Goal: Task Accomplishment & Management: Manage account settings

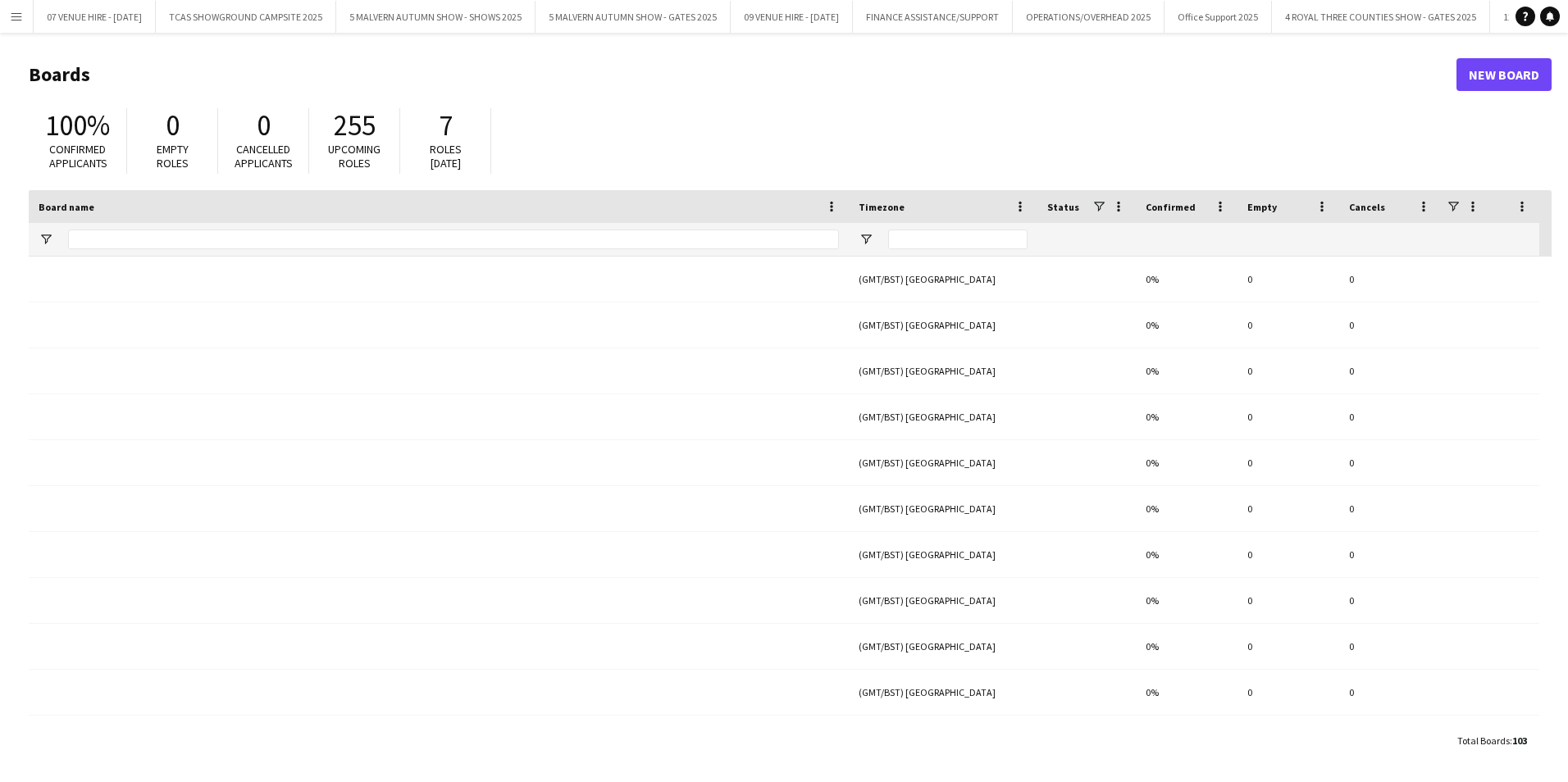
type input "********"
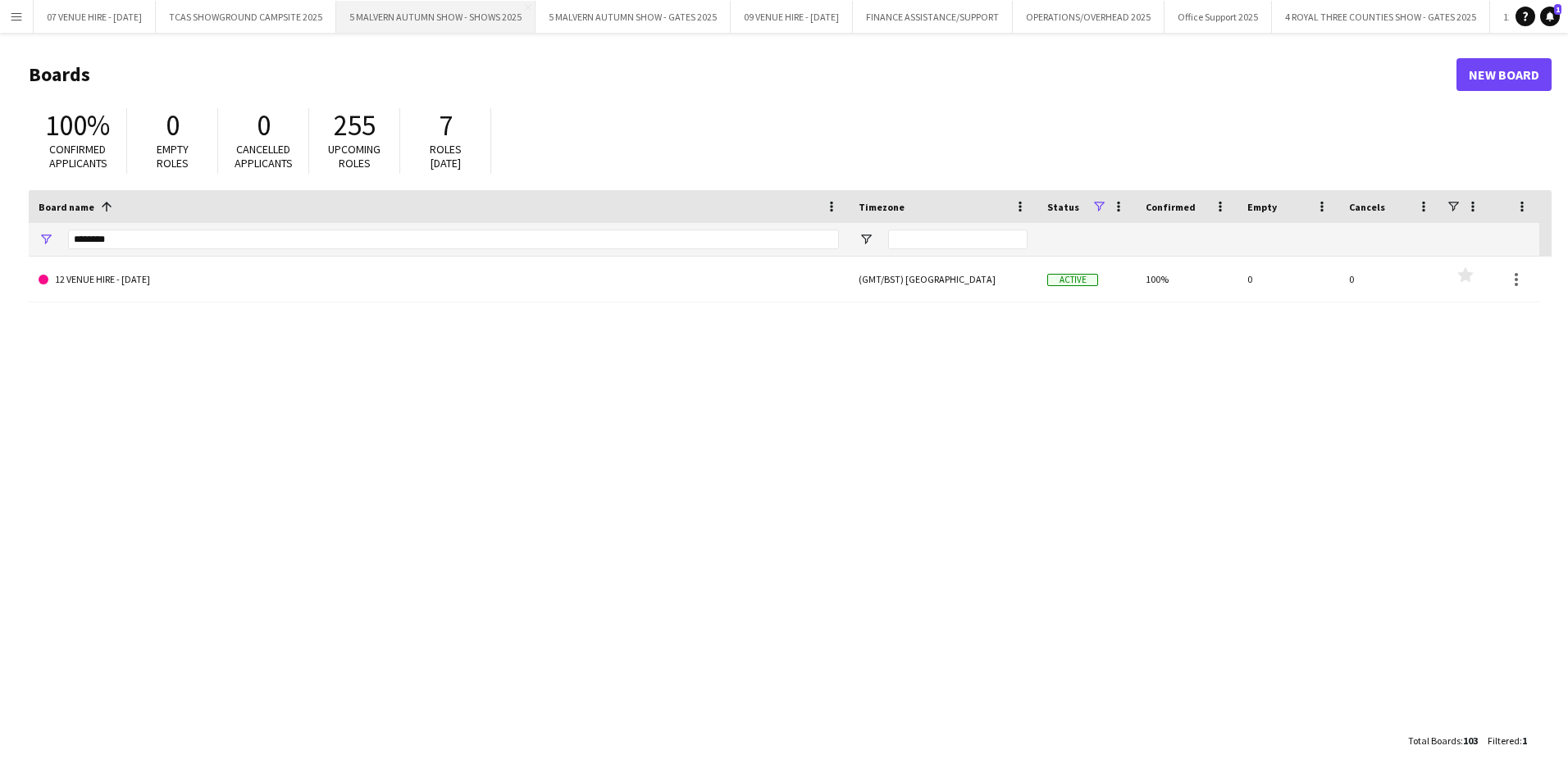
click at [394, 20] on button "5 MALVERN AUTUMN SHOW - SHOWS 2025 Close" at bounding box center [435, 17] width 199 height 32
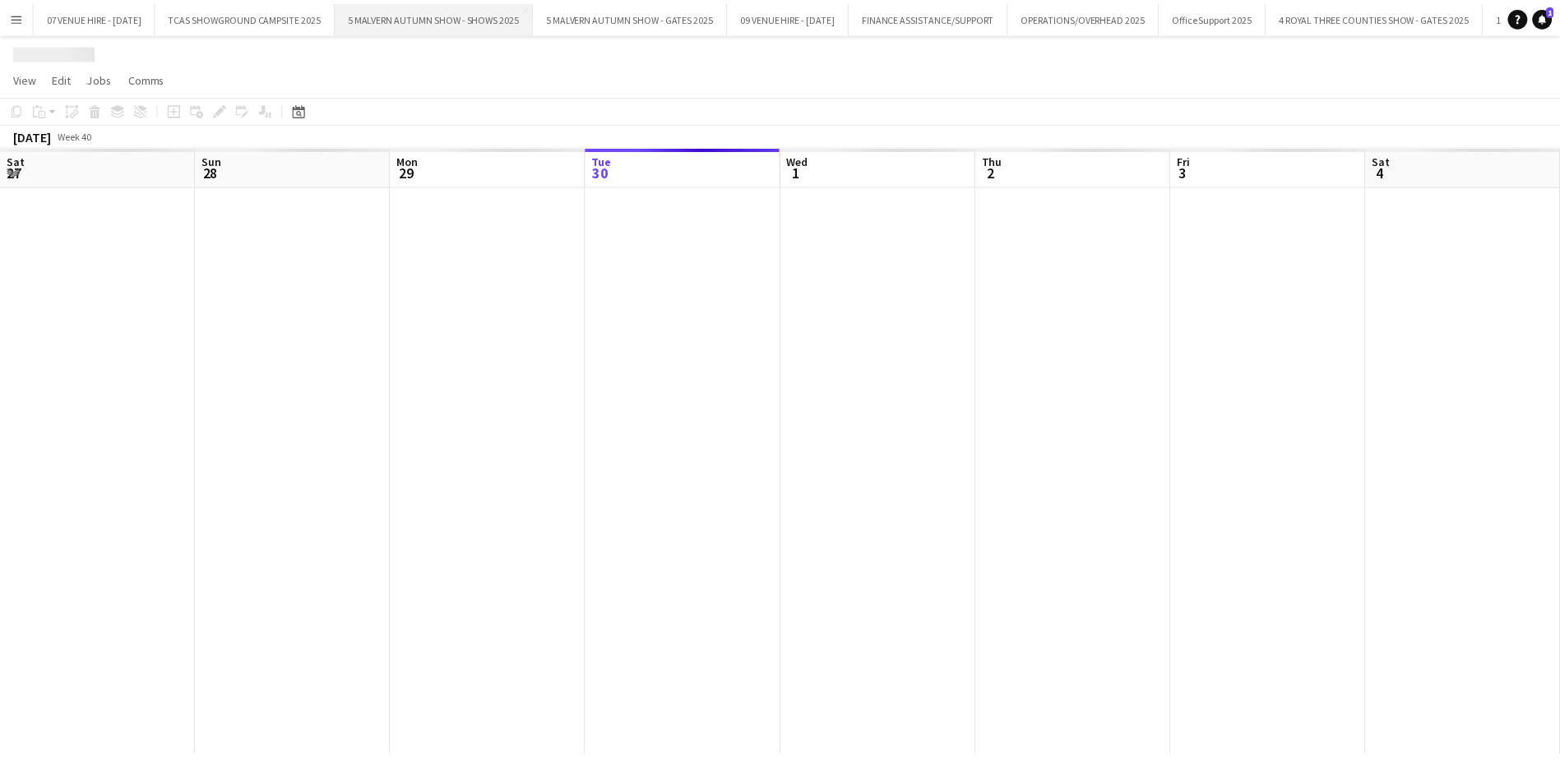
scroll to position [0, 393]
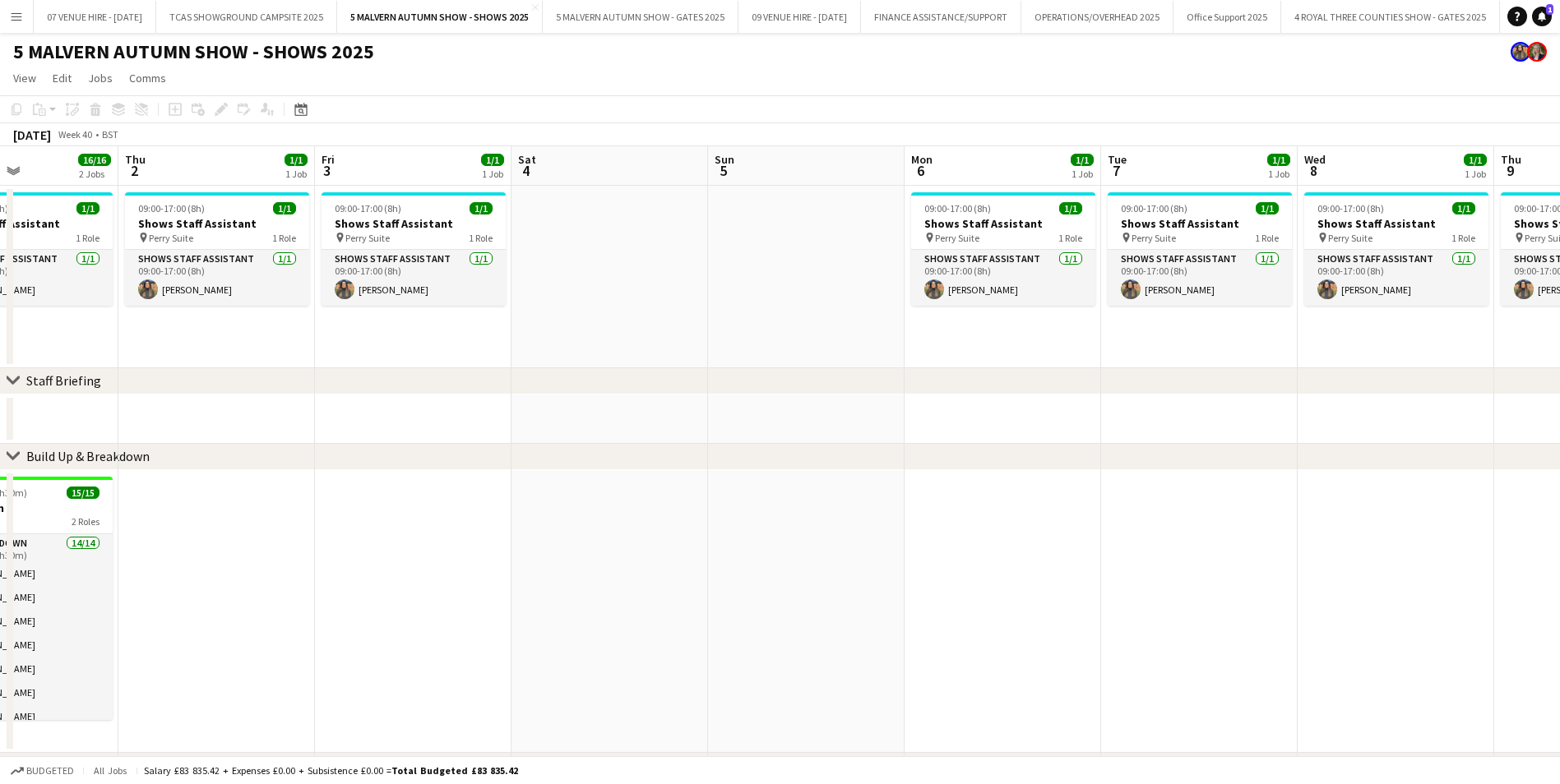
drag, startPoint x: 1204, startPoint y: 236, endPoint x: 530, endPoint y: 275, distance: 675.1
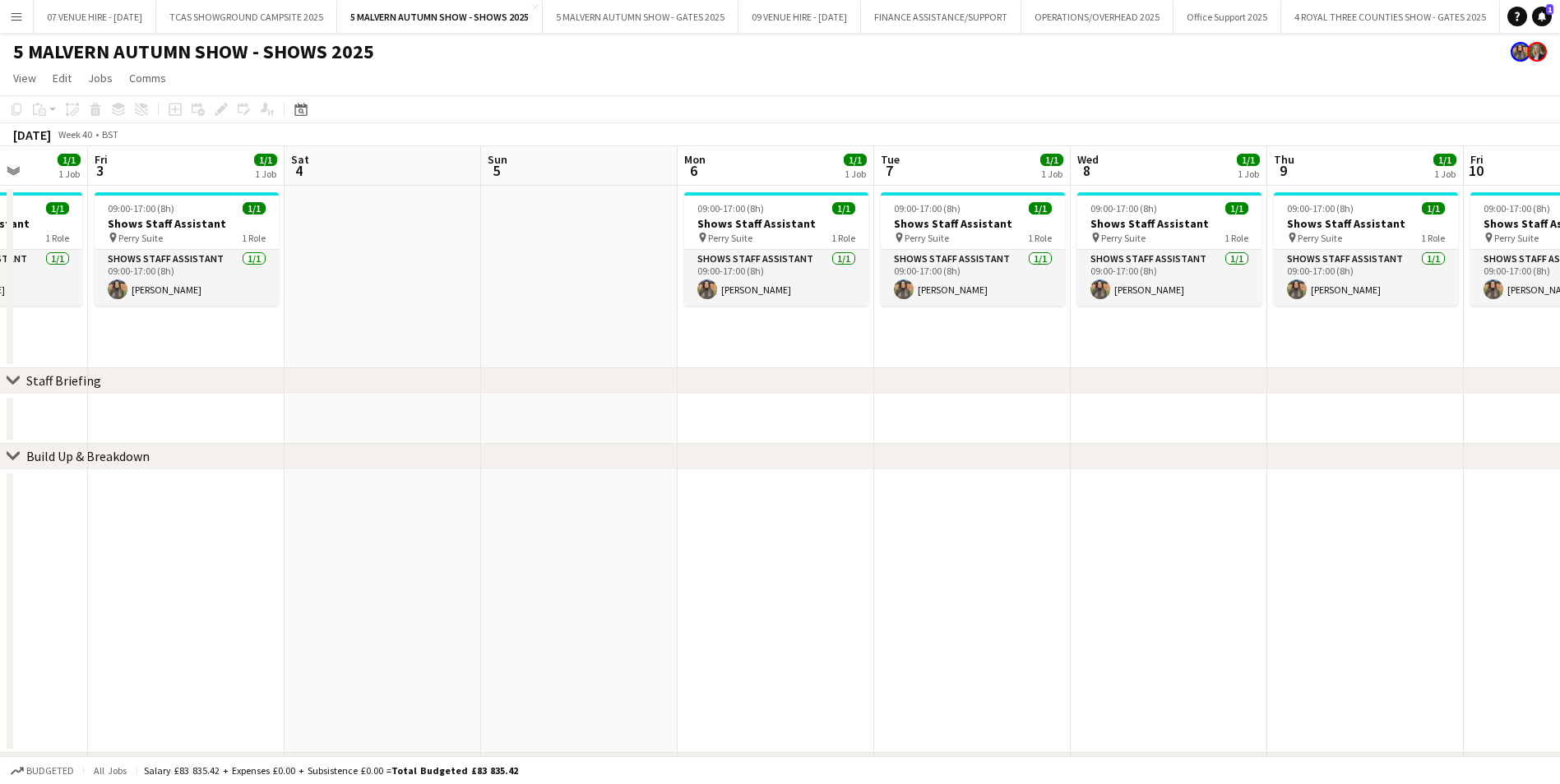
scroll to position [0, 344]
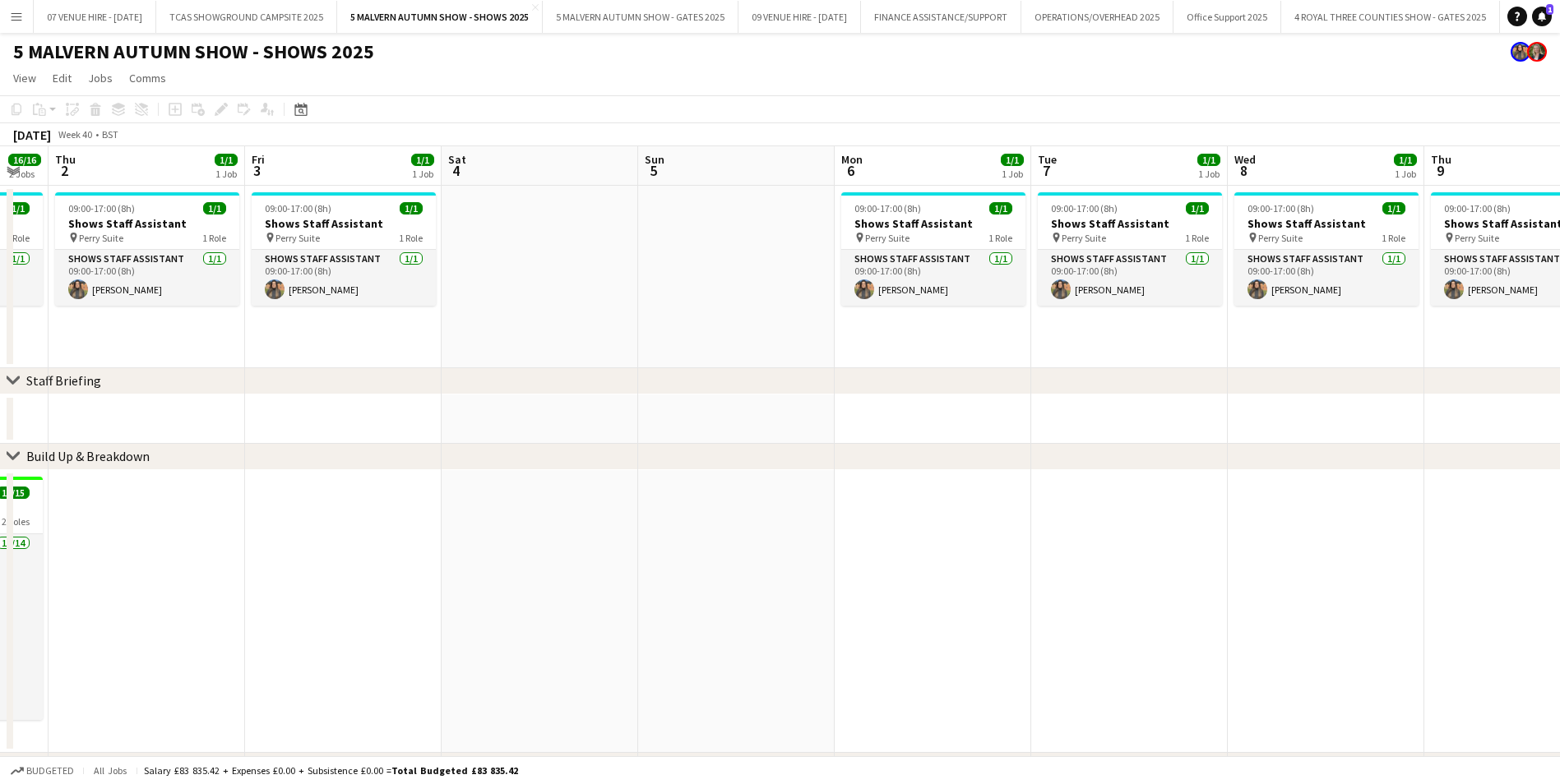
drag, startPoint x: 1088, startPoint y: 313, endPoint x: 1220, endPoint y: 291, distance: 133.8
drag, startPoint x: 315, startPoint y: 240, endPoint x: 1075, endPoint y: 253, distance: 760.1
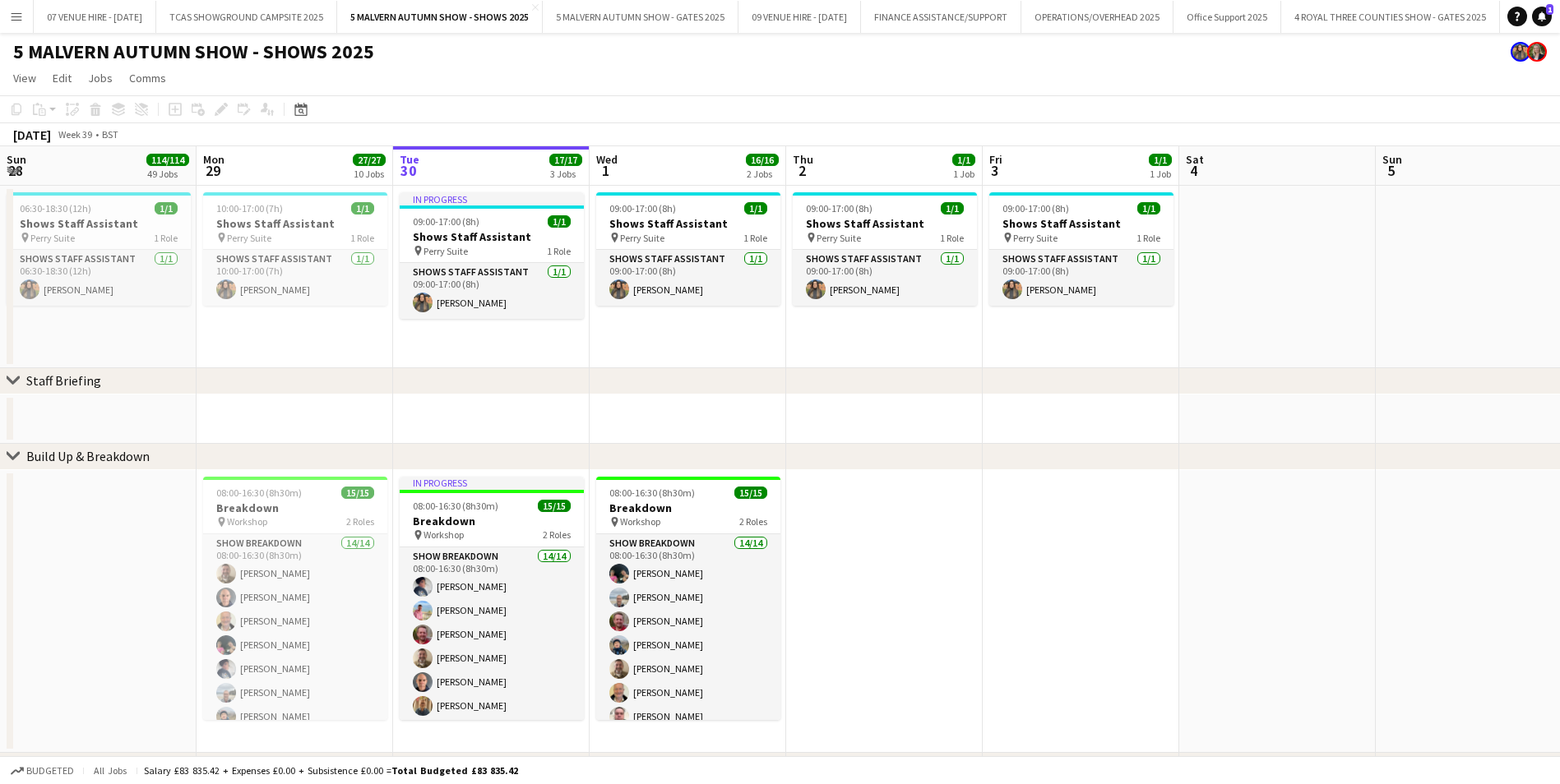
scroll to position [0, 432]
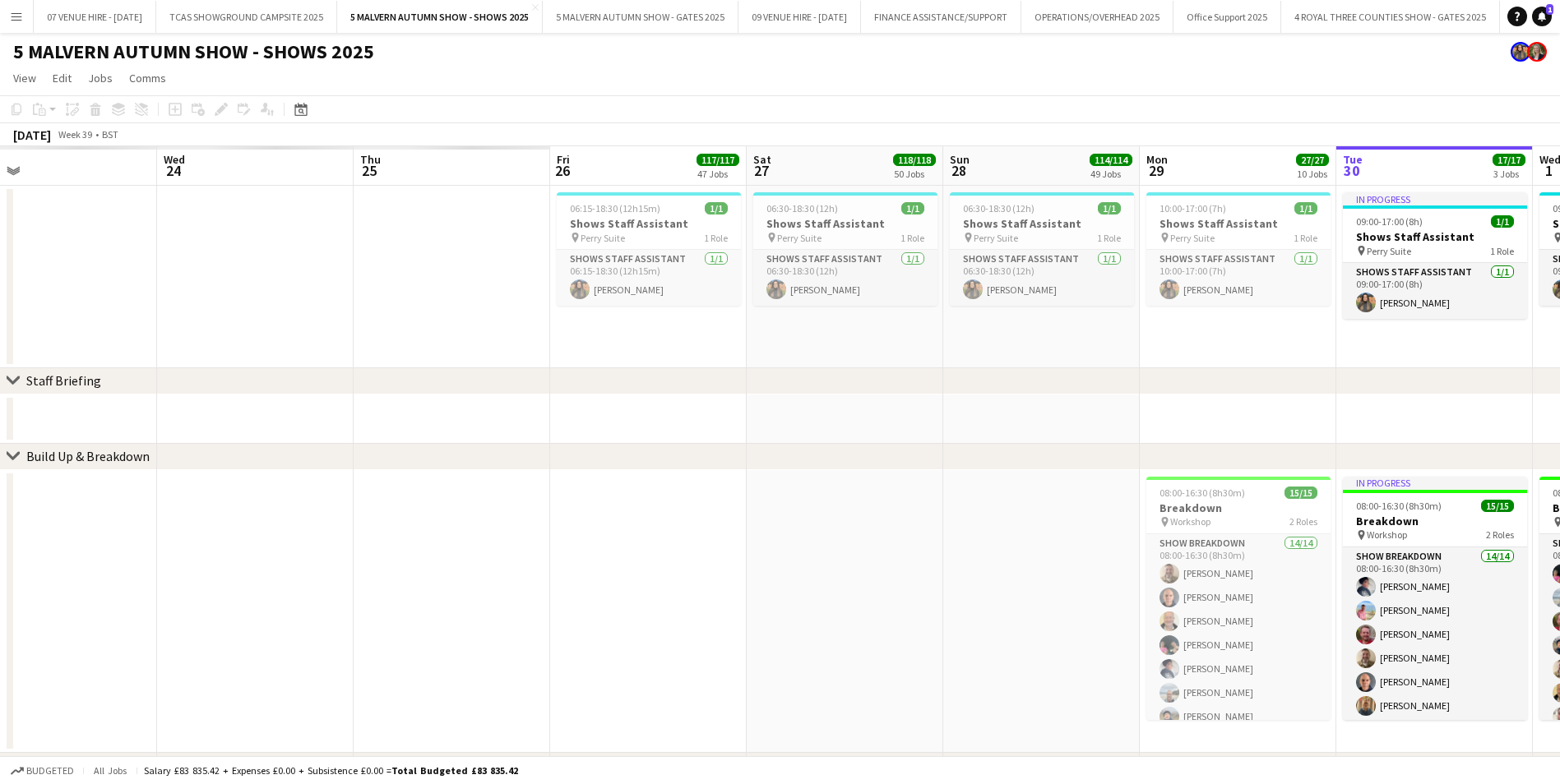
drag, startPoint x: 291, startPoint y: 523, endPoint x: 1777, endPoint y: 759, distance: 1504.6
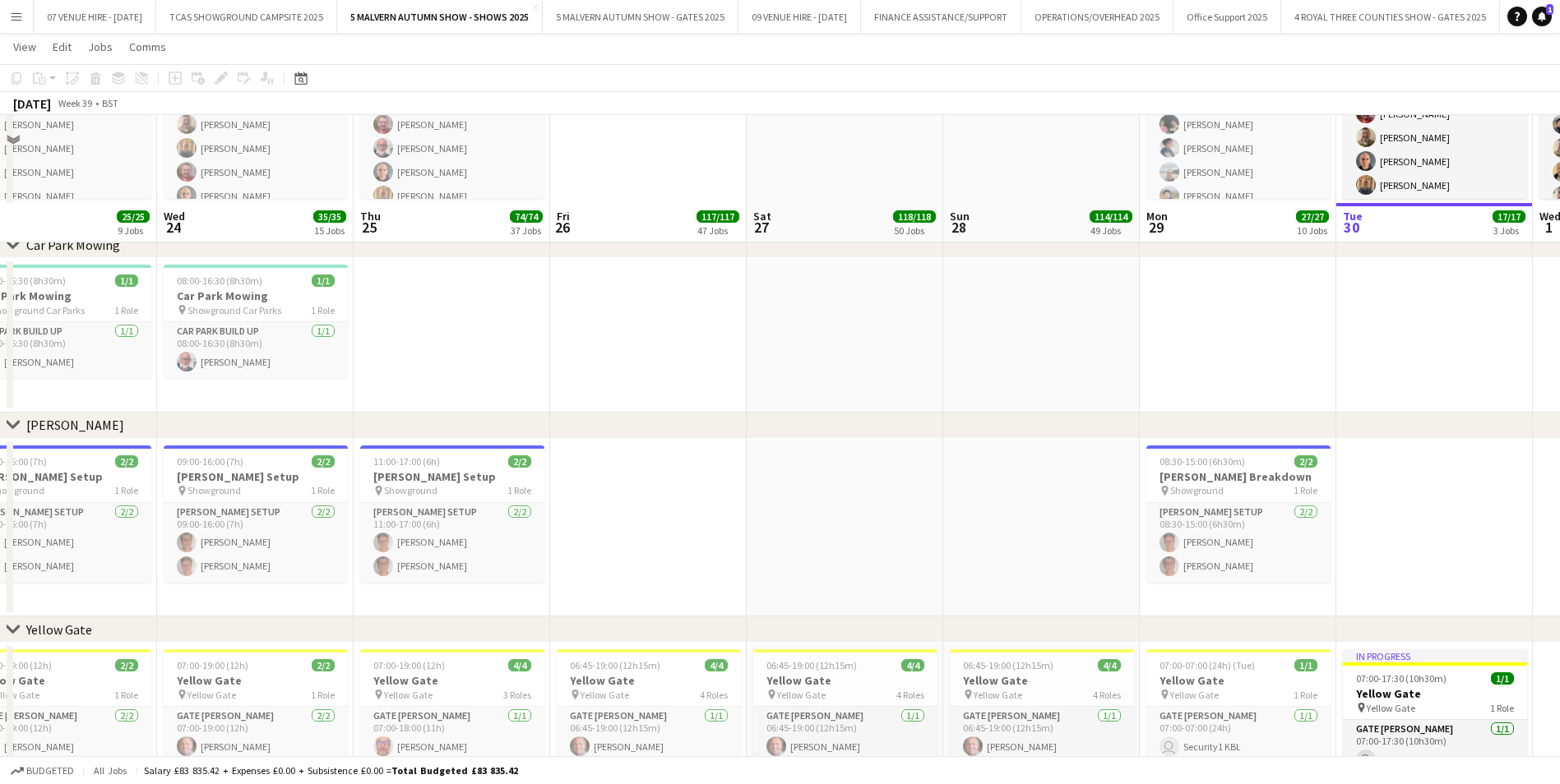
scroll to position [740, 0]
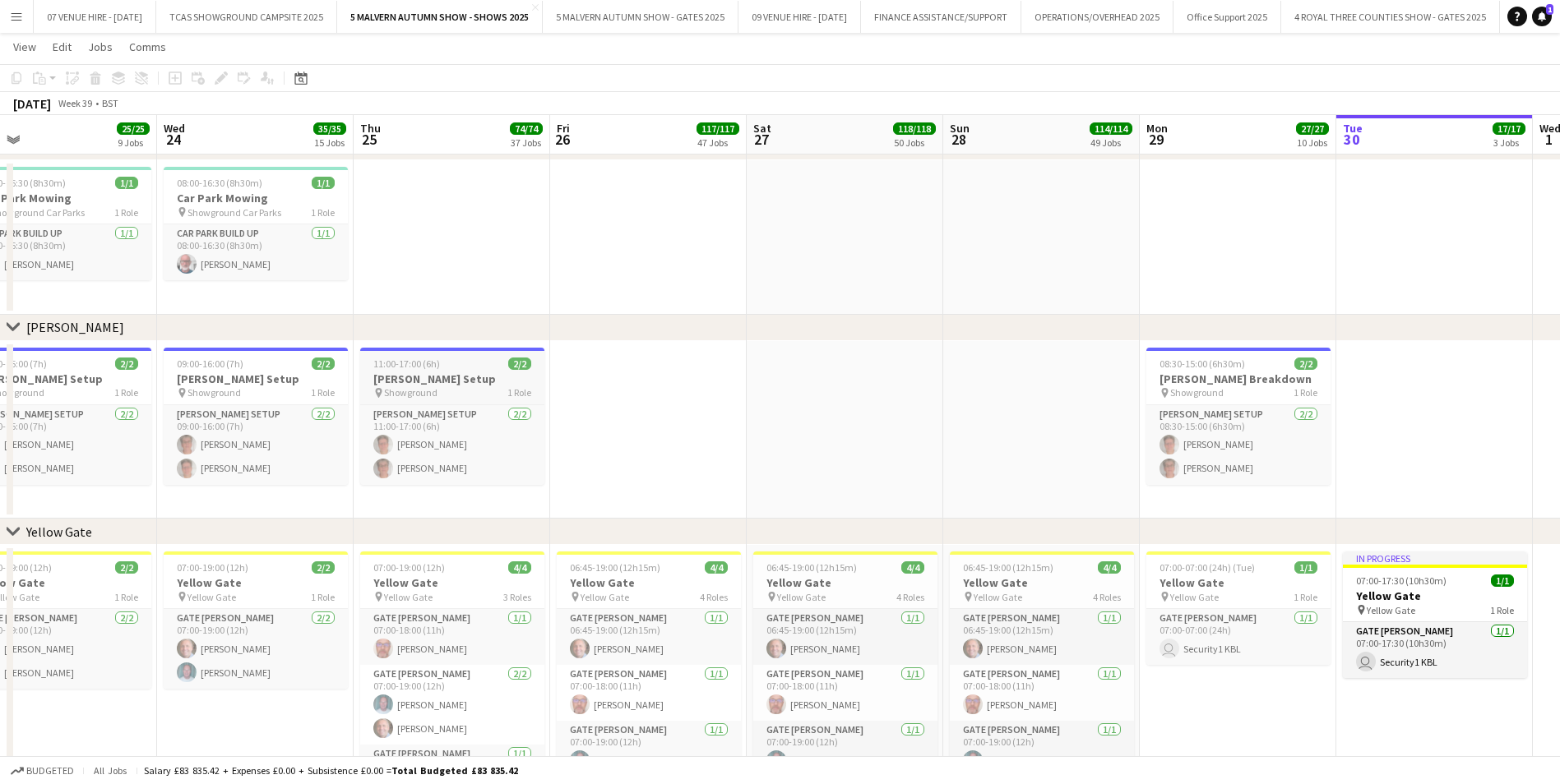
click at [422, 365] on span "11:00-17:00 (6h)" at bounding box center [406, 363] width 66 height 12
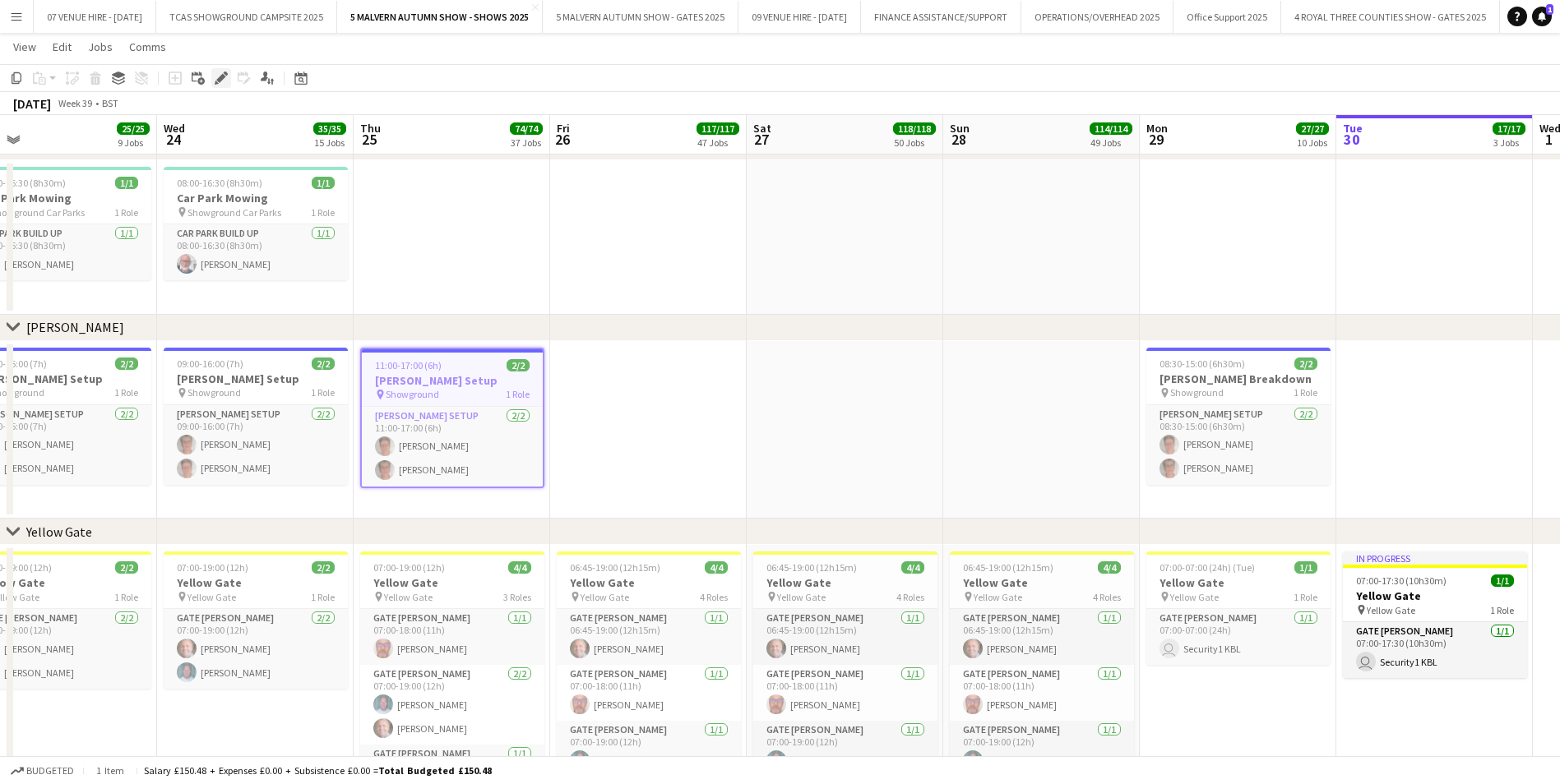
click at [223, 78] on icon at bounding box center [220, 78] width 9 height 9
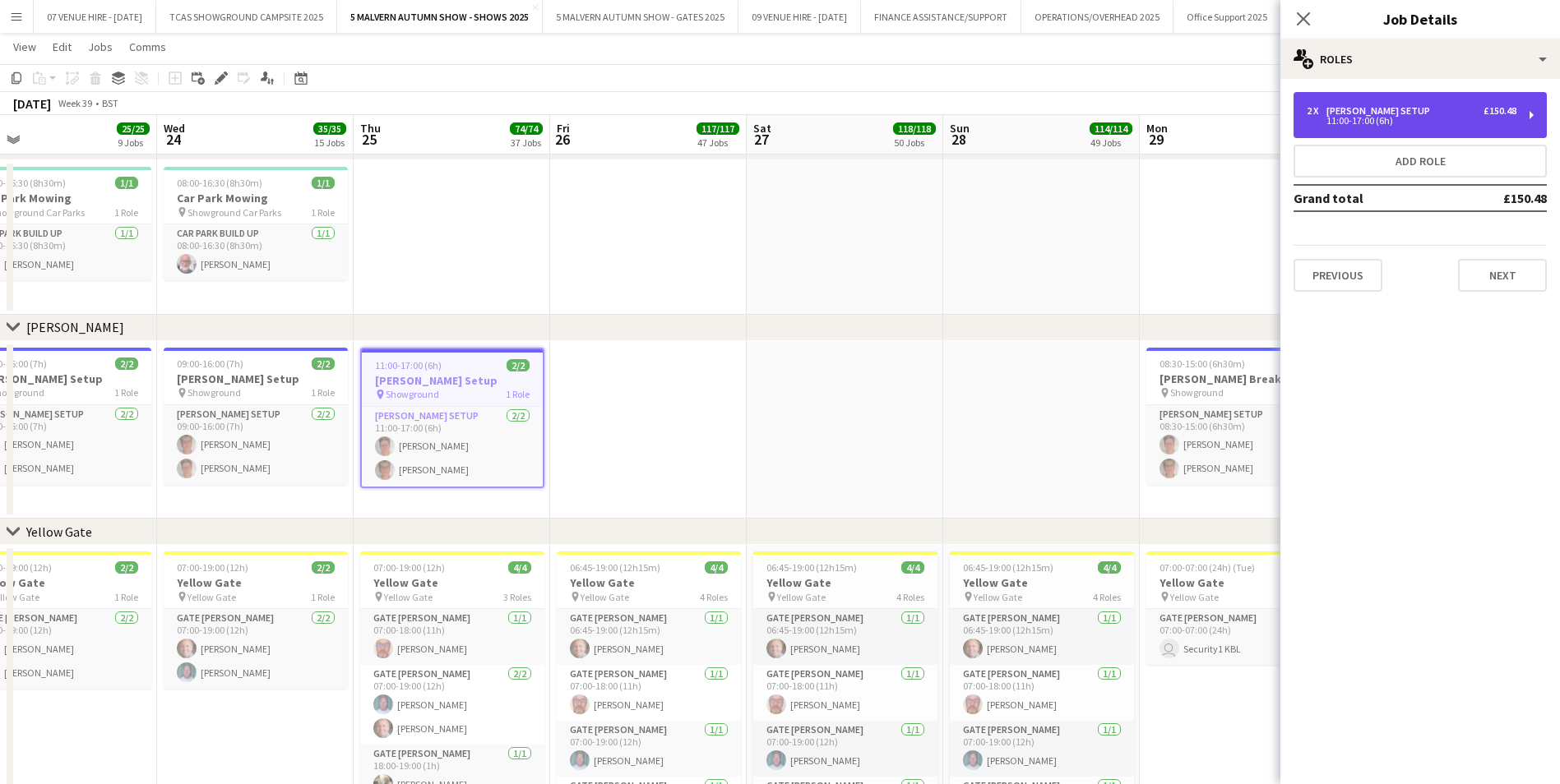
click at [1416, 118] on div "11:00-17:00 (6h)" at bounding box center [1411, 120] width 210 height 8
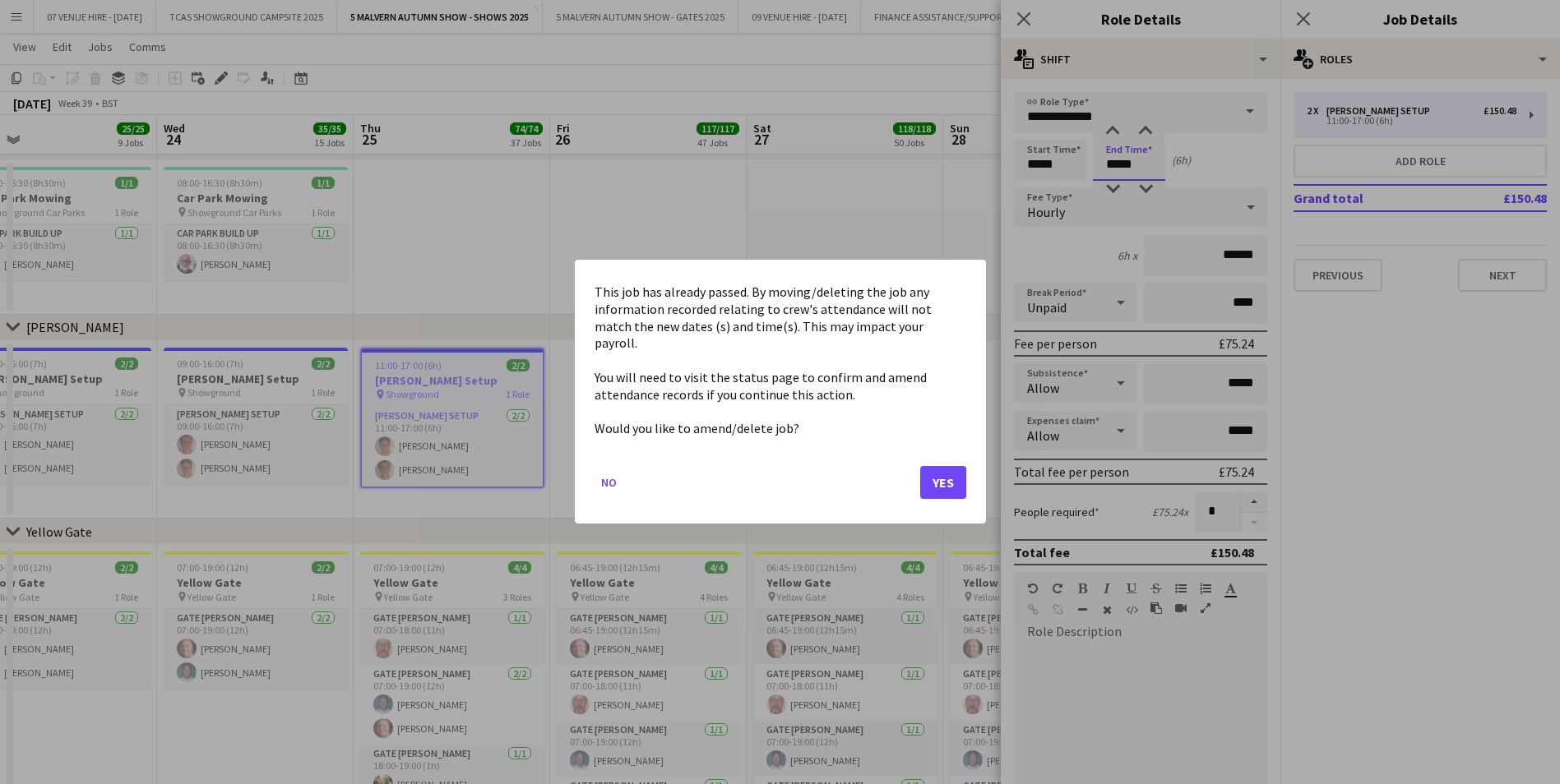
click at [933, 470] on button "Yes" at bounding box center [943, 483] width 46 height 33
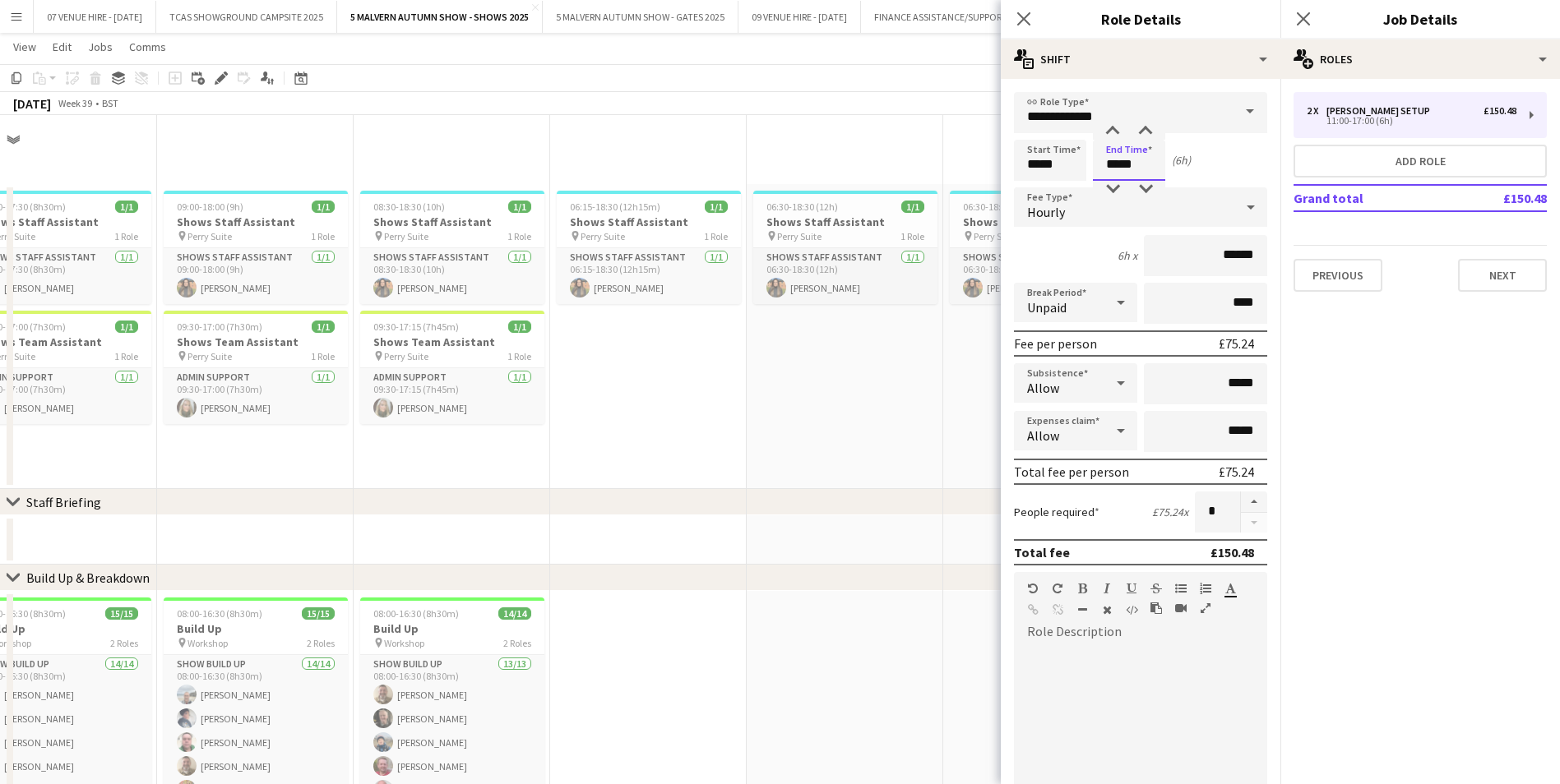
scroll to position [740, 0]
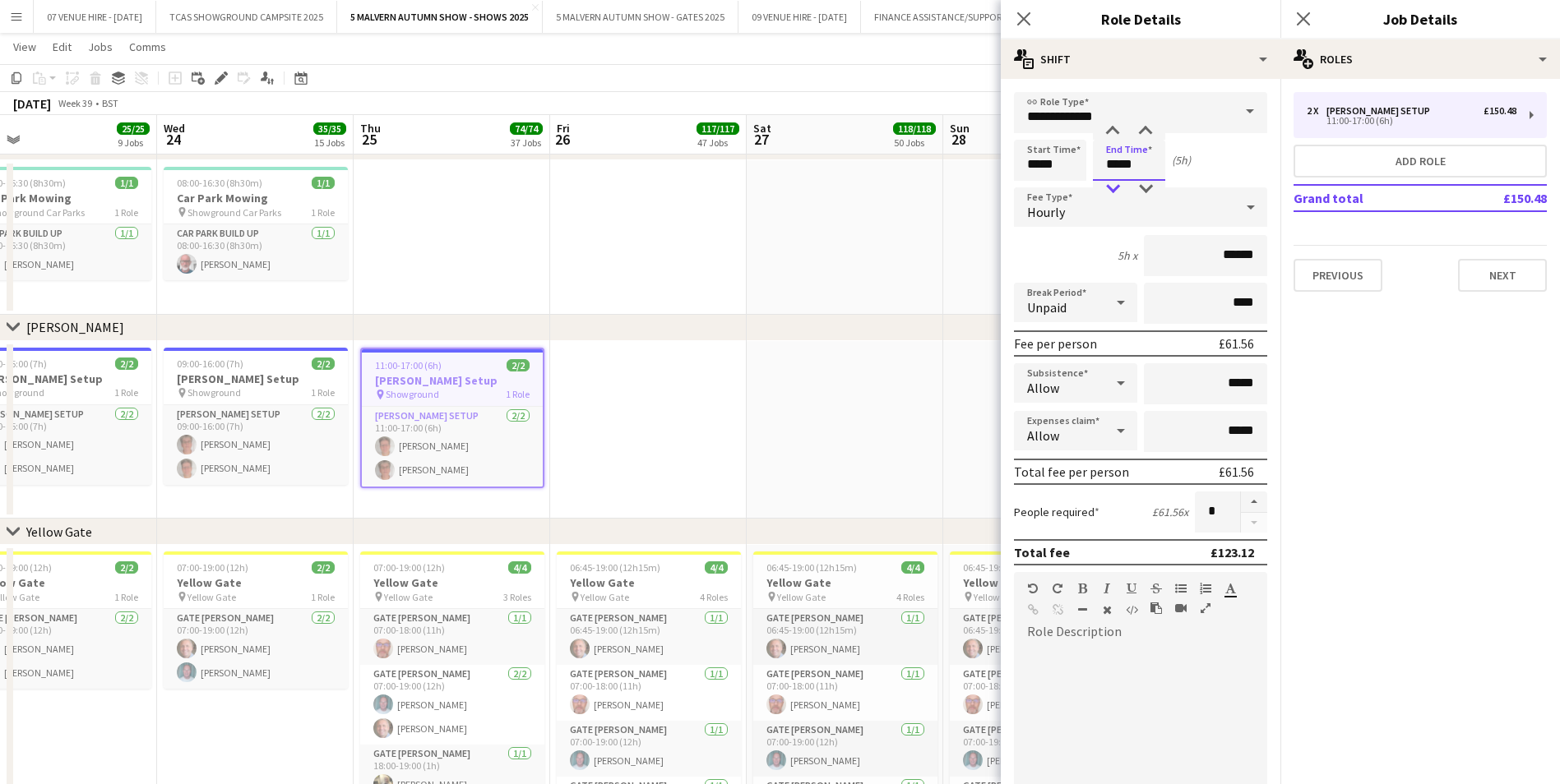
click at [1116, 193] on div at bounding box center [1113, 189] width 33 height 17
click at [1152, 185] on div at bounding box center [1146, 189] width 33 height 17
type input "*****"
click at [1152, 185] on div at bounding box center [1146, 189] width 33 height 17
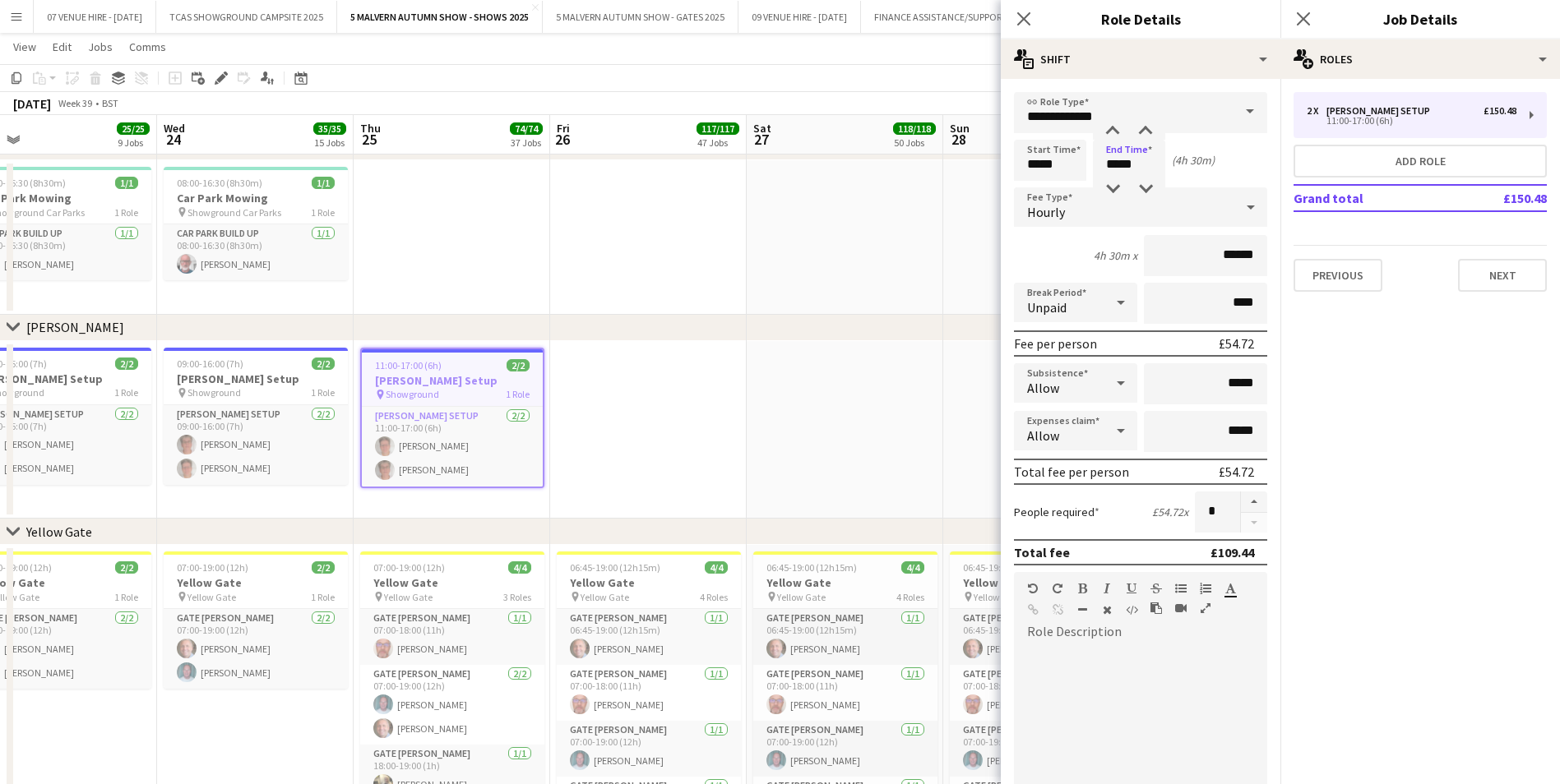
click at [1116, 306] on icon at bounding box center [1121, 302] width 20 height 33
click at [1074, 353] on span "Paid" at bounding box center [1073, 349] width 92 height 16
drag, startPoint x: 1196, startPoint y: 294, endPoint x: 1306, endPoint y: 308, distance: 110.9
type input "***"
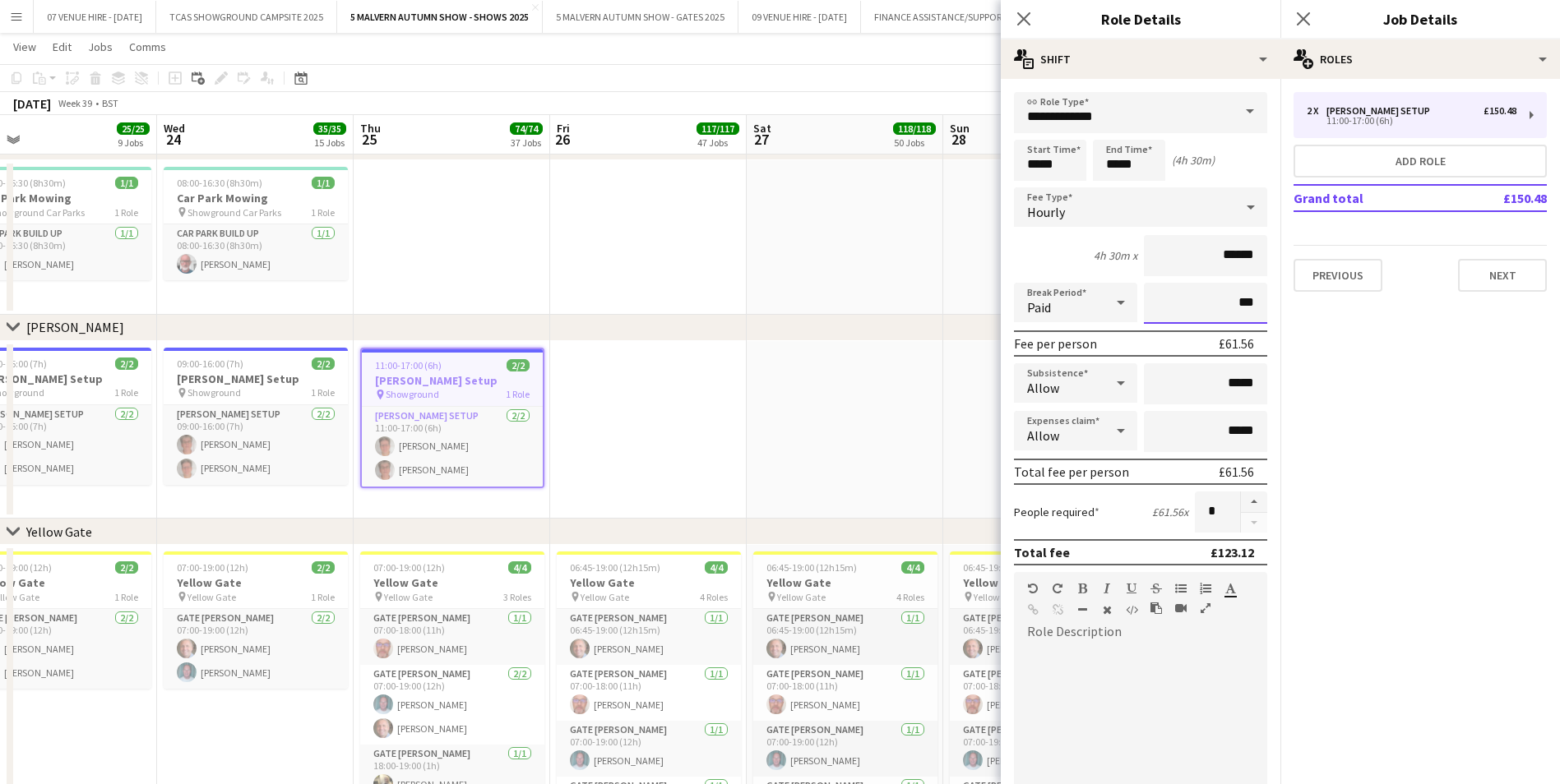
type input "***"
click at [792, 282] on app-date-cell at bounding box center [845, 237] width 197 height 154
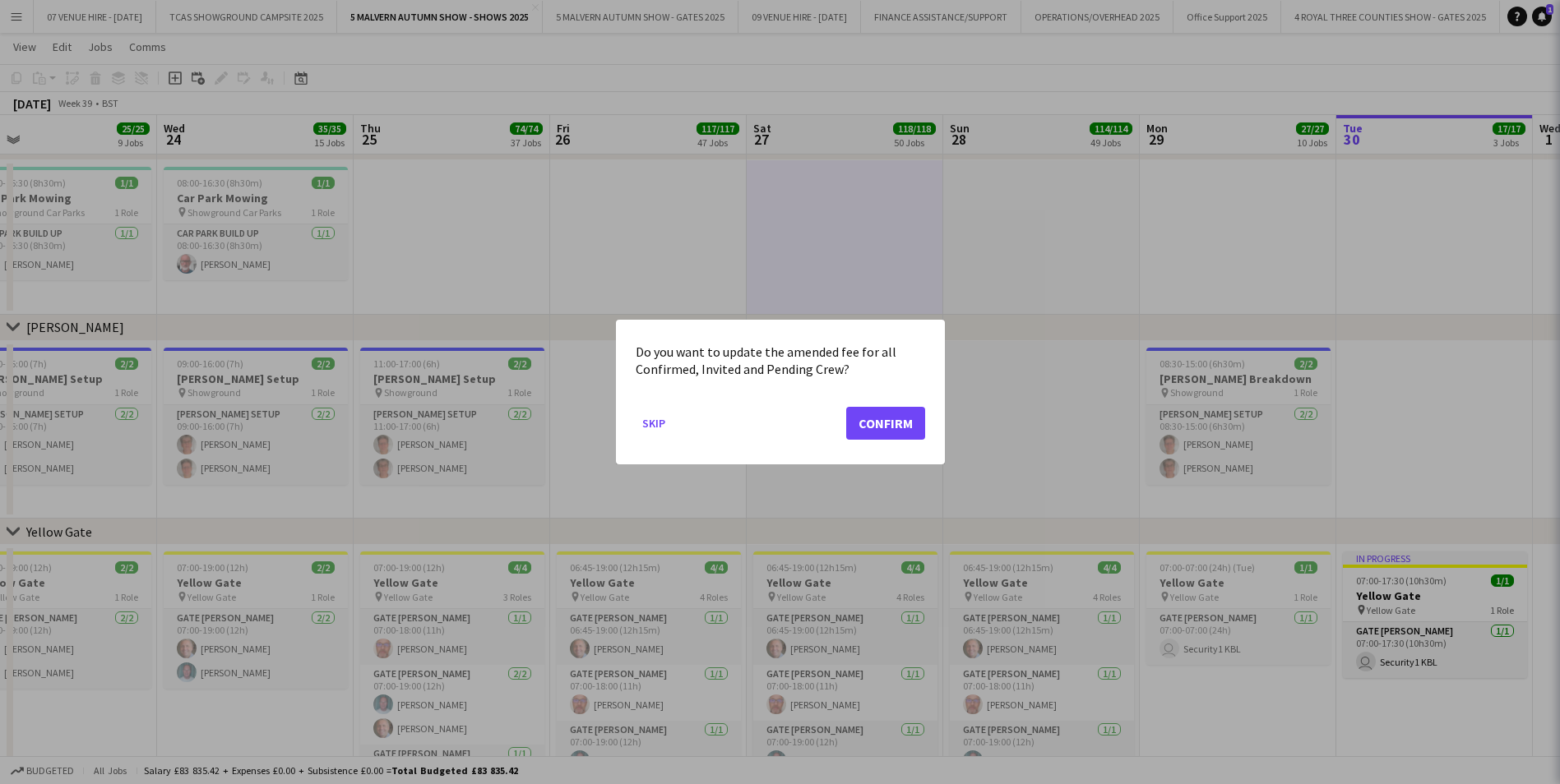
scroll to position [0, 0]
click at [903, 429] on button "Confirm" at bounding box center [885, 423] width 79 height 33
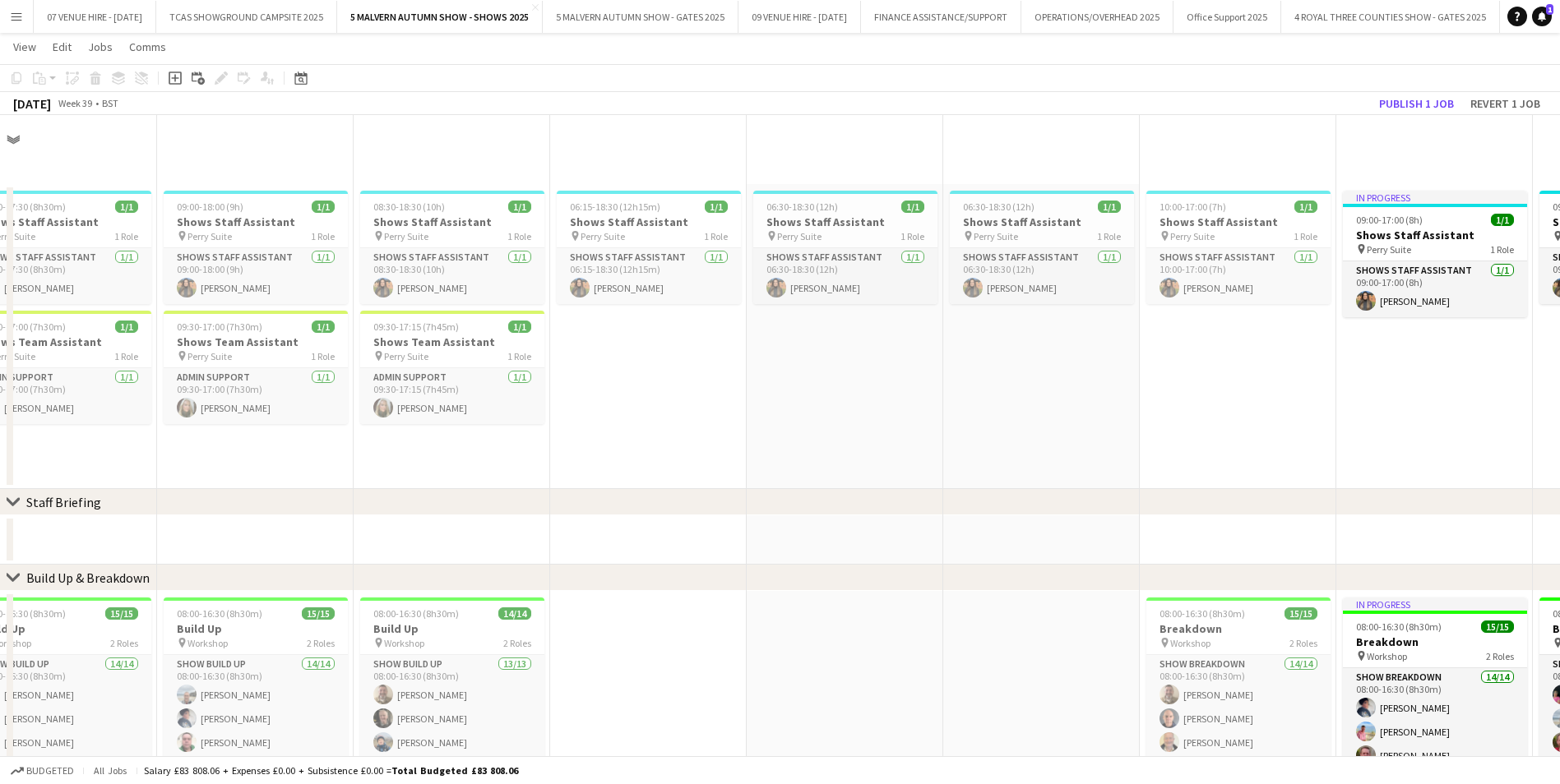
scroll to position [740, 0]
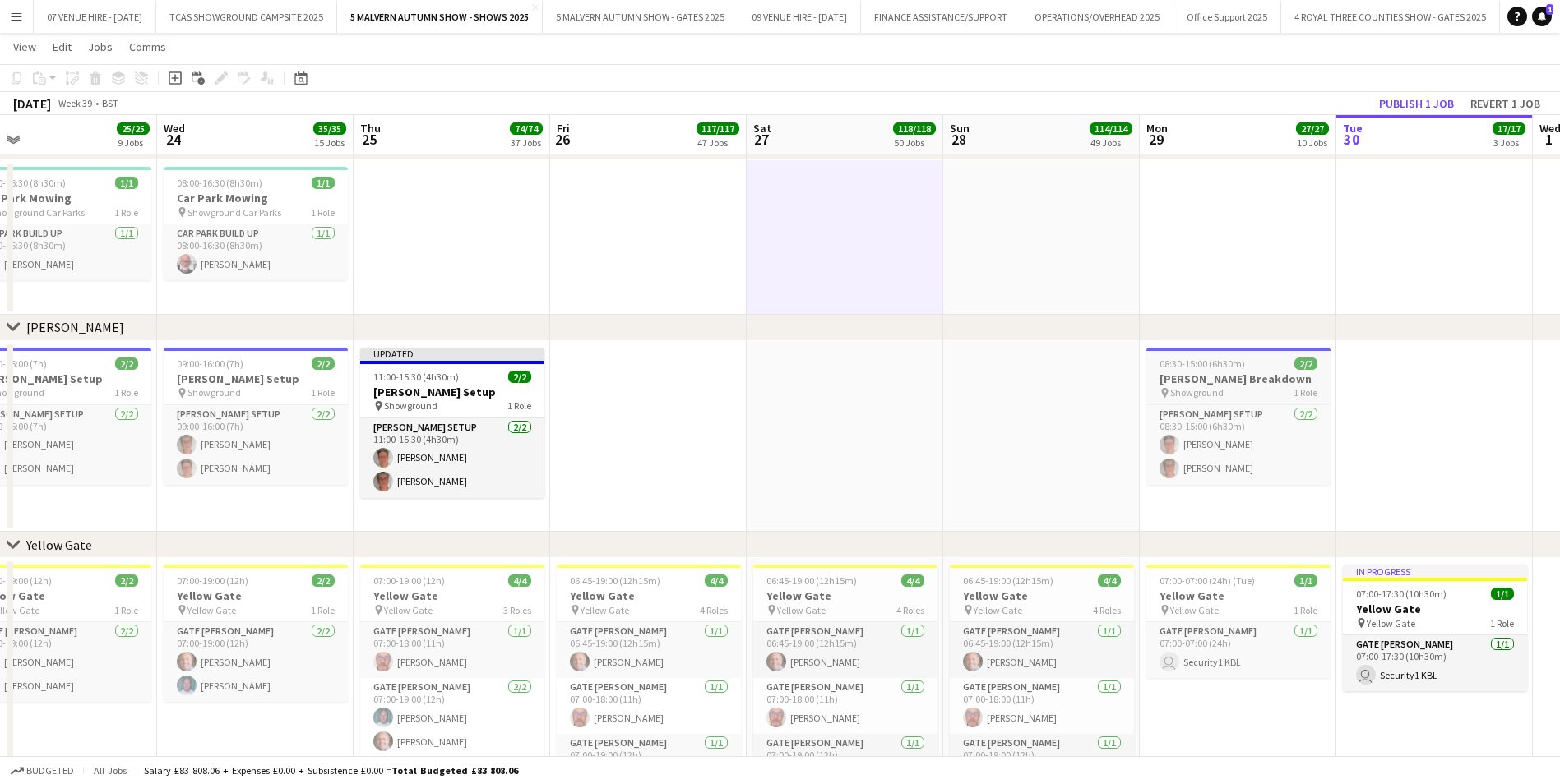
click at [1206, 377] on h3 "[PERSON_NAME] Breakdown" at bounding box center [1238, 379] width 184 height 15
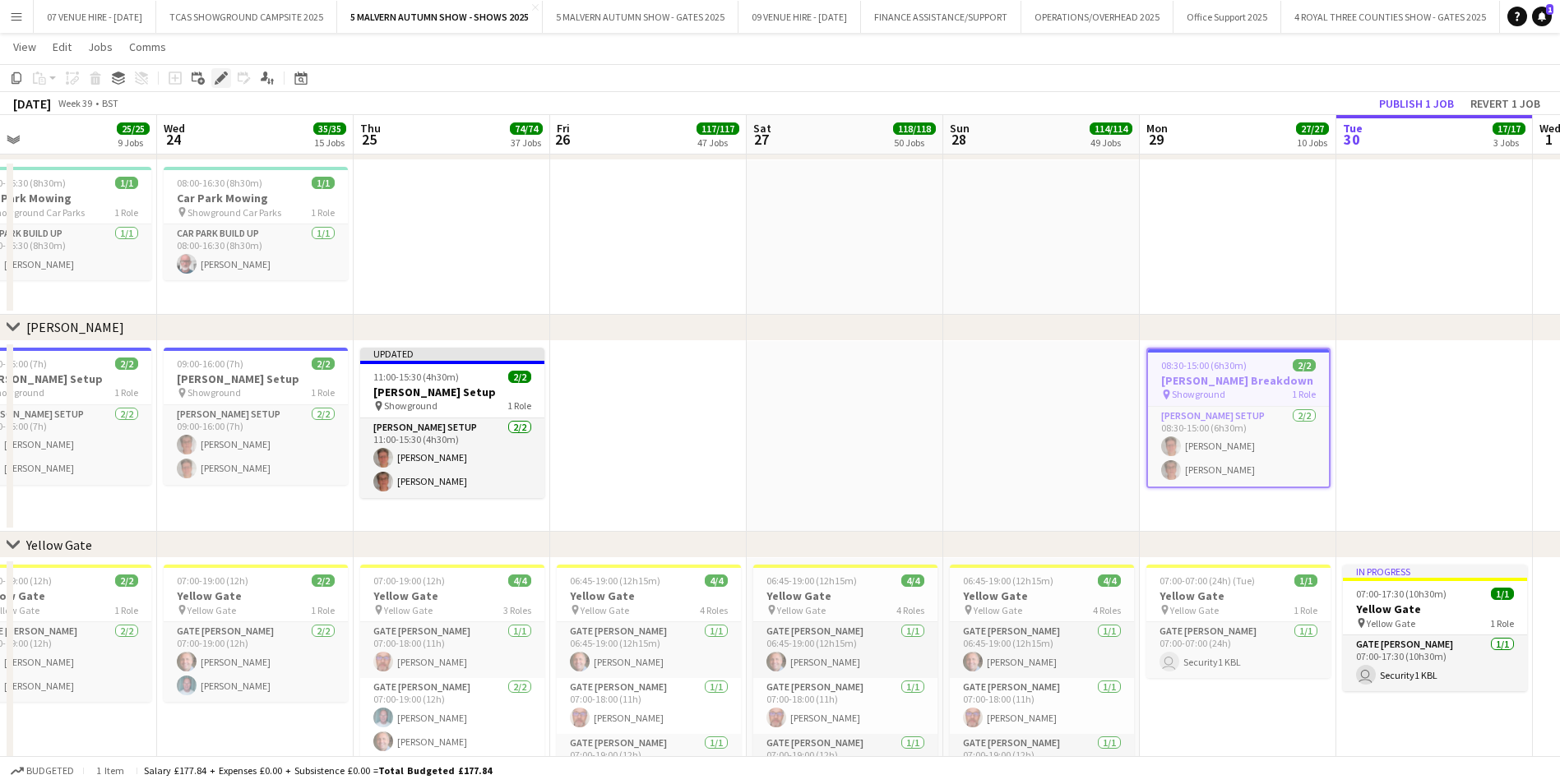
click at [227, 74] on icon at bounding box center [226, 73] width 4 height 4
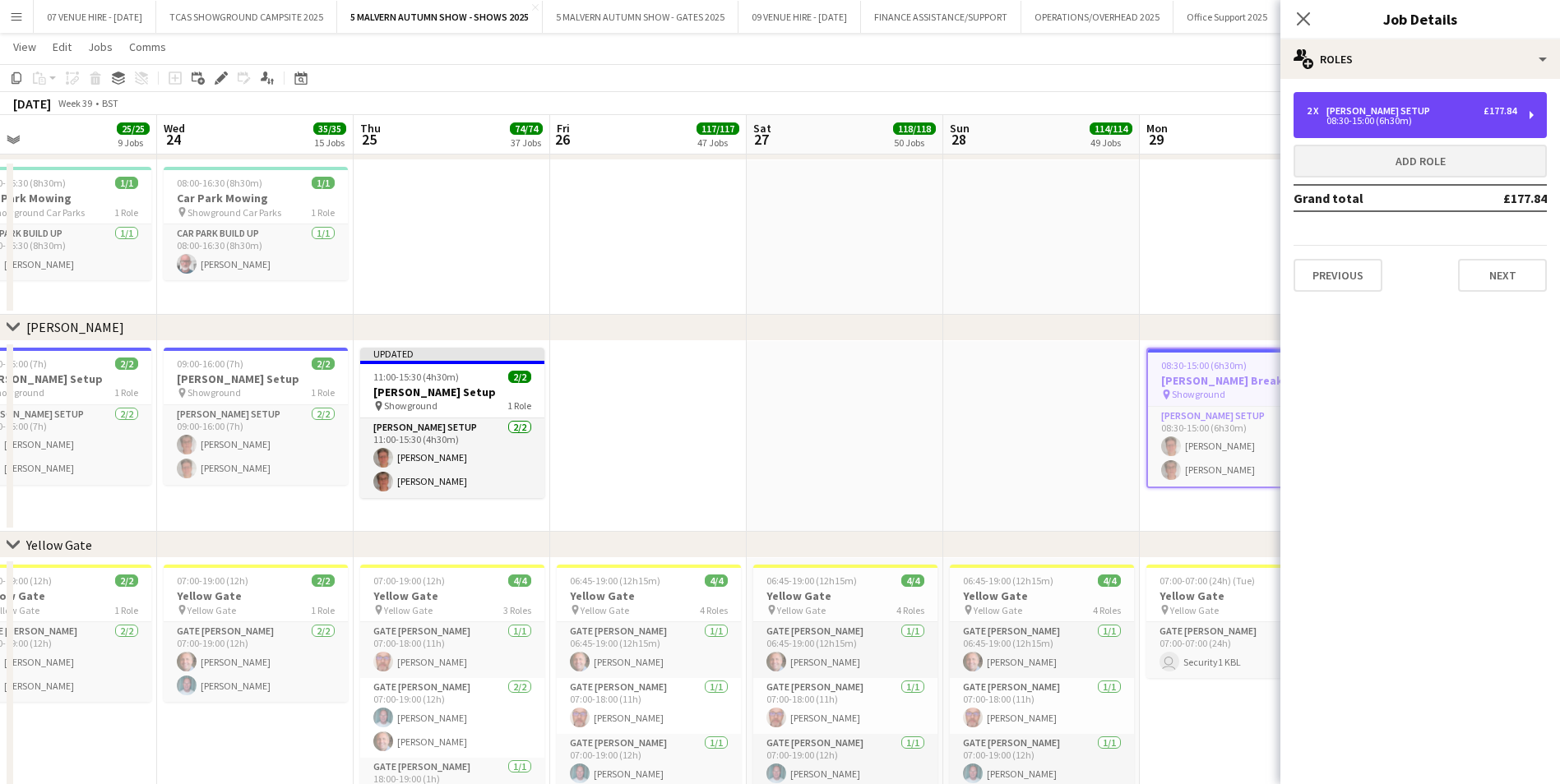
drag, startPoint x: 1467, startPoint y: 126, endPoint x: 1443, endPoint y: 148, distance: 32.6
click at [1466, 126] on div "2 x [PERSON_NAME] Setup £177.84 08:30-15:00 (6h30m)" at bounding box center [1420, 115] width 254 height 46
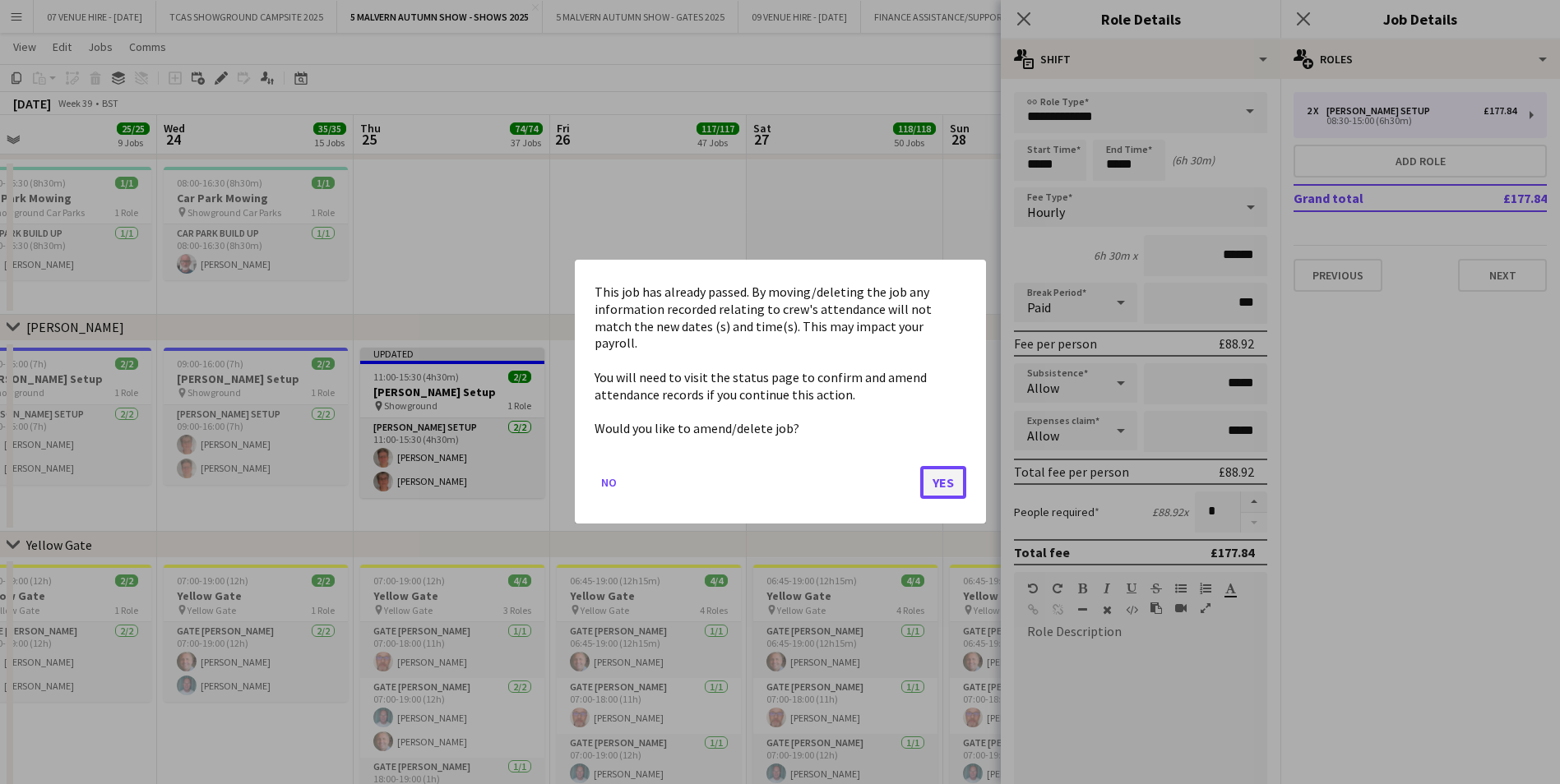
click at [951, 467] on button "Yes" at bounding box center [943, 483] width 46 height 33
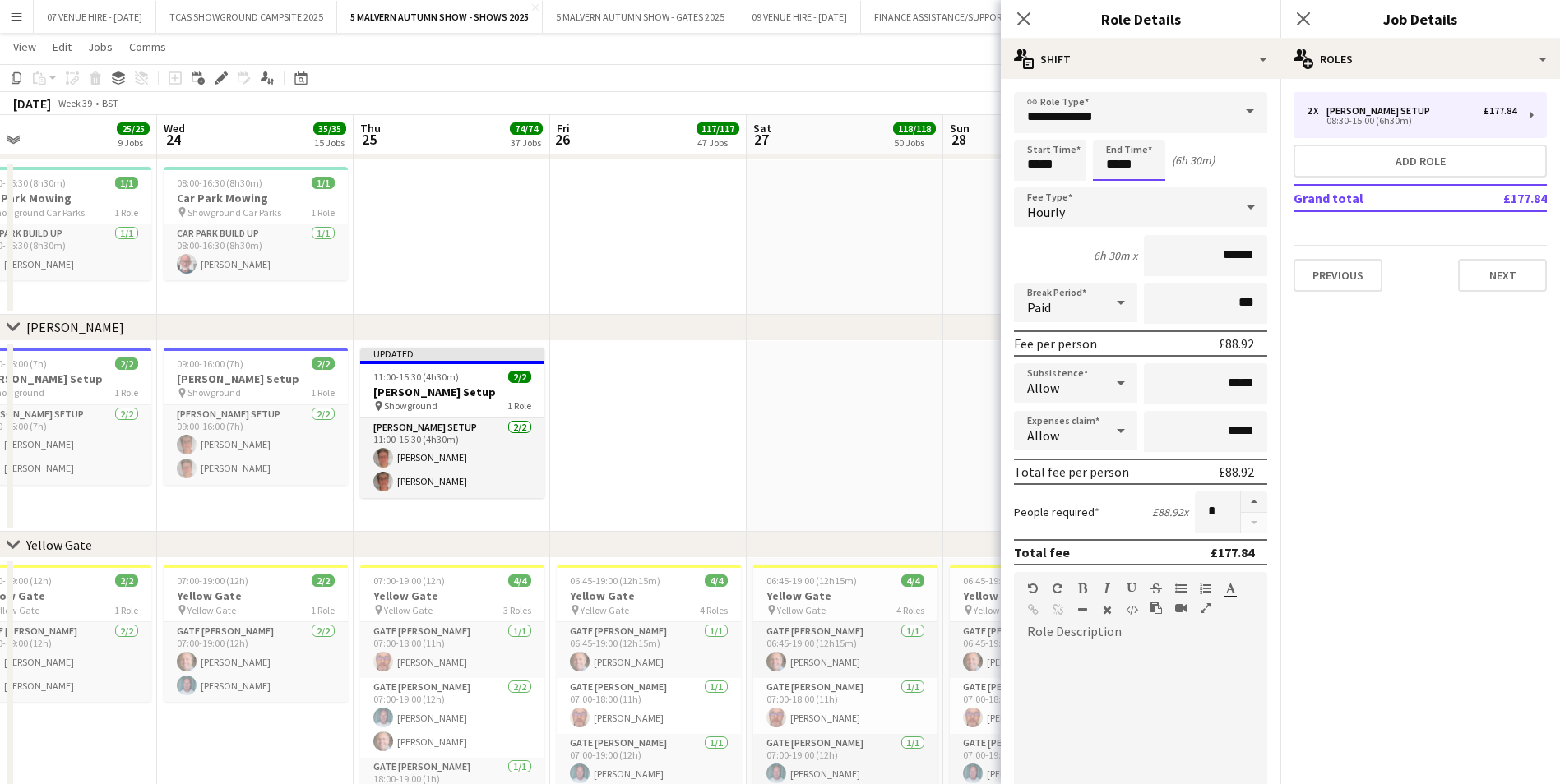
scroll to position [740, 0]
click at [1146, 197] on div "Hourly" at bounding box center [1124, 206] width 220 height 39
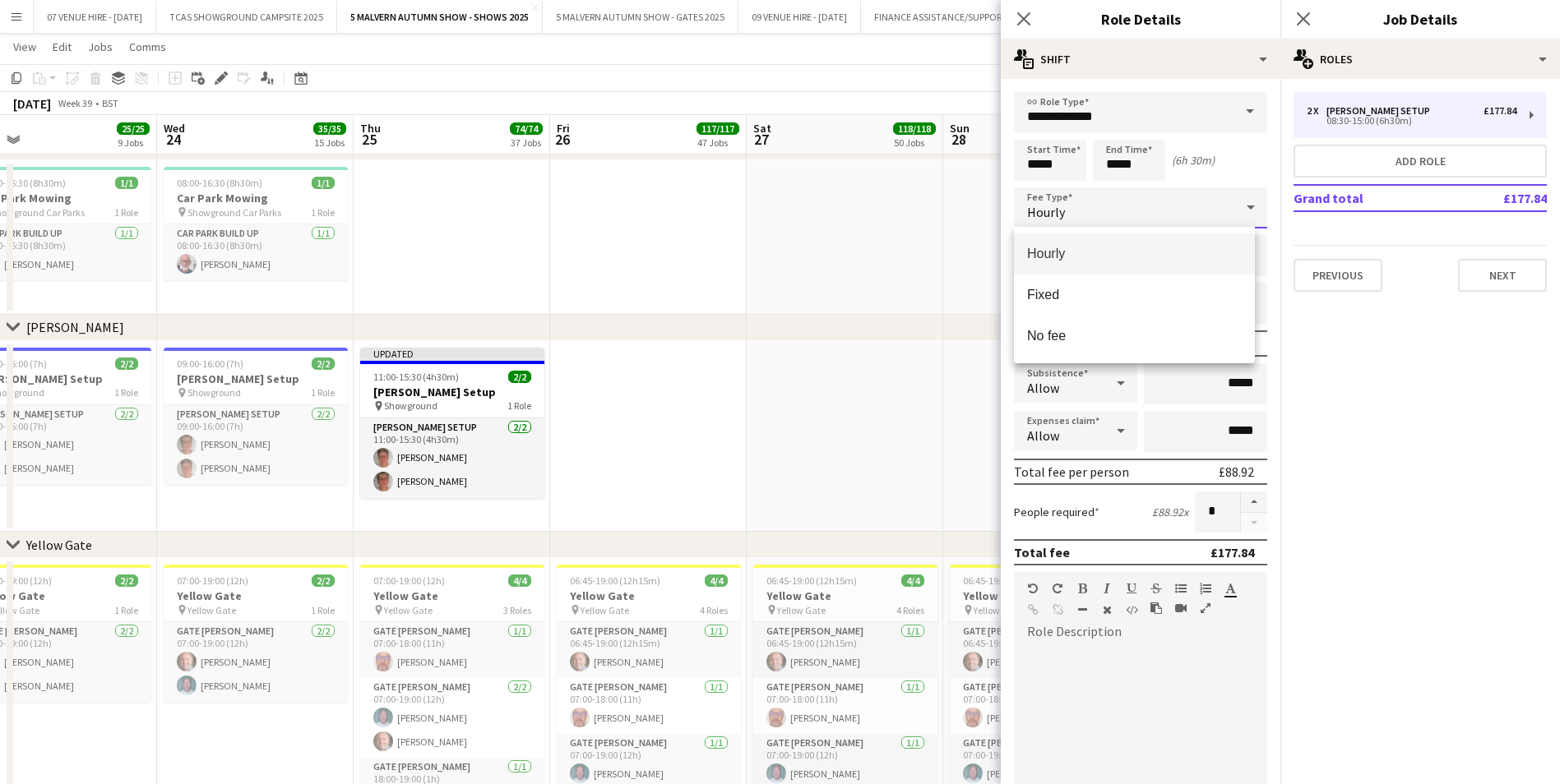
click at [1148, 163] on div at bounding box center [780, 392] width 1560 height 784
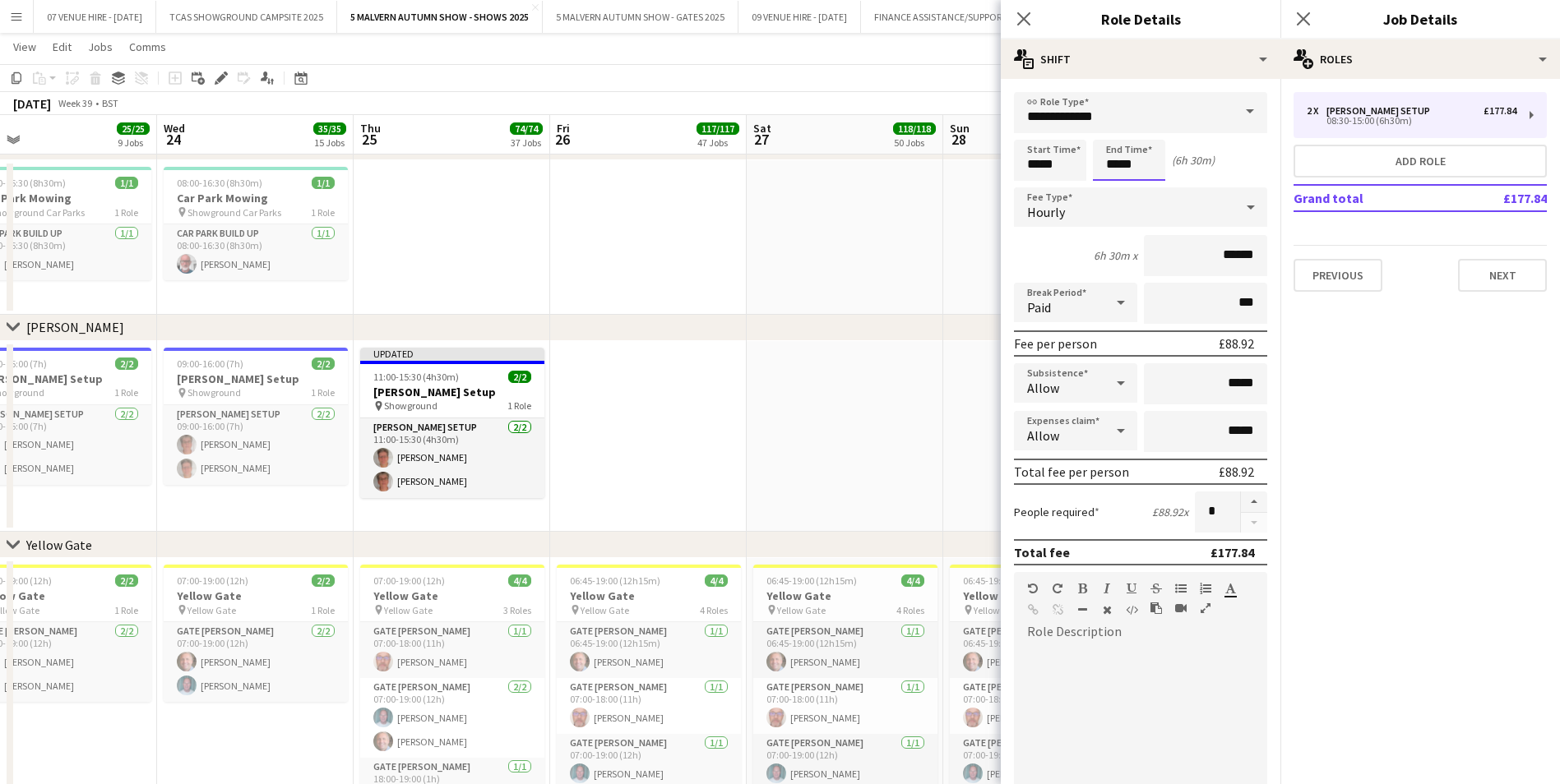
click at [1140, 162] on input "*****" at bounding box center [1129, 159] width 72 height 41
click at [1154, 188] on div at bounding box center [1146, 189] width 33 height 17
type input "*****"
click at [1154, 188] on div at bounding box center [1146, 189] width 33 height 17
click at [921, 299] on app-date-cell at bounding box center [845, 237] width 197 height 154
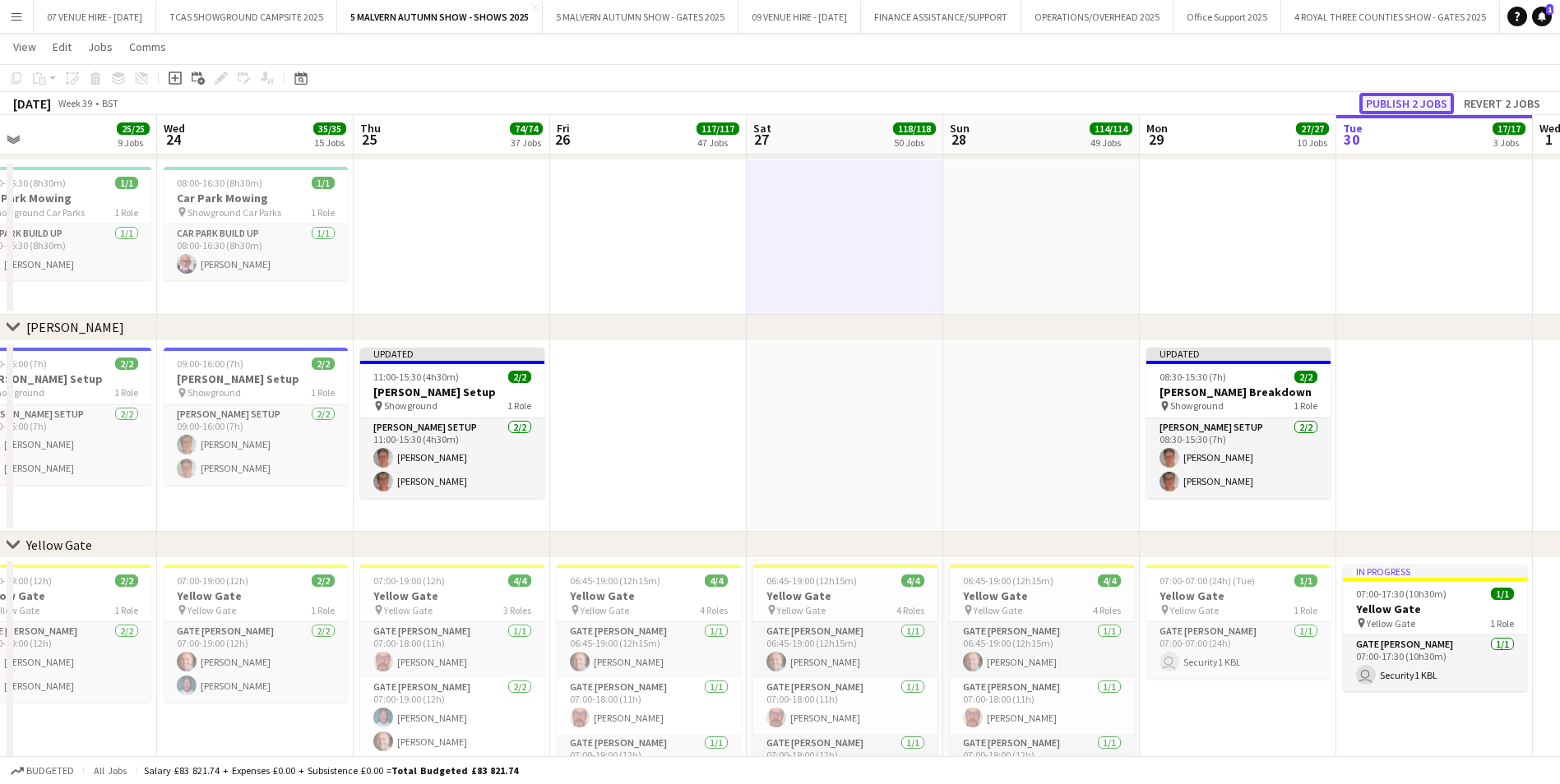
click at [1427, 102] on button "Publish 2 jobs" at bounding box center [1407, 104] width 95 height 22
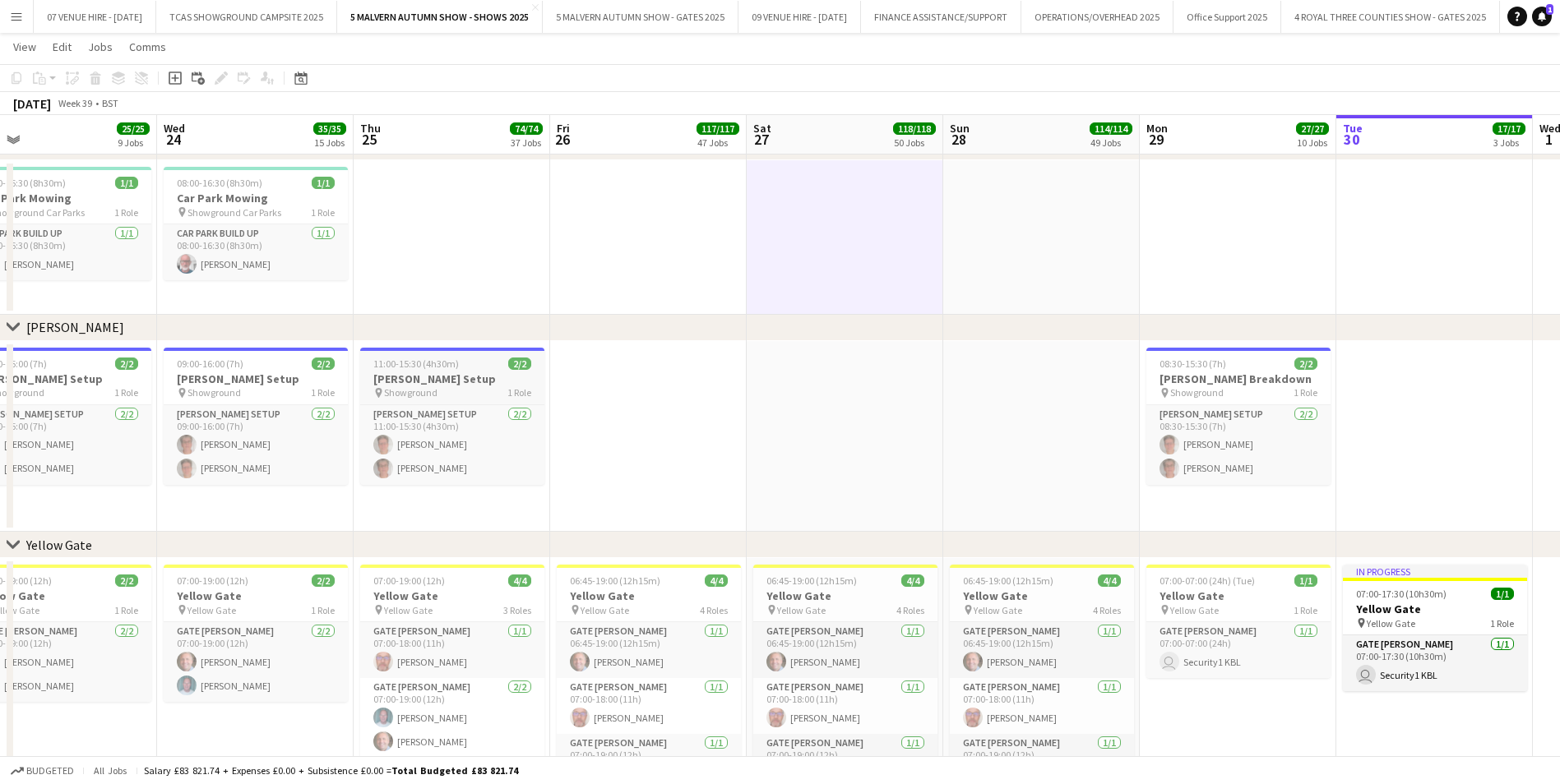
click at [412, 387] on div "pin Showground 1 Role" at bounding box center [451, 393] width 184 height 13
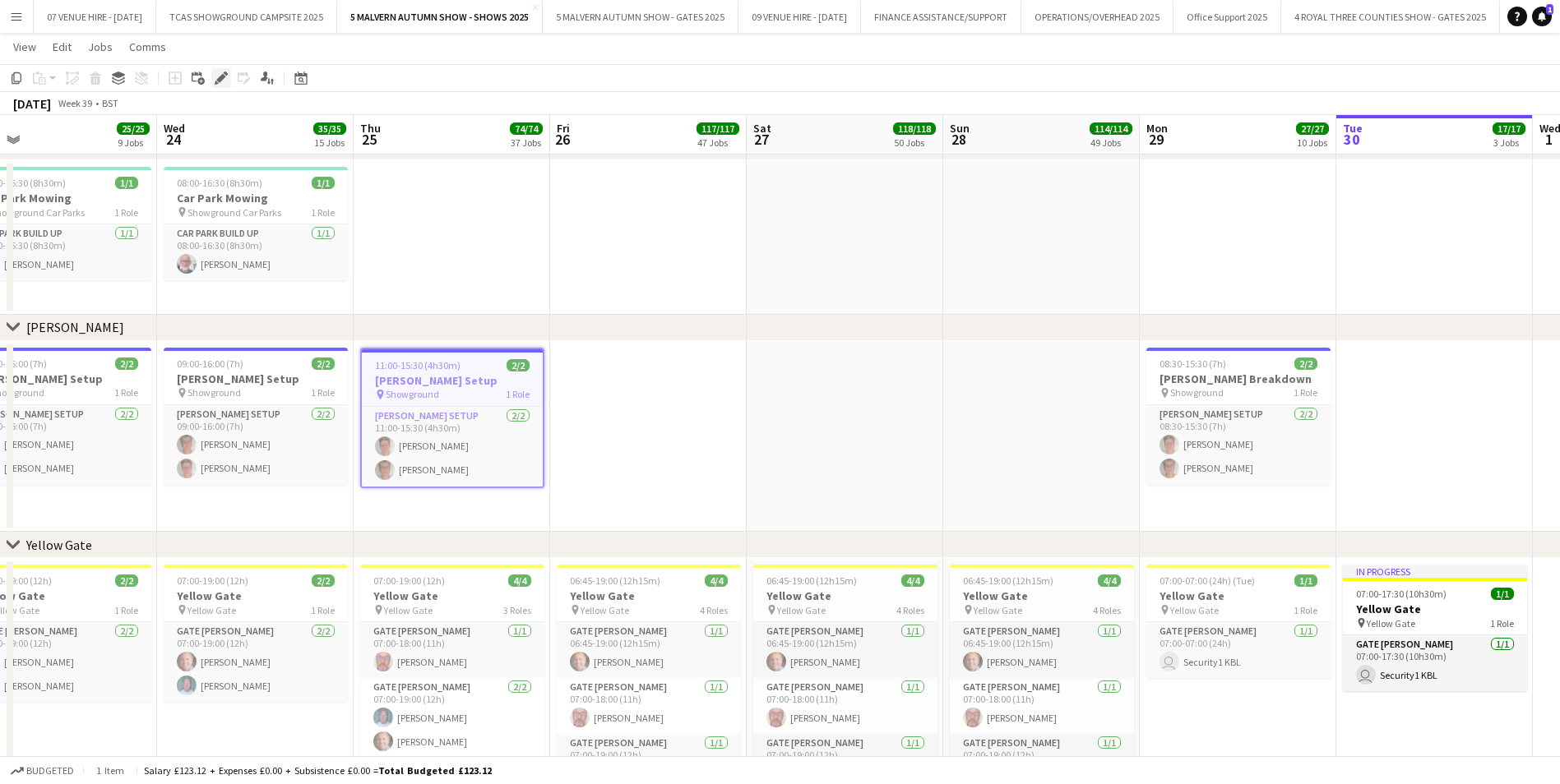
click at [220, 73] on icon "Edit" at bounding box center [220, 78] width 13 height 13
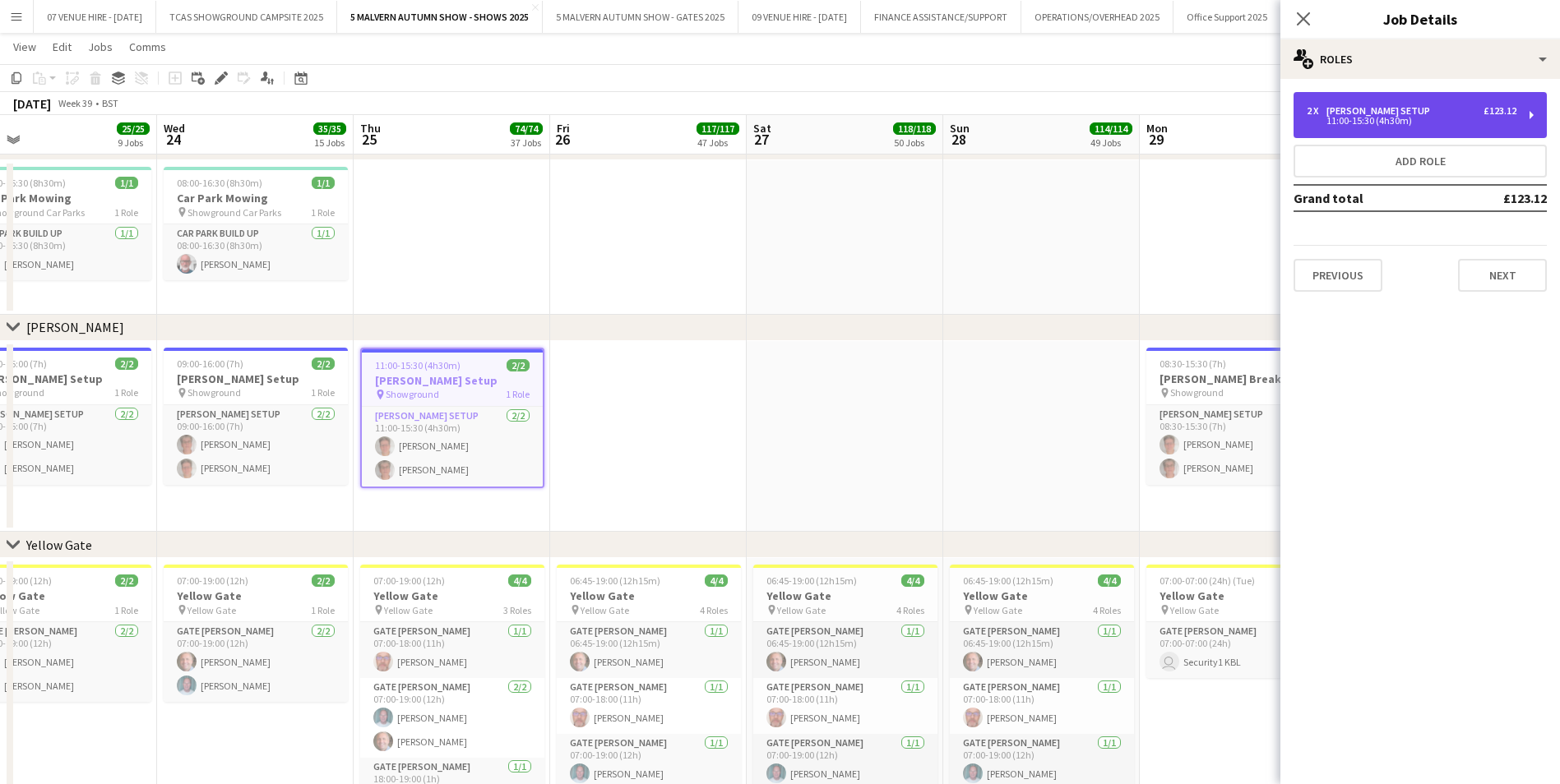
click at [1451, 118] on div "11:00-15:30 (4h30m)" at bounding box center [1411, 120] width 210 height 8
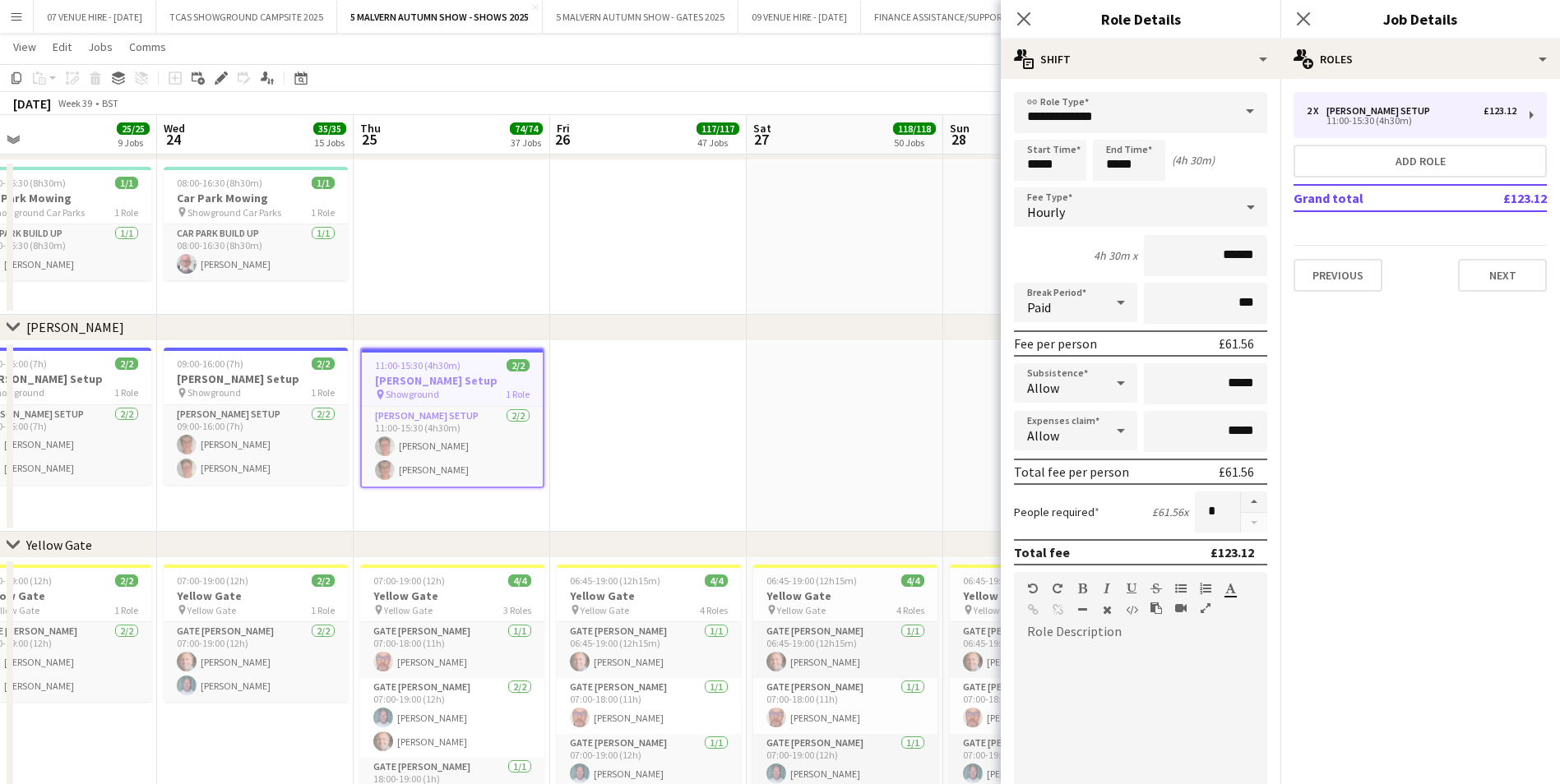
click at [846, 408] on app-date-cell at bounding box center [845, 437] width 197 height 192
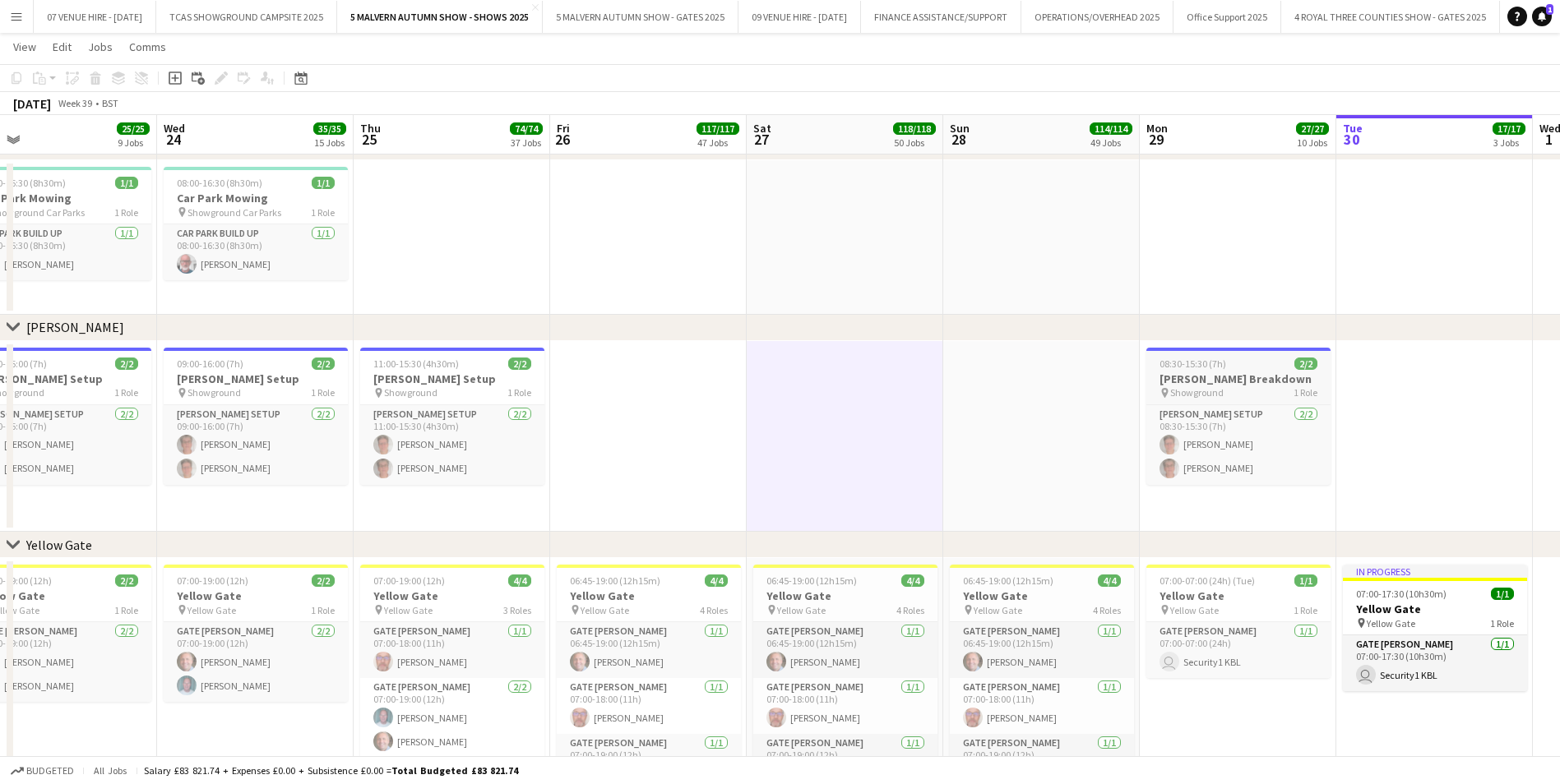
click at [1248, 367] on div "08:30-15:30 (7h) 2/2" at bounding box center [1238, 363] width 184 height 12
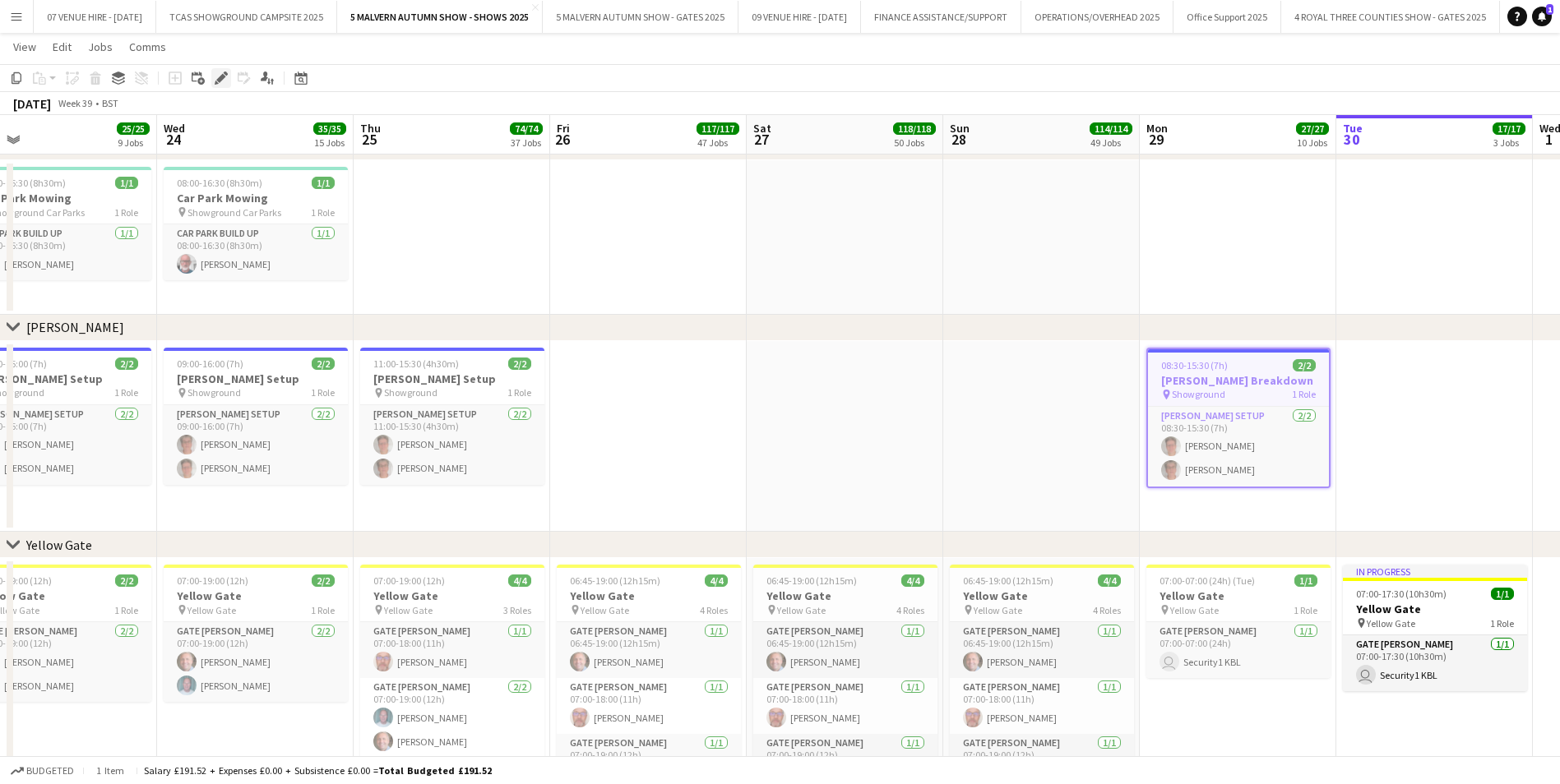
click at [214, 78] on icon "Edit" at bounding box center [220, 78] width 13 height 13
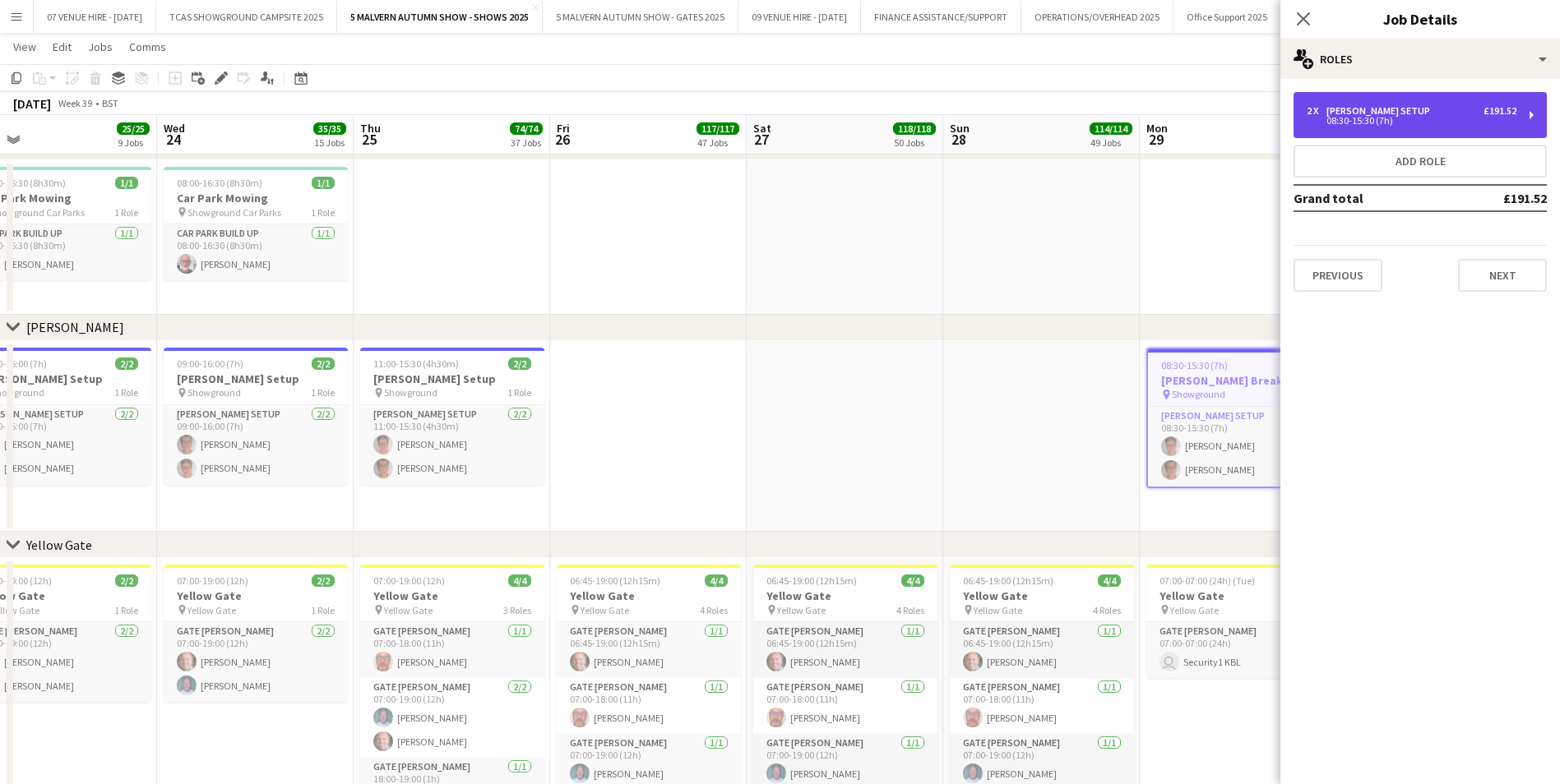
click at [1453, 110] on div "2 x [PERSON_NAME] Setup £191.52" at bounding box center [1411, 111] width 210 height 11
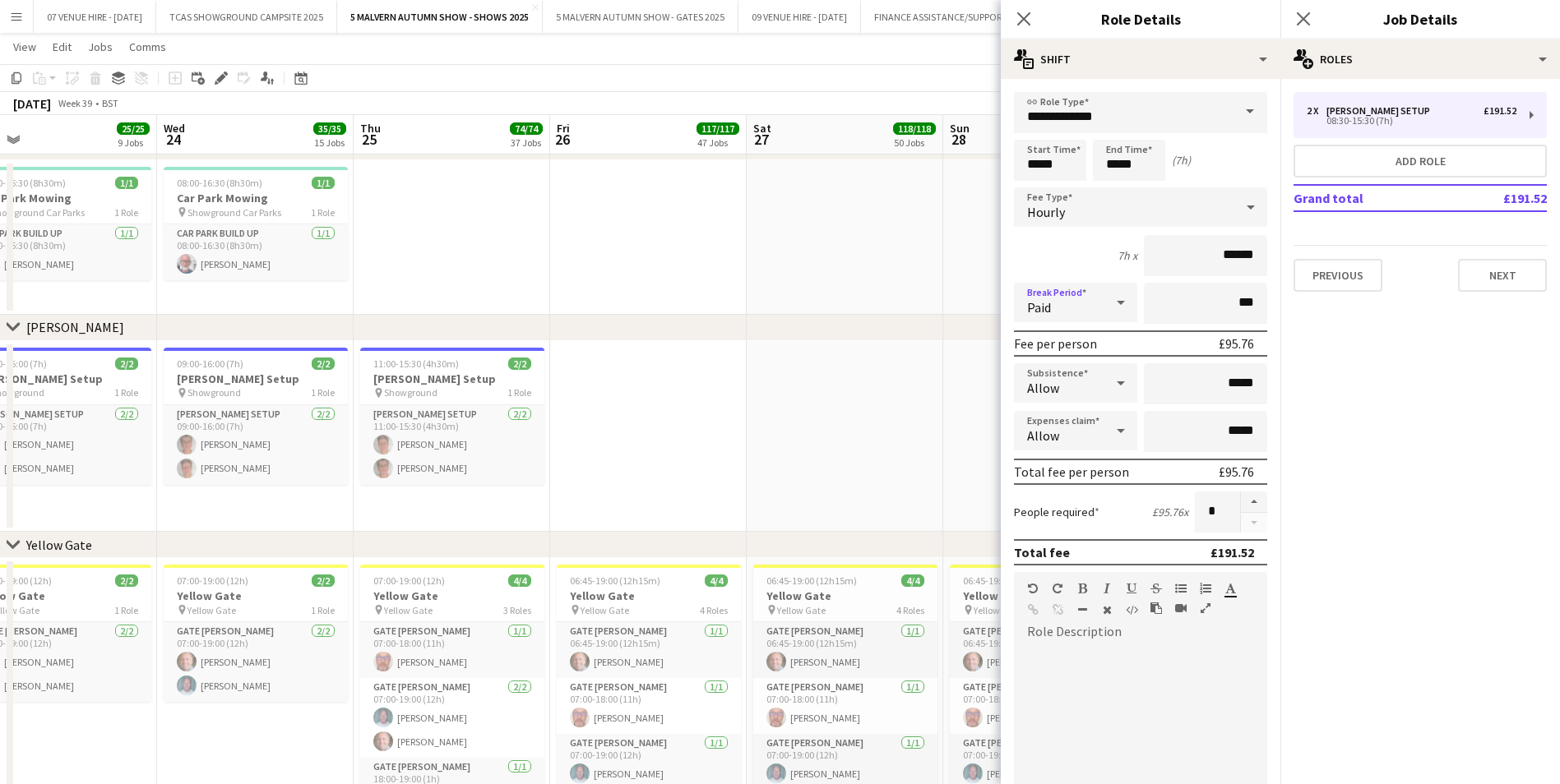
click at [1116, 299] on icon at bounding box center [1121, 302] width 20 height 33
click at [1074, 391] on span "Unpaid" at bounding box center [1073, 390] width 92 height 16
click at [1197, 310] on input "***" at bounding box center [1206, 303] width 124 height 41
type input "****"
click at [888, 388] on app-date-cell at bounding box center [845, 437] width 197 height 192
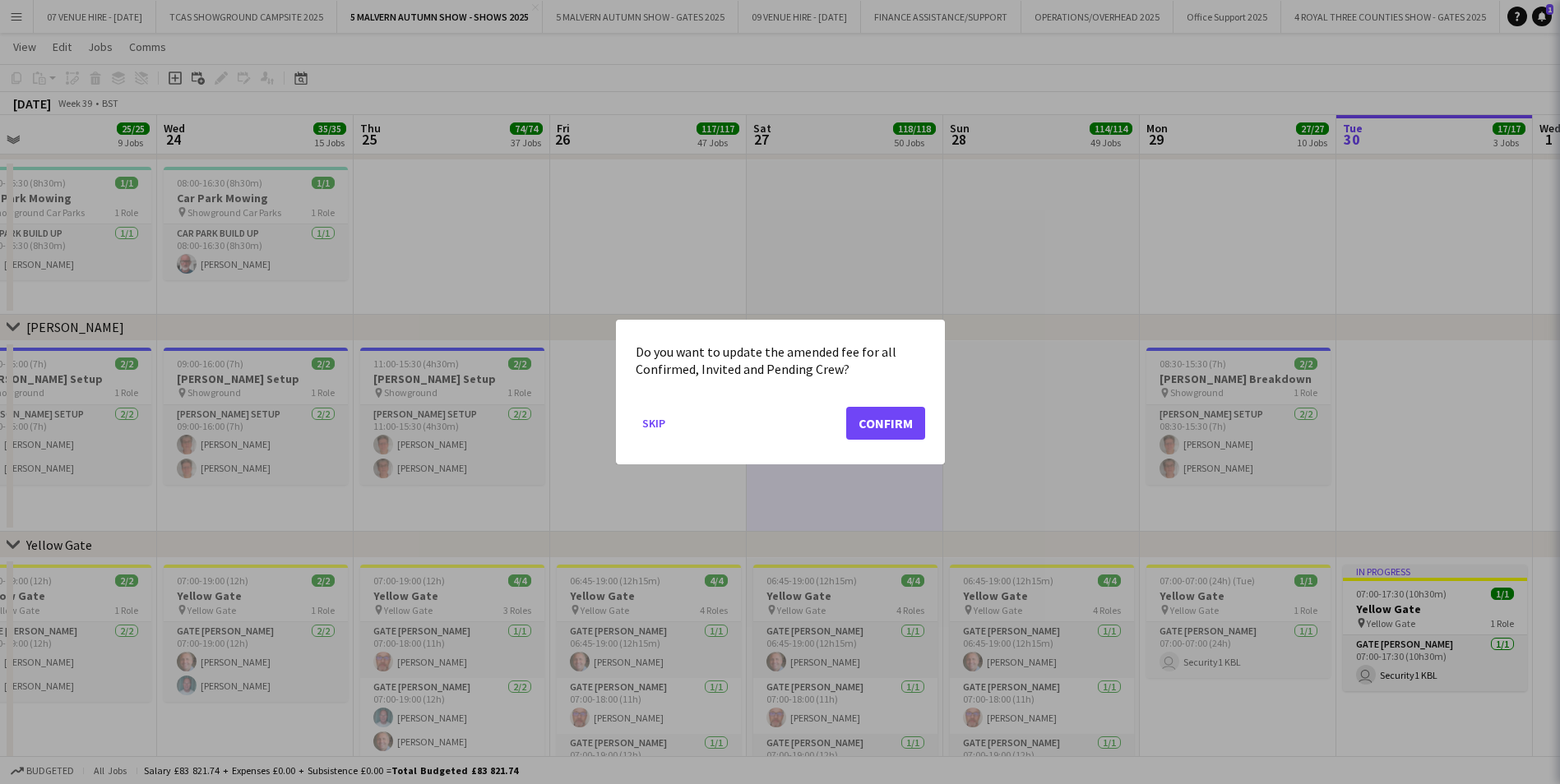
scroll to position [0, 0]
click at [888, 432] on button "Confirm" at bounding box center [885, 423] width 79 height 33
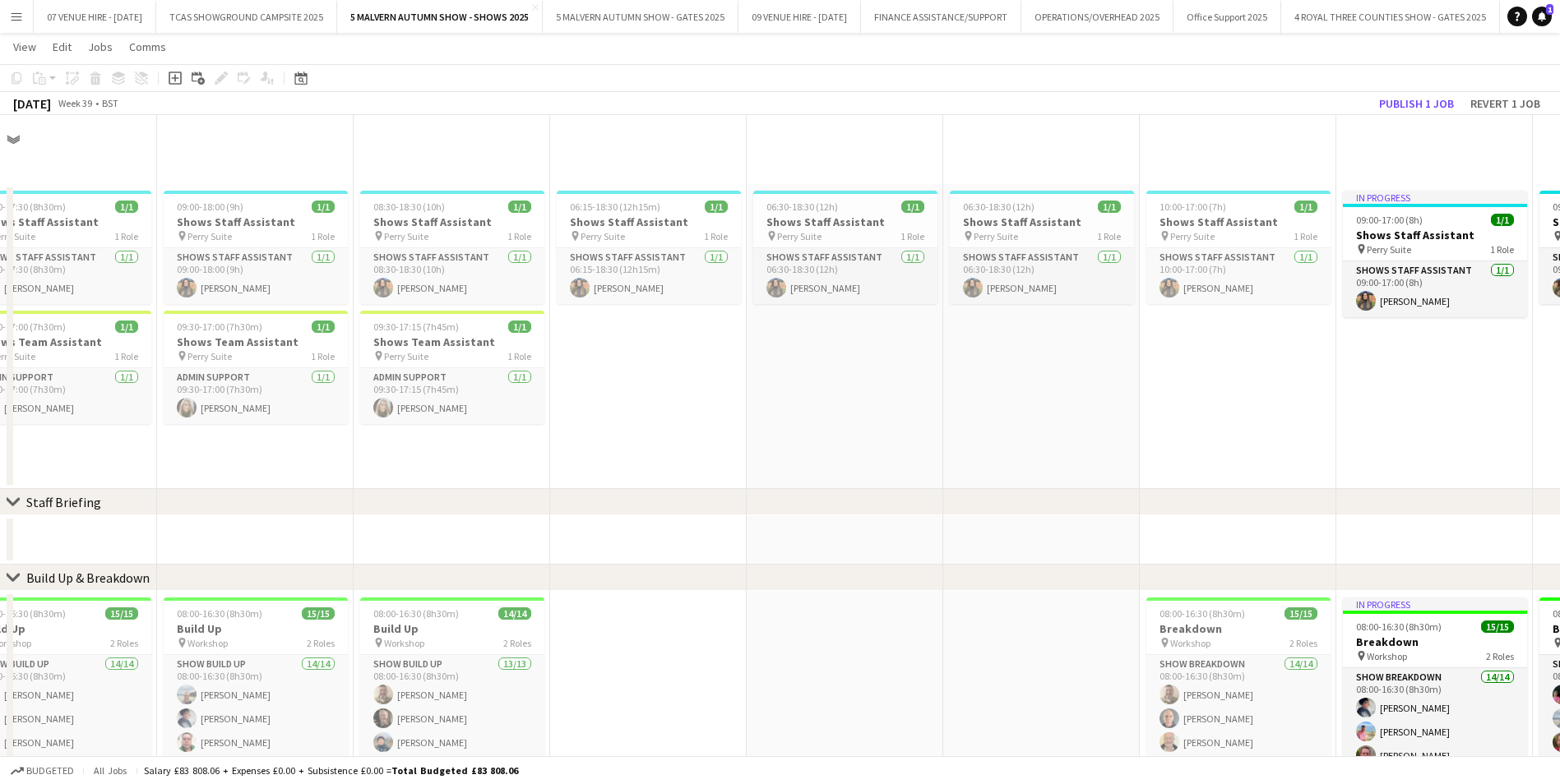
scroll to position [740, 0]
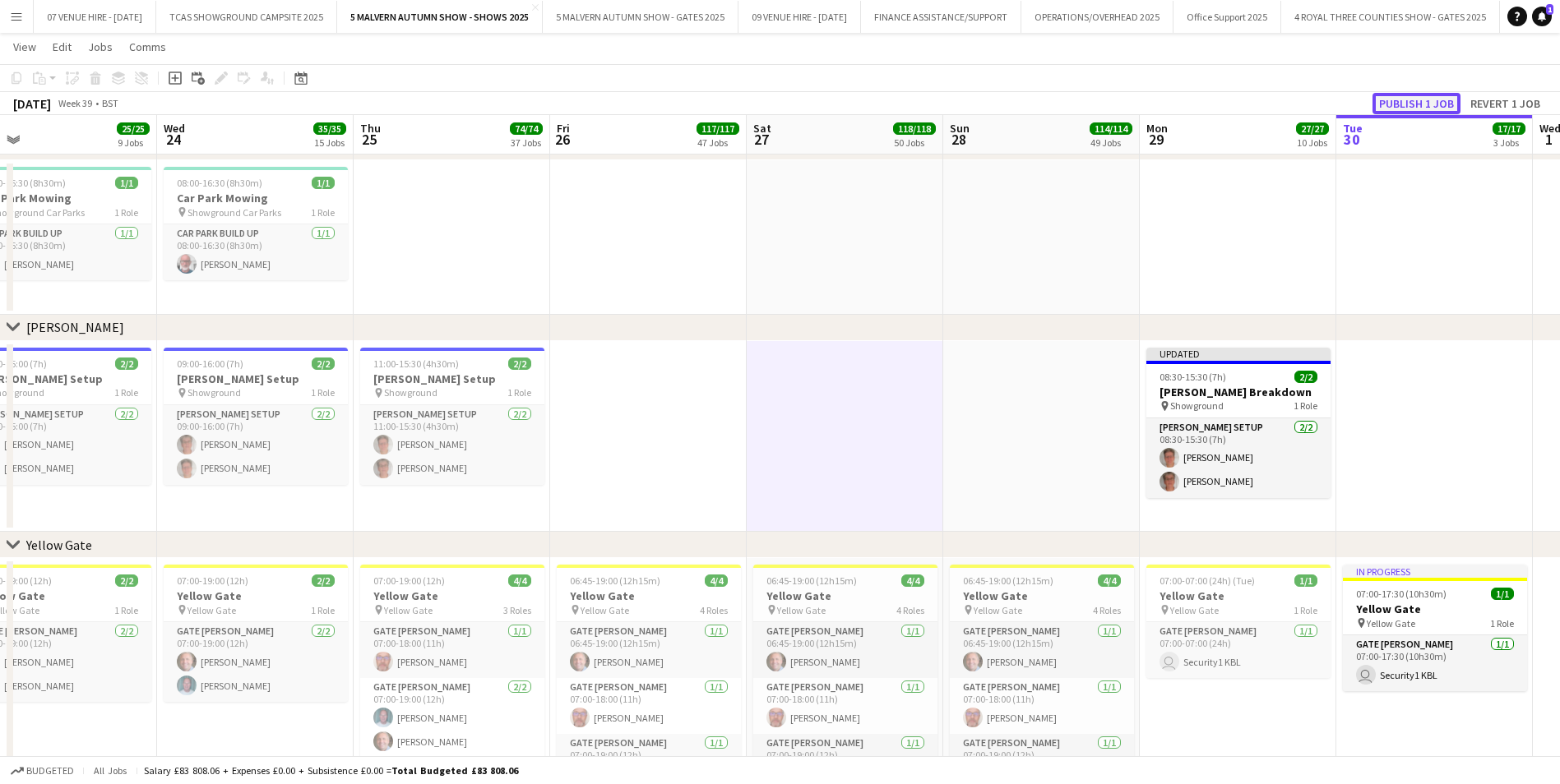
click at [1435, 104] on button "Publish 1 job" at bounding box center [1416, 104] width 88 height 22
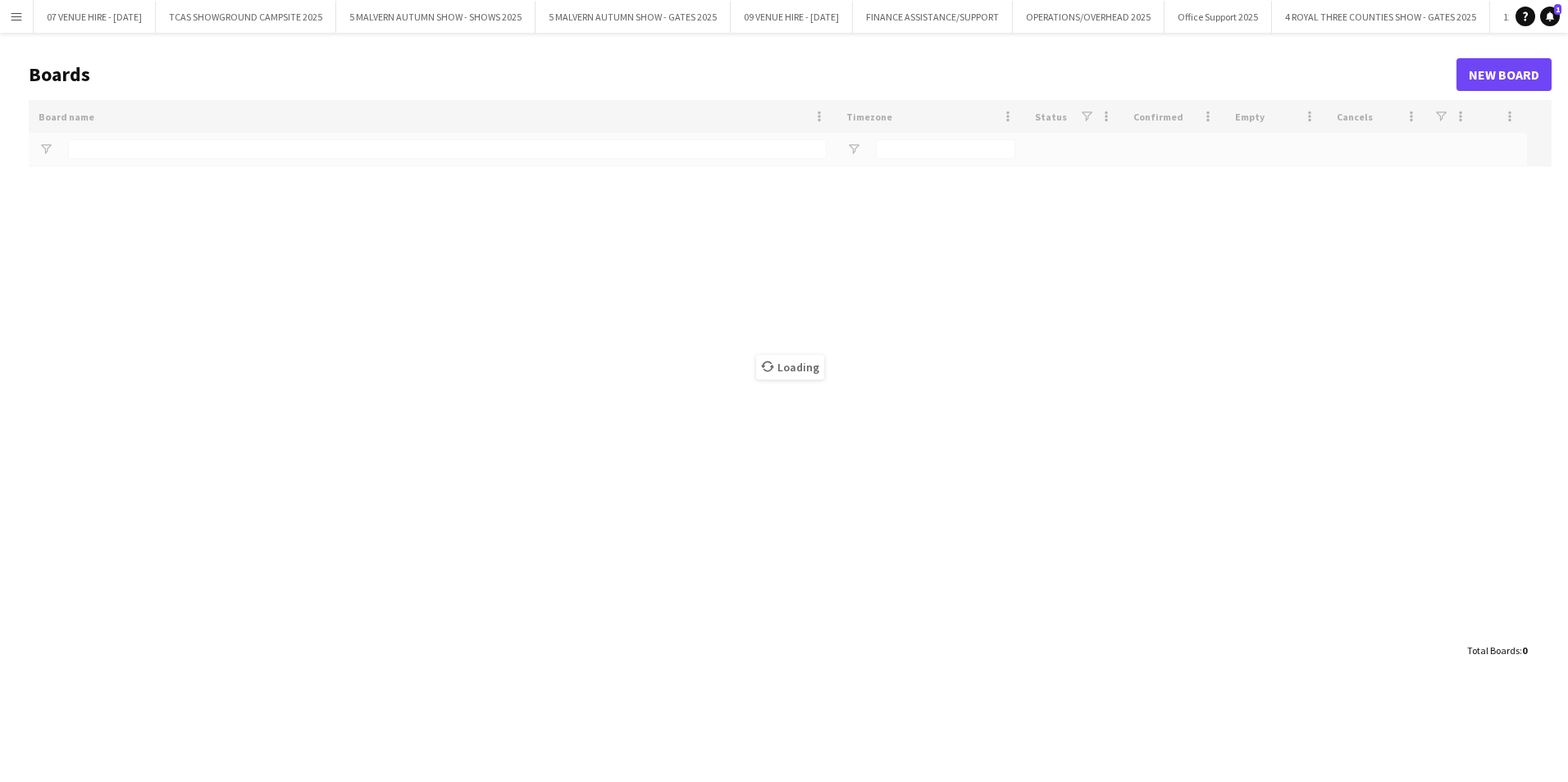
type input "********"
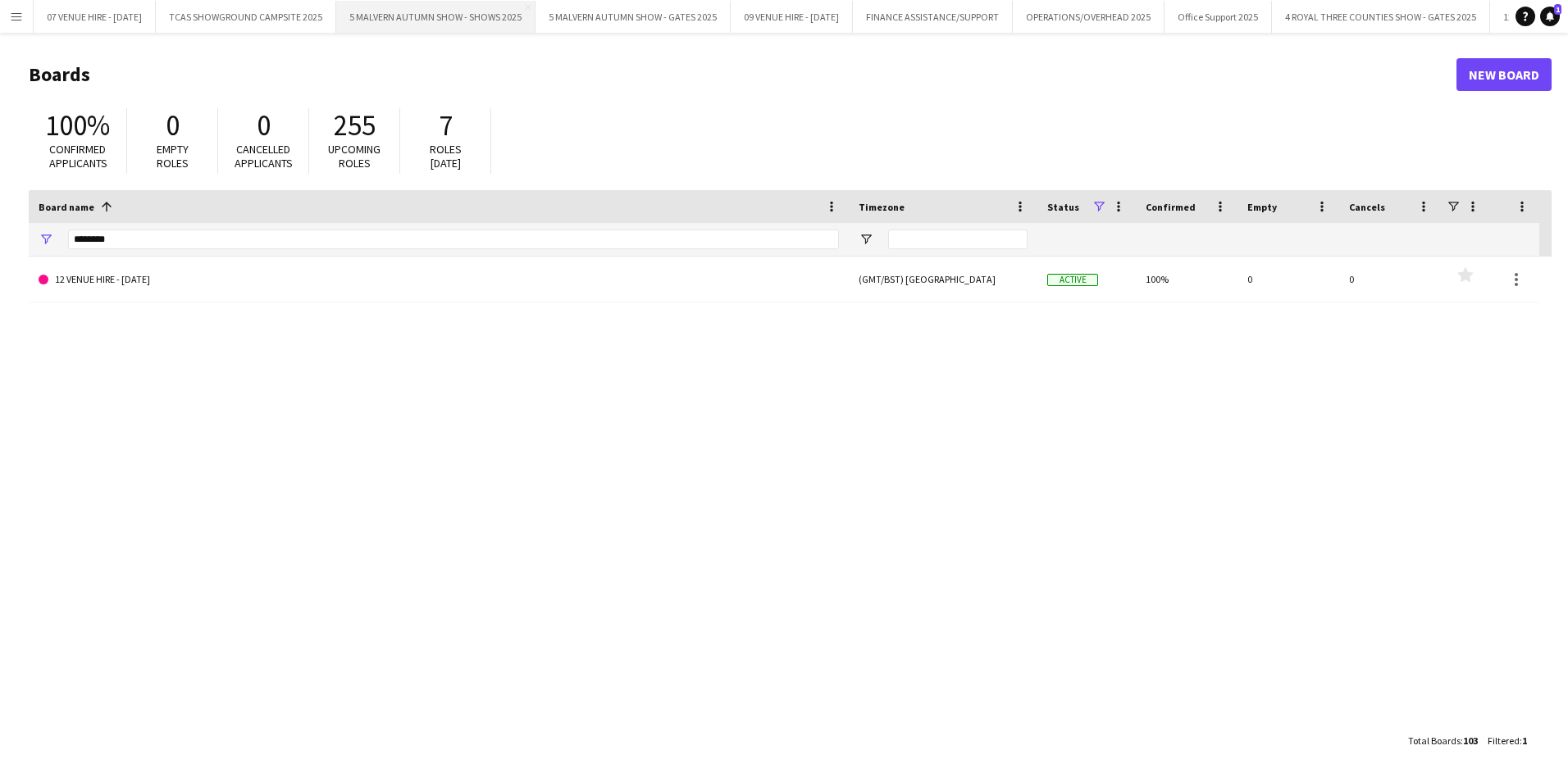
click at [513, 14] on button "5 MALVERN AUTUMN SHOW - SHOWS 2025 Close" at bounding box center [435, 17] width 199 height 32
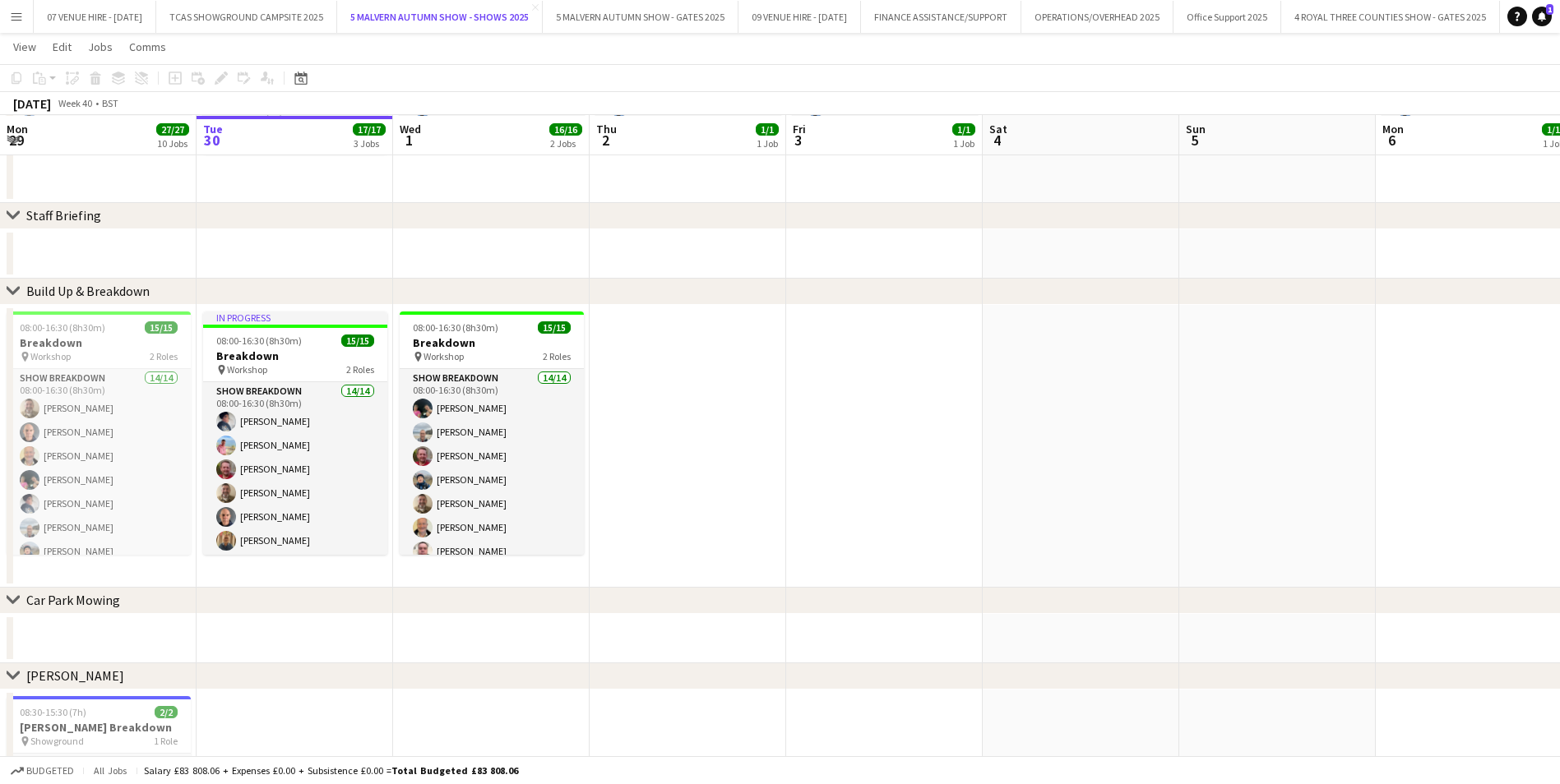
scroll to position [165, 0]
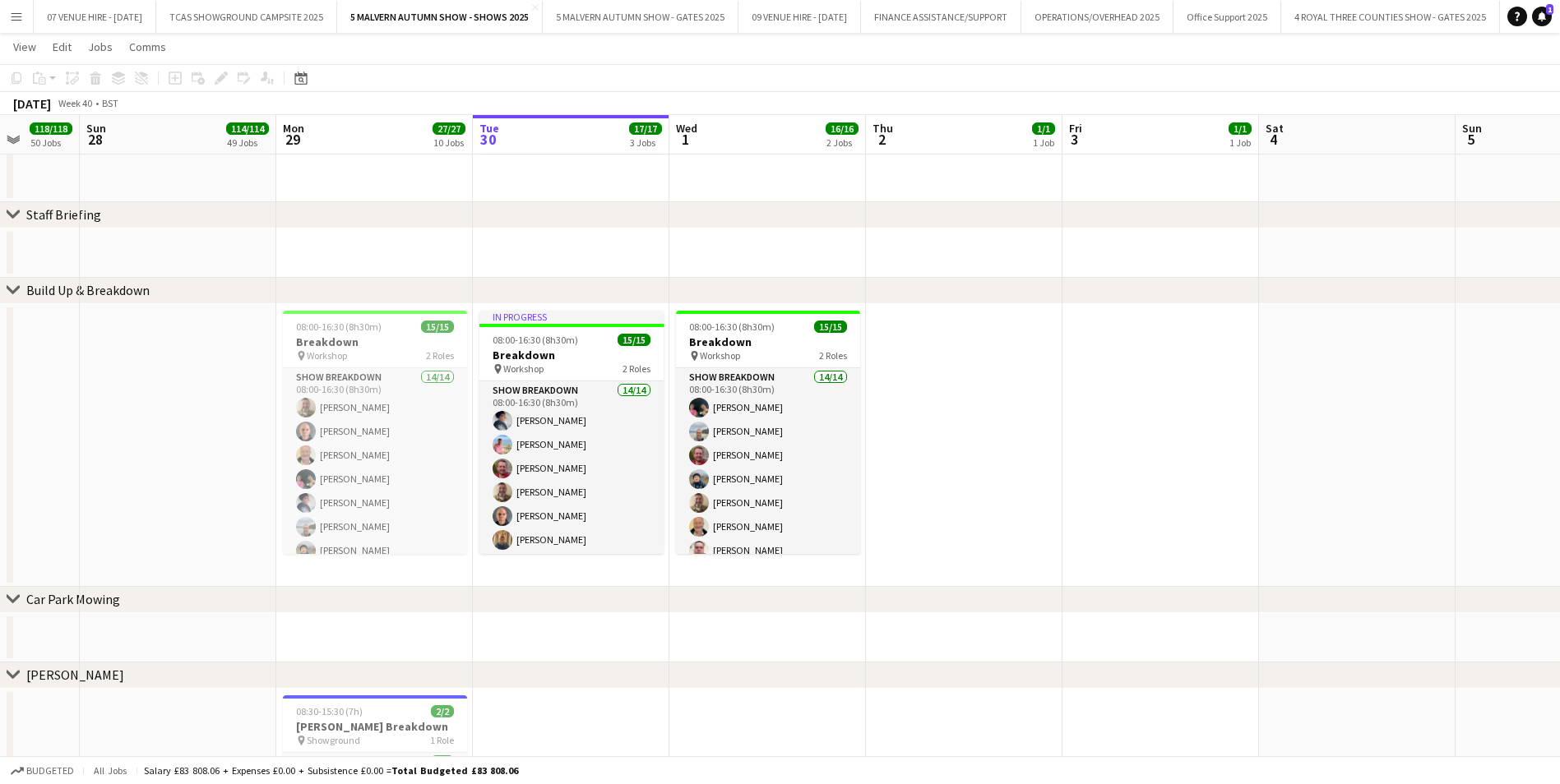
drag, startPoint x: 430, startPoint y: 327, endPoint x: 732, endPoint y: 354, distance: 303.2
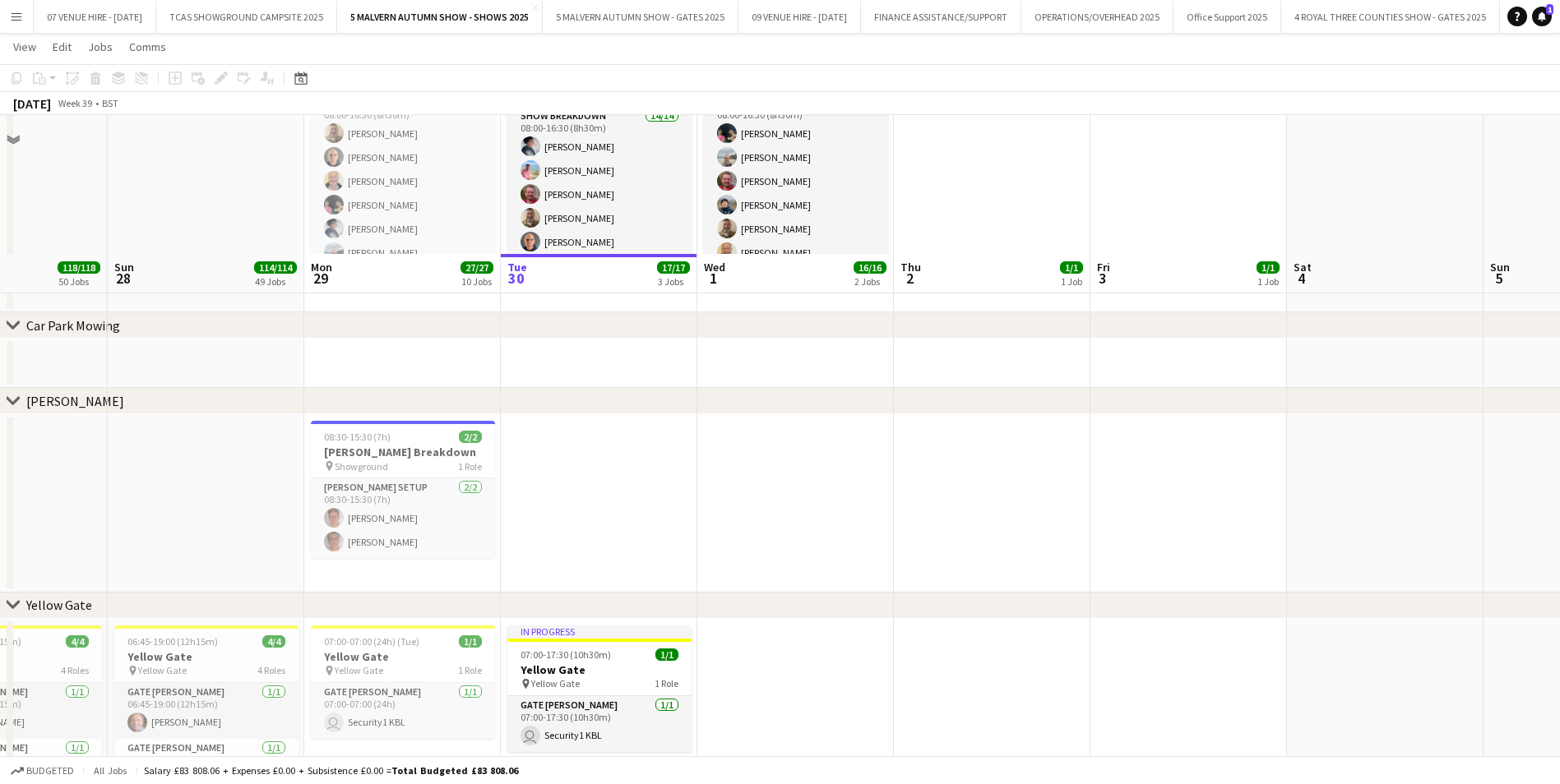
scroll to position [740, 0]
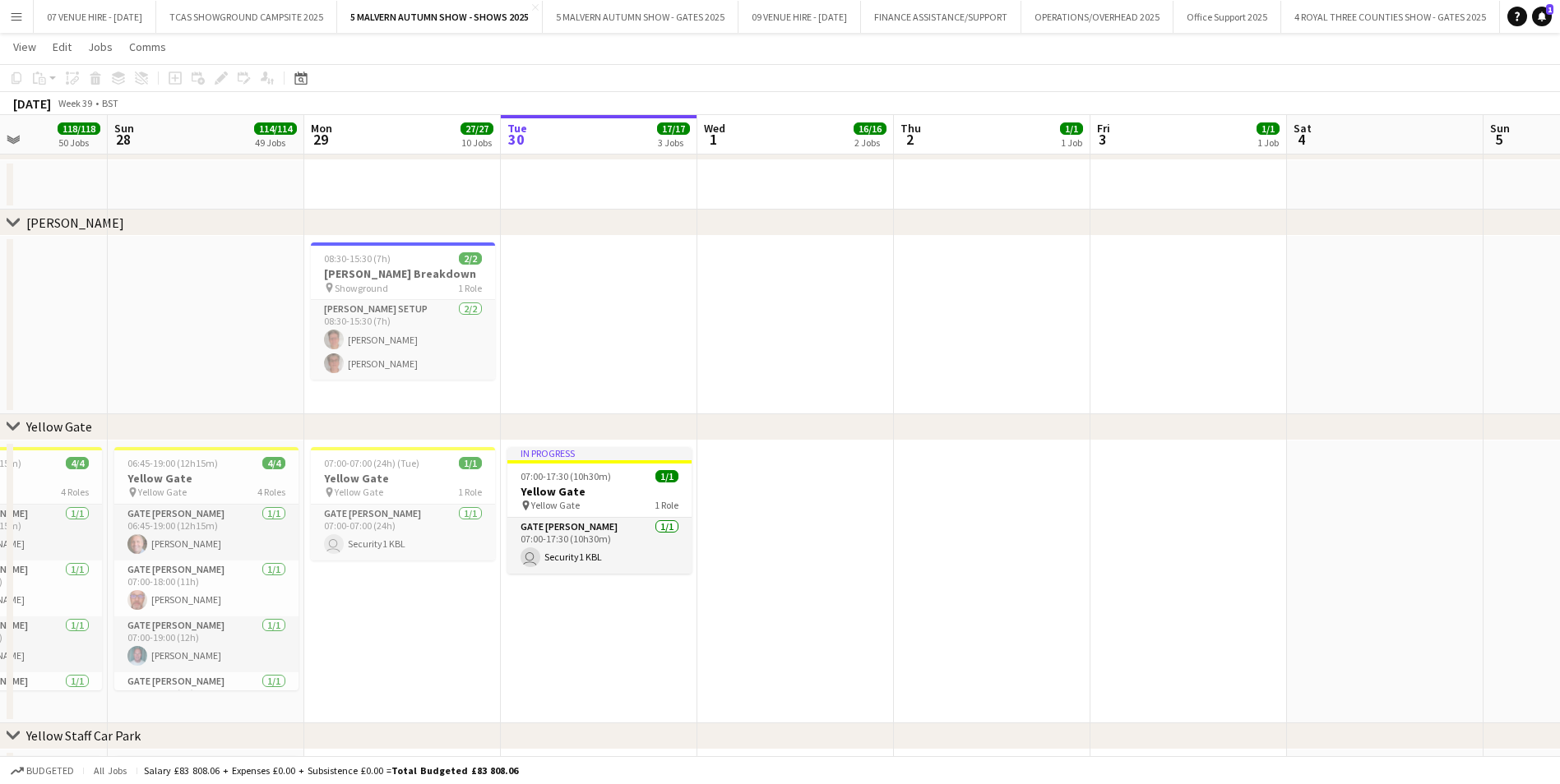
drag, startPoint x: 346, startPoint y: 259, endPoint x: 1034, endPoint y: 280, distance: 688.3
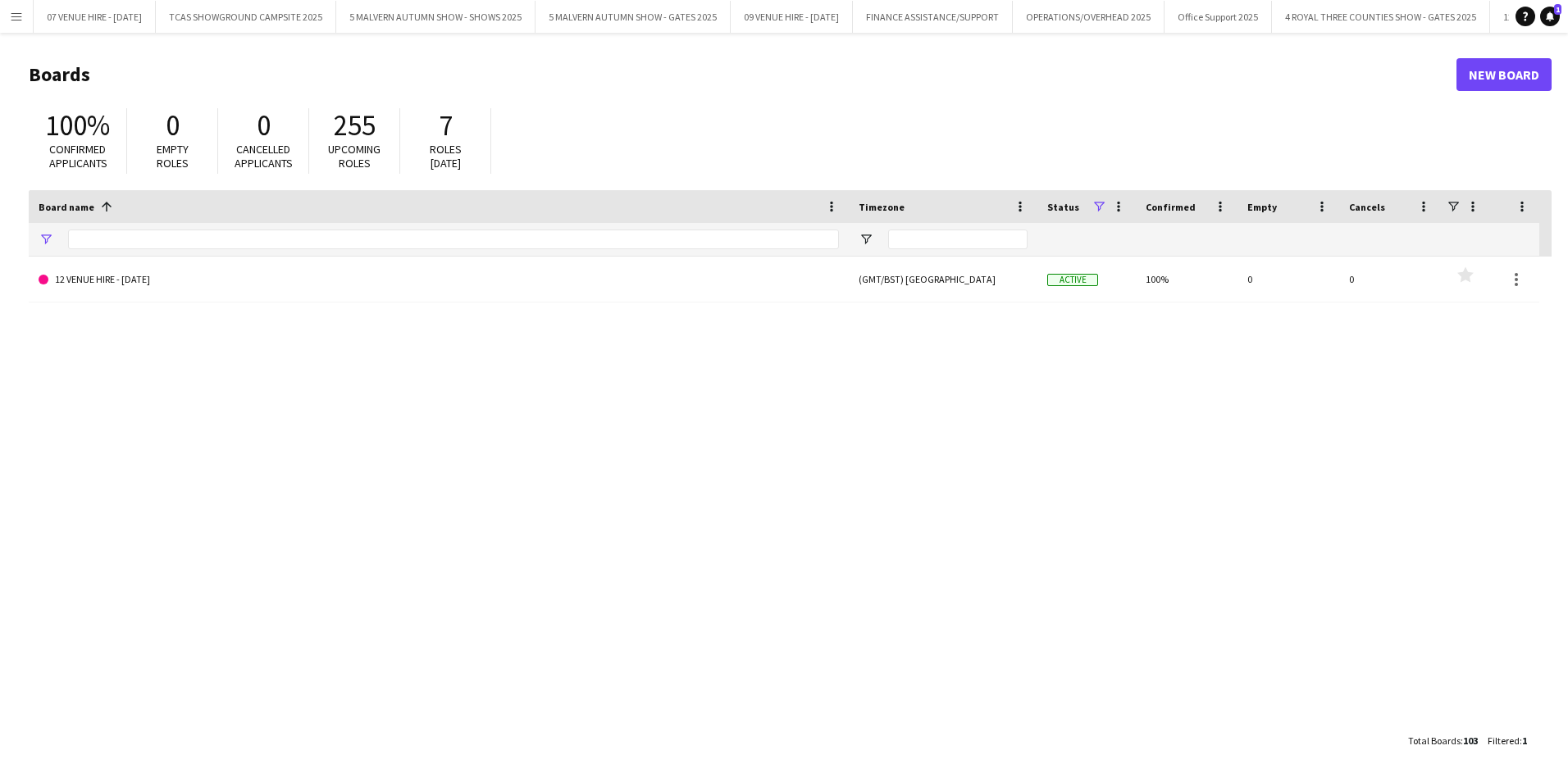
type input "********"
click at [459, 19] on button "5 MALVERN AUTUMN SHOW - SHOWS 2025 Close" at bounding box center [435, 17] width 199 height 32
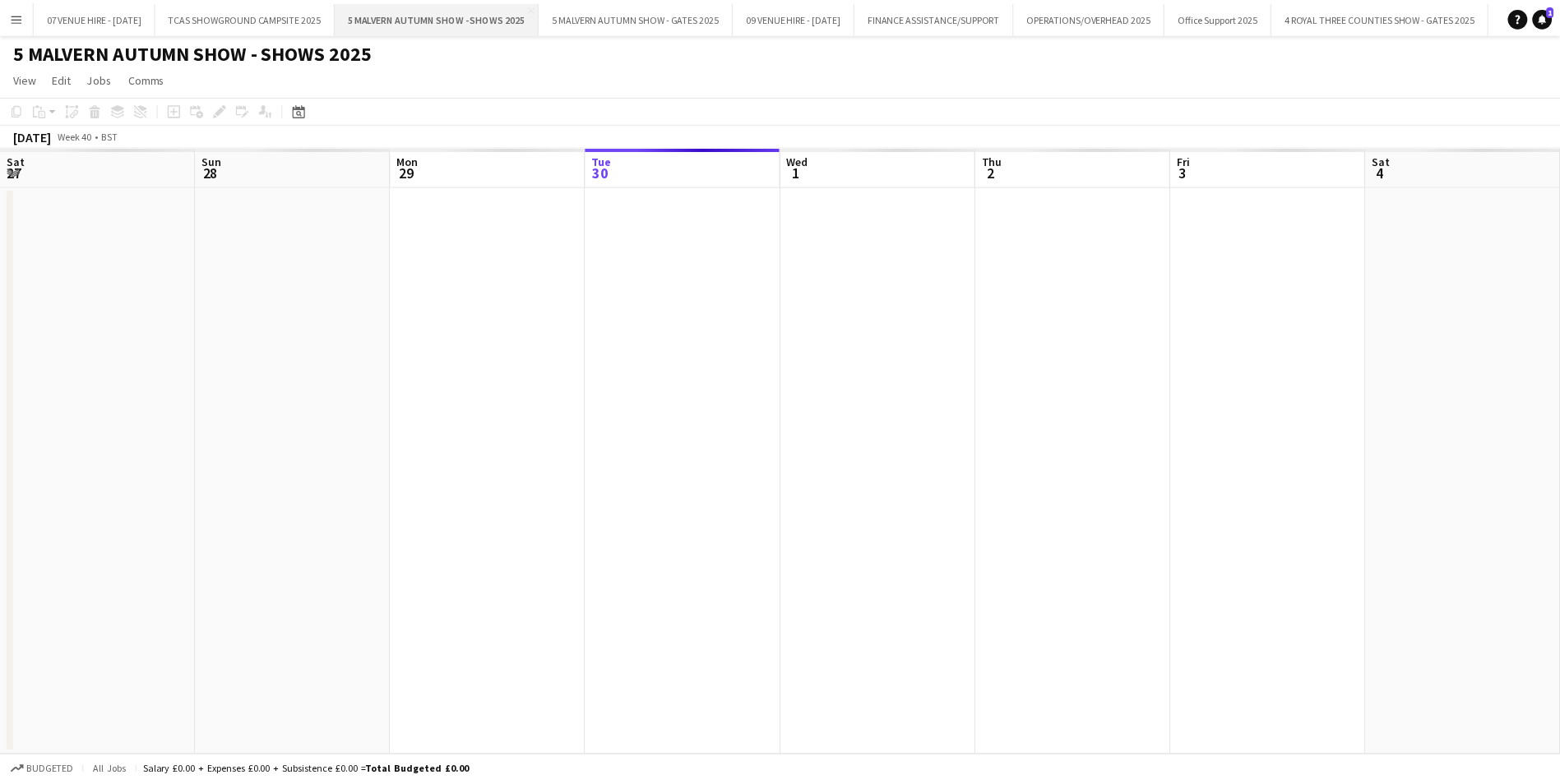
scroll to position [0, 393]
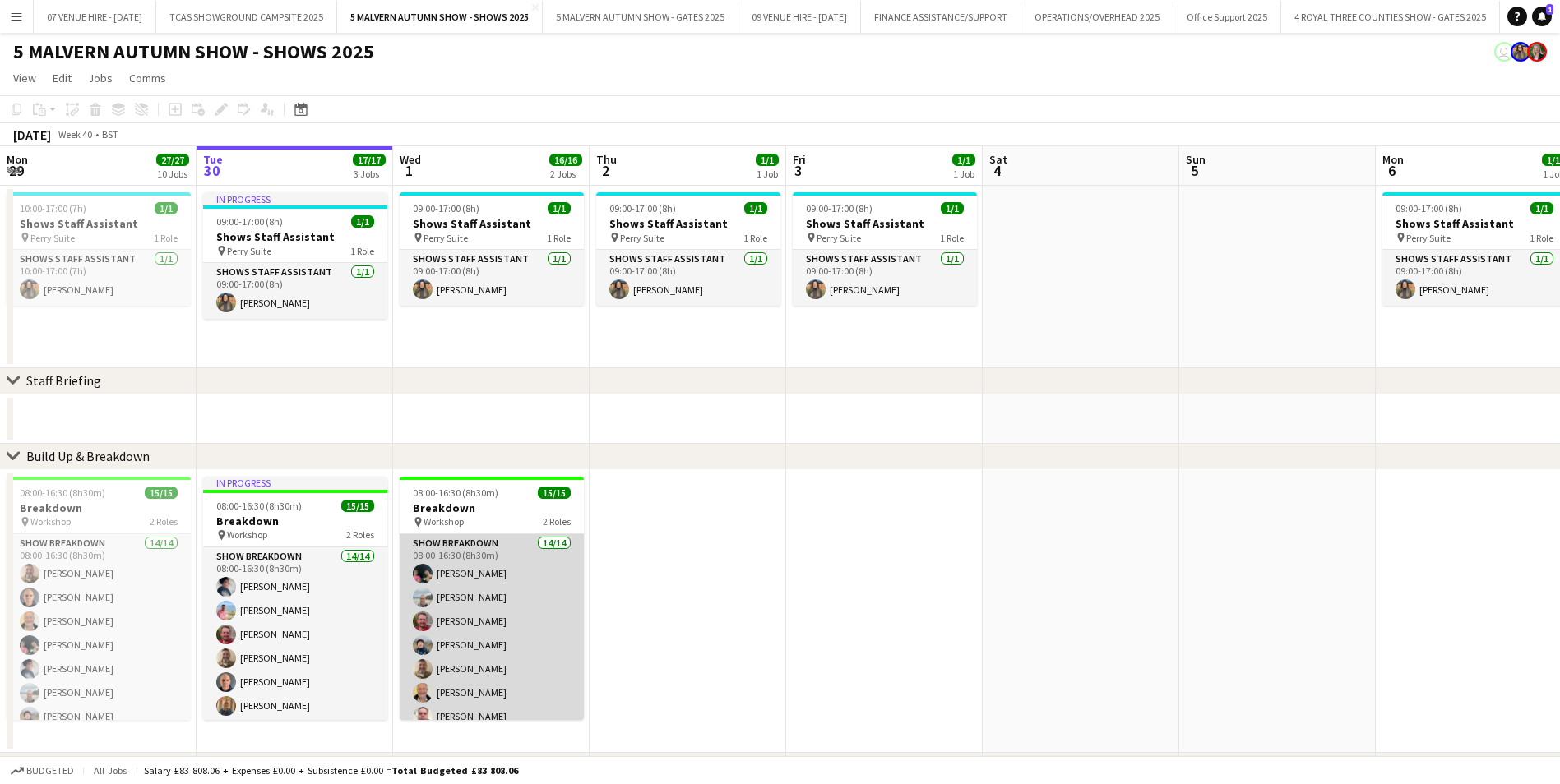
click at [458, 604] on app-card-role "Show Breakdown 14/14 08:00-16:30 (8h30m) [PERSON_NAME] [PERSON_NAME] [PERSON_NA…" at bounding box center [492, 717] width 184 height 366
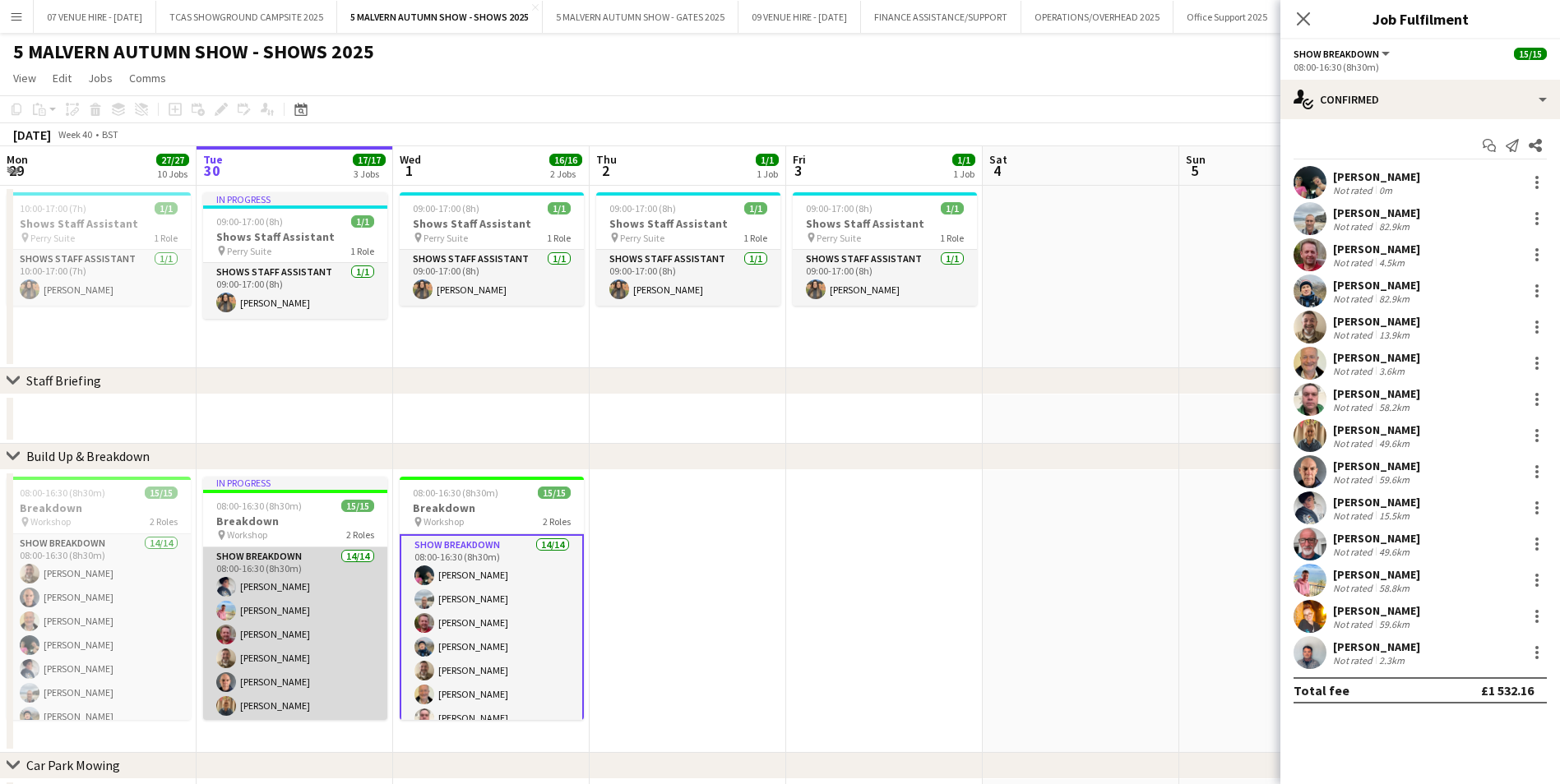
click at [279, 605] on app-card-role "Show Breakdown 14/14 08:00-16:30 (8h30m) [PERSON_NAME] [PERSON_NAME] [PERSON_NA…" at bounding box center [295, 730] width 184 height 366
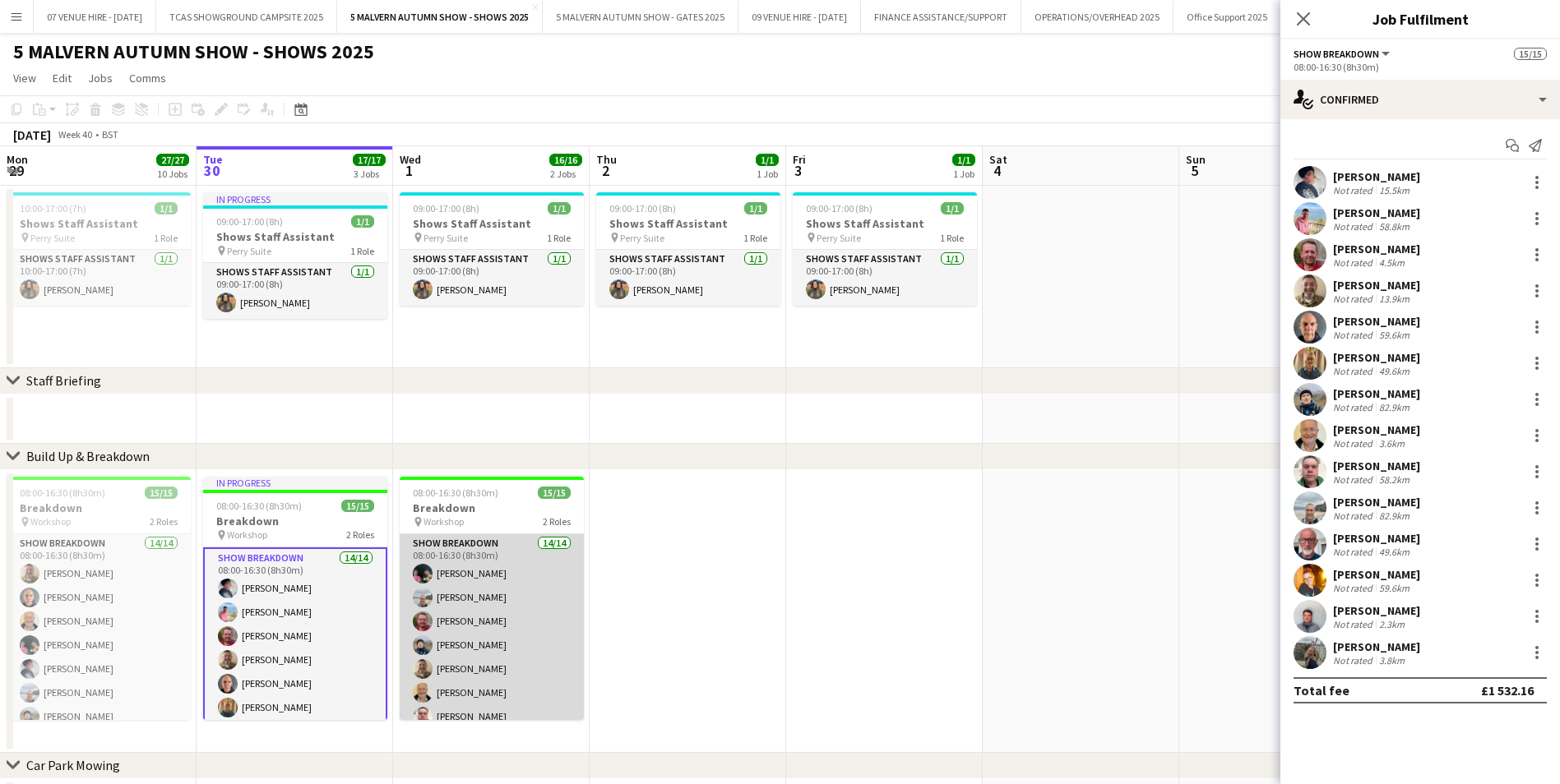
click at [445, 571] on app-card-role "Show Breakdown 14/14 08:00-16:30 (8h30m) [PERSON_NAME] [PERSON_NAME] [PERSON_NA…" at bounding box center [492, 717] width 184 height 366
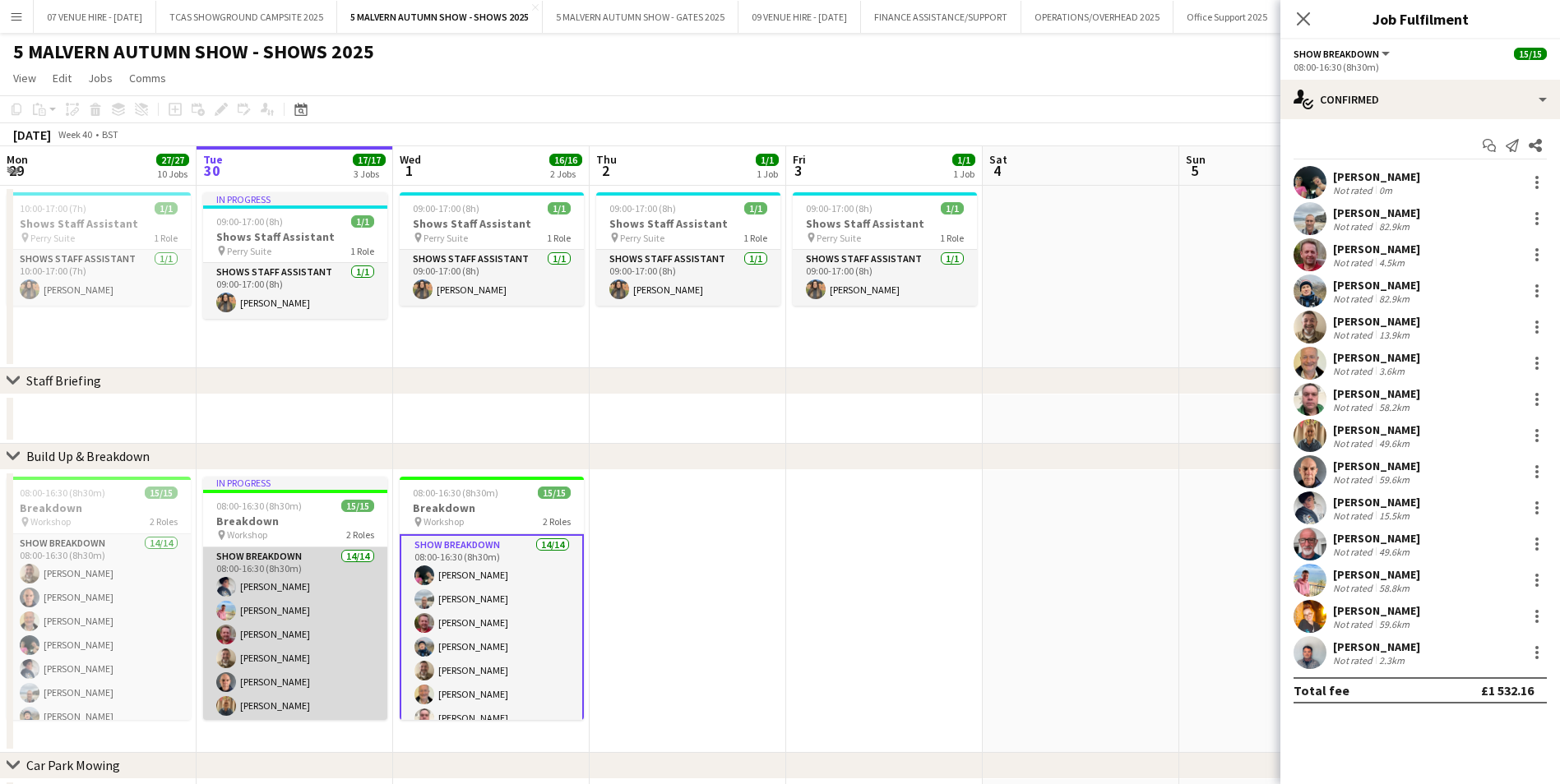
click at [267, 625] on app-card-role "Show Breakdown 14/14 08:00-16:30 (8h30m) [PERSON_NAME] [PERSON_NAME] [PERSON_NA…" at bounding box center [295, 730] width 184 height 366
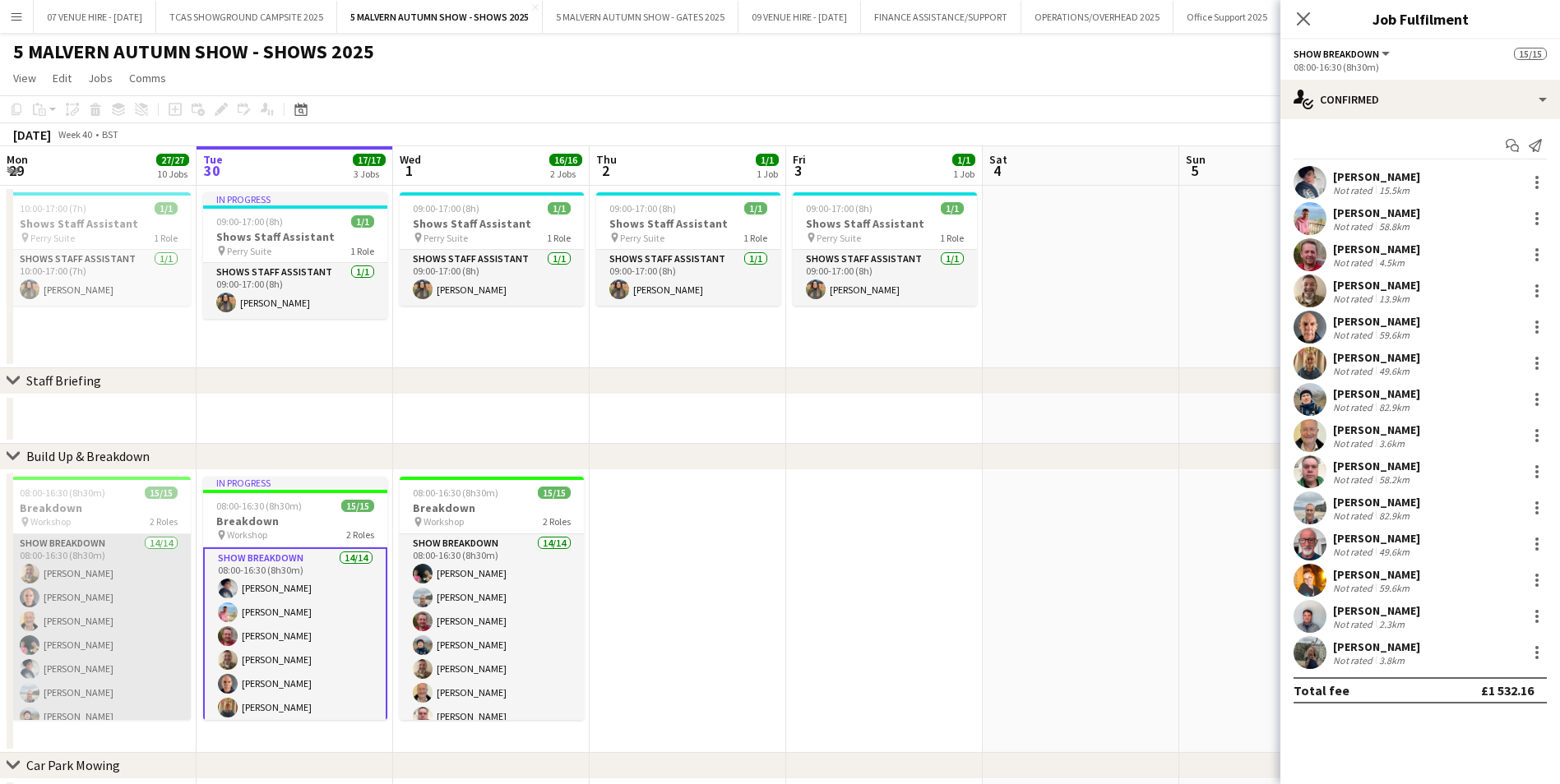
click at [56, 618] on app-card-role "Show Breakdown 14/14 08:00-16:30 (8h30m) [PERSON_NAME] [PERSON_NAME] [PERSON_NA…" at bounding box center [98, 720] width 184 height 371
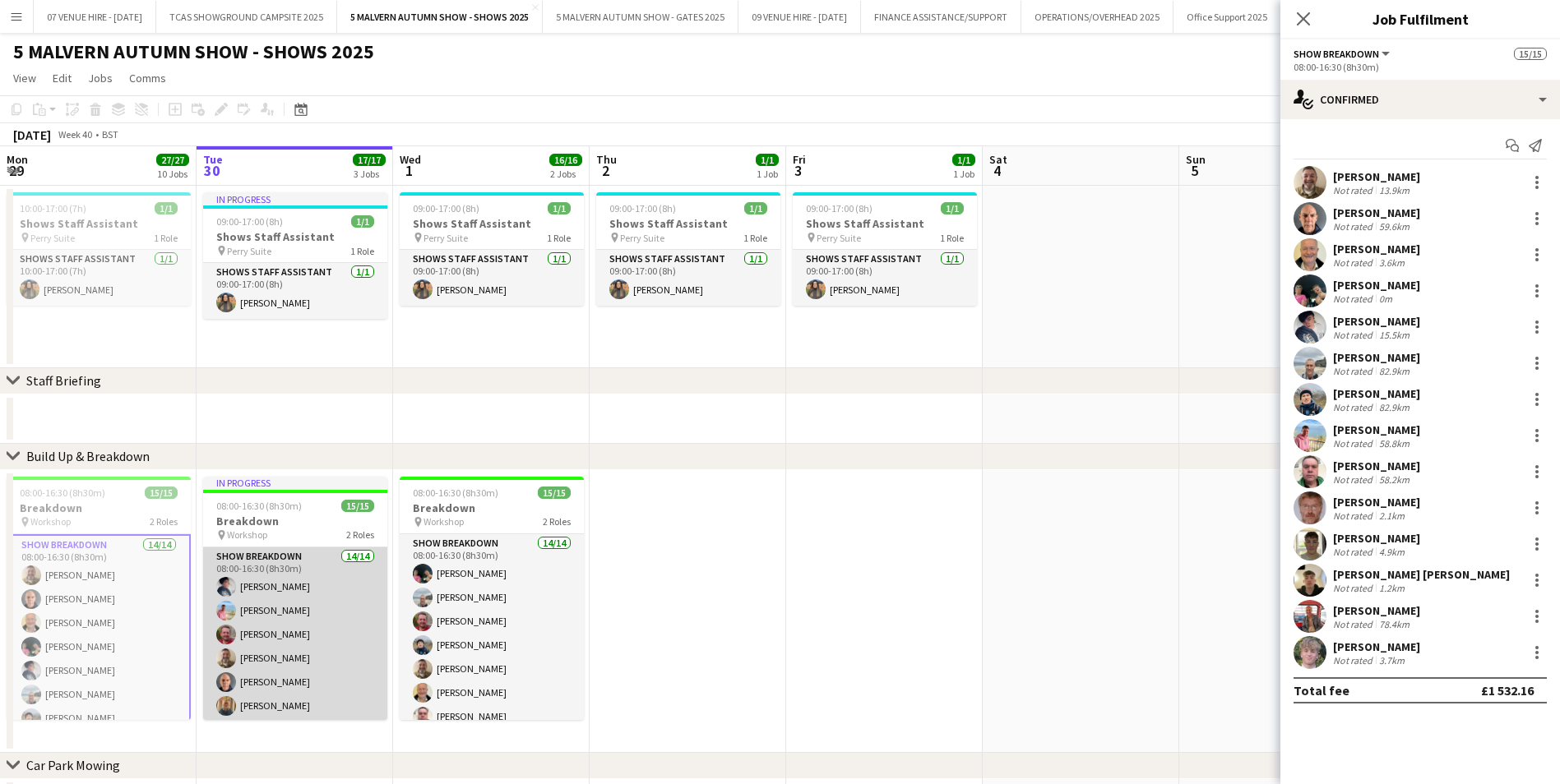
click at [284, 643] on app-card-role "Show Breakdown 14/14 08:00-16:30 (8h30m) [PERSON_NAME] [PERSON_NAME] [PERSON_NA…" at bounding box center [295, 730] width 184 height 366
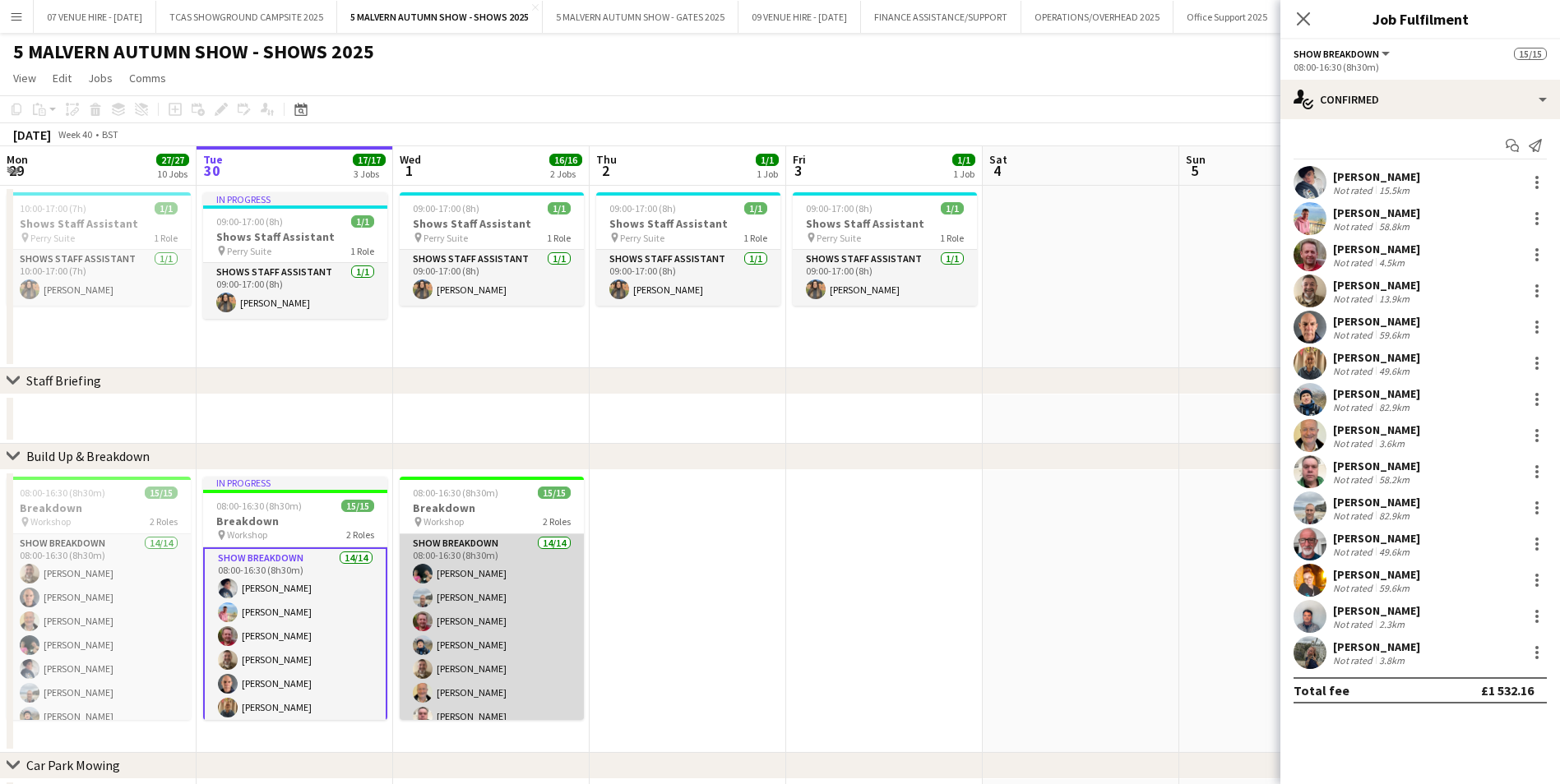
click at [500, 601] on app-card-role "Show Breakdown 14/14 08:00-16:30 (8h30m) [PERSON_NAME] [PERSON_NAME] [PERSON_NA…" at bounding box center [492, 717] width 184 height 366
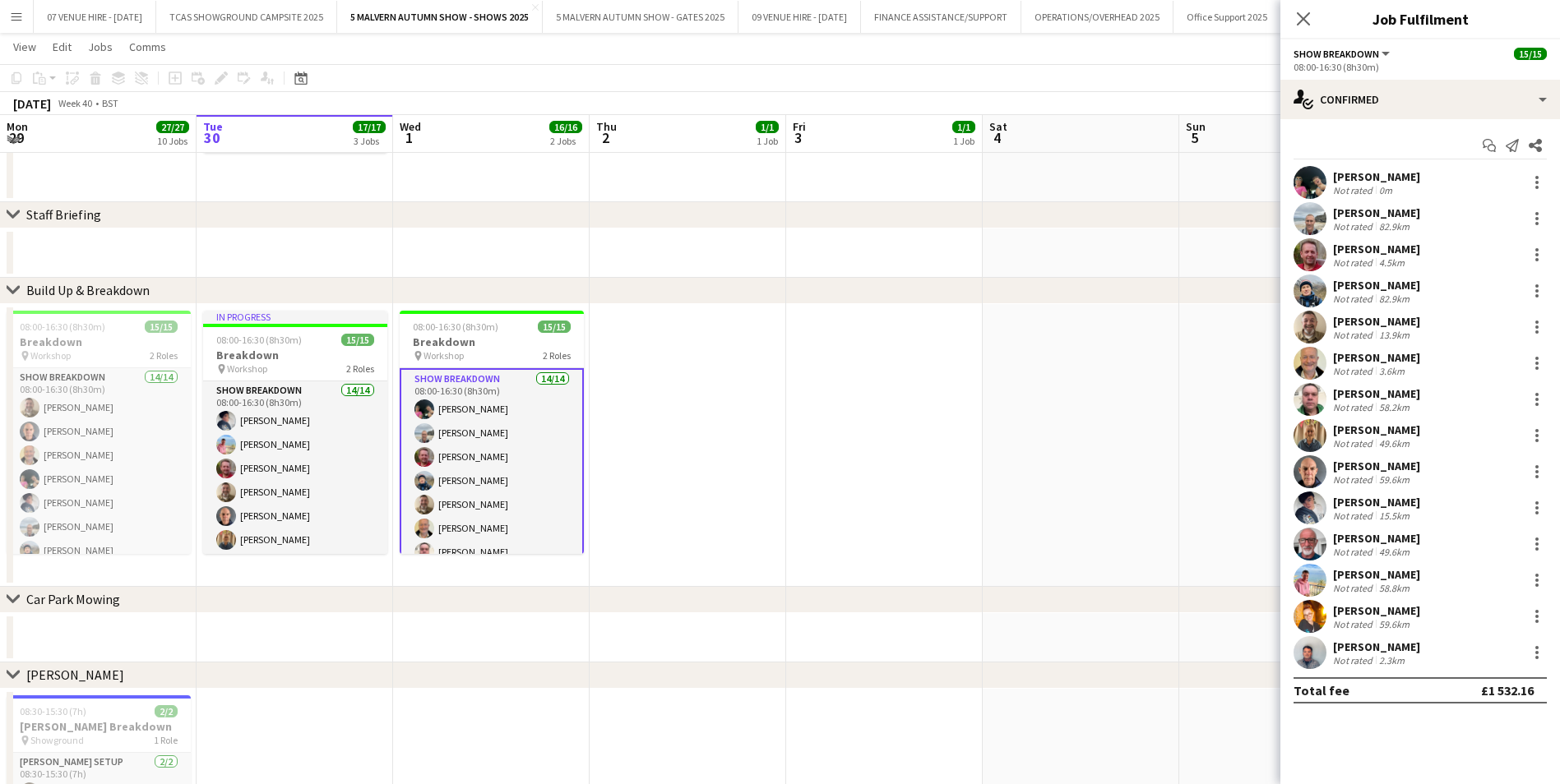
scroll to position [82, 0]
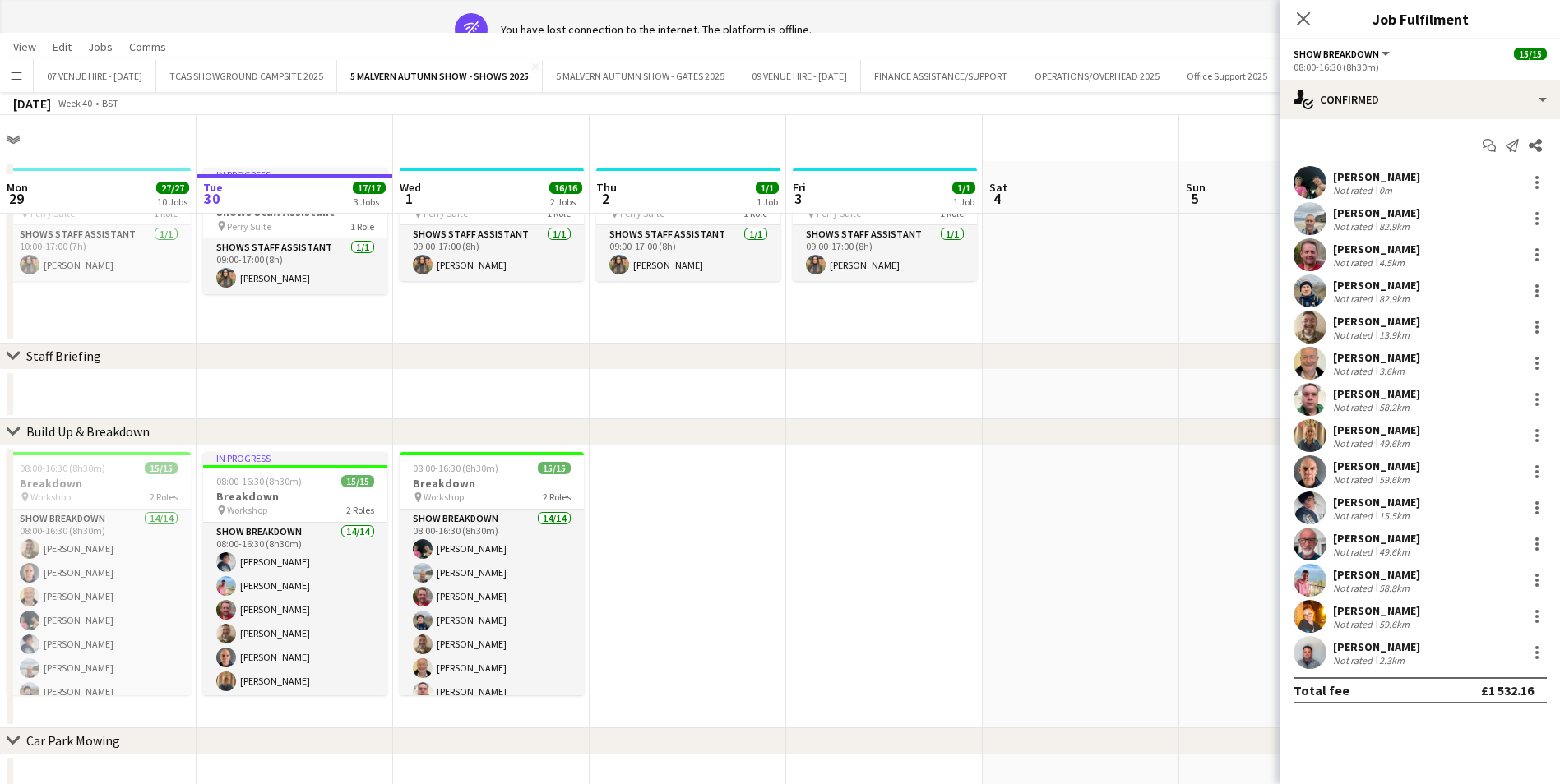
click at [777, 474] on app-date-cell at bounding box center [688, 586] width 197 height 283
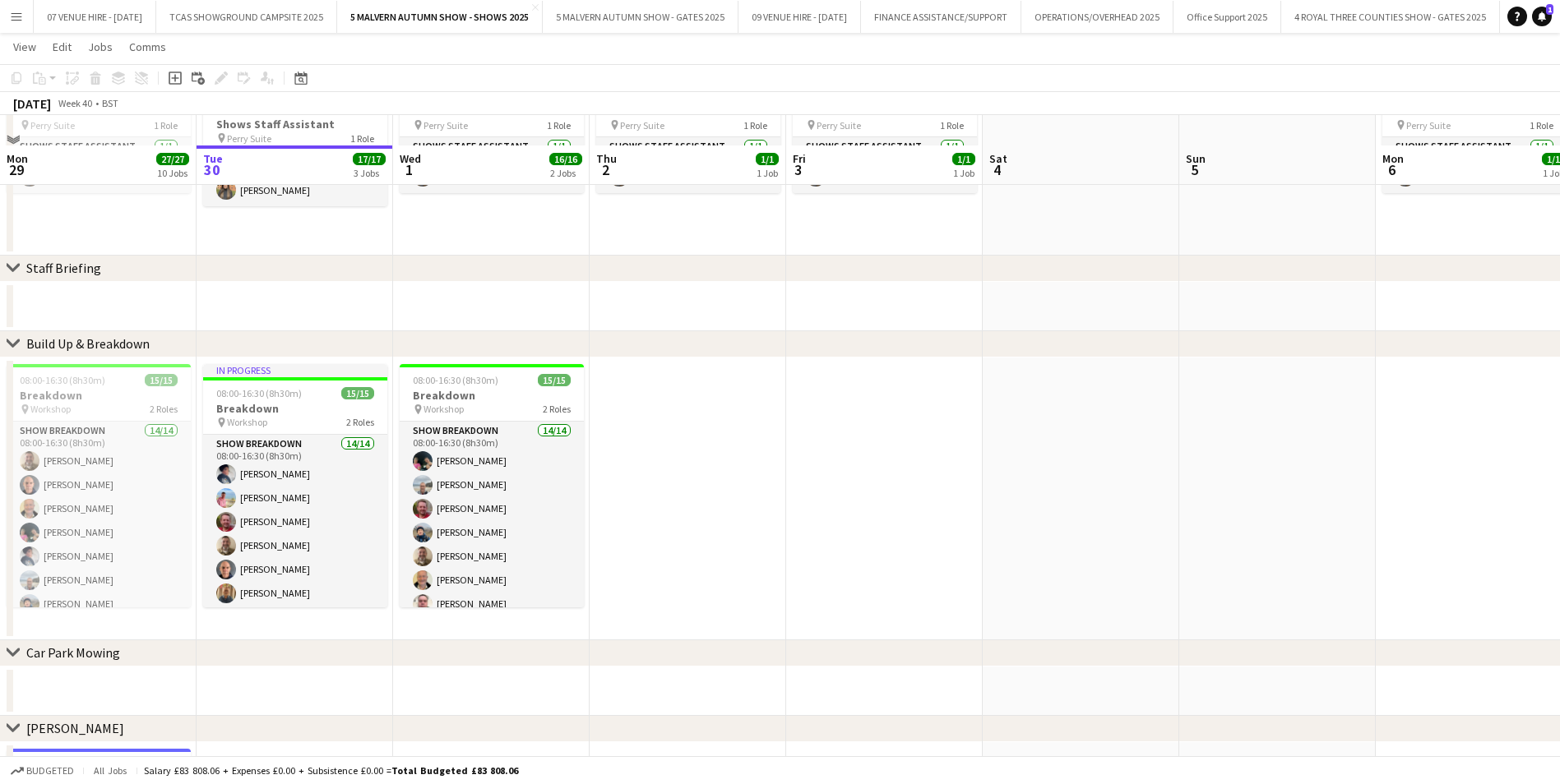
scroll to position [165, 0]
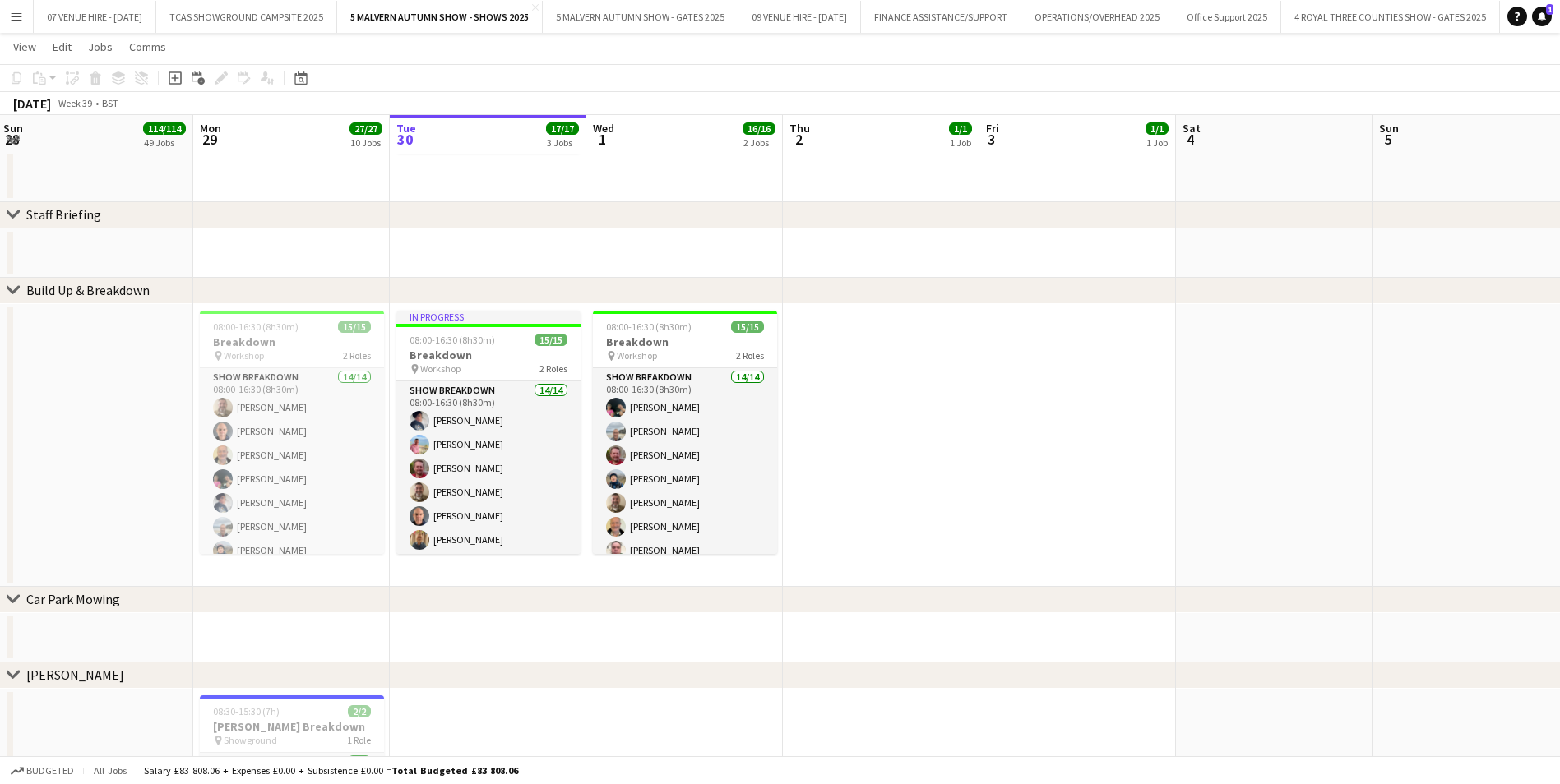
drag, startPoint x: 792, startPoint y: 436, endPoint x: 1035, endPoint y: 430, distance: 243.1
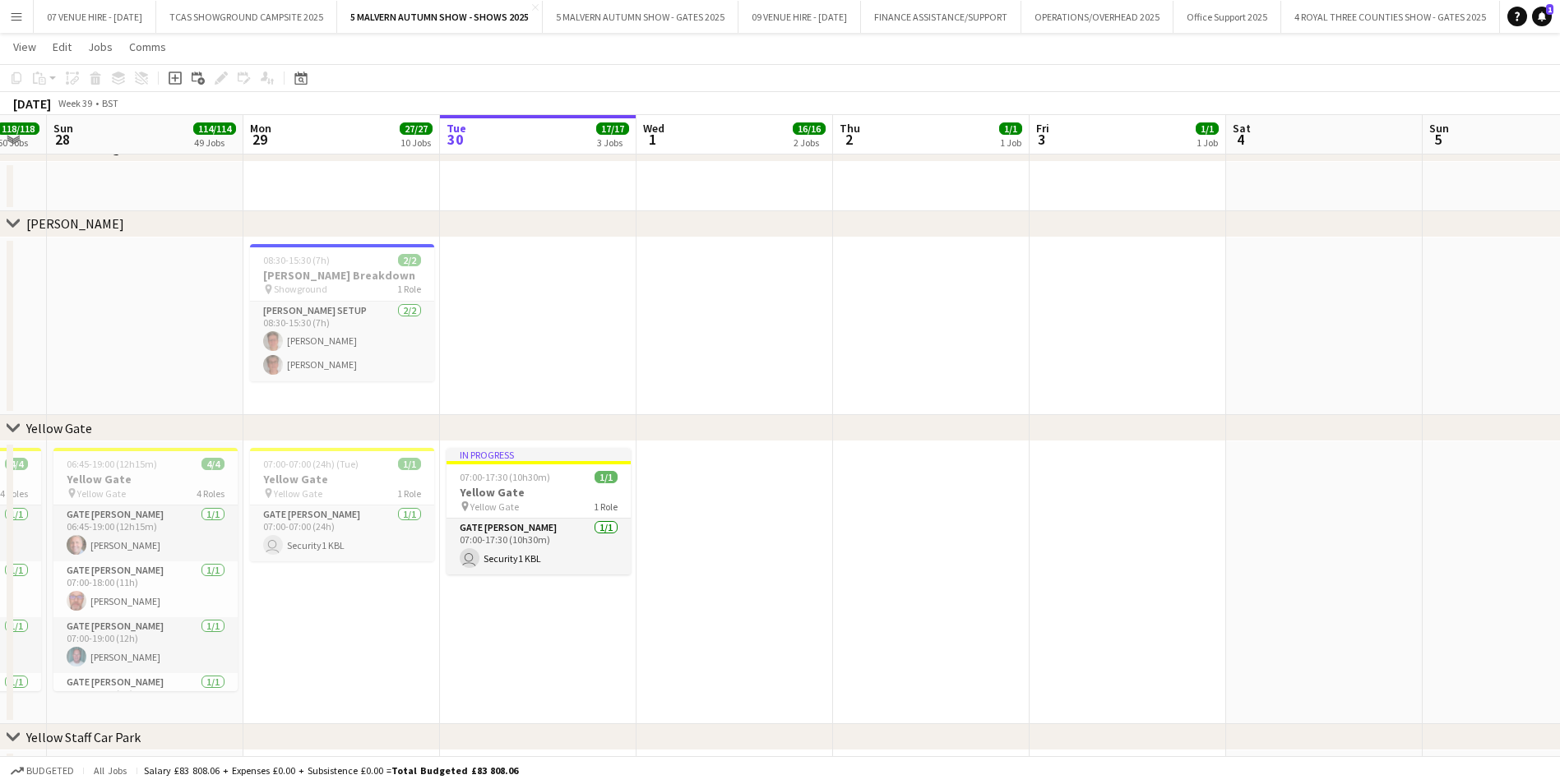
scroll to position [658, 0]
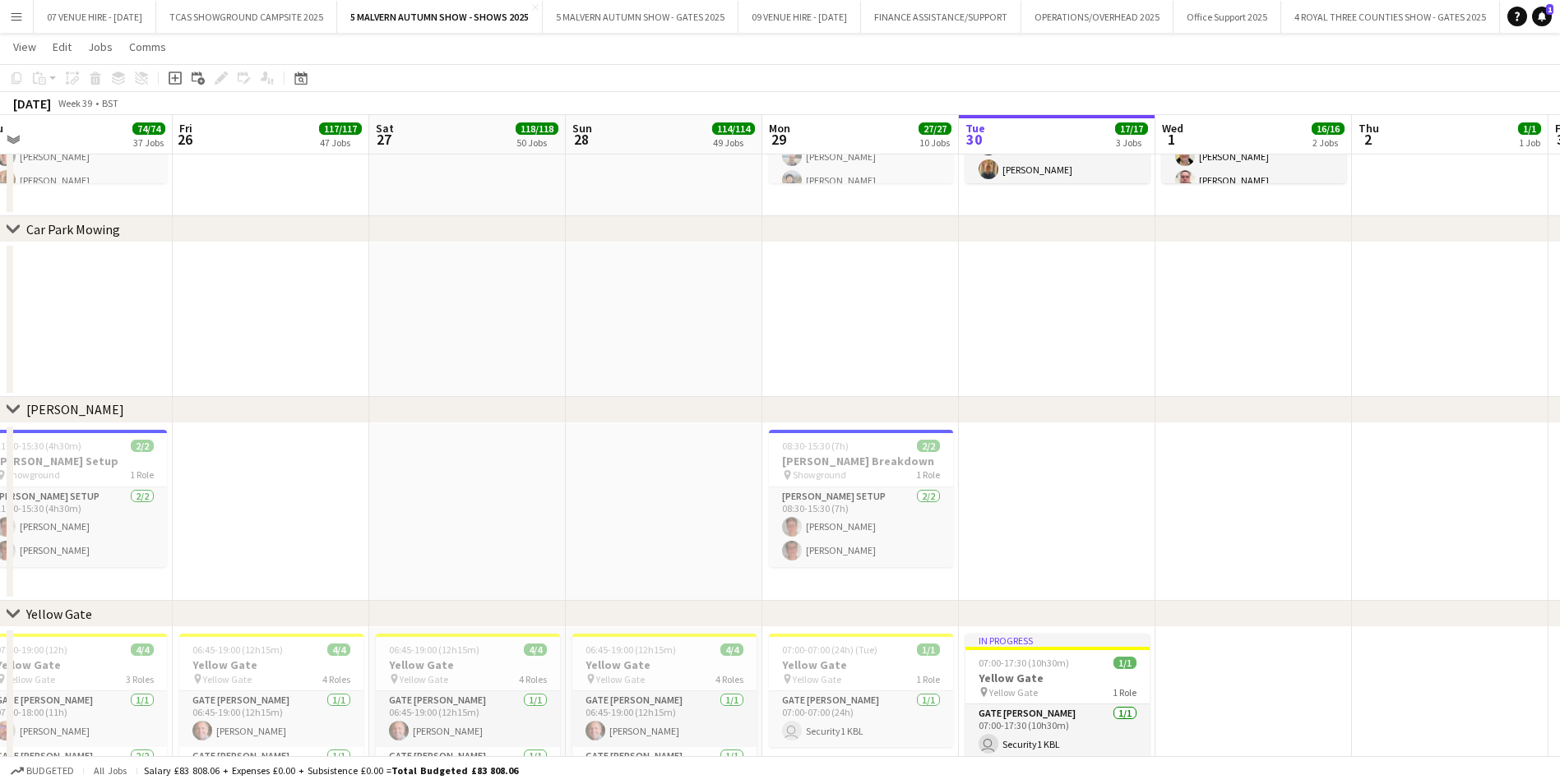
drag, startPoint x: 168, startPoint y: 428, endPoint x: 725, endPoint y: 477, distance: 559.2
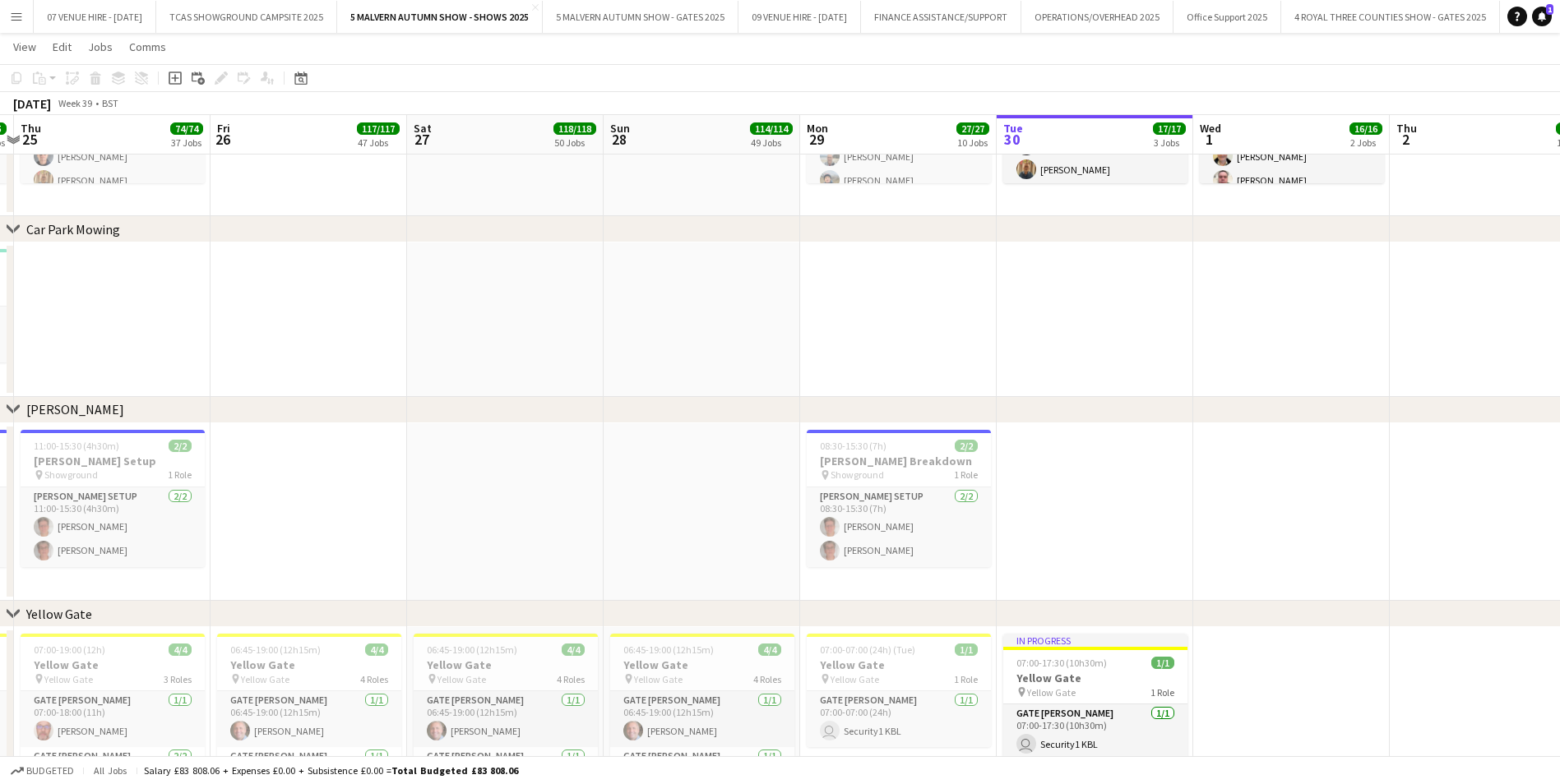
scroll to position [0, 451]
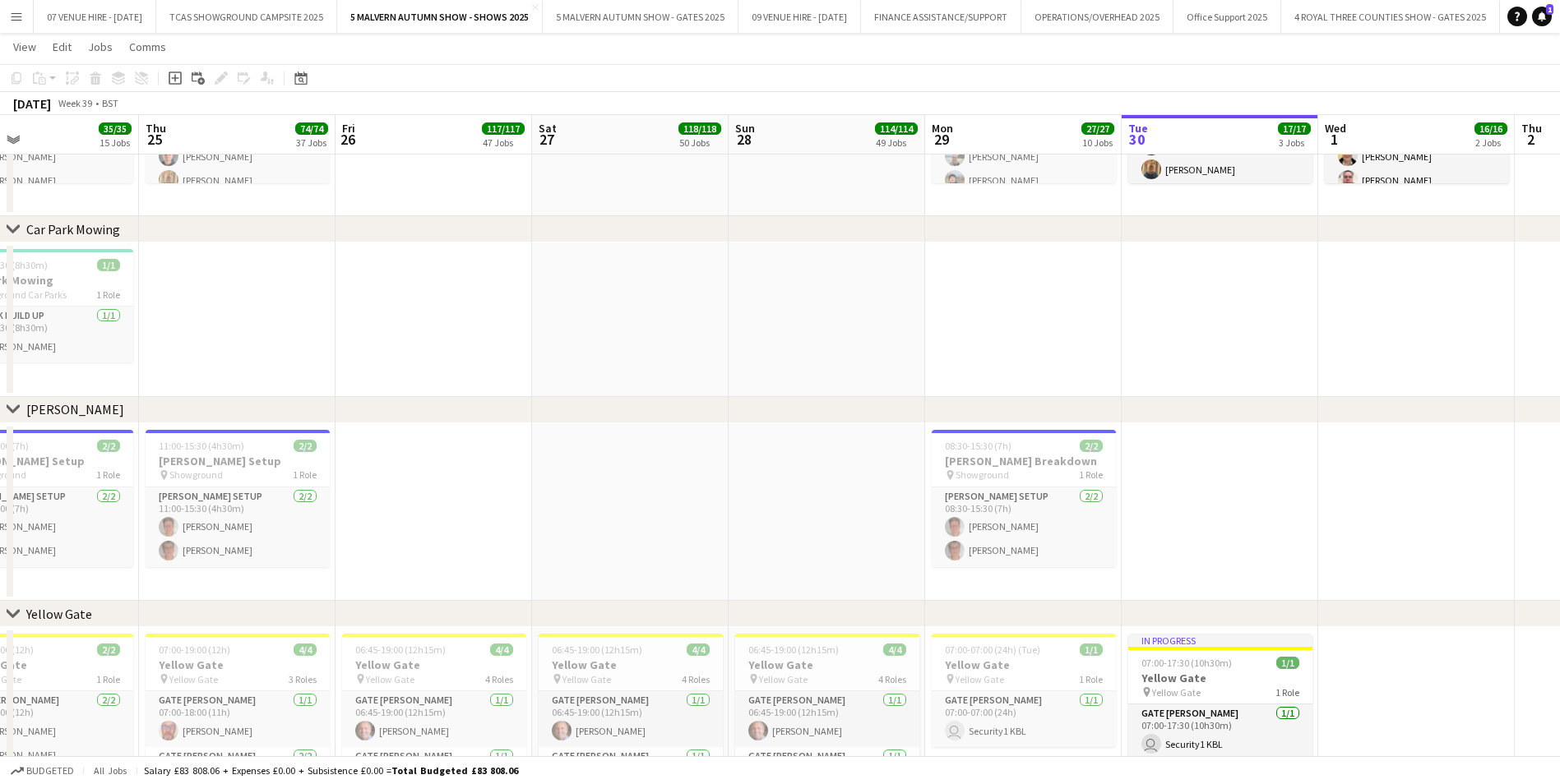
drag, startPoint x: 207, startPoint y: 474, endPoint x: 331, endPoint y: 470, distance: 124.1
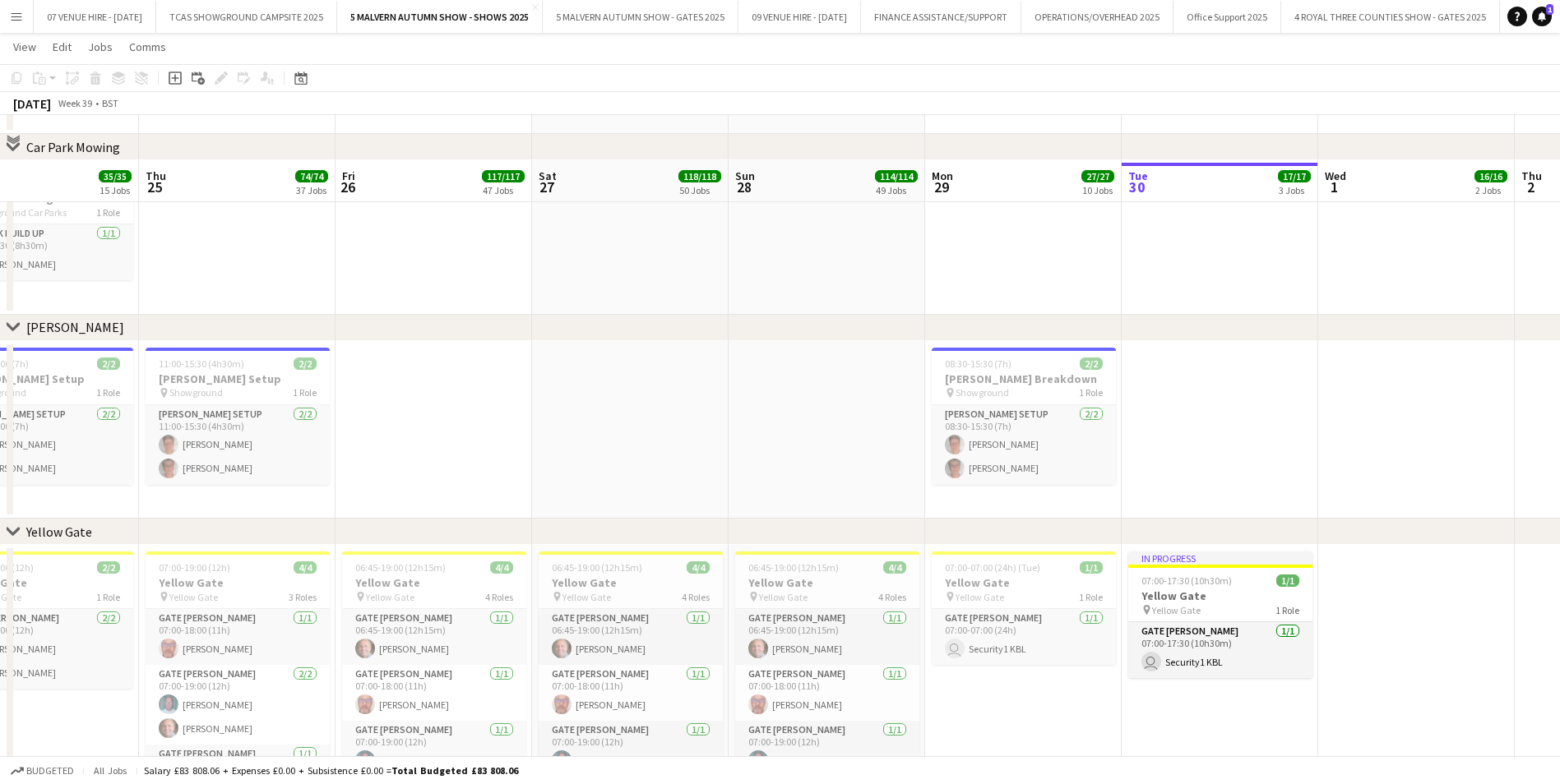
scroll to position [904, 0]
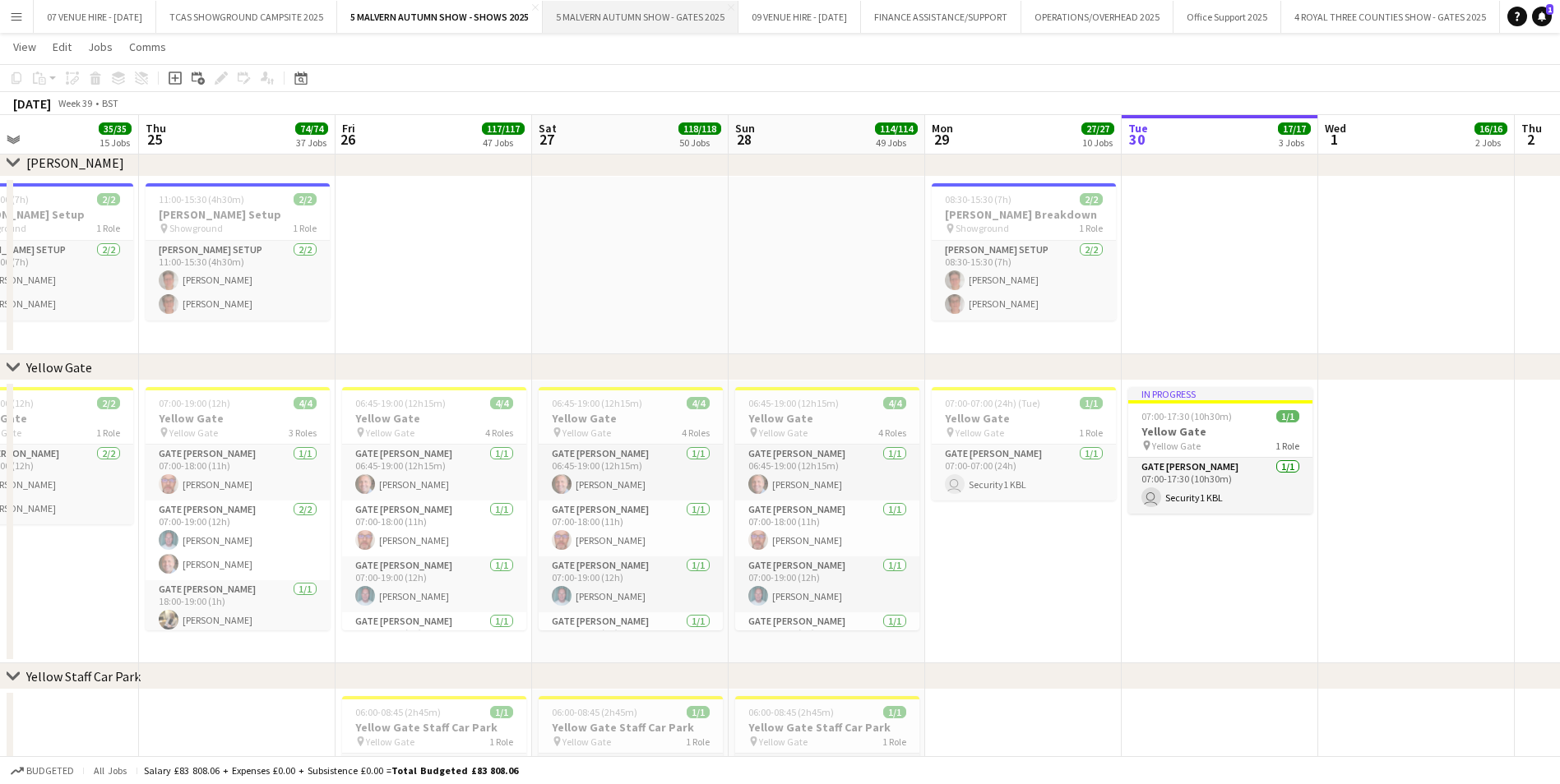
click at [684, 12] on button "5 MALVERN AUTUMN SHOW - GATES 2025 Close" at bounding box center [641, 17] width 196 height 32
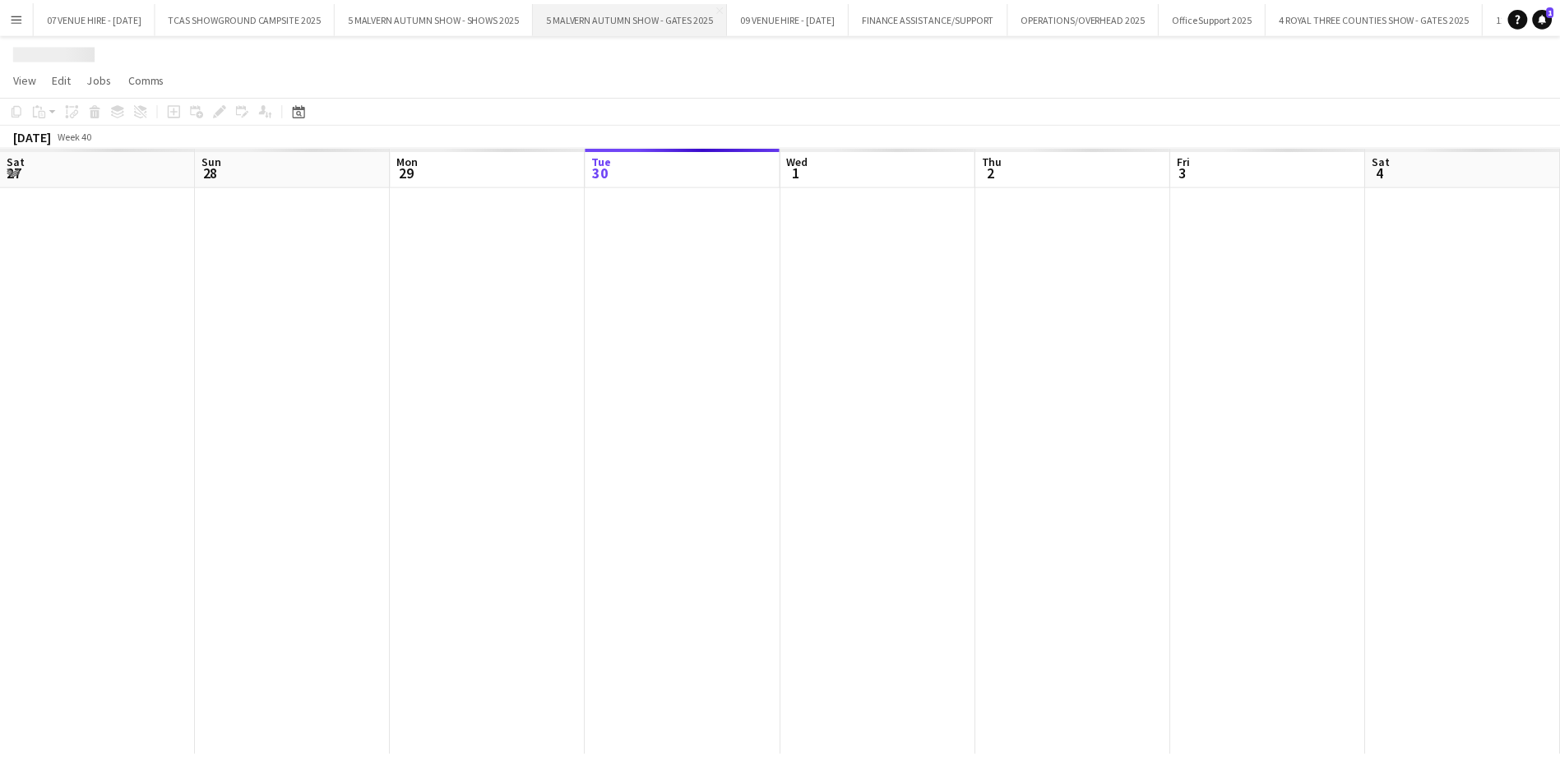
scroll to position [0, 393]
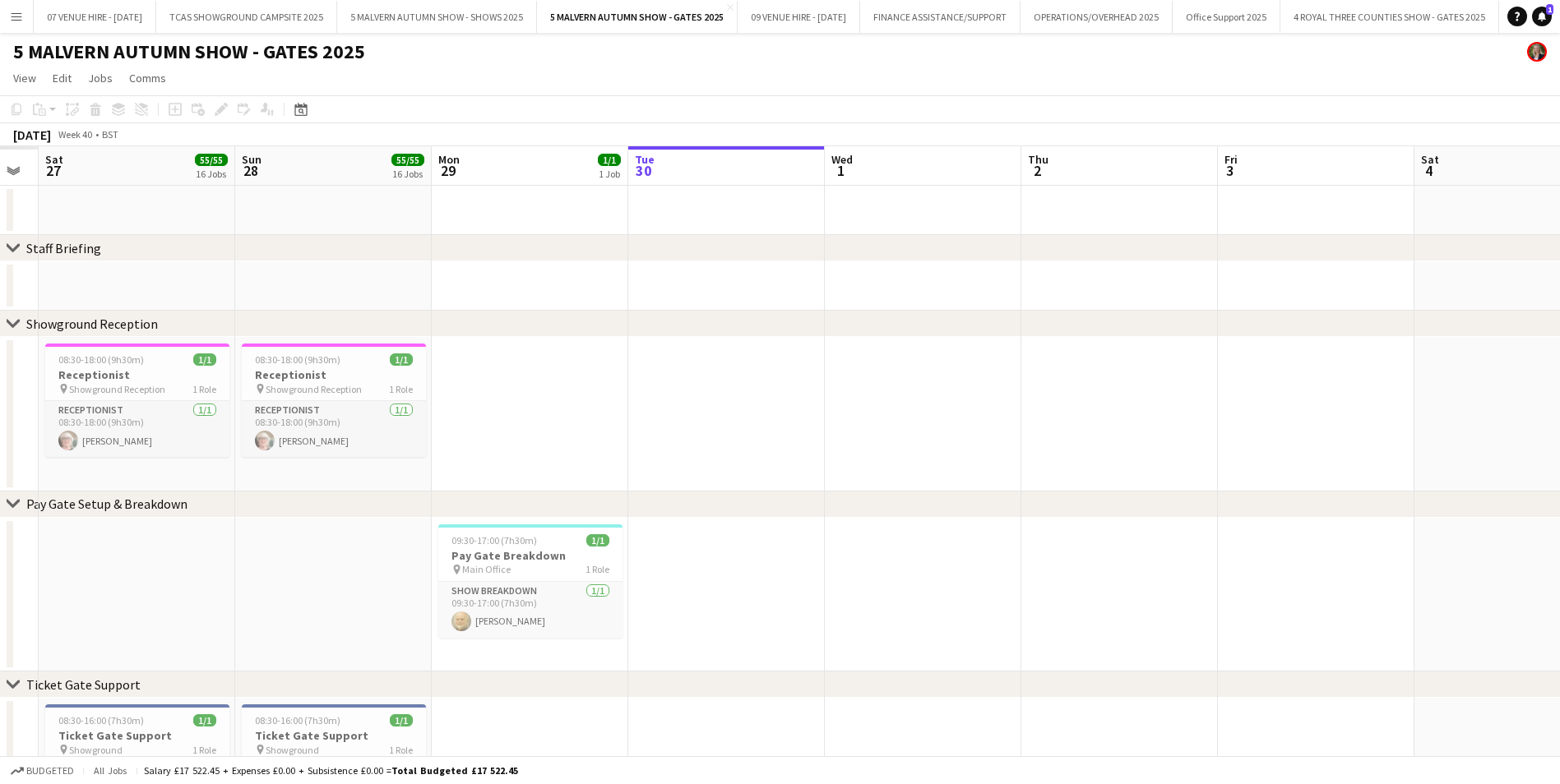
drag, startPoint x: 66, startPoint y: 448, endPoint x: 500, endPoint y: 422, distance: 434.8
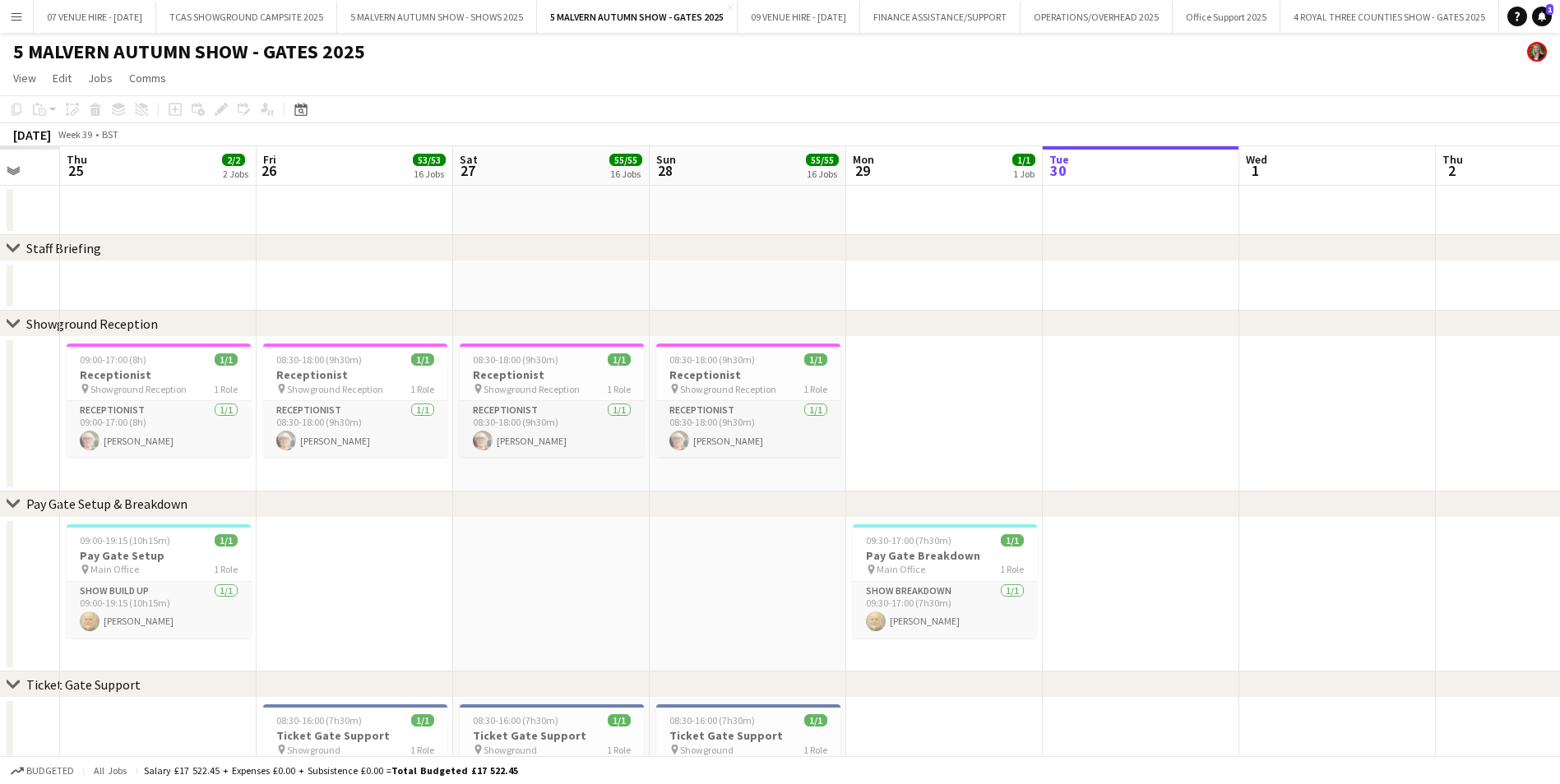
drag, startPoint x: 693, startPoint y: 428, endPoint x: 1130, endPoint y: 408, distance: 437.5
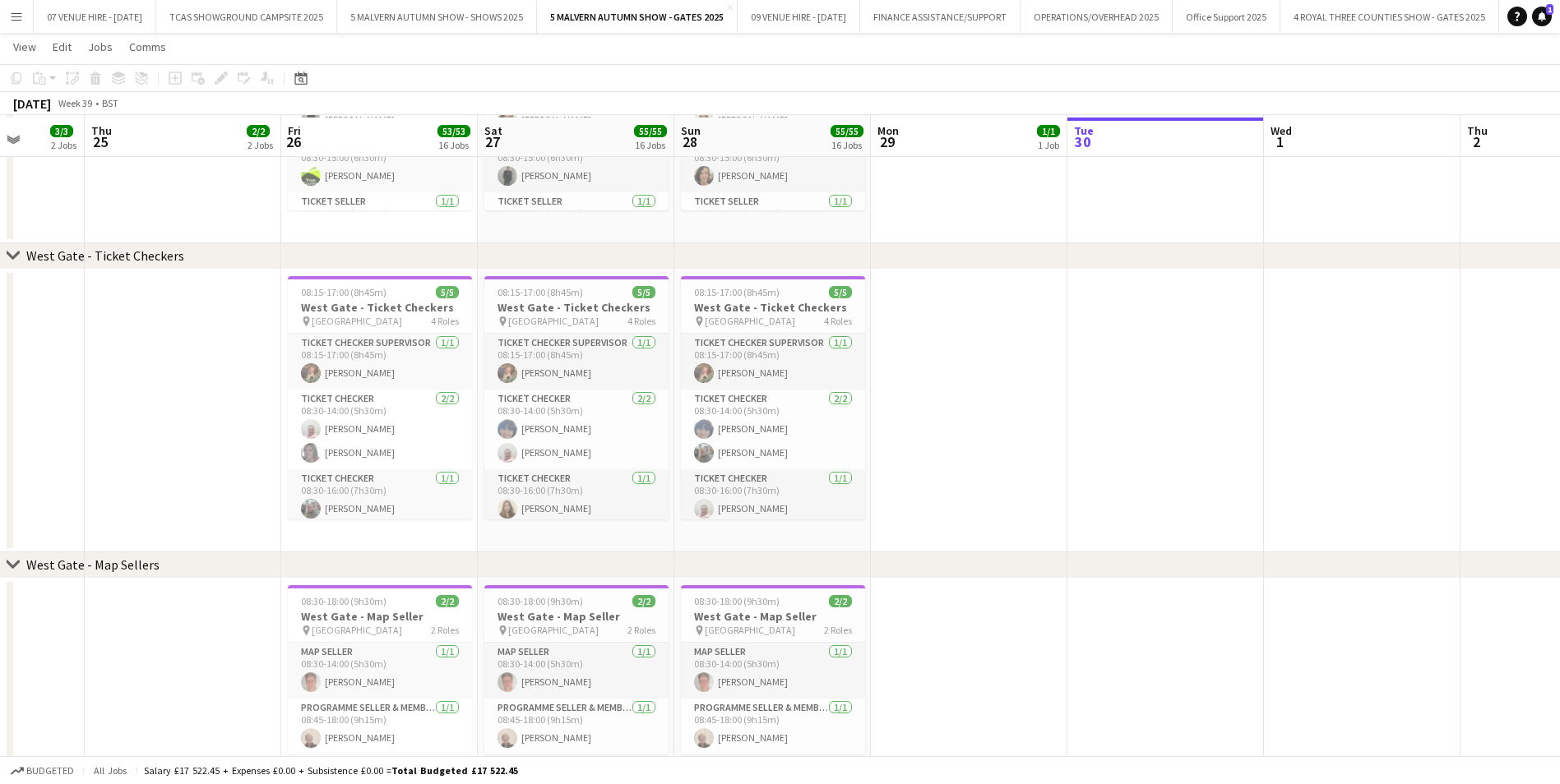
scroll to position [3992, 0]
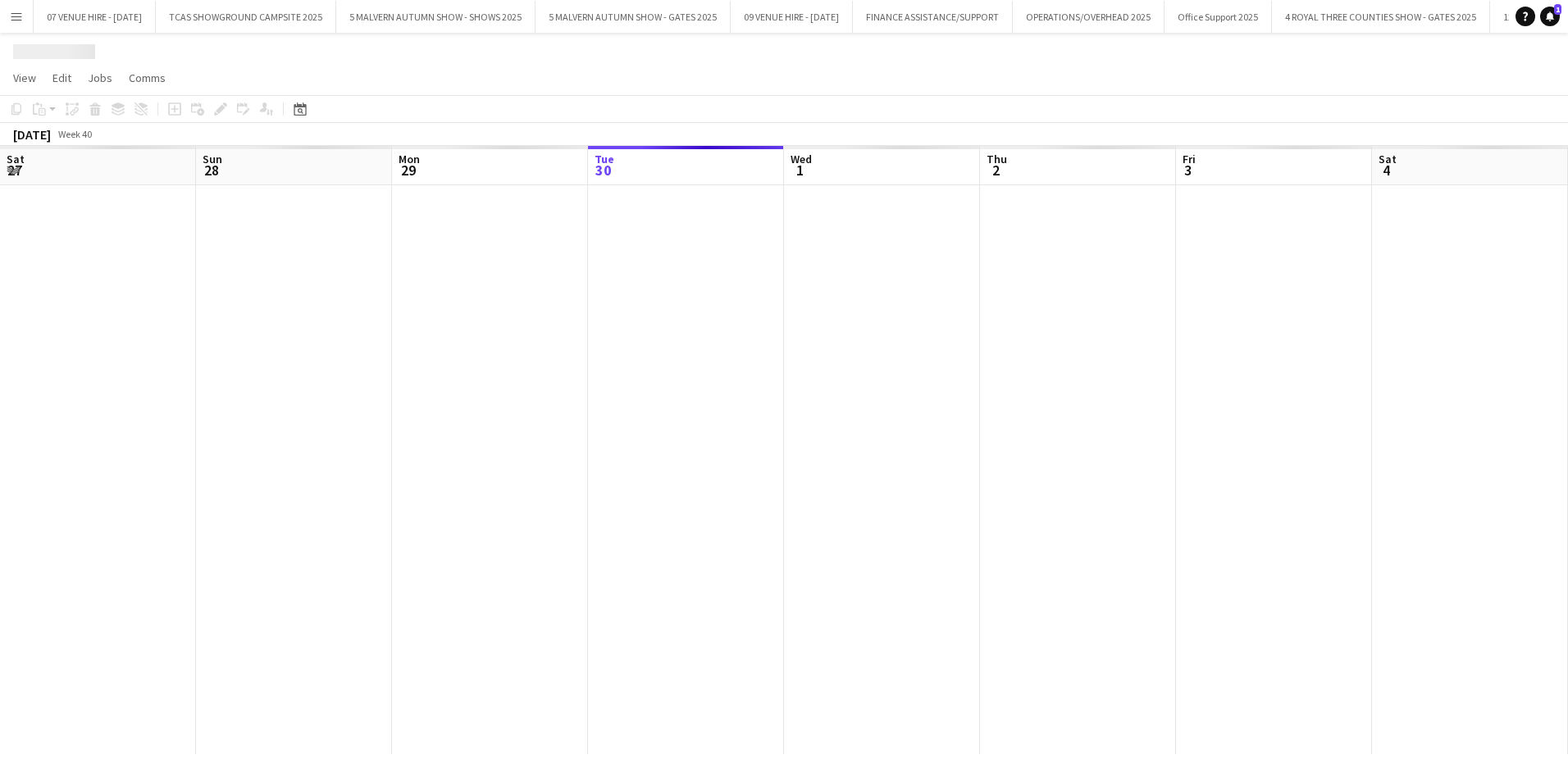
scroll to position [0, 392]
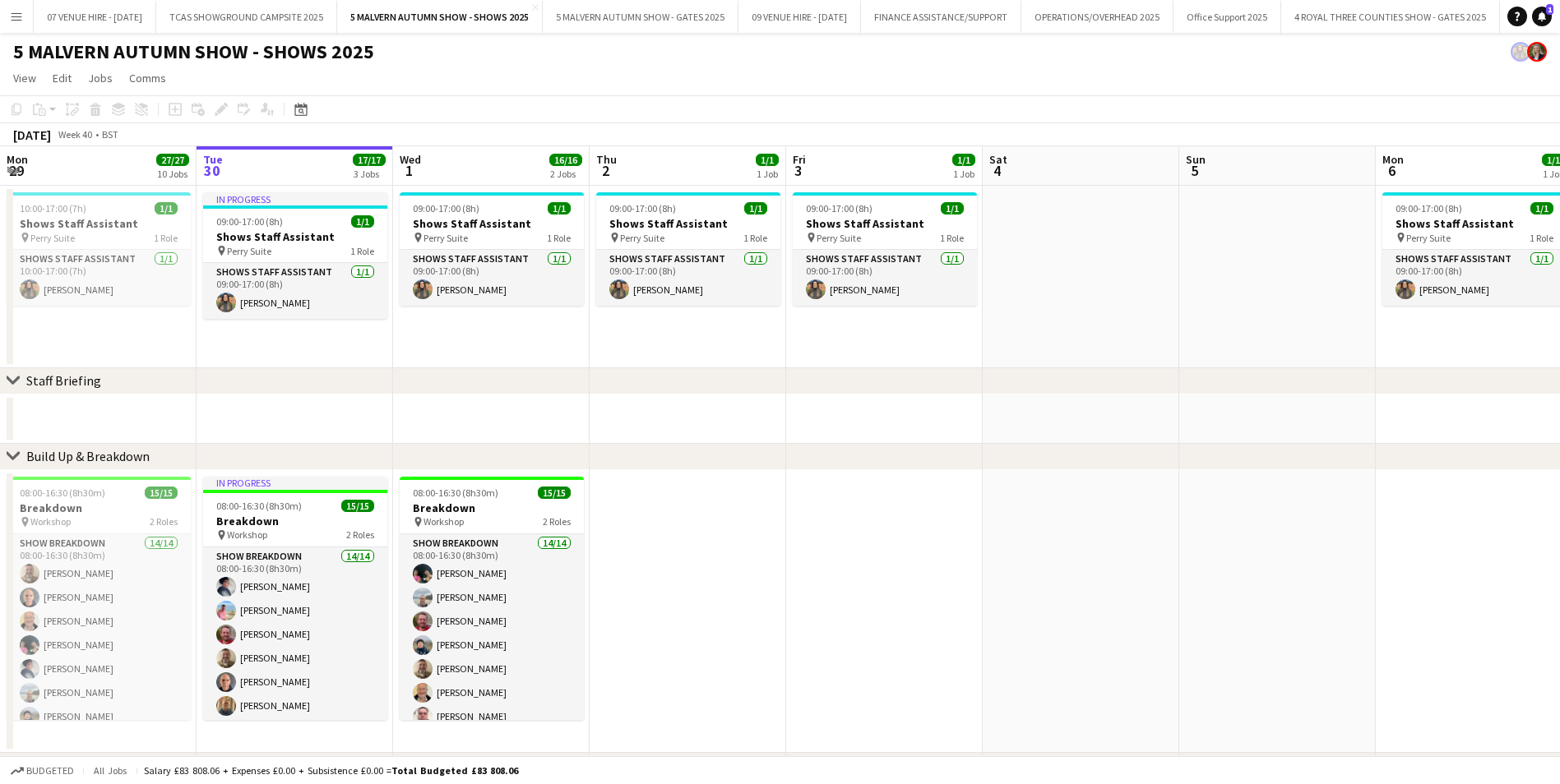
click at [10, 10] on app-icon "Menu" at bounding box center [16, 16] width 13 height 13
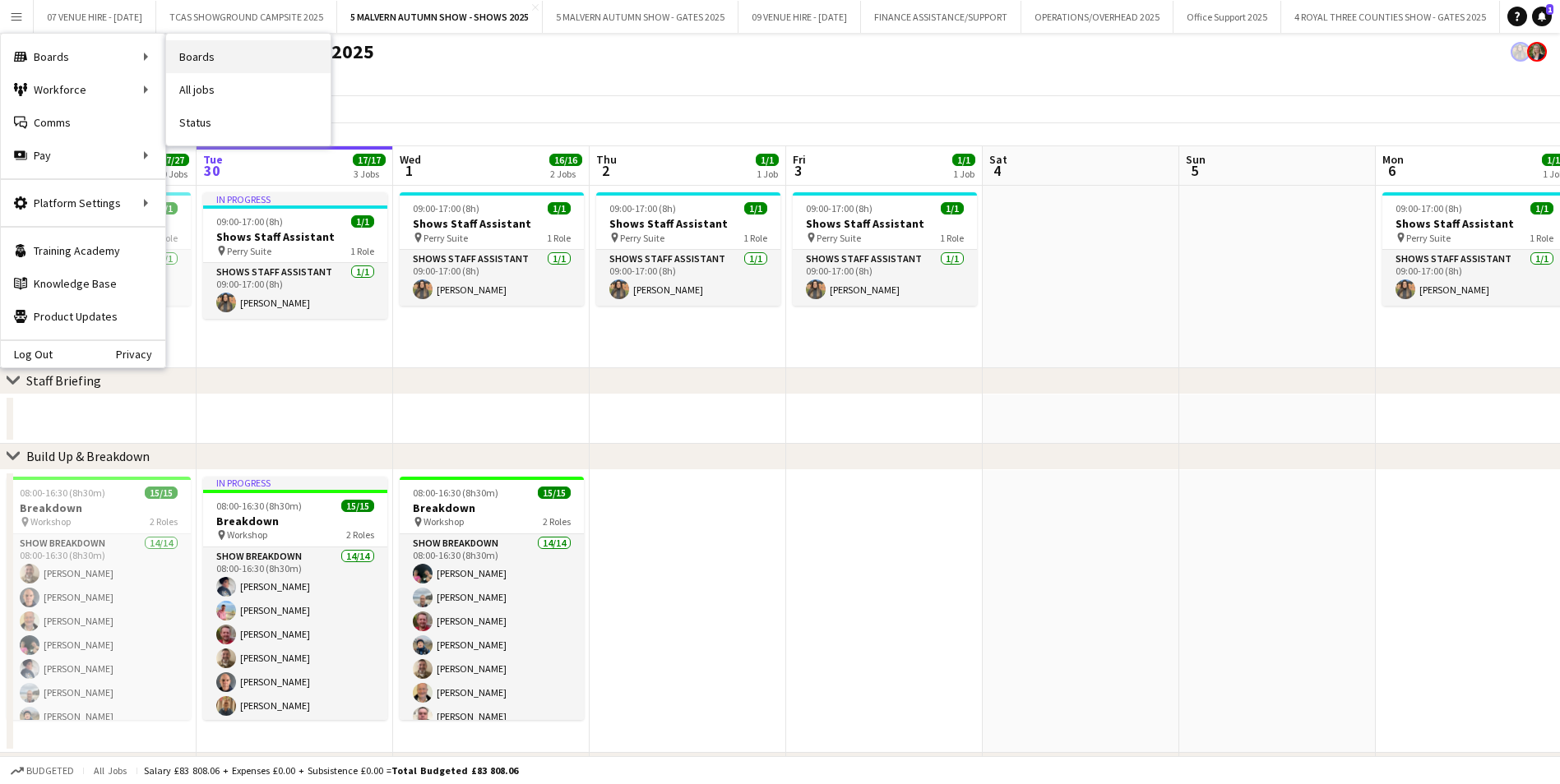
click at [206, 55] on link "Boards" at bounding box center [248, 57] width 165 height 33
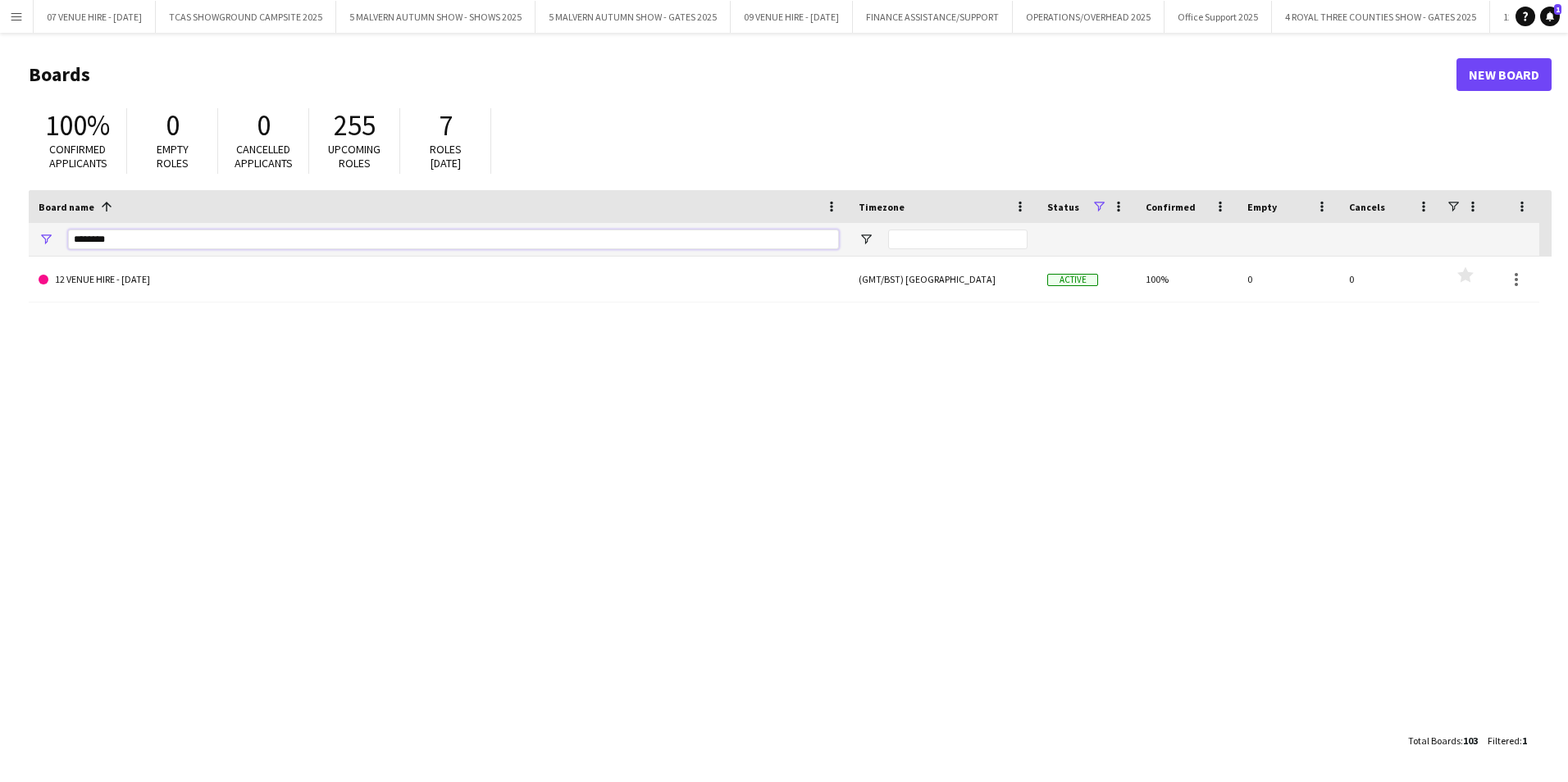
drag, startPoint x: 203, startPoint y: 235, endPoint x: -3, endPoint y: 234, distance: 206.0
click at [0, 234] on html "Menu Boards Boards Boards All jobs Status Workforce Workforce My Workforce Recr…" at bounding box center [784, 391] width 1568 height 782
type input "**********"
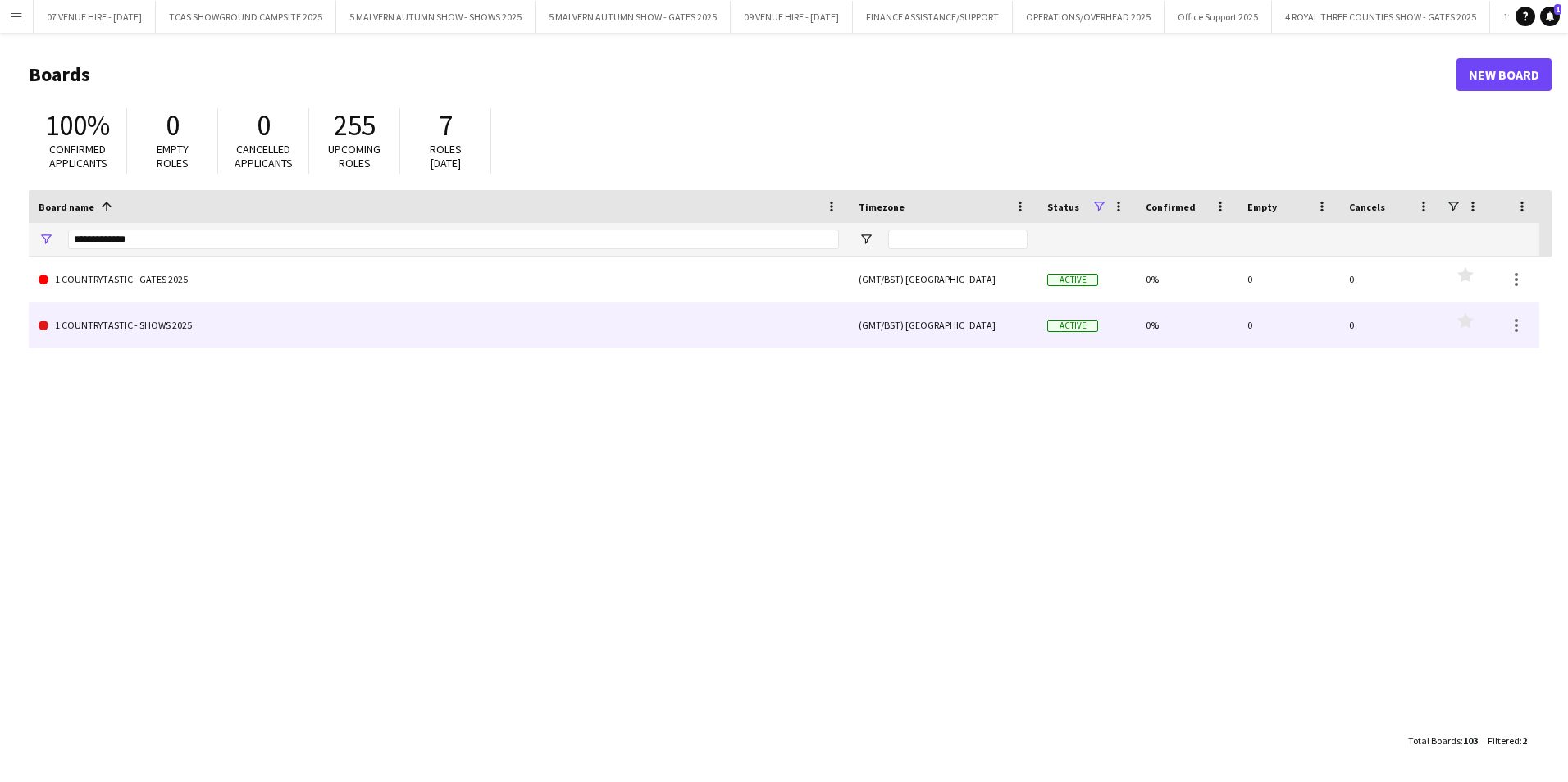
click at [109, 330] on link "1 COUNTRYTASTIC - SHOWS 2025" at bounding box center [438, 325] width 801 height 46
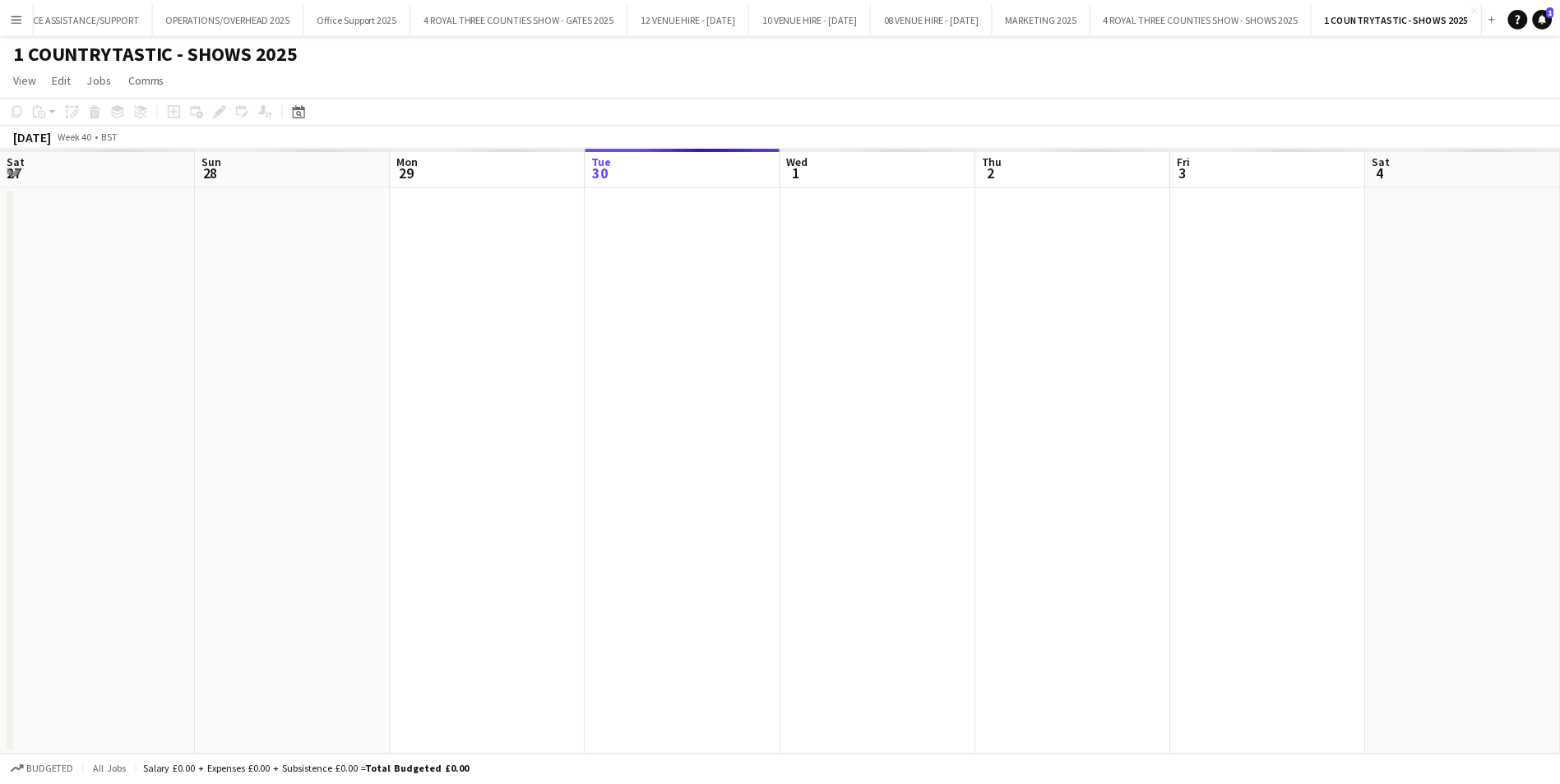
scroll to position [0, 393]
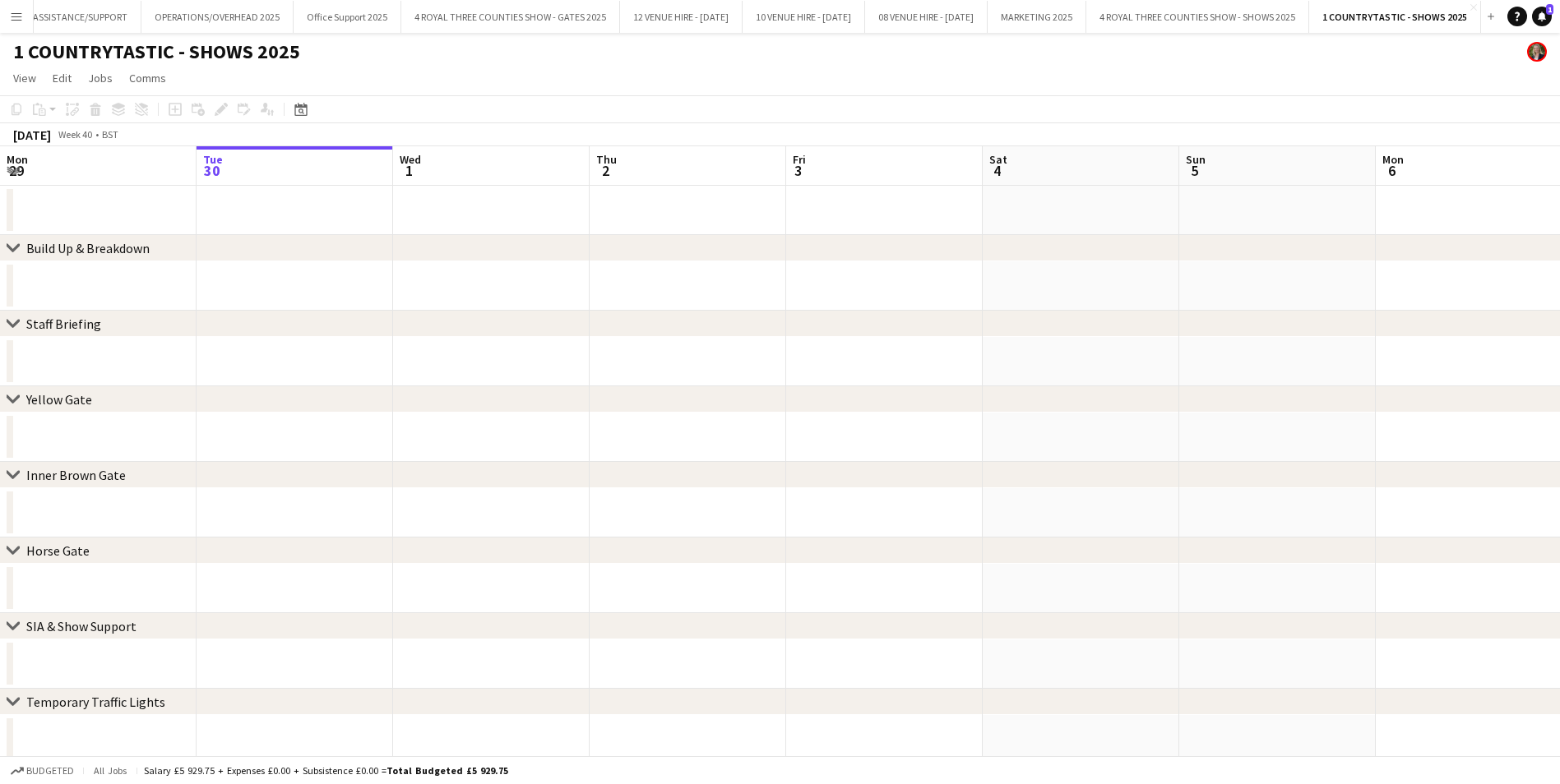
drag, startPoint x: 256, startPoint y: 250, endPoint x: 1182, endPoint y: 301, distance: 927.4
click at [301, 110] on icon "Date picker" at bounding box center [301, 109] width 13 height 13
click at [397, 162] on span "Previous month" at bounding box center [402, 166] width 33 height 33
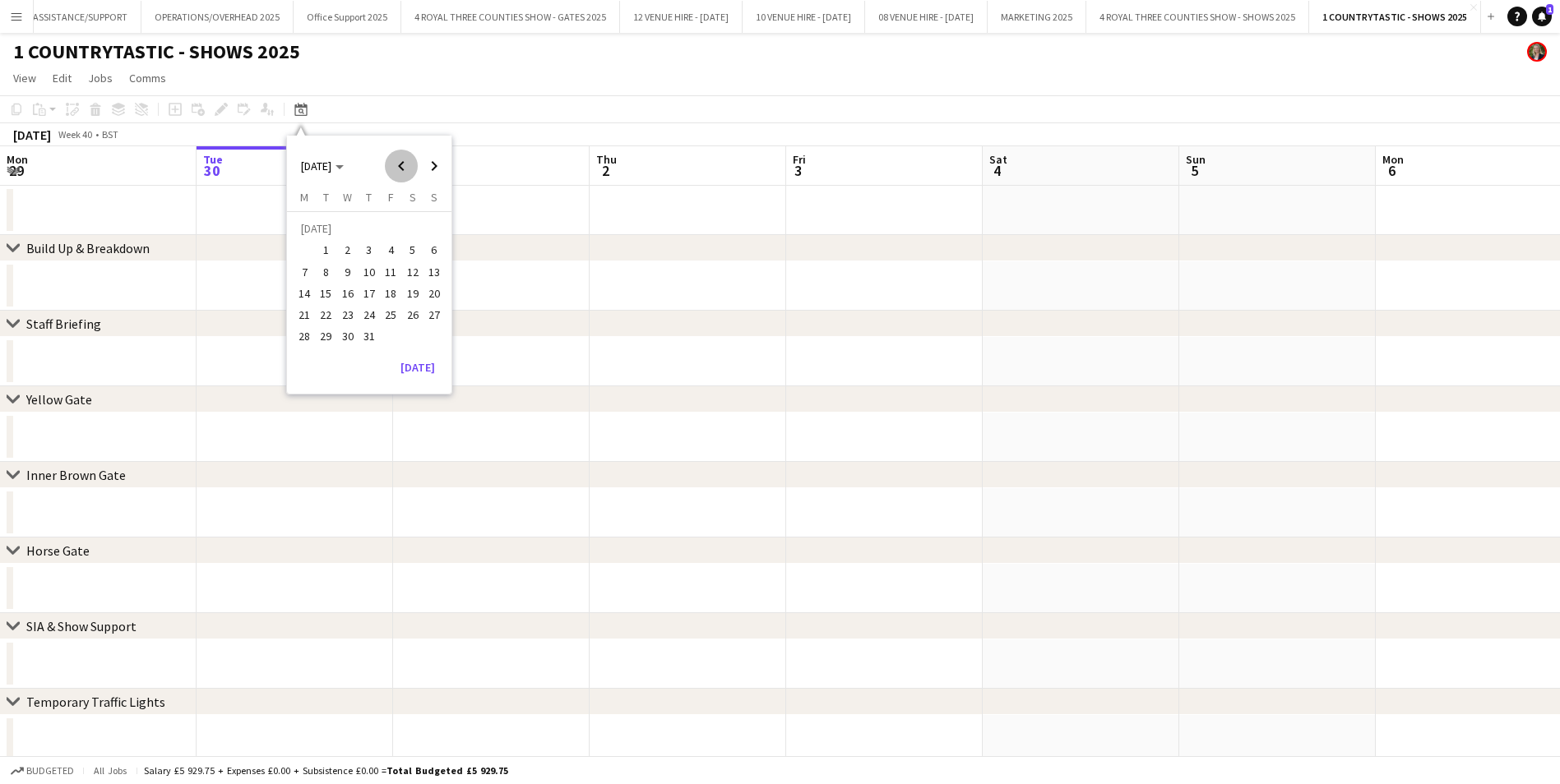
click at [397, 162] on span "Previous month" at bounding box center [402, 166] width 33 height 33
click at [412, 274] on span "12" at bounding box center [412, 272] width 20 height 20
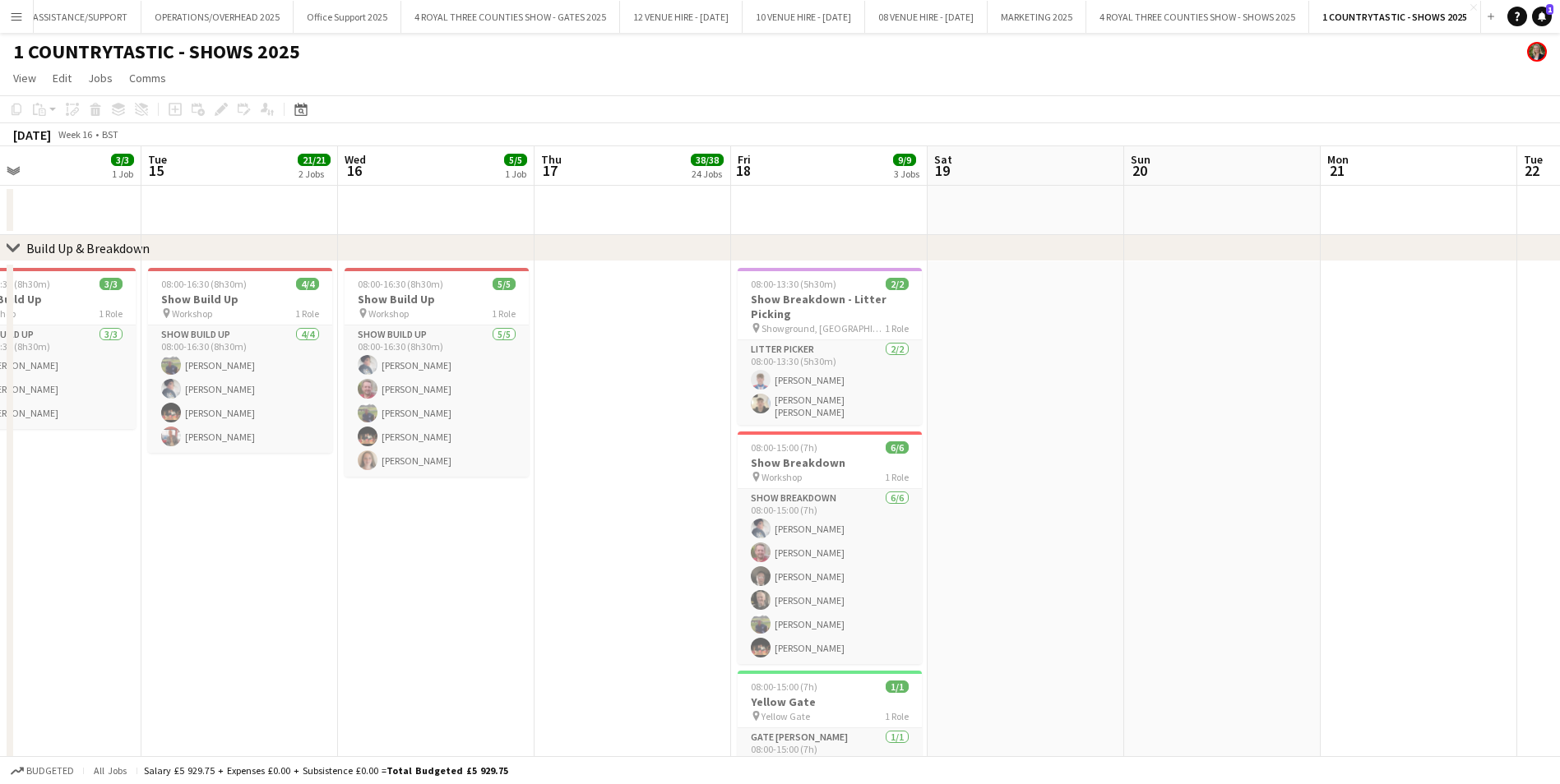
scroll to position [0, 608]
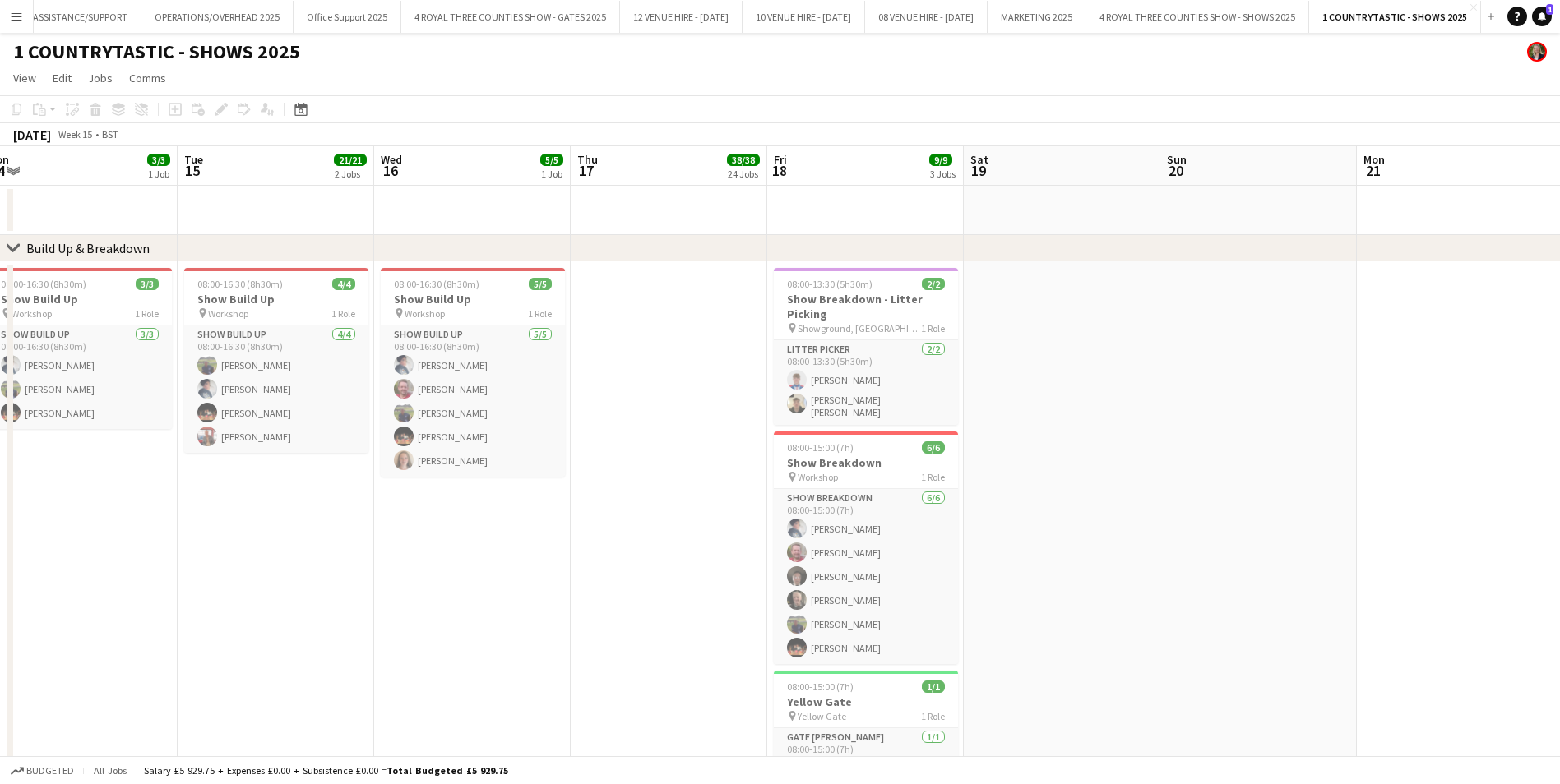
drag, startPoint x: 1136, startPoint y: 281, endPoint x: 41, endPoint y: 255, distance: 1095.3
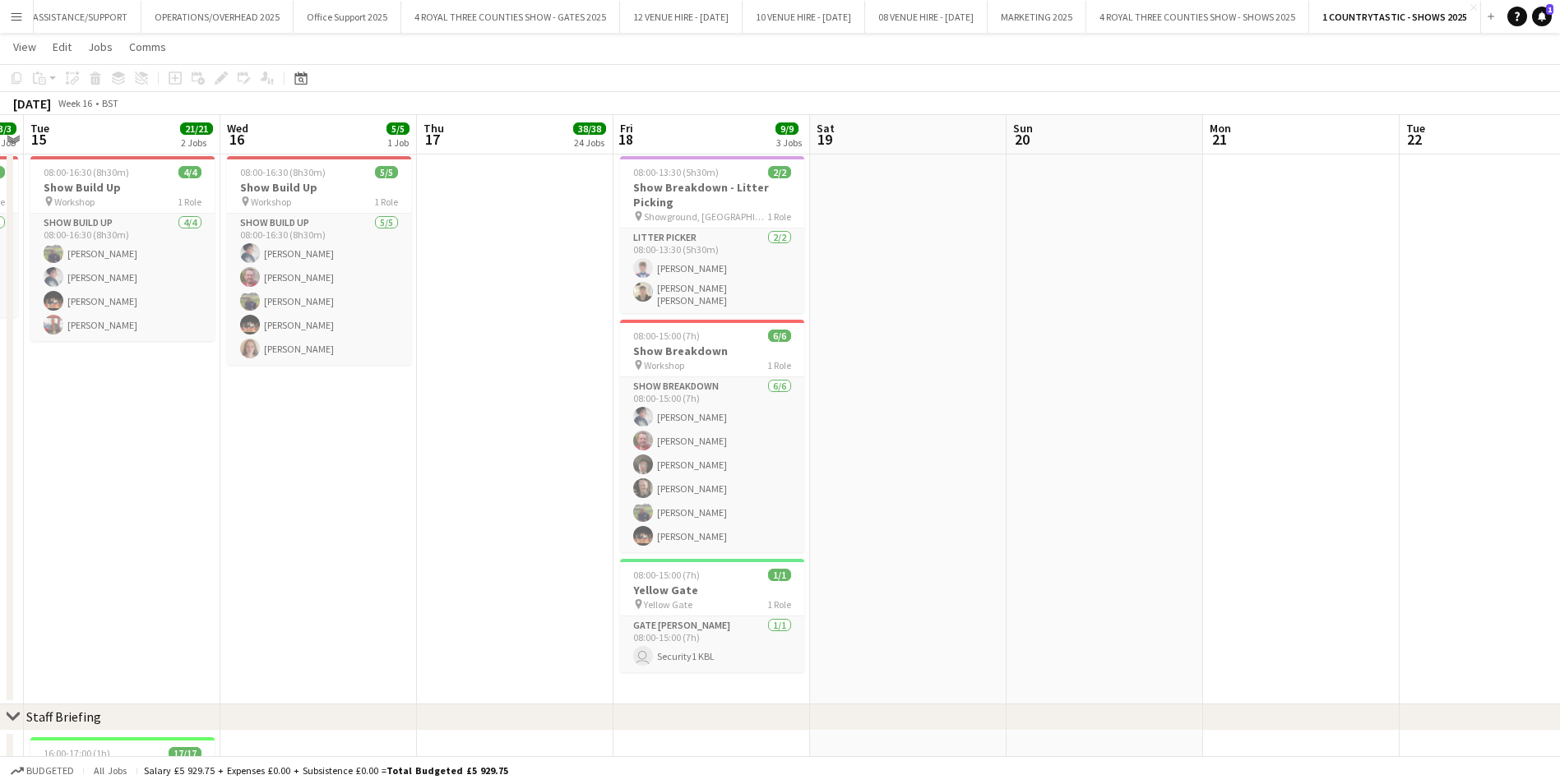
scroll to position [0, 590]
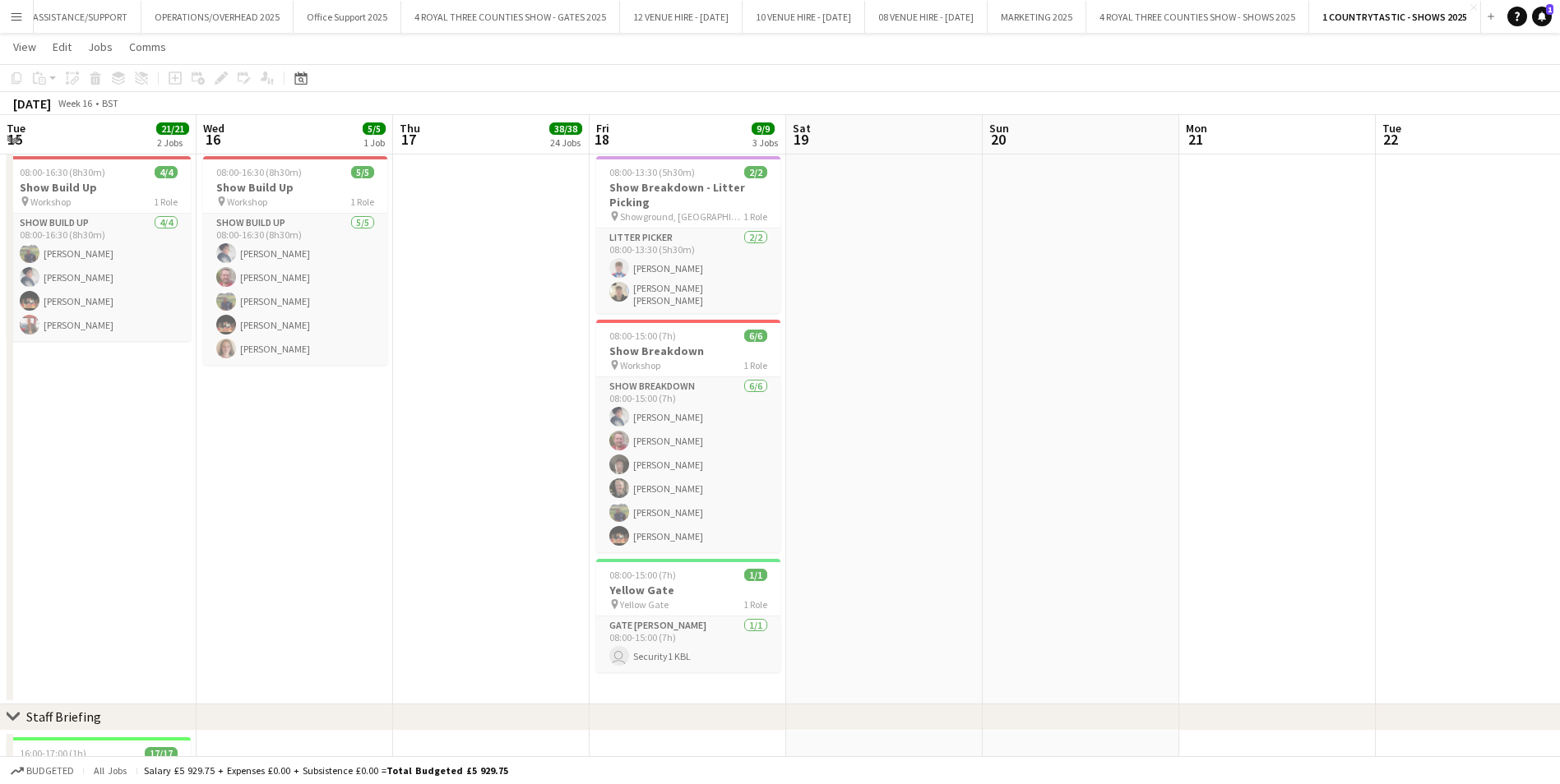
drag, startPoint x: 372, startPoint y: 206, endPoint x: 194, endPoint y: 191, distance: 178.6
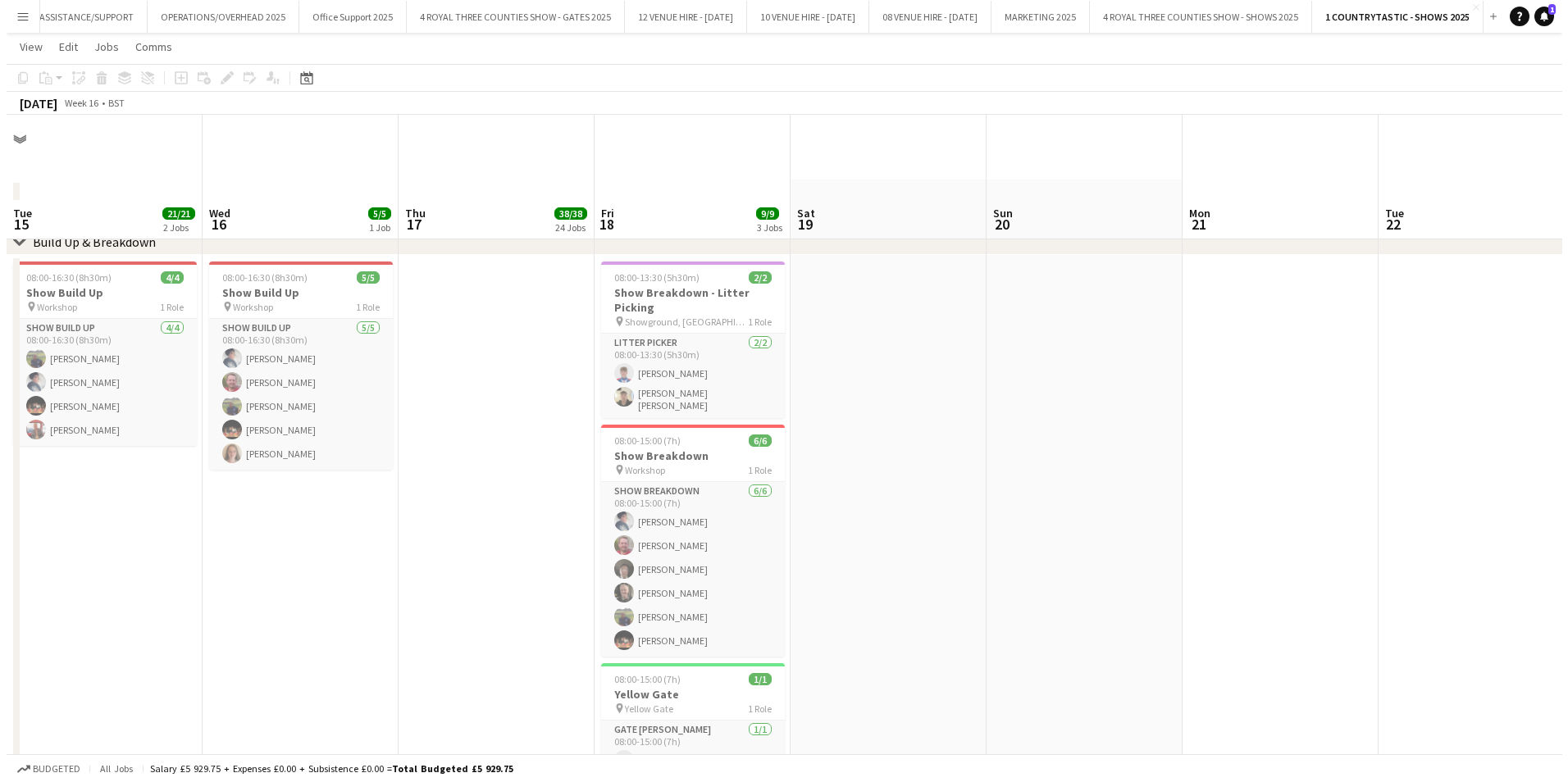
scroll to position [0, 0]
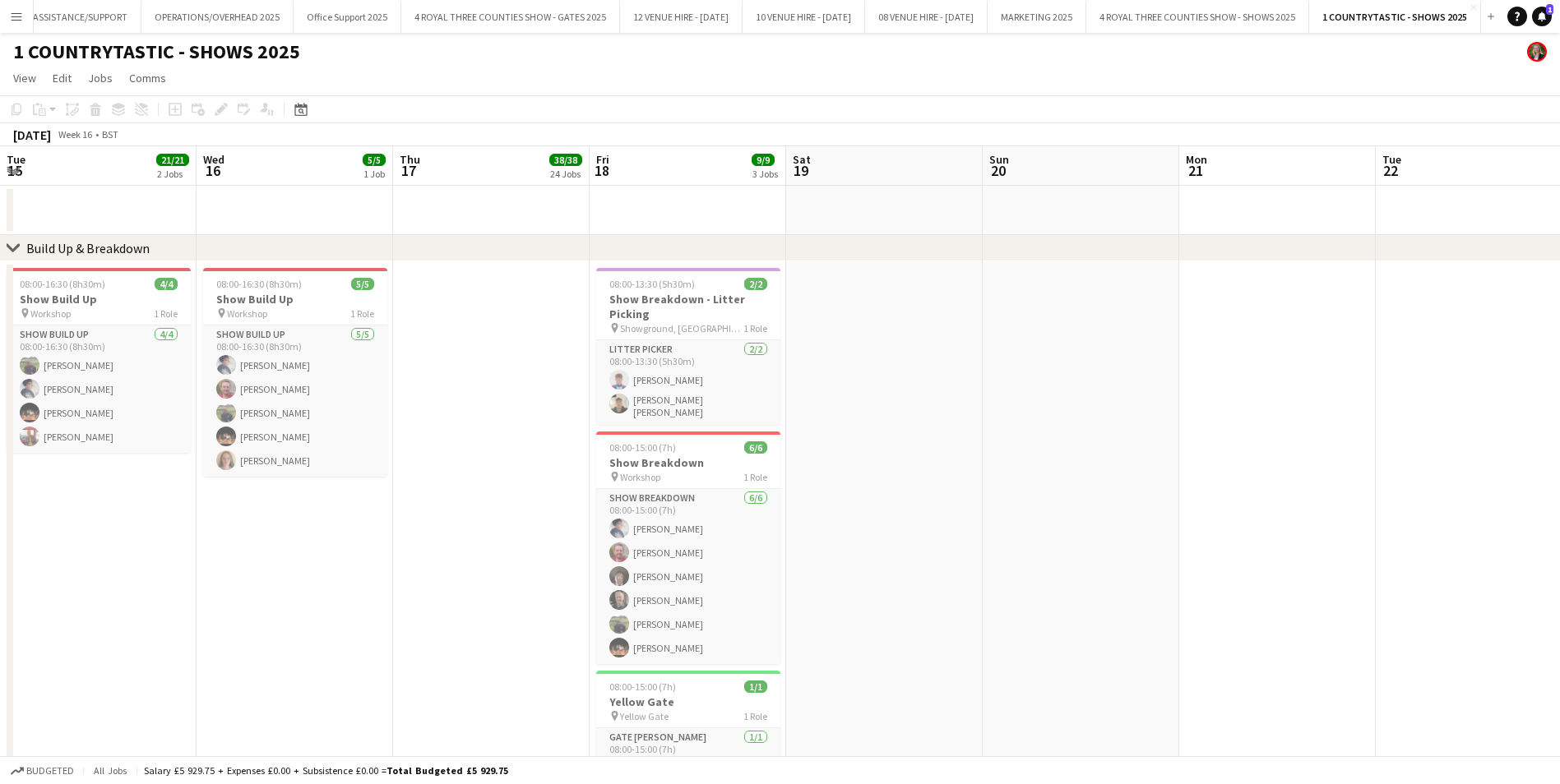
click at [17, 22] on app-icon "Menu" at bounding box center [16, 16] width 13 height 13
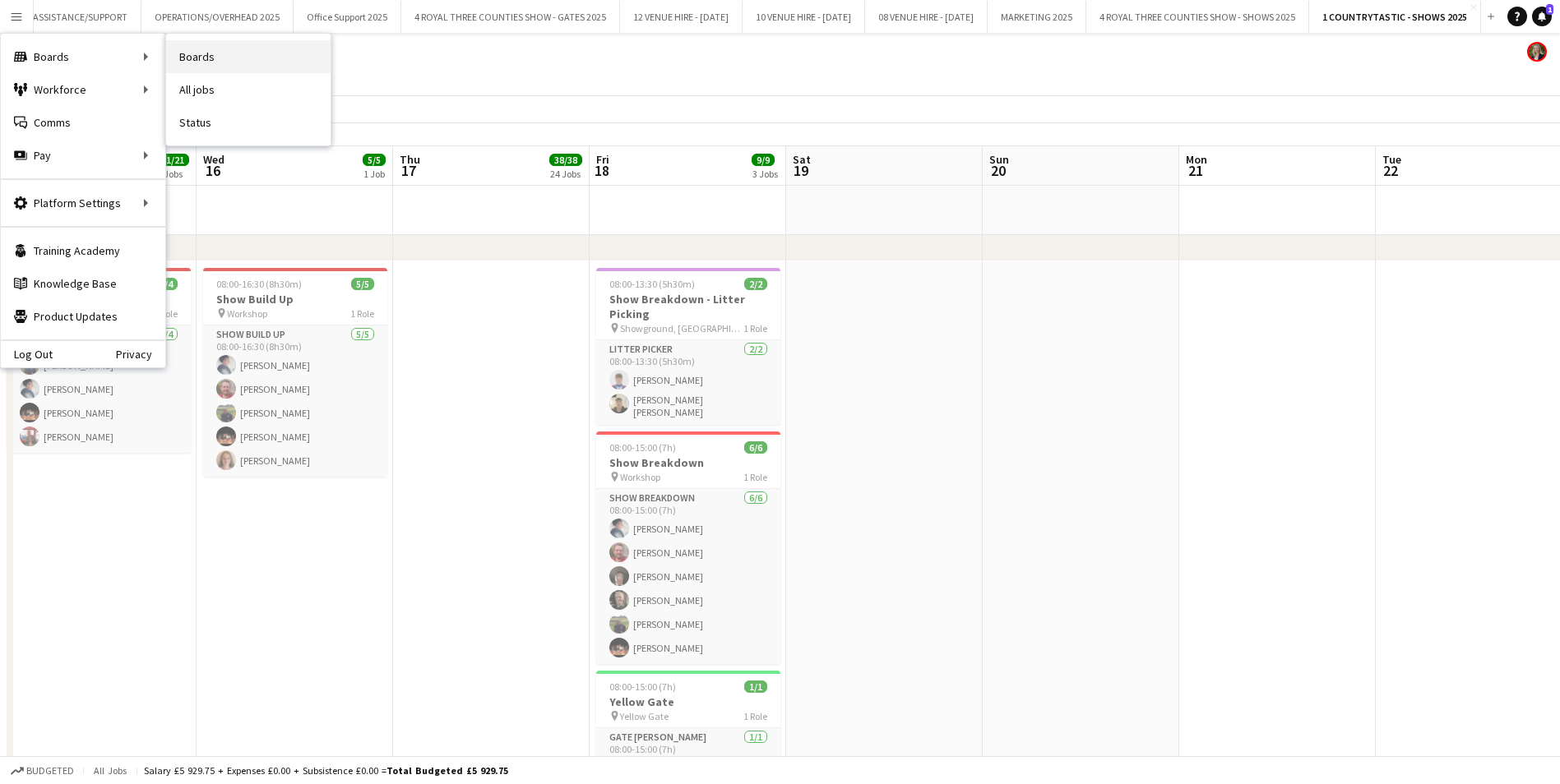
click at [214, 59] on link "Boards" at bounding box center [248, 57] width 165 height 33
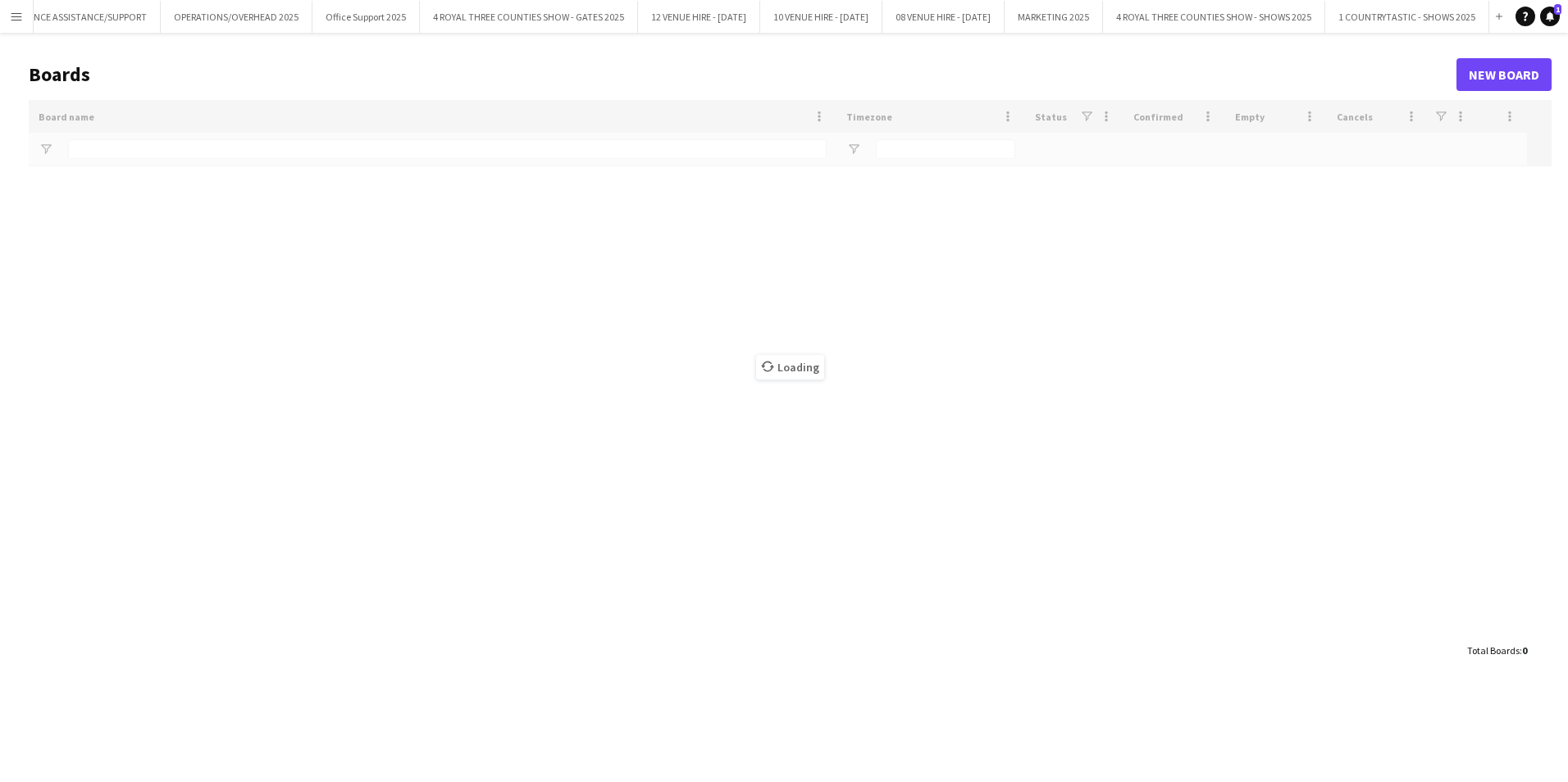
scroll to position [0, 1012]
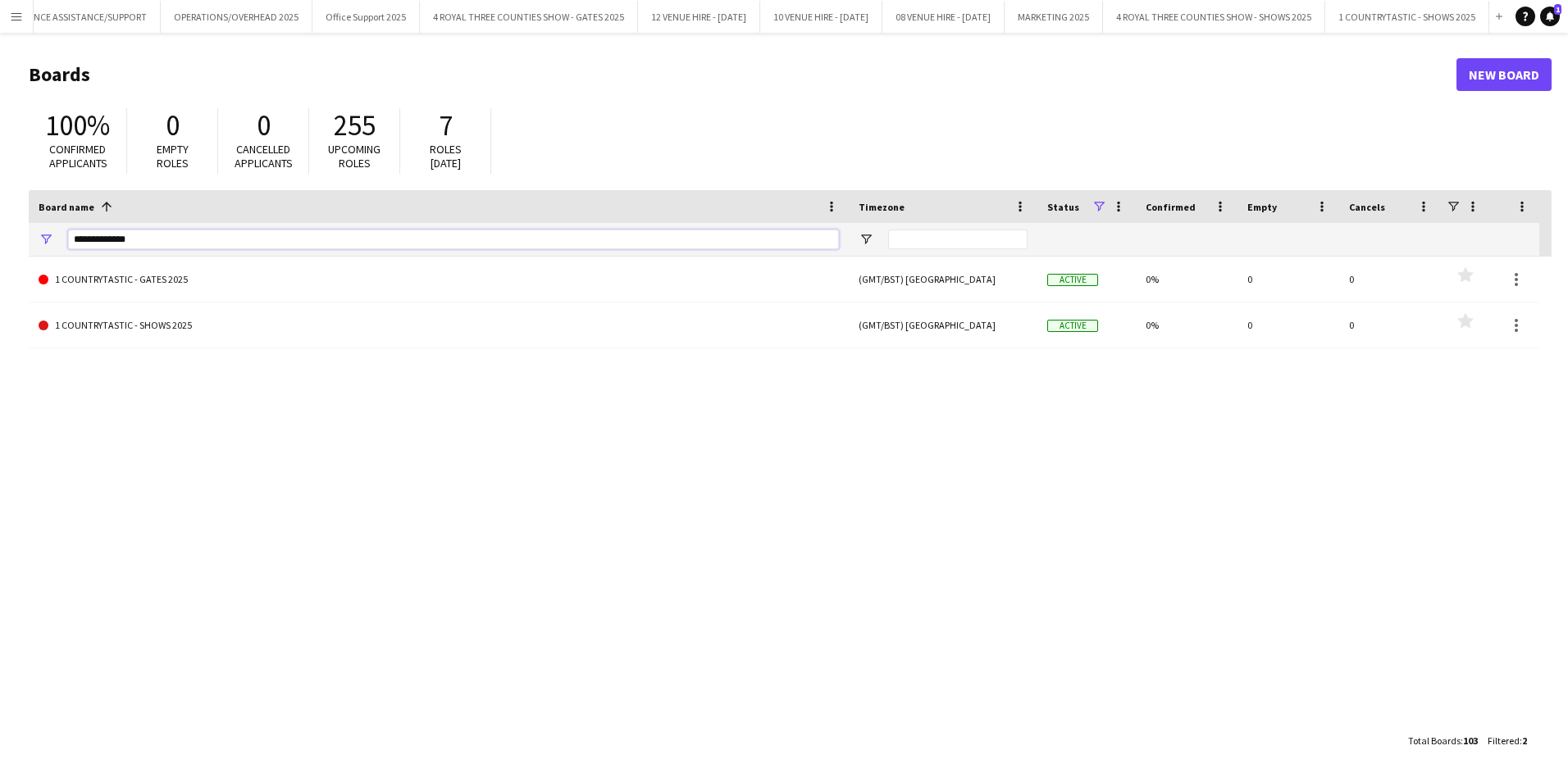
drag, startPoint x: 163, startPoint y: 242, endPoint x: 0, endPoint y: 248, distance: 163.1
click at [0, 230] on html "Menu Boards Boards Boards All jobs Status Workforce Workforce My Workforce Recr…" at bounding box center [784, 391] width 1568 height 782
type input "******"
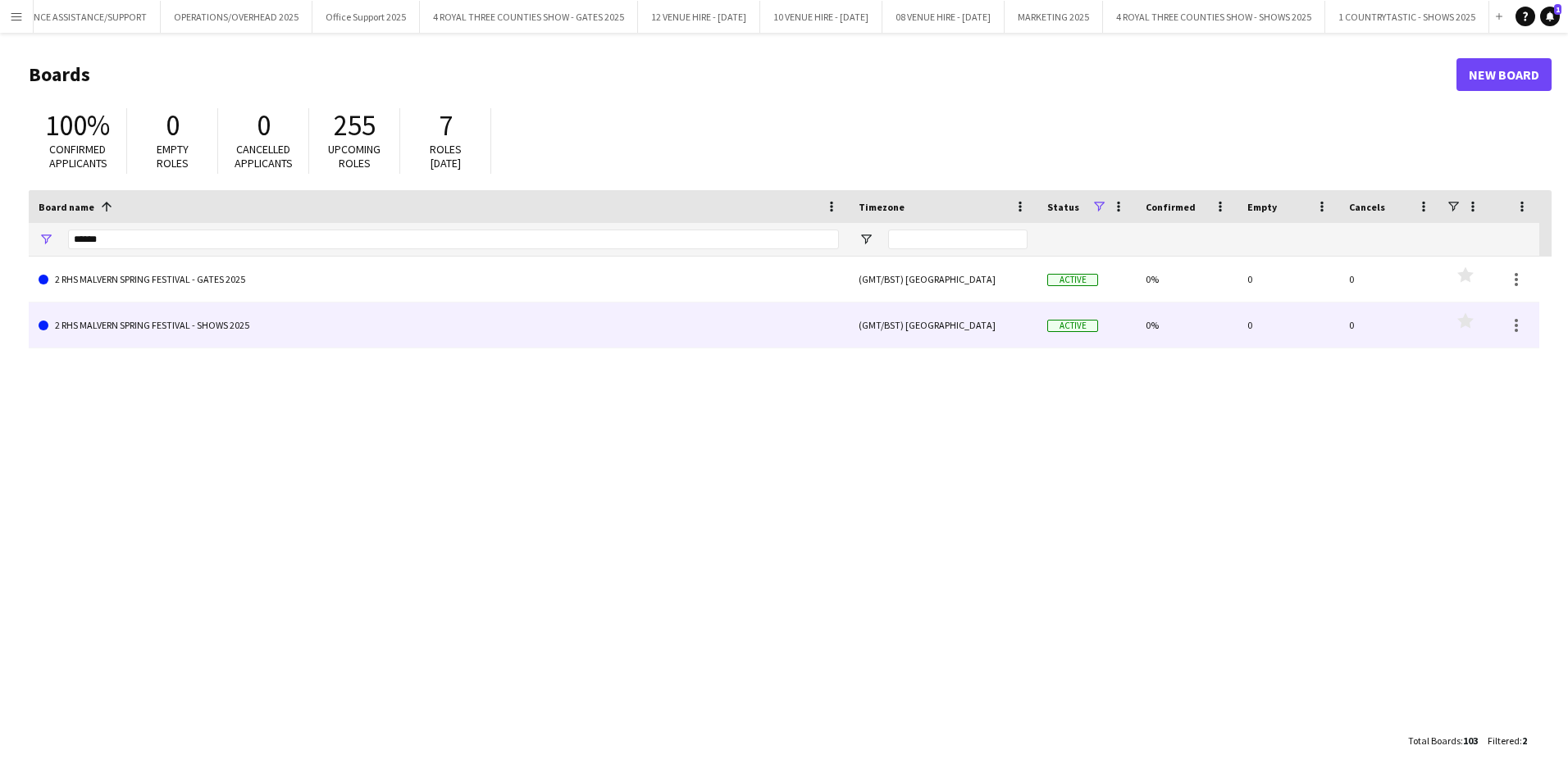
click at [67, 318] on link "2 RHS MALVERN SPRING FESTIVAL - SHOWS 2025" at bounding box center [438, 325] width 801 height 46
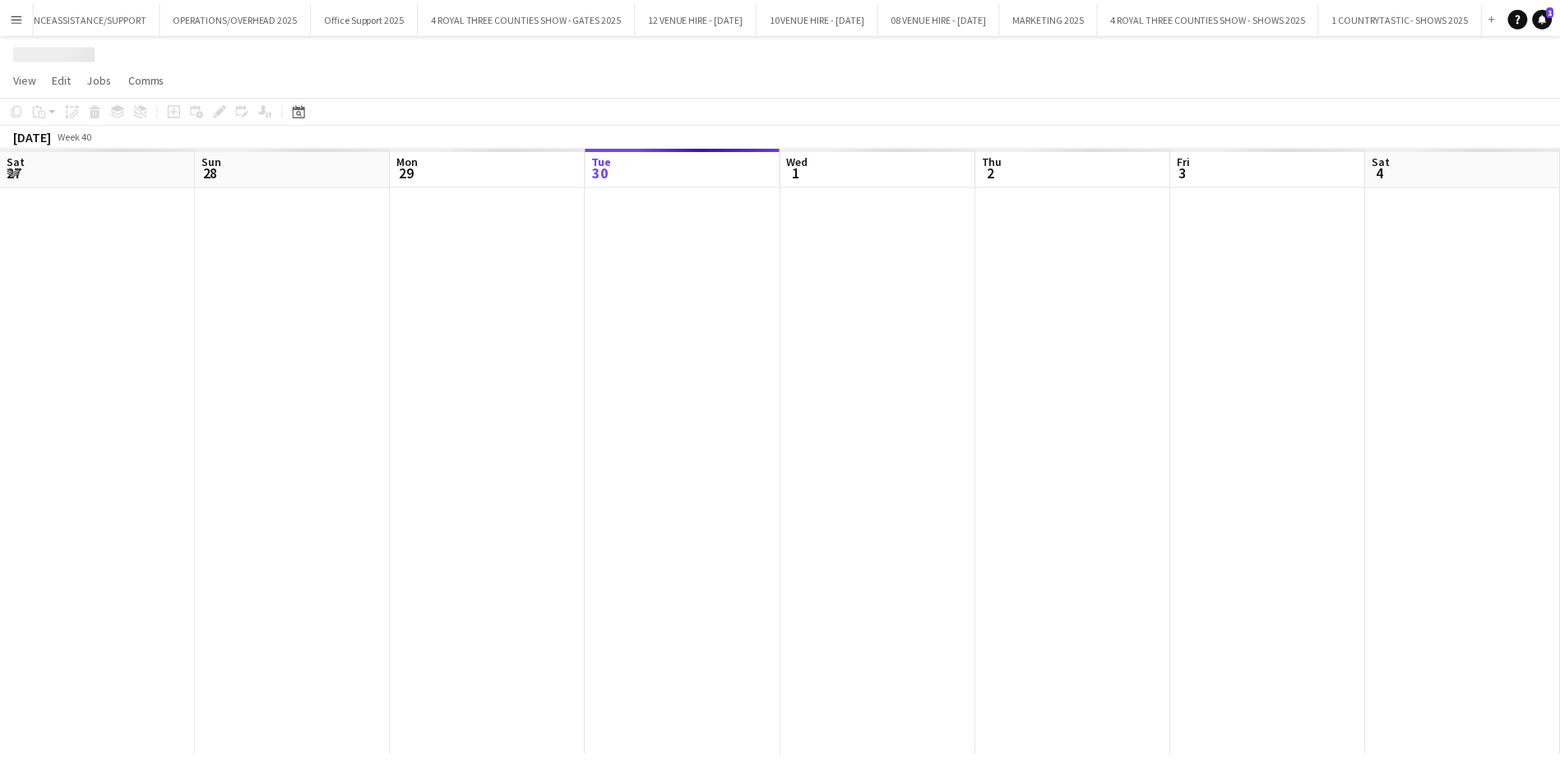
scroll to position [0, 1245]
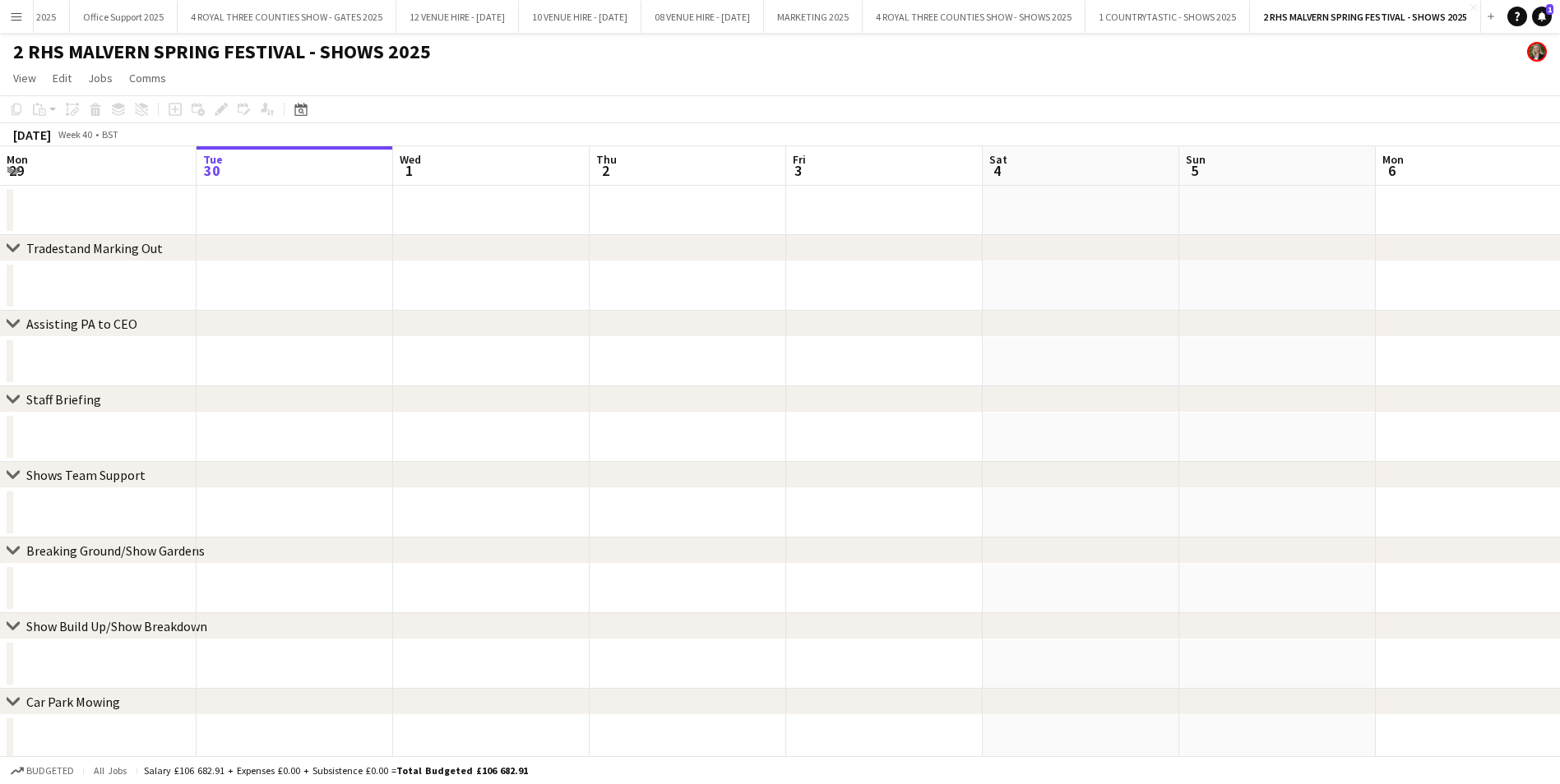
click at [303, 120] on app-toolbar "Copy Paste Paste Ctrl+V Paste with crew Ctrl+Shift+V Paste linked Job [GEOGRAPH…" at bounding box center [780, 109] width 1560 height 28
click at [303, 117] on div "Date picker" at bounding box center [301, 109] width 20 height 20
click at [401, 174] on span "Previous month" at bounding box center [402, 166] width 33 height 33
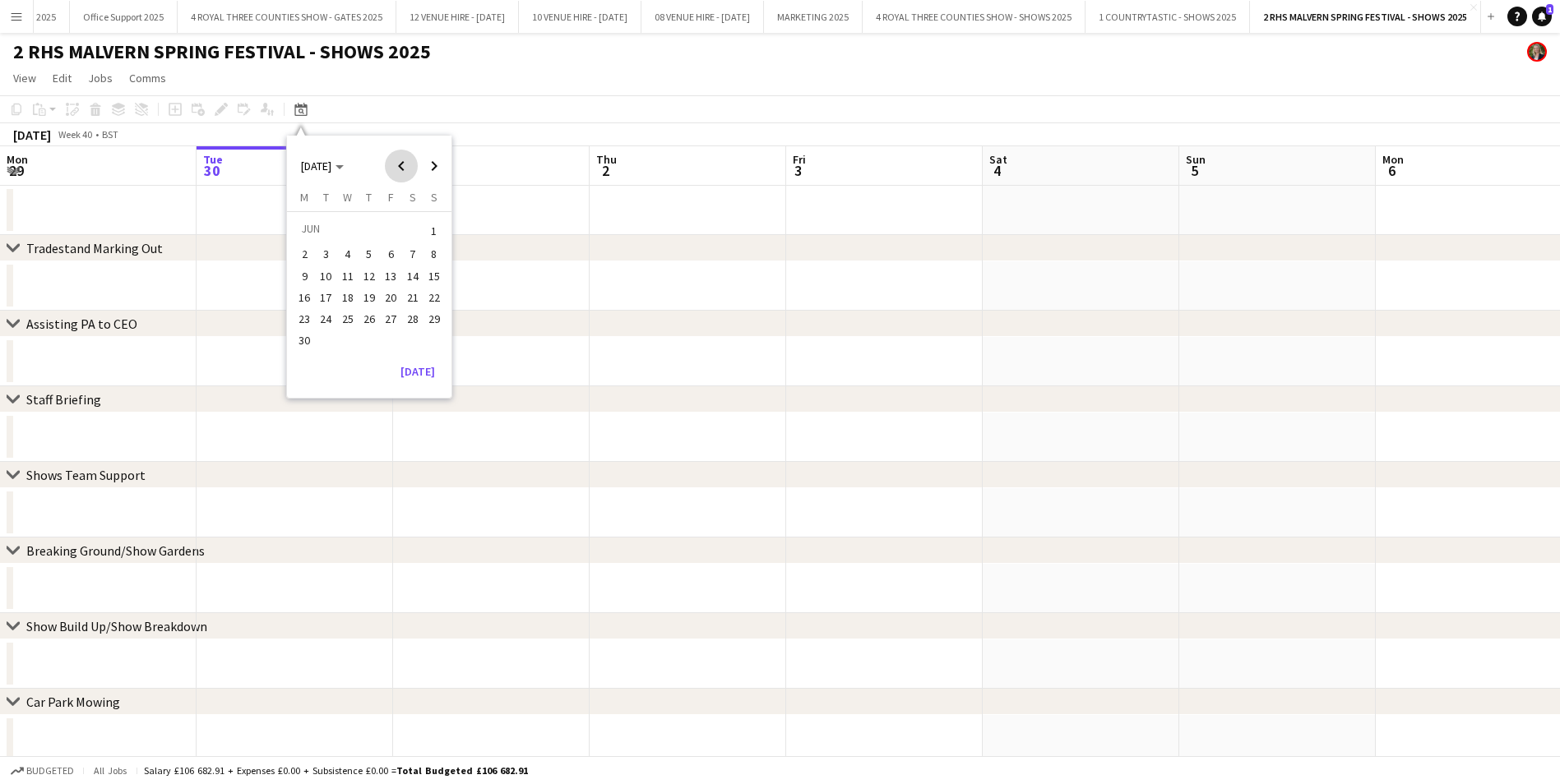
click at [401, 174] on span "Previous month" at bounding box center [402, 166] width 33 height 33
click at [433, 263] on span "11" at bounding box center [434, 254] width 20 height 20
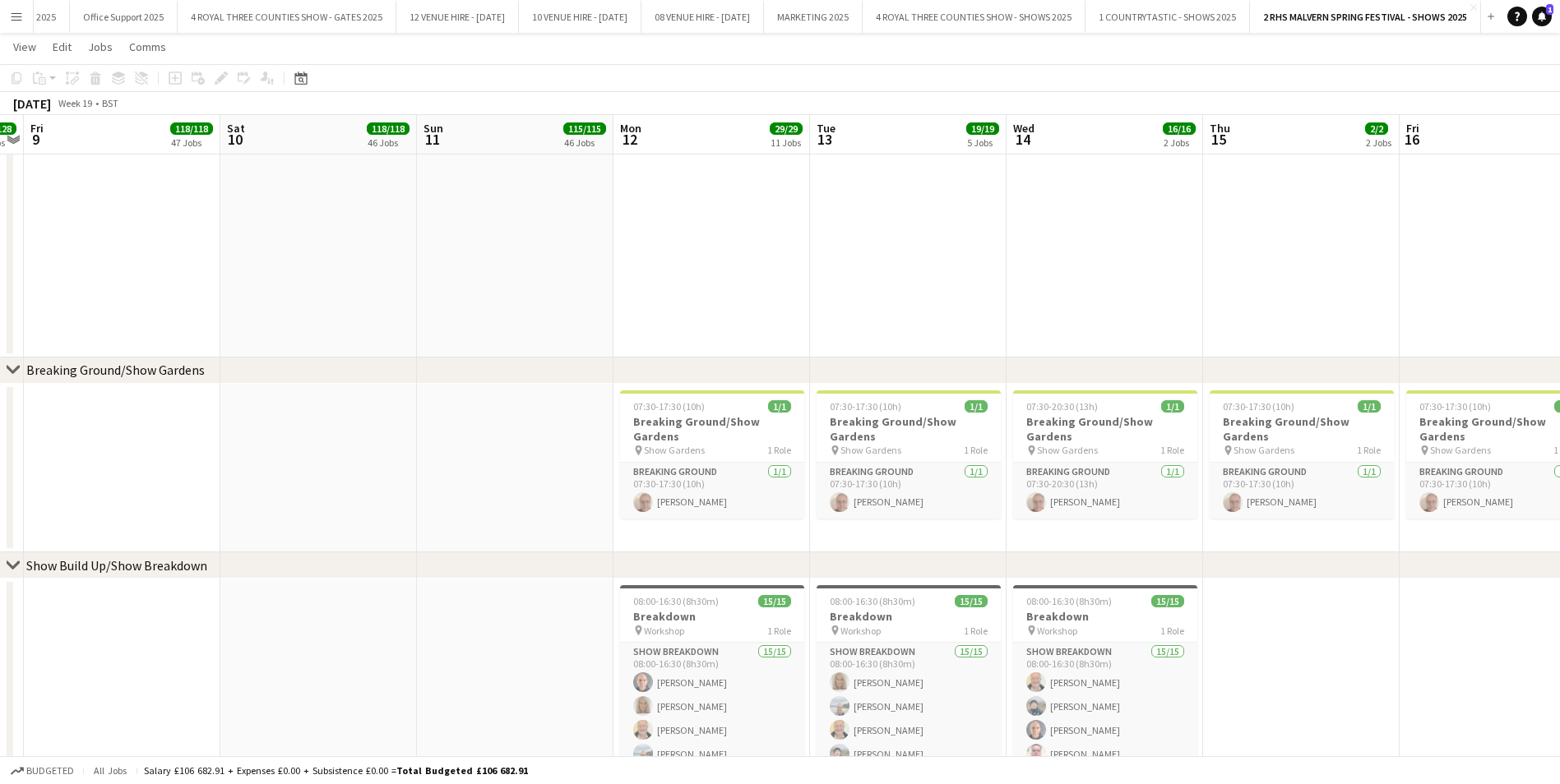
scroll to position [822, 0]
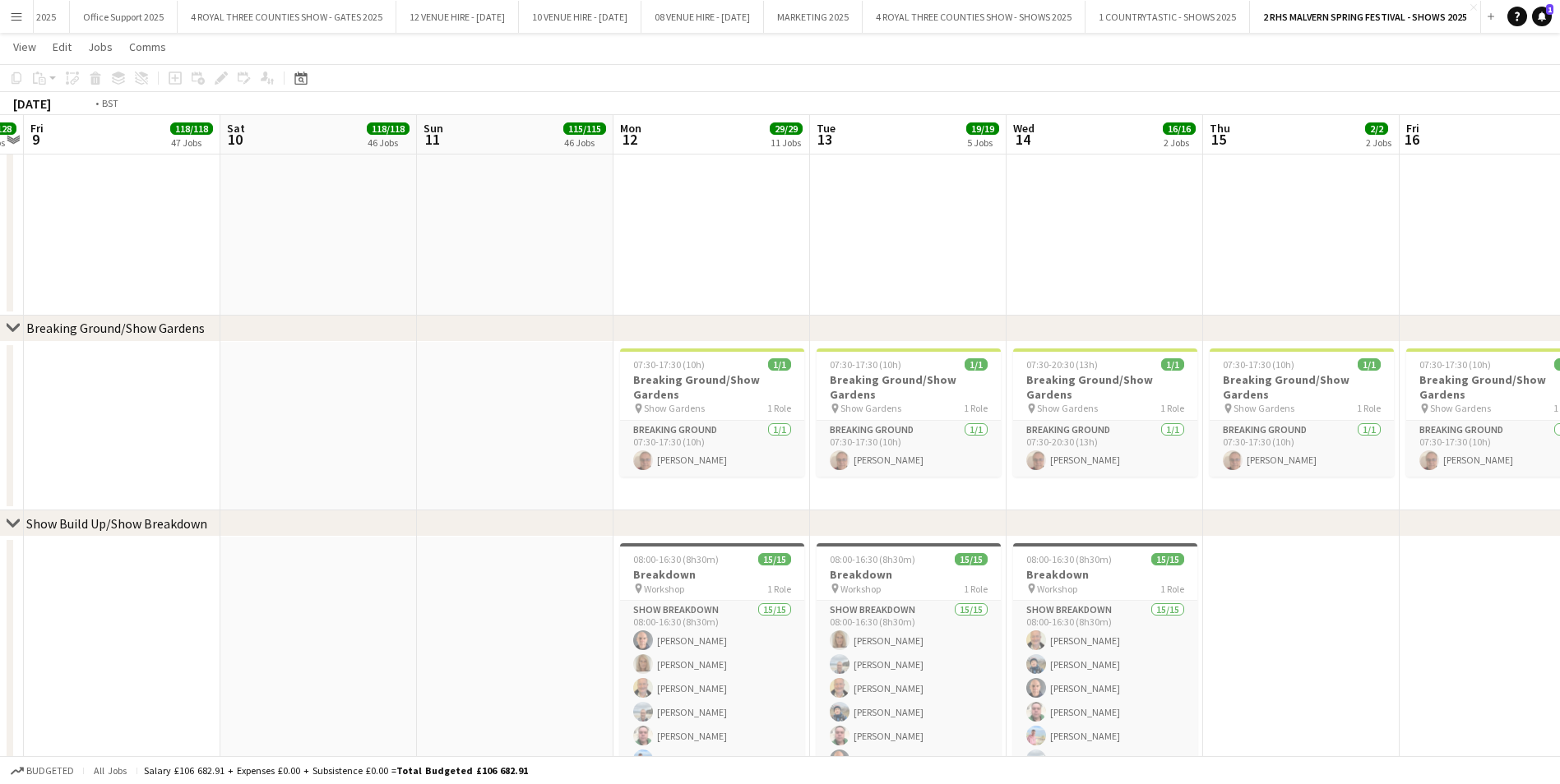
drag, startPoint x: 1013, startPoint y: 394, endPoint x: 759, endPoint y: 372, distance: 255.0
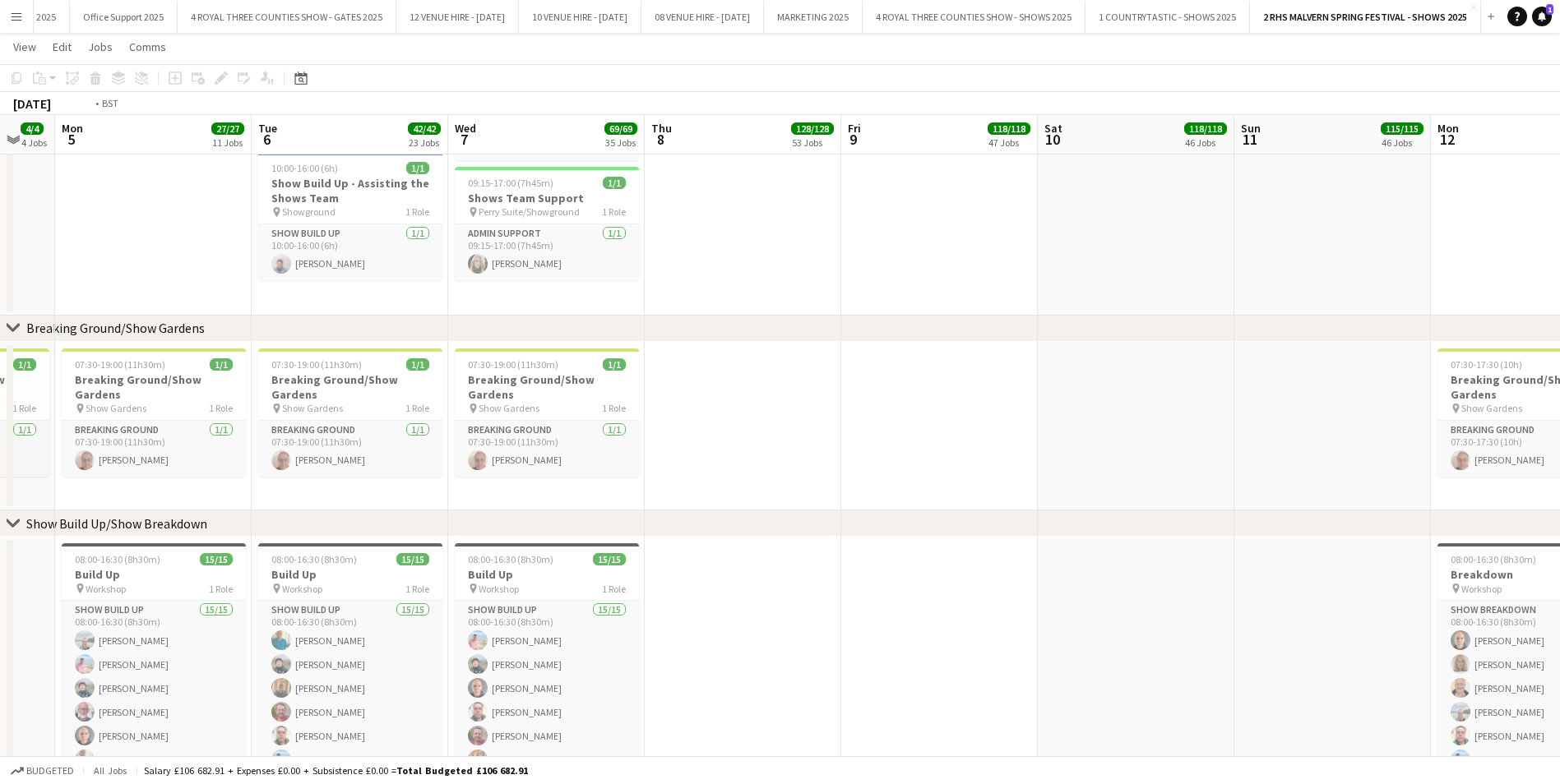
scroll to position [0, 558]
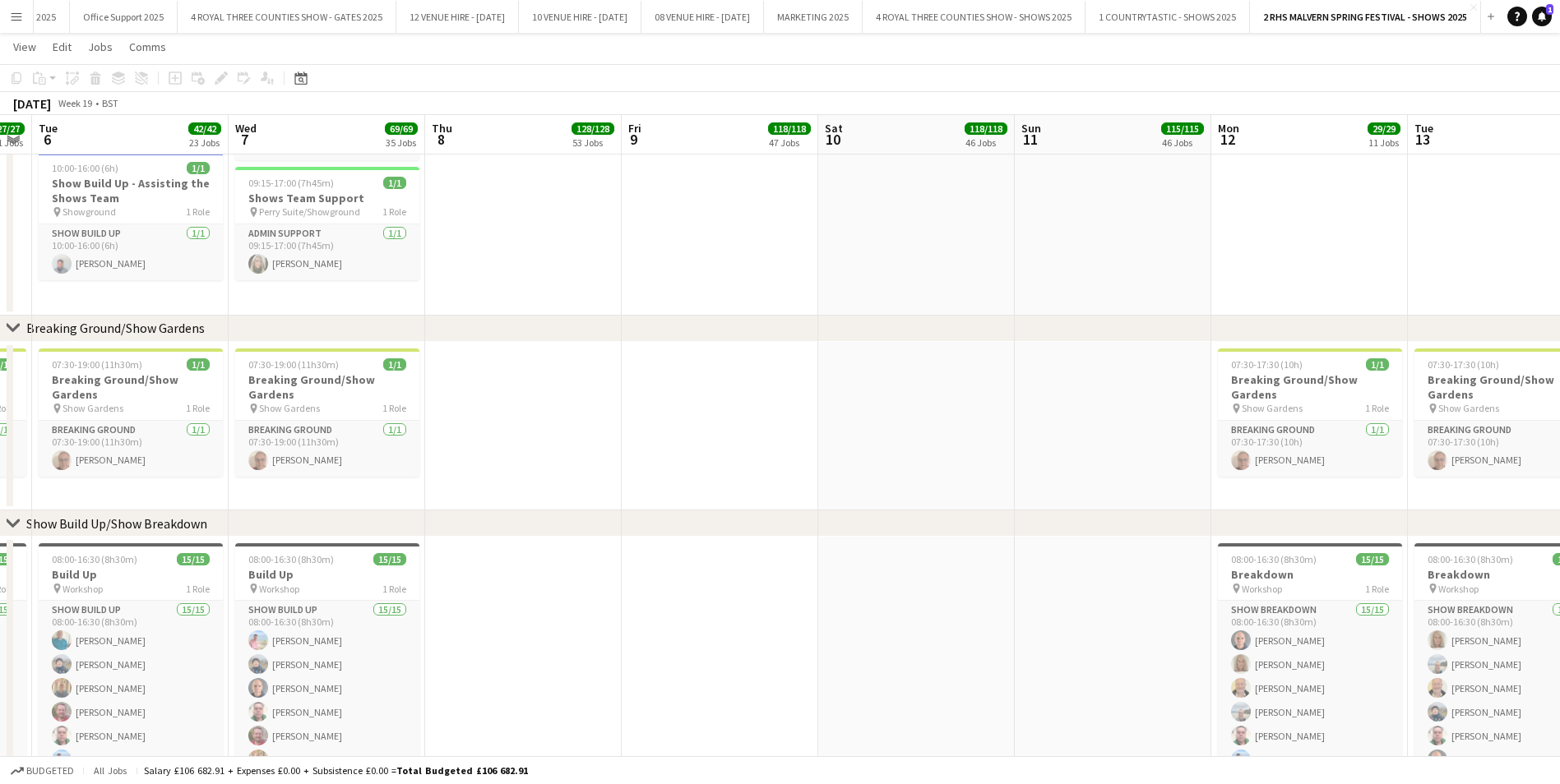
drag, startPoint x: 761, startPoint y: 352, endPoint x: 541, endPoint y: 372, distance: 220.9
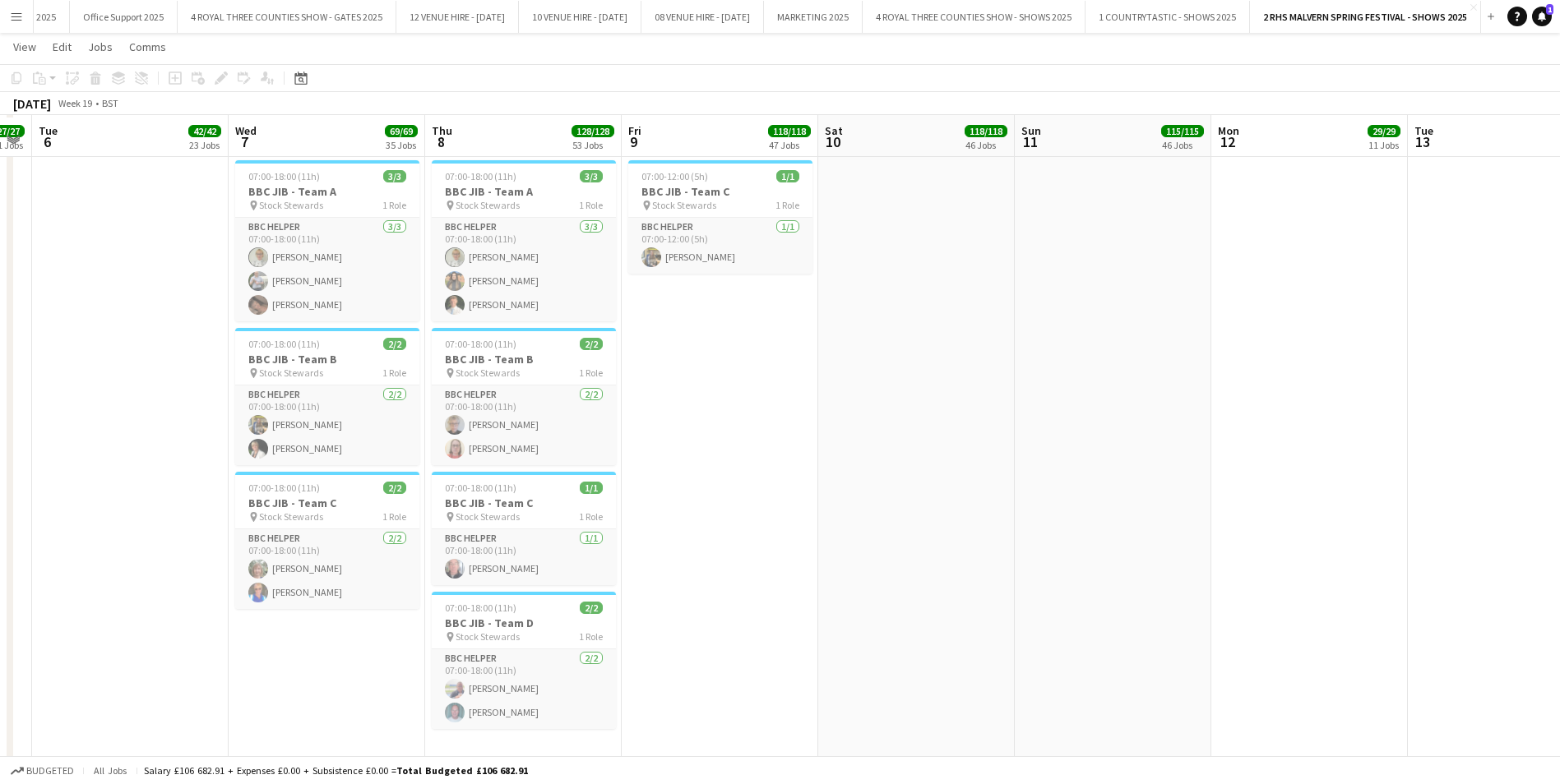
scroll to position [11355, 0]
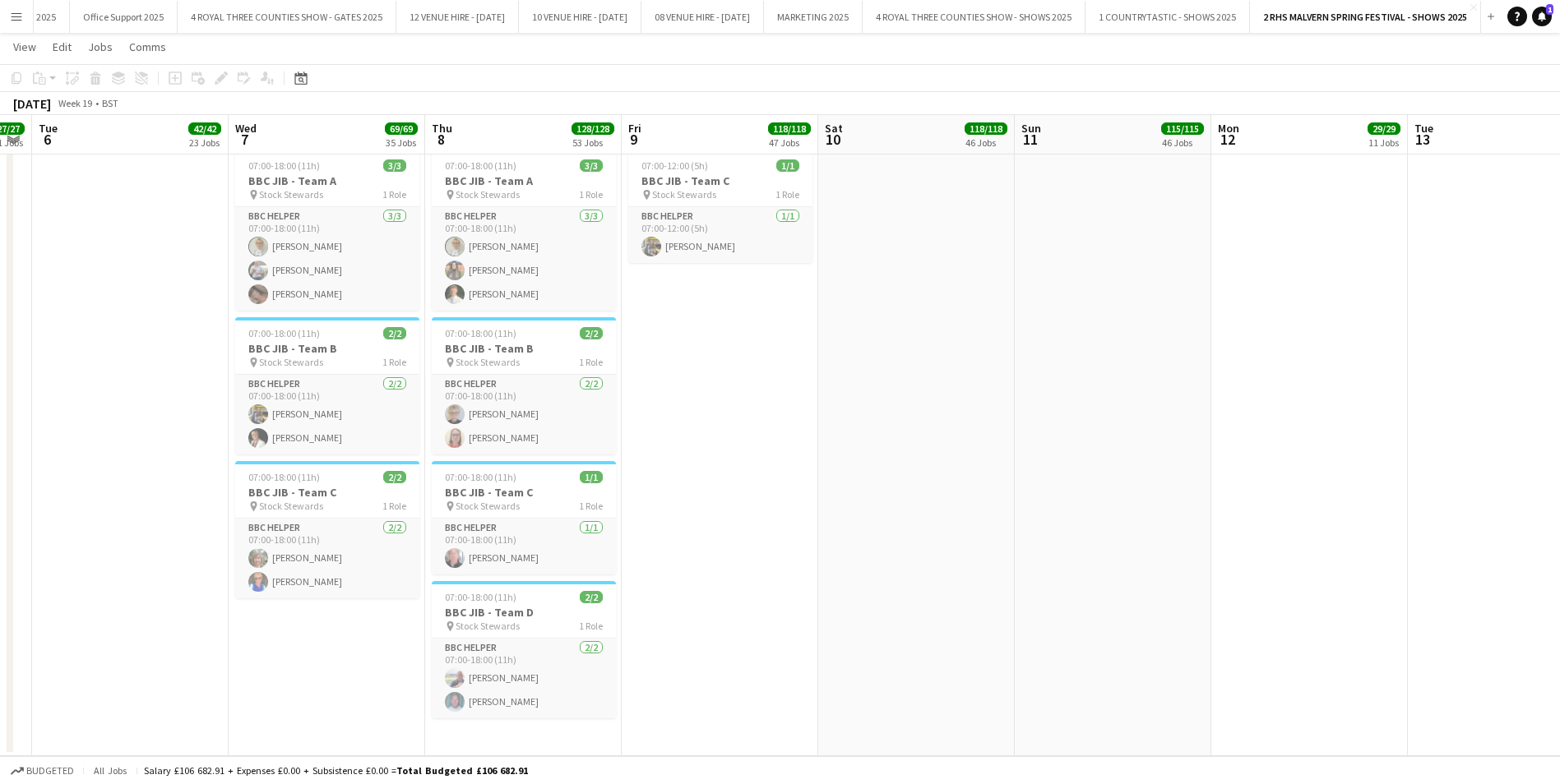
click at [19, 11] on app-icon "Menu" at bounding box center [16, 16] width 13 height 13
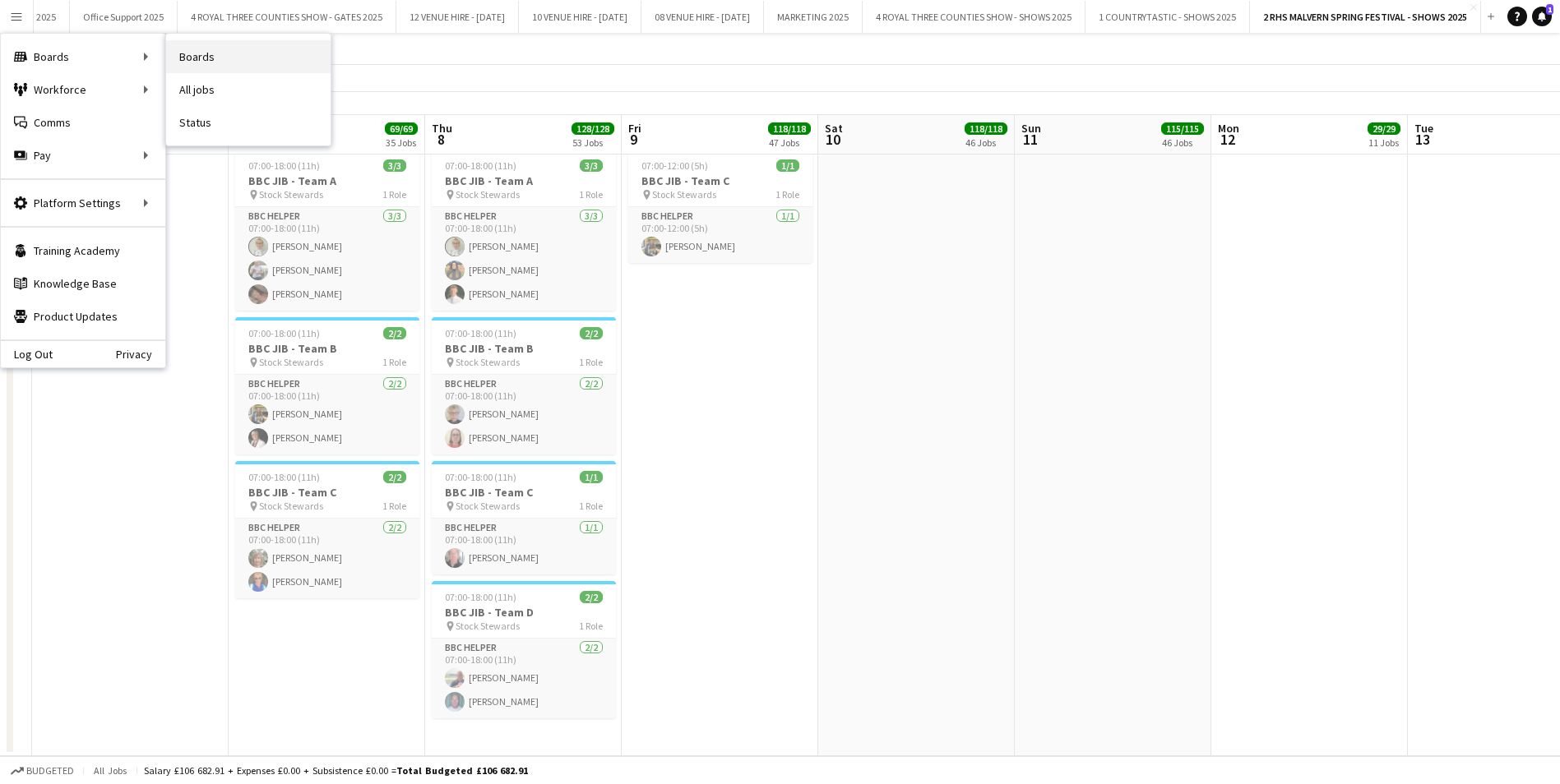
click at [187, 55] on link "Boards" at bounding box center [248, 57] width 165 height 33
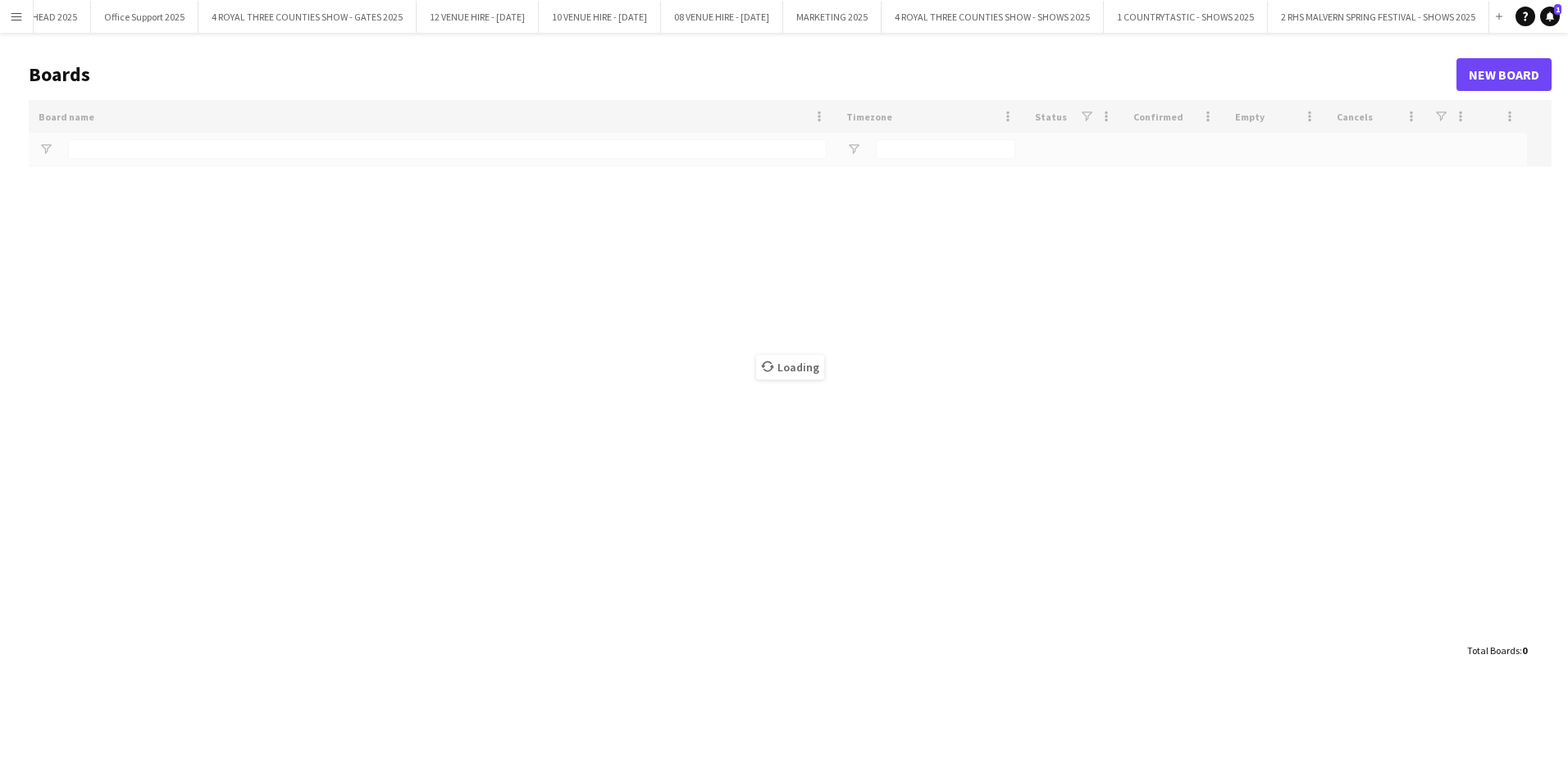
scroll to position [0, 1237]
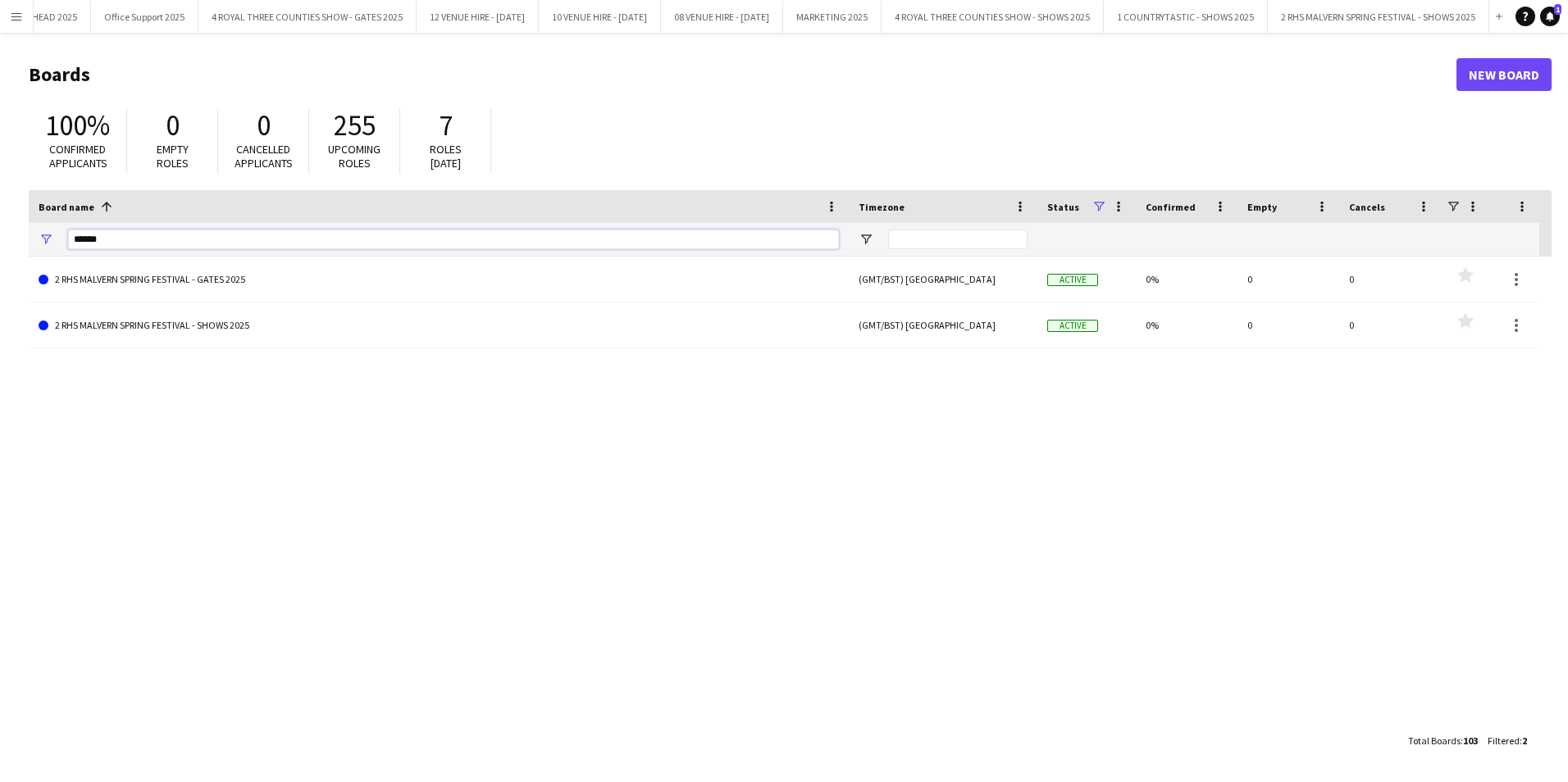
drag, startPoint x: 123, startPoint y: 229, endPoint x: 16, endPoint y: 240, distance: 107.6
click at [16, 240] on main "Boards New Board 100% Confirmed applicants 0 Empty roles 0 Cancelled applicants…" at bounding box center [784, 408] width 1568 height 749
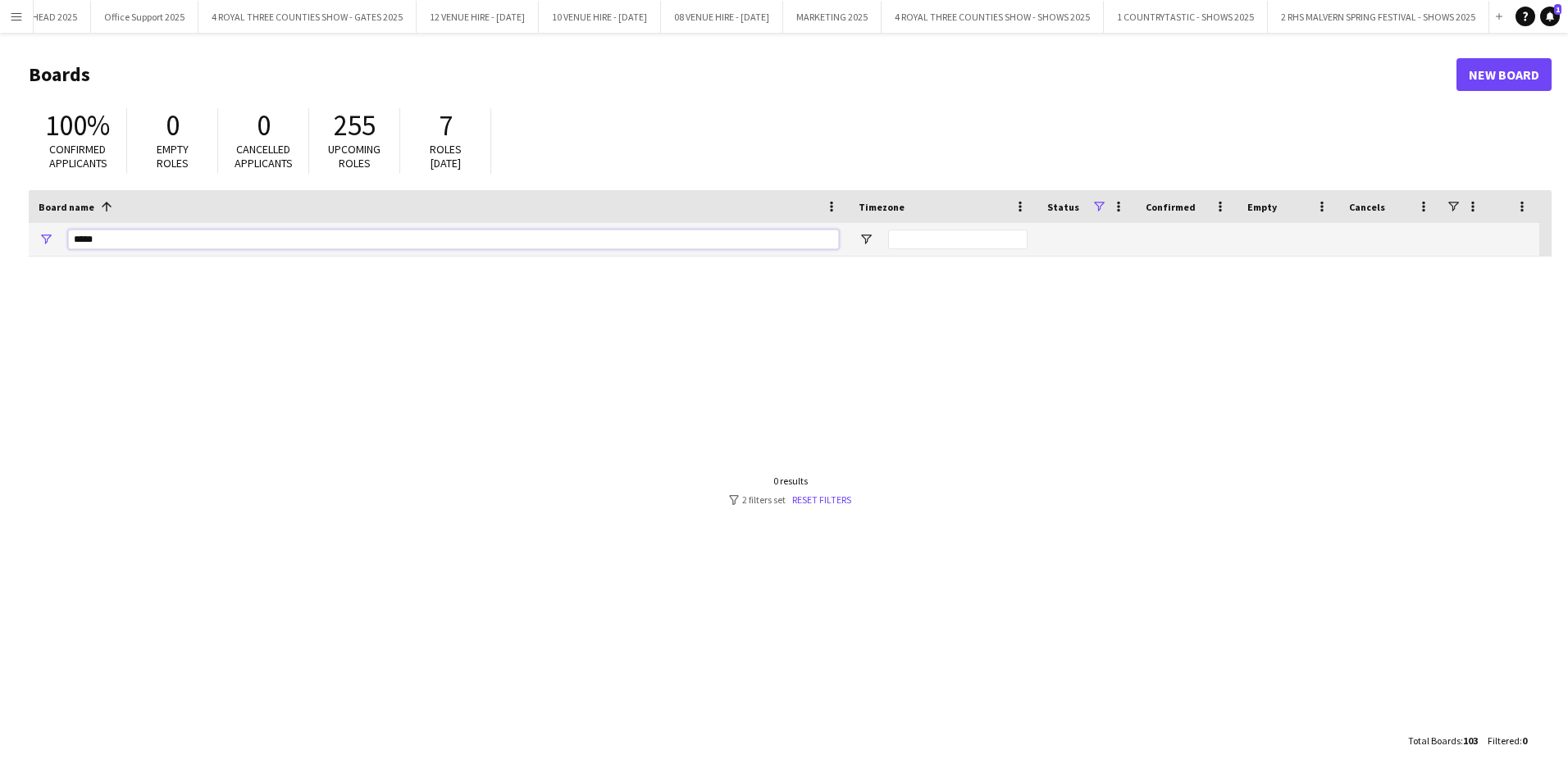
type input "*****"
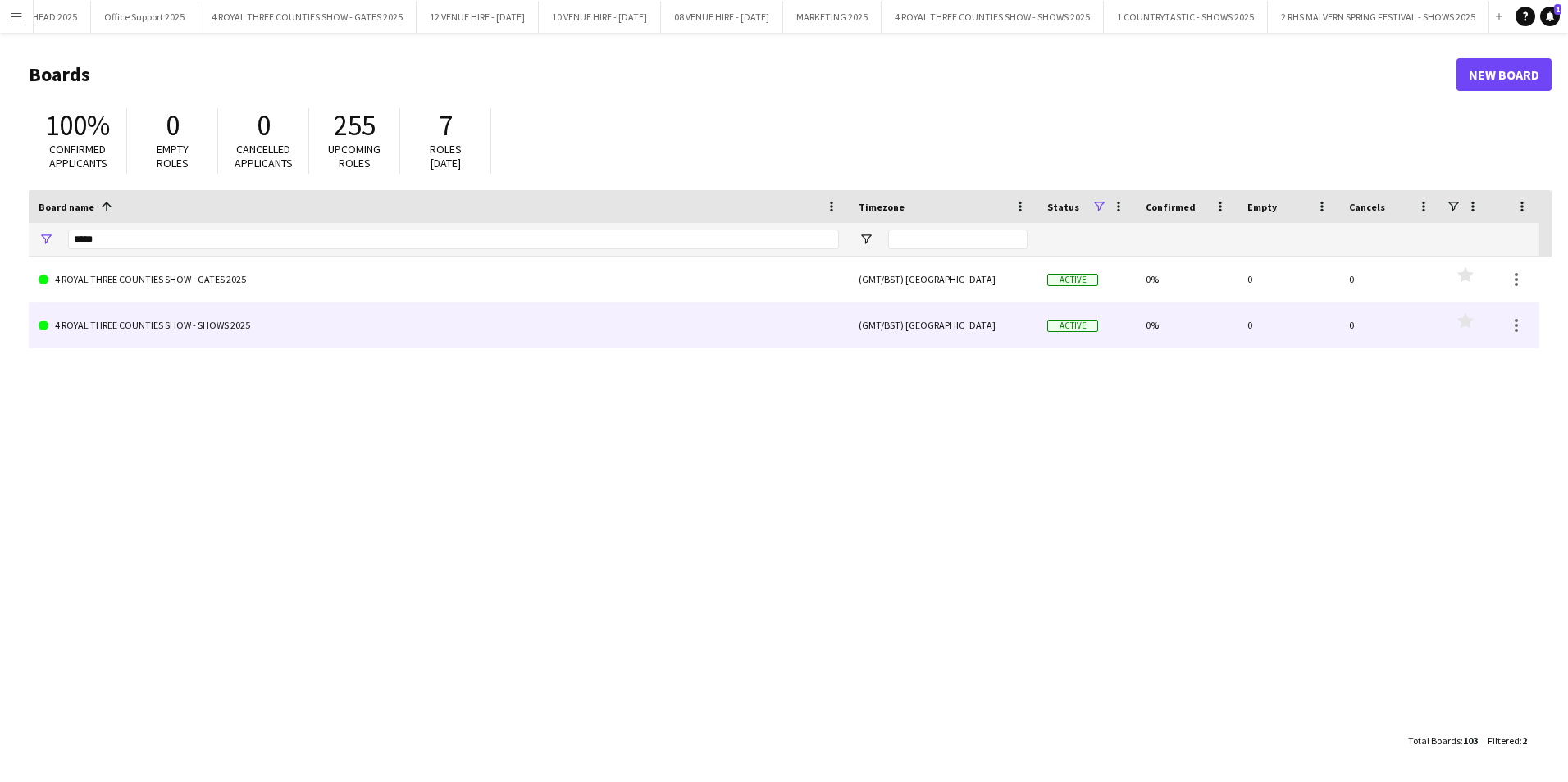
click at [105, 321] on link "4 ROYAL THREE COUNTIES SHOW - SHOWS 2025" at bounding box center [438, 325] width 801 height 46
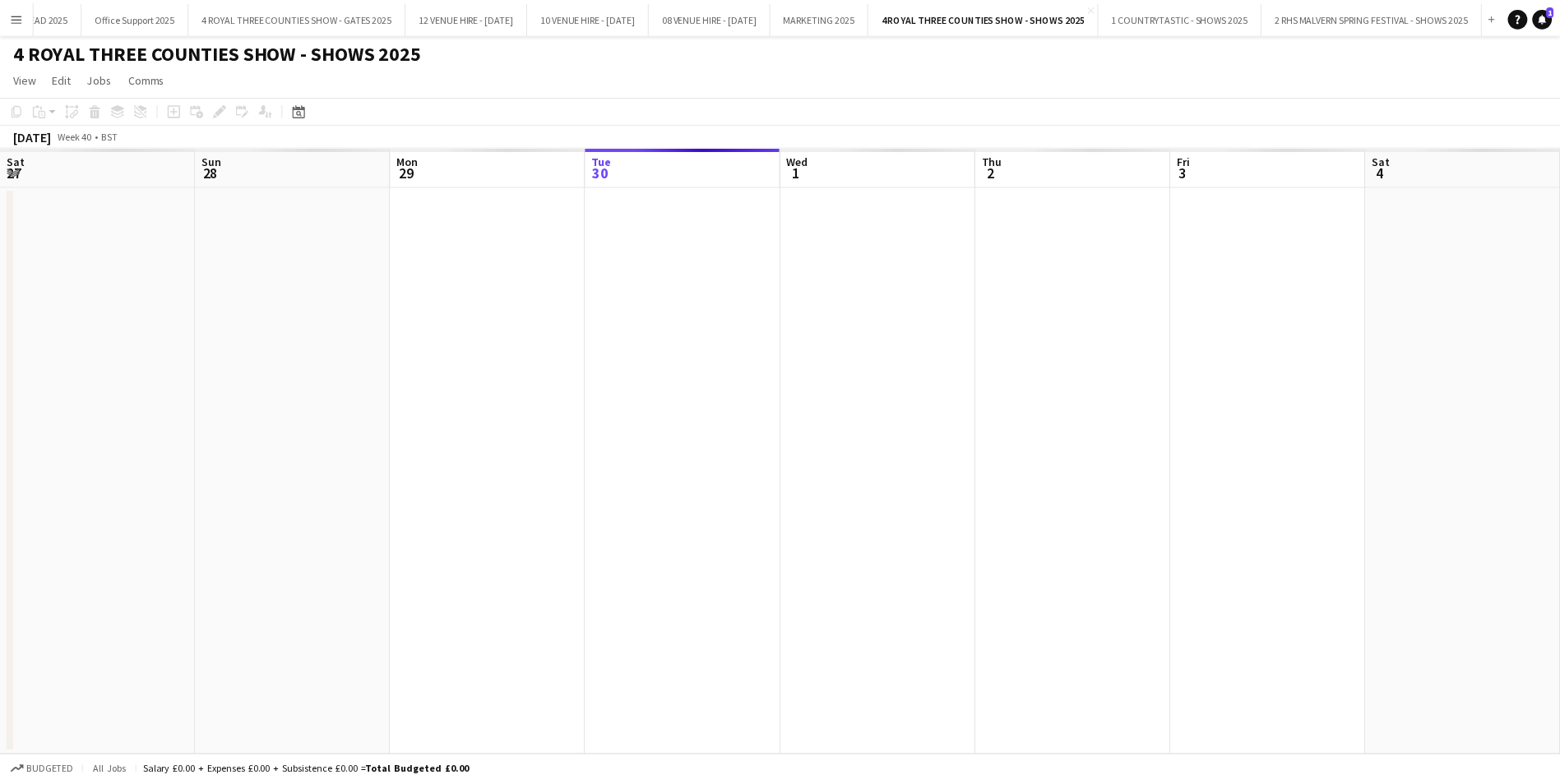
scroll to position [0, 393]
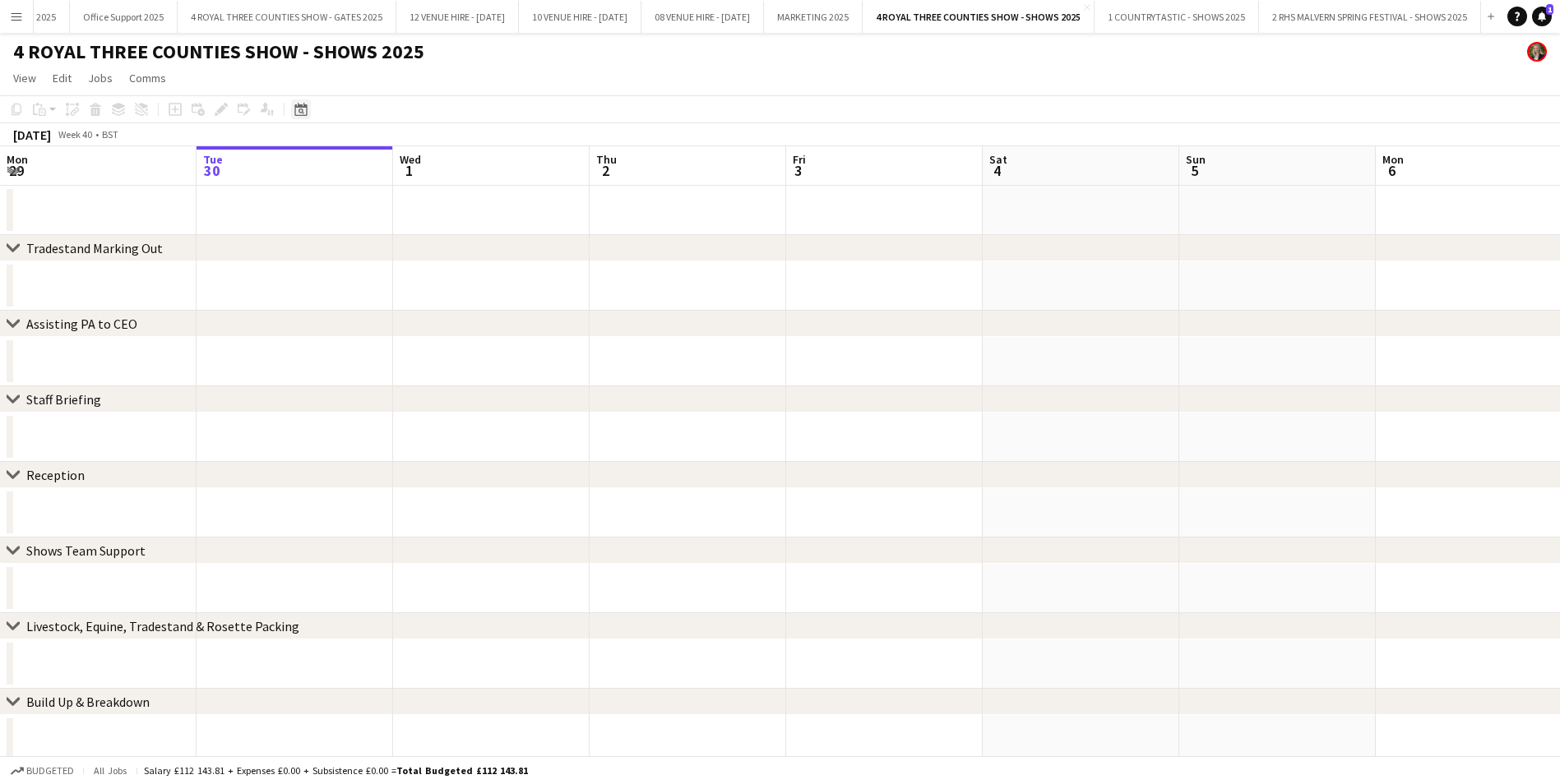
click at [302, 101] on div "Date picker" at bounding box center [301, 109] width 20 height 20
click at [401, 165] on span "Previous month" at bounding box center [402, 166] width 33 height 33
click at [438, 269] on span "13" at bounding box center [434, 272] width 20 height 20
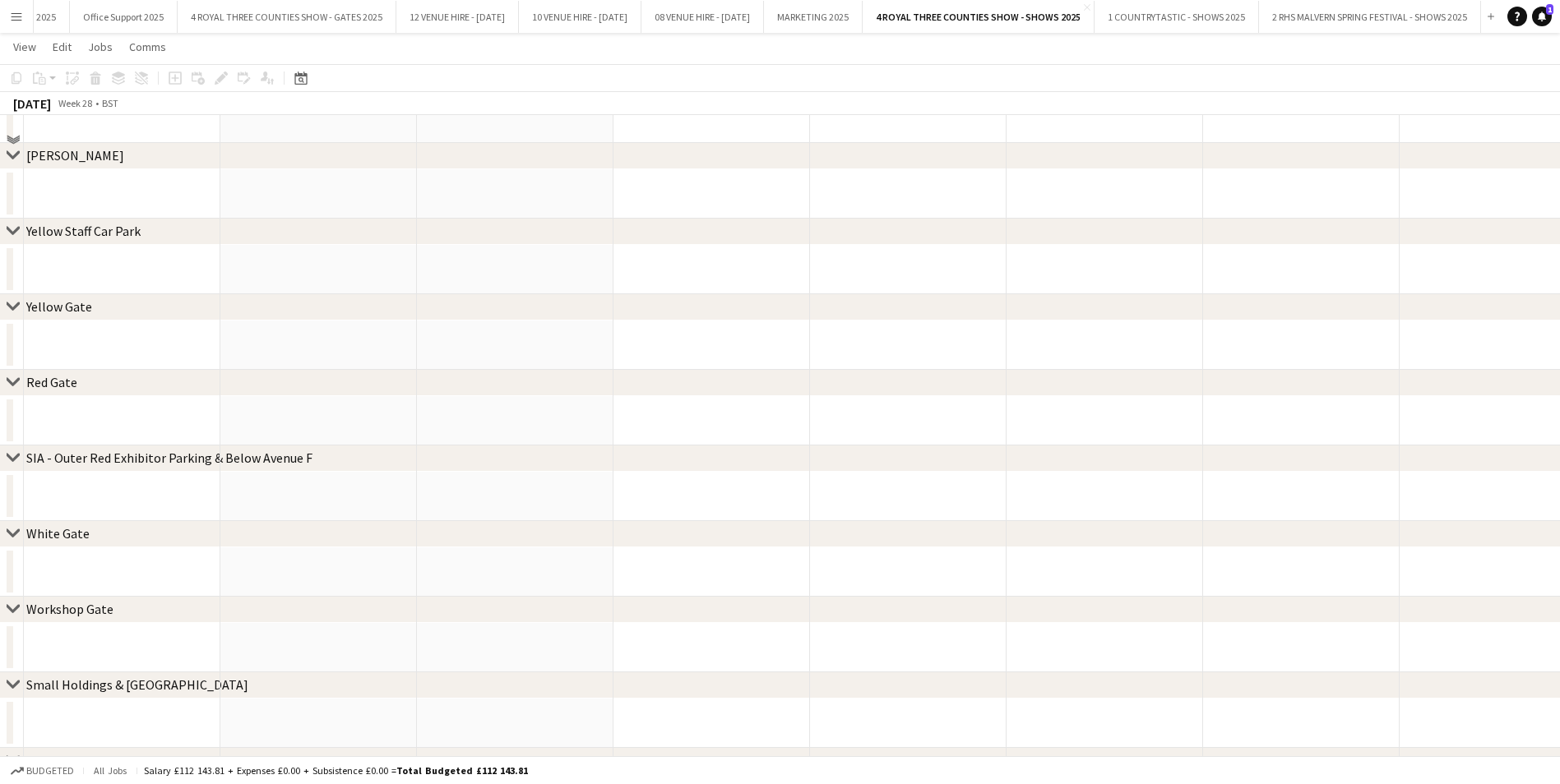
scroll to position [904, 0]
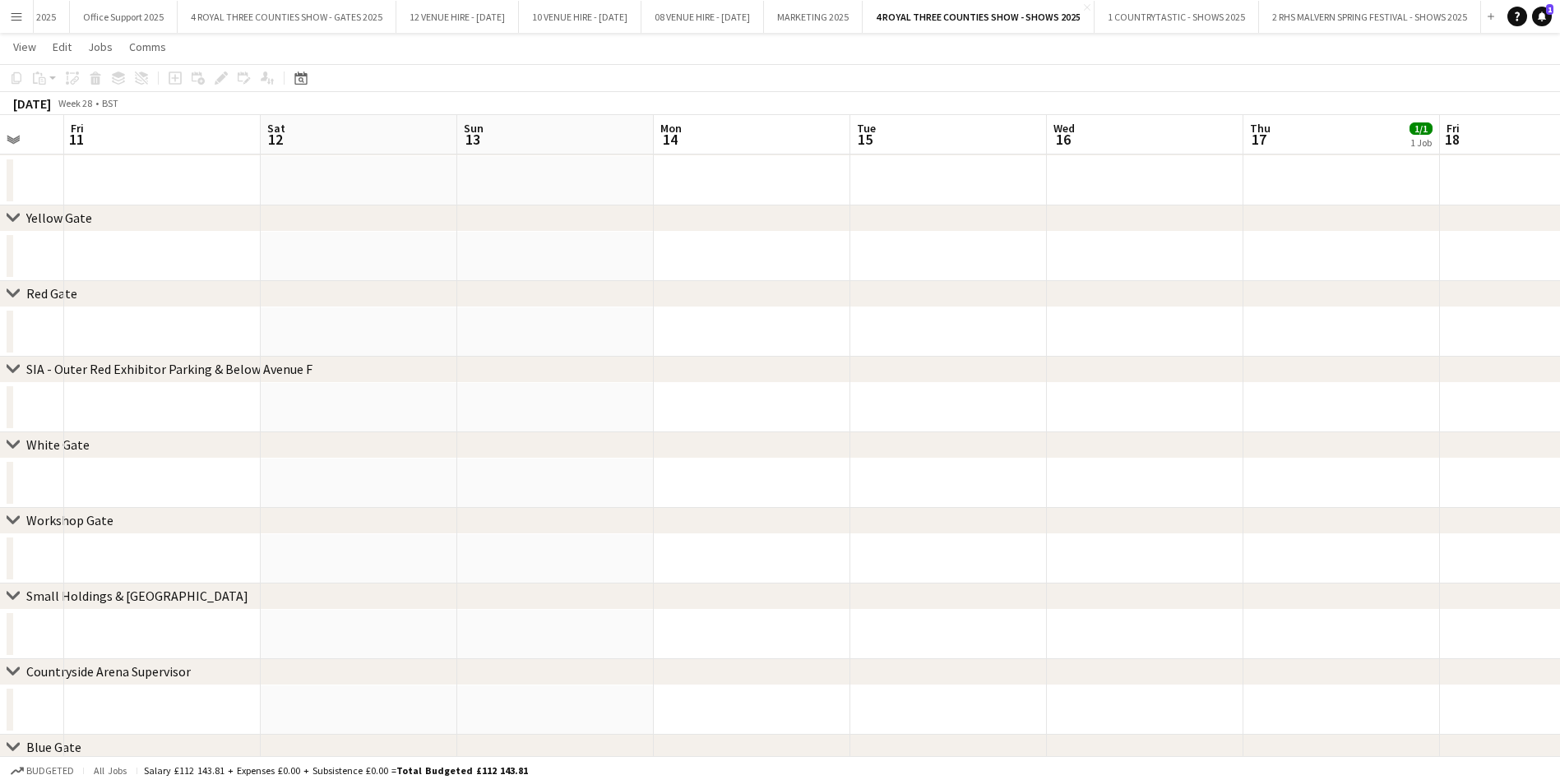
drag, startPoint x: 1075, startPoint y: 354, endPoint x: 1312, endPoint y: 387, distance: 239.3
drag, startPoint x: 689, startPoint y: 352, endPoint x: 1267, endPoint y: 322, distance: 578.8
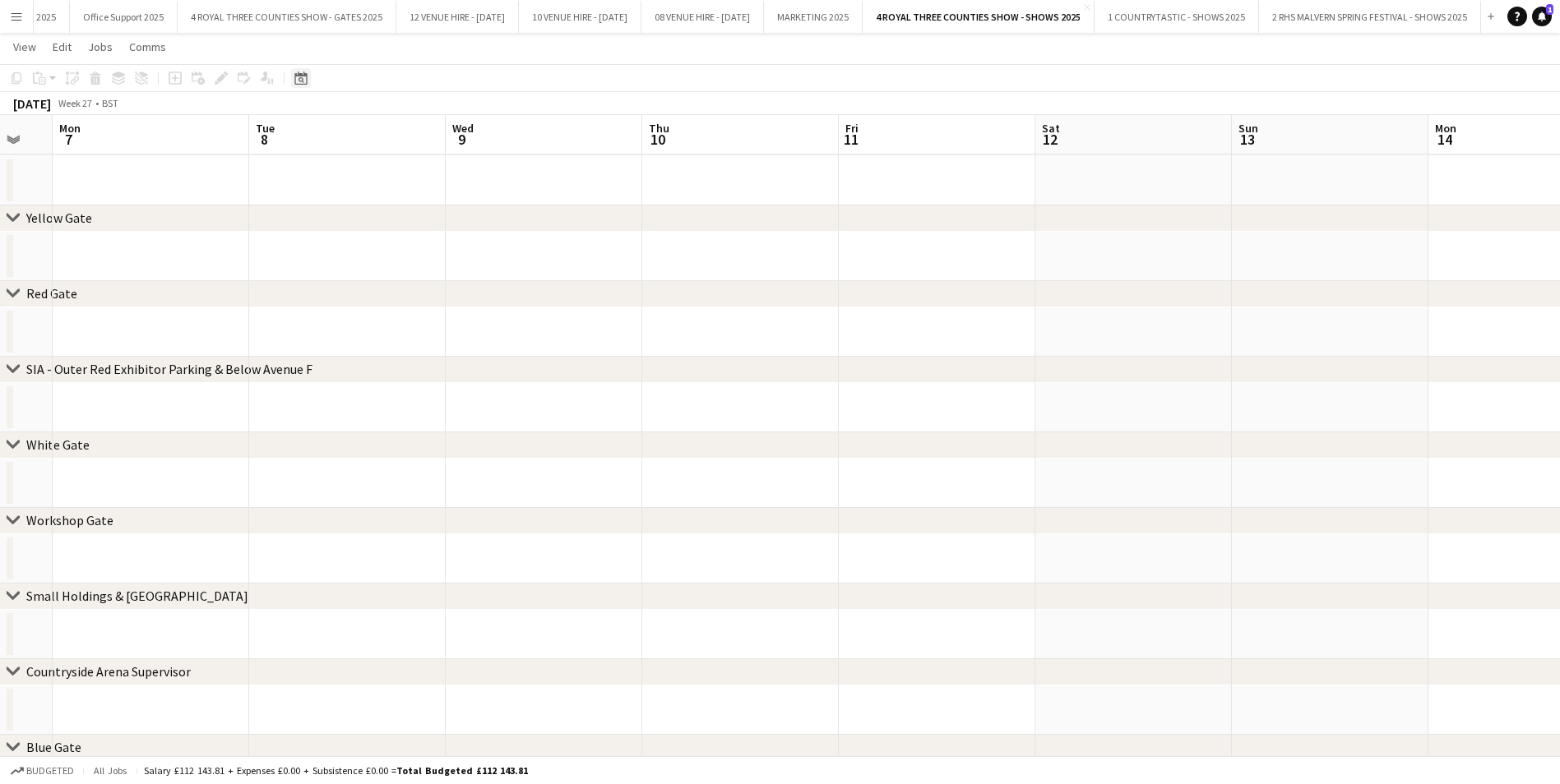
click at [297, 76] on icon at bounding box center [301, 78] width 12 height 13
click at [404, 134] on span "Previous month" at bounding box center [402, 135] width 33 height 33
click at [442, 249] on span "15" at bounding box center [434, 245] width 20 height 20
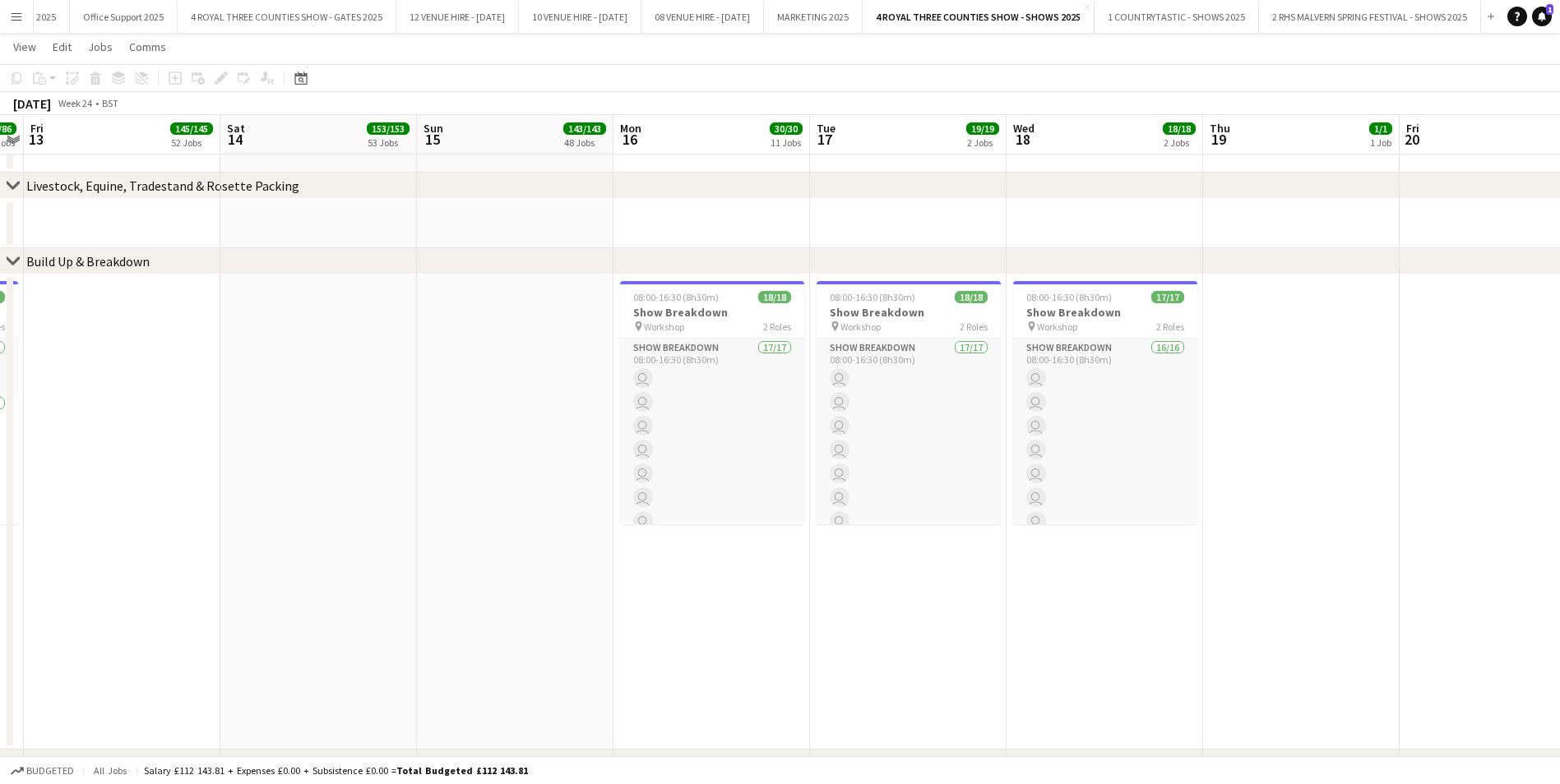
drag, startPoint x: 468, startPoint y: 263, endPoint x: 716, endPoint y: 257, distance: 248.1
click at [721, 252] on div "chevron-right Build Up & Breakdown" at bounding box center [780, 261] width 1560 height 26
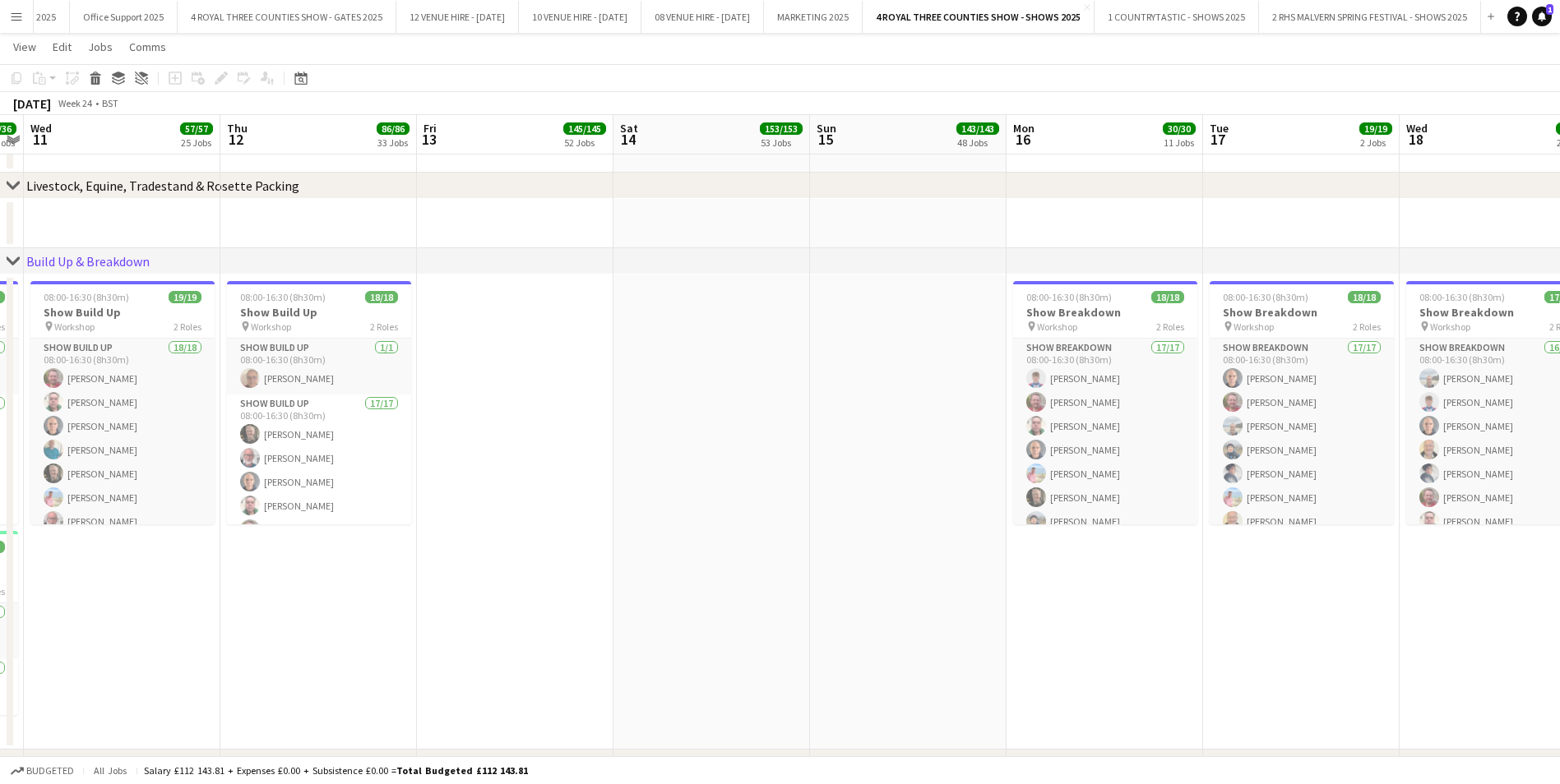
scroll to position [0, 461]
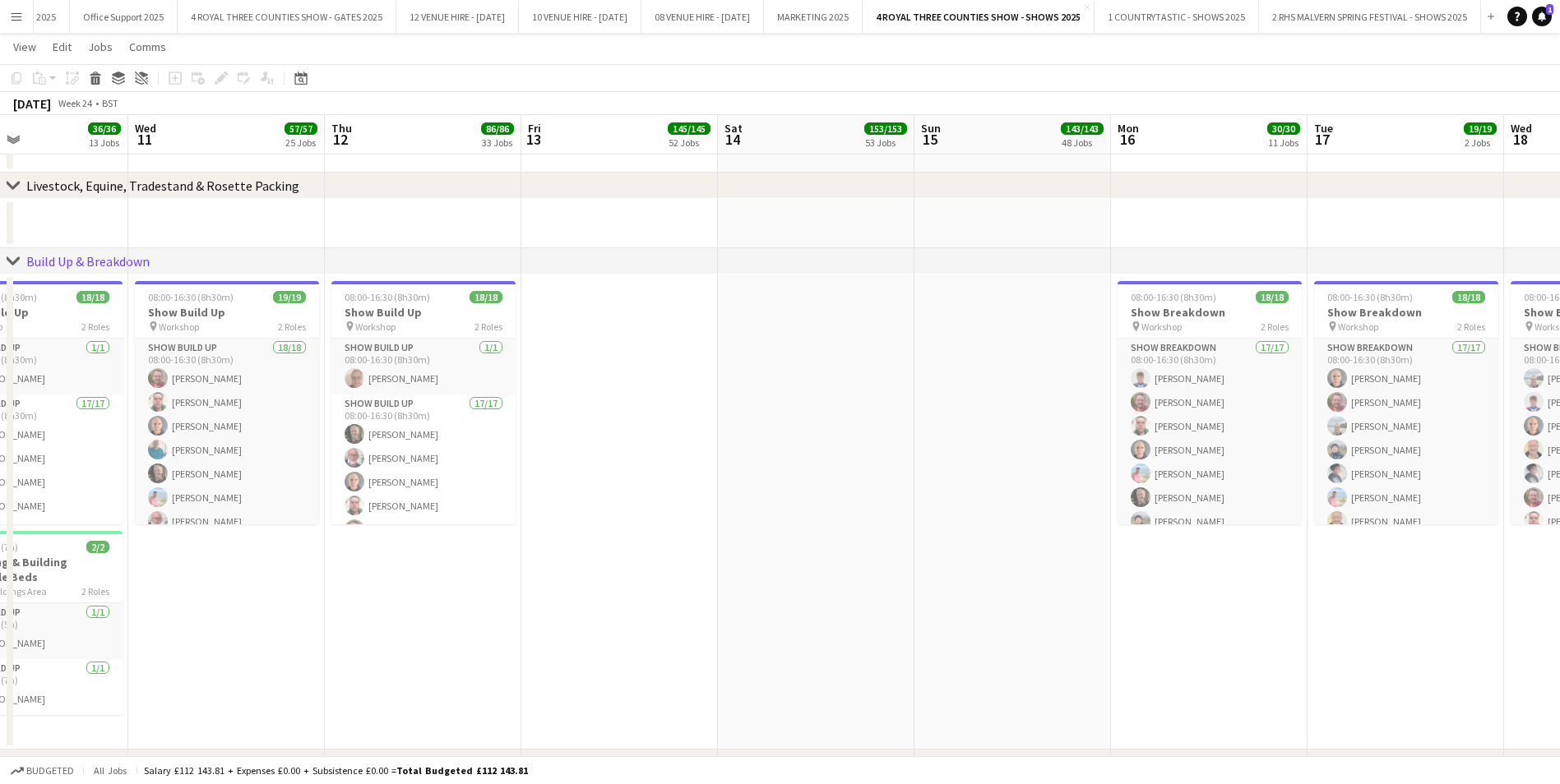
drag, startPoint x: 505, startPoint y: 325, endPoint x: 913, endPoint y: 319, distance: 408.0
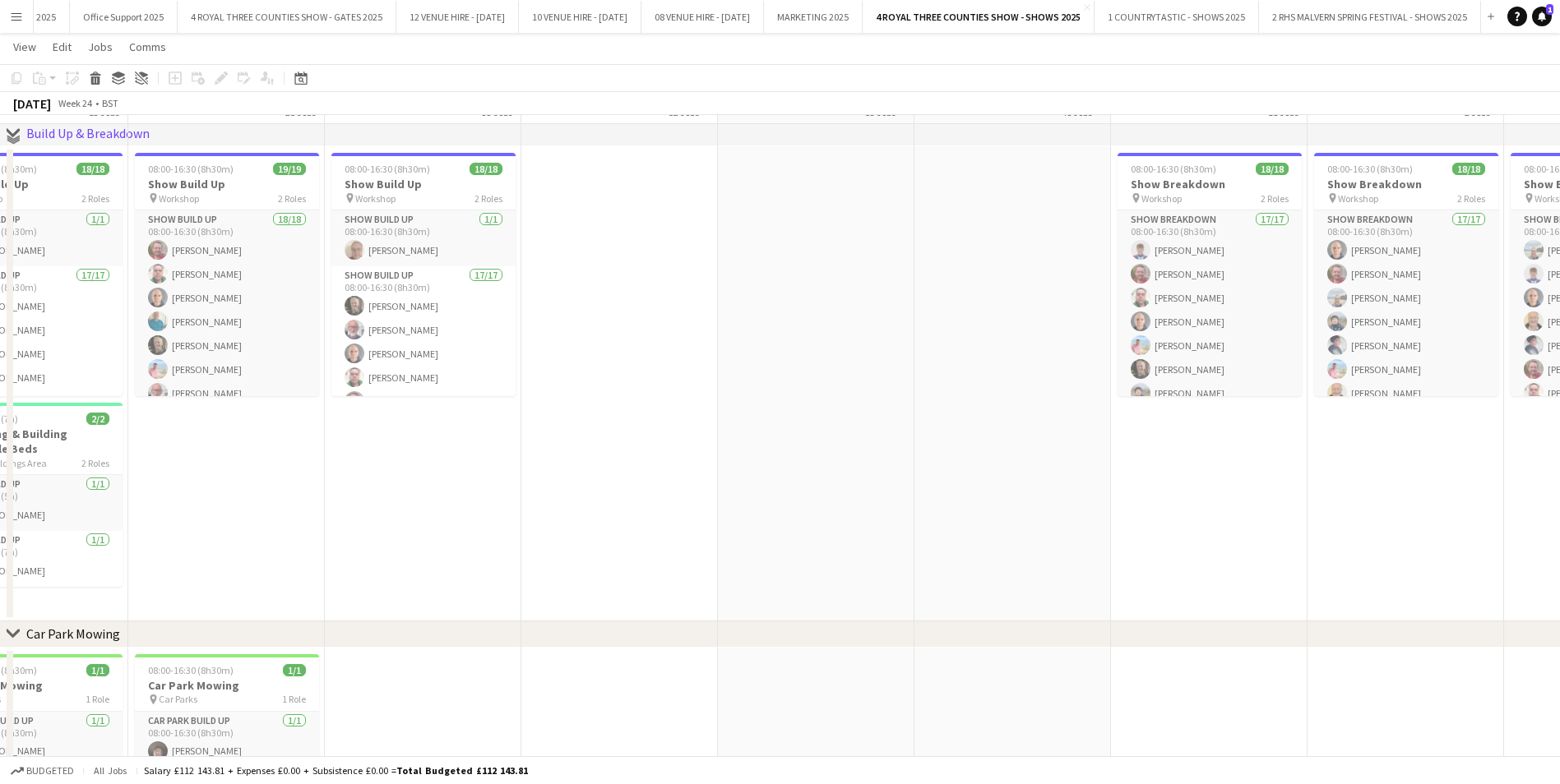
scroll to position [1470, 0]
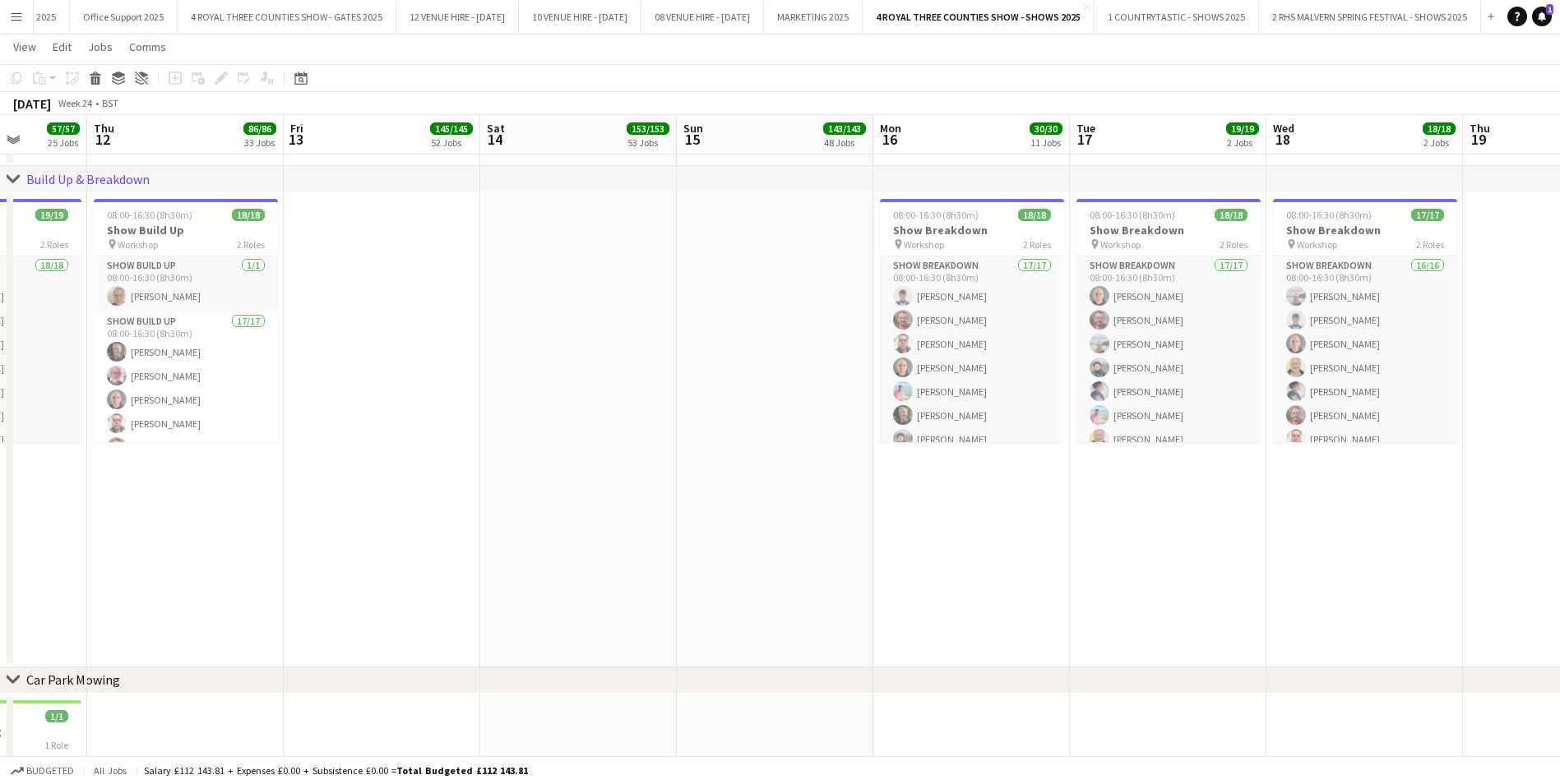
drag, startPoint x: 880, startPoint y: 336, endPoint x: 643, endPoint y: 355, distance: 237.8
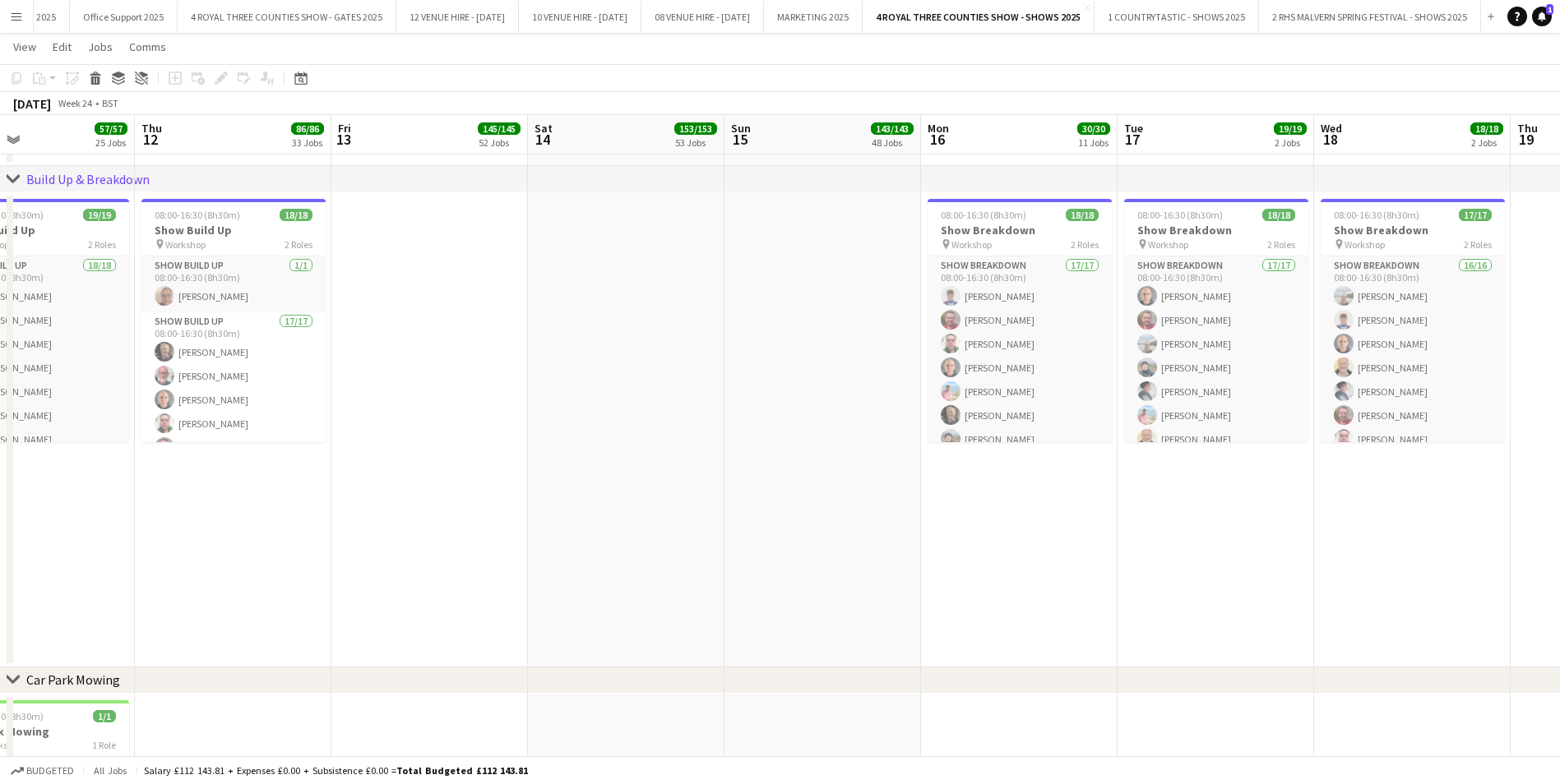
scroll to position [0, 452]
drag, startPoint x: 649, startPoint y: 355, endPoint x: 698, endPoint y: 346, distance: 49.8
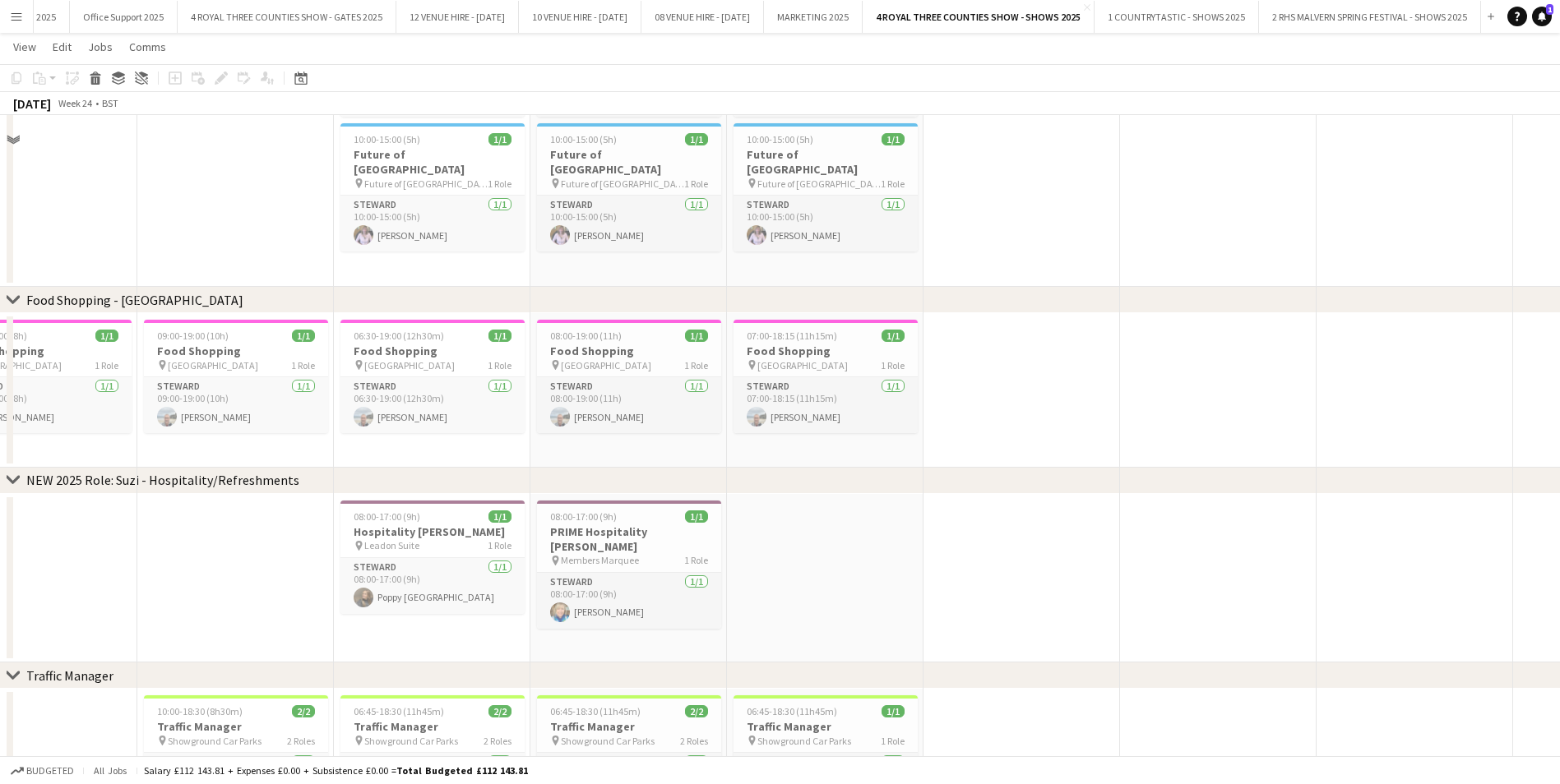
scroll to position [12152, 0]
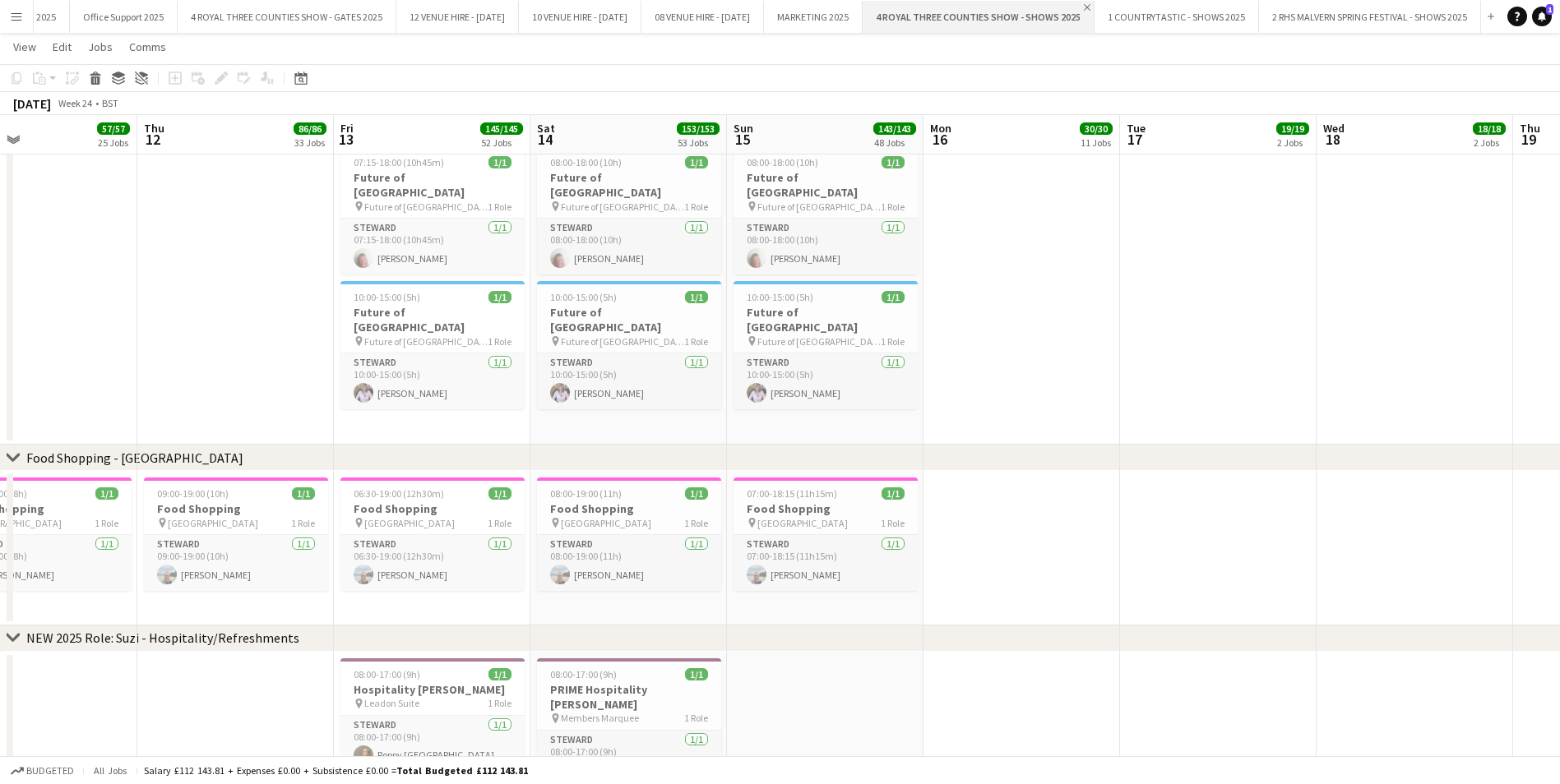
click at [1090, 4] on app-icon "Close" at bounding box center [1088, 8] width 7 height 7
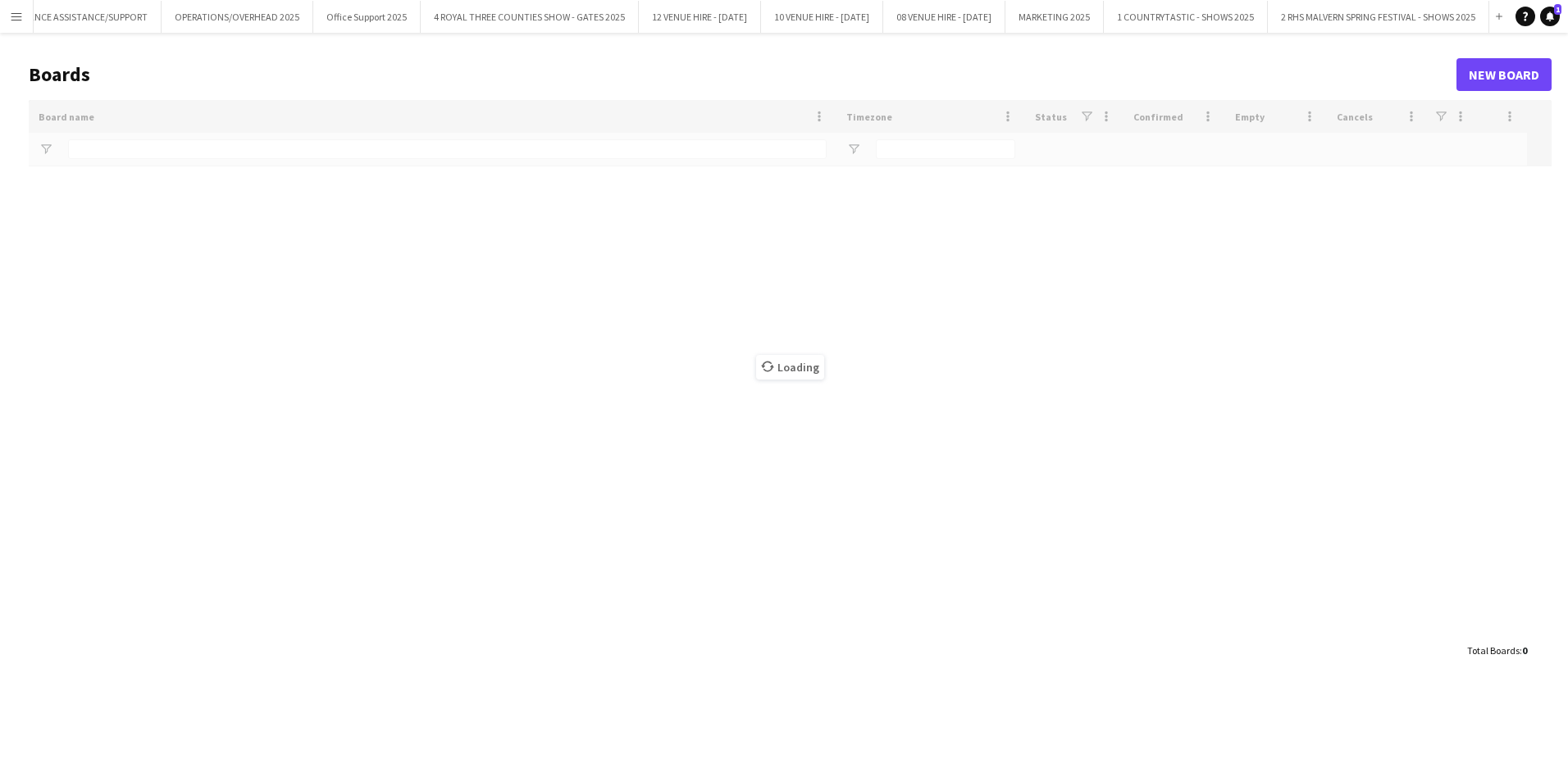
scroll to position [0, 1013]
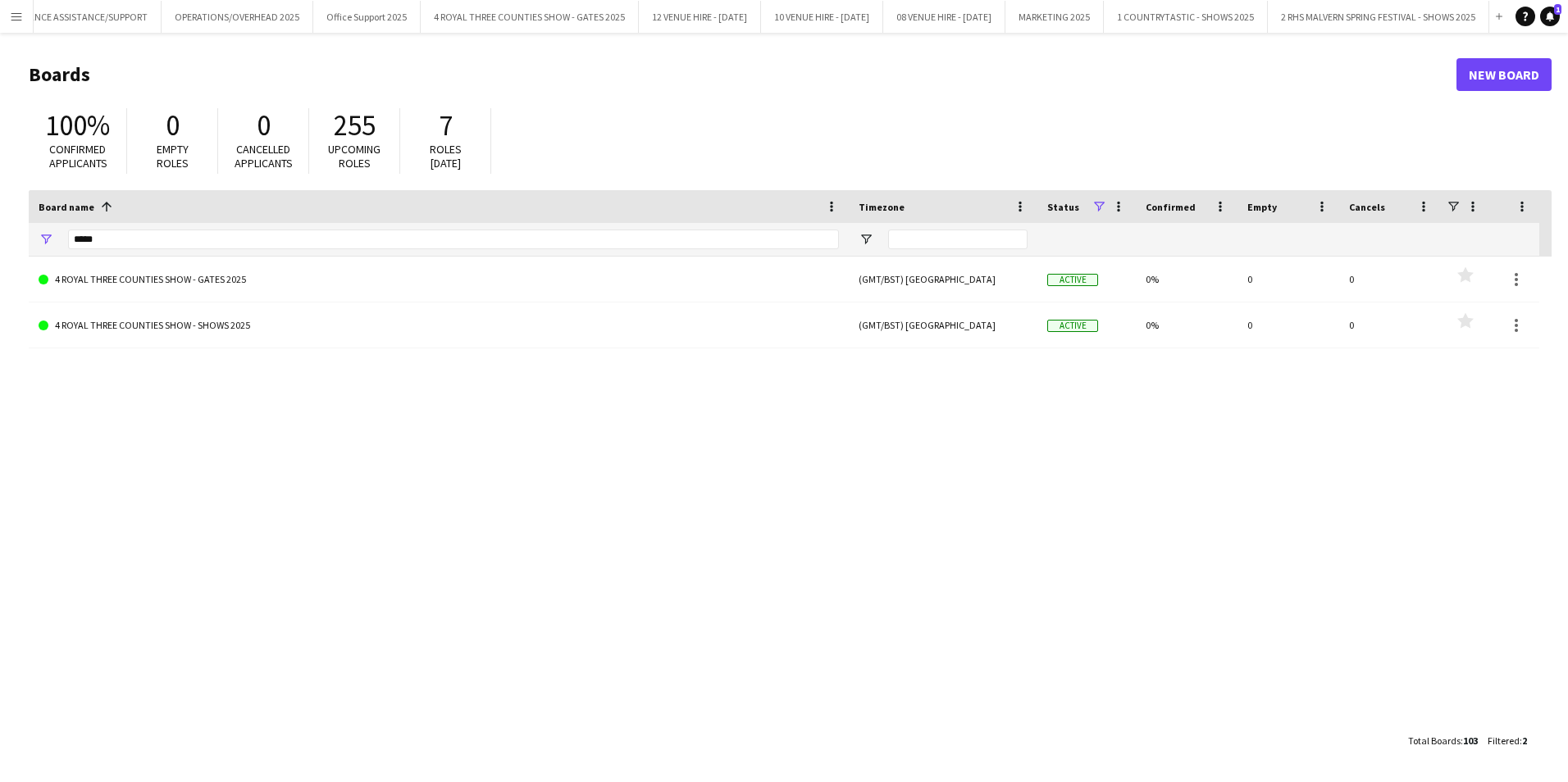
click at [17, 21] on app-icon "Menu" at bounding box center [16, 16] width 13 height 13
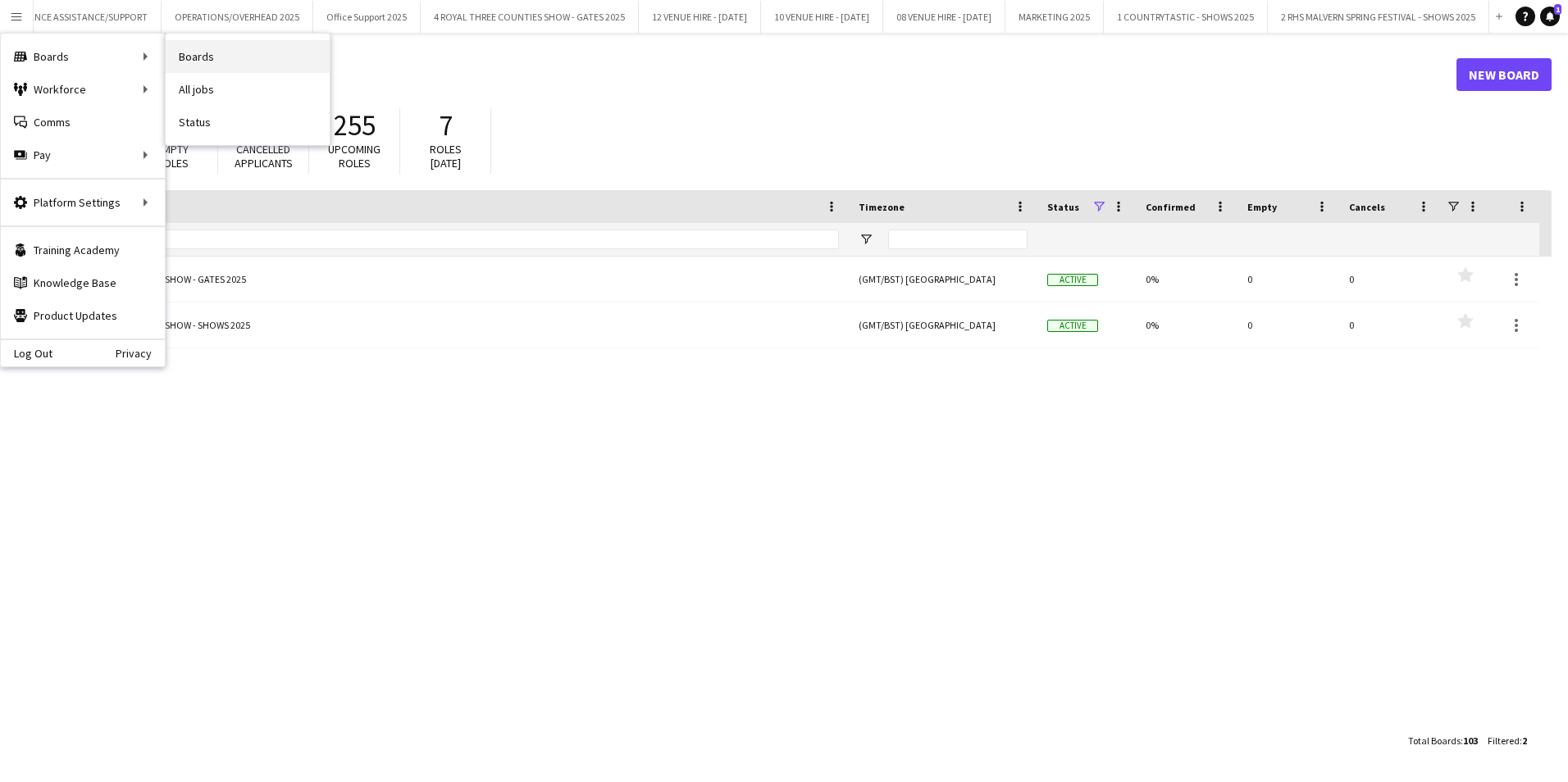
click at [189, 50] on link "Boards" at bounding box center [248, 56] width 164 height 33
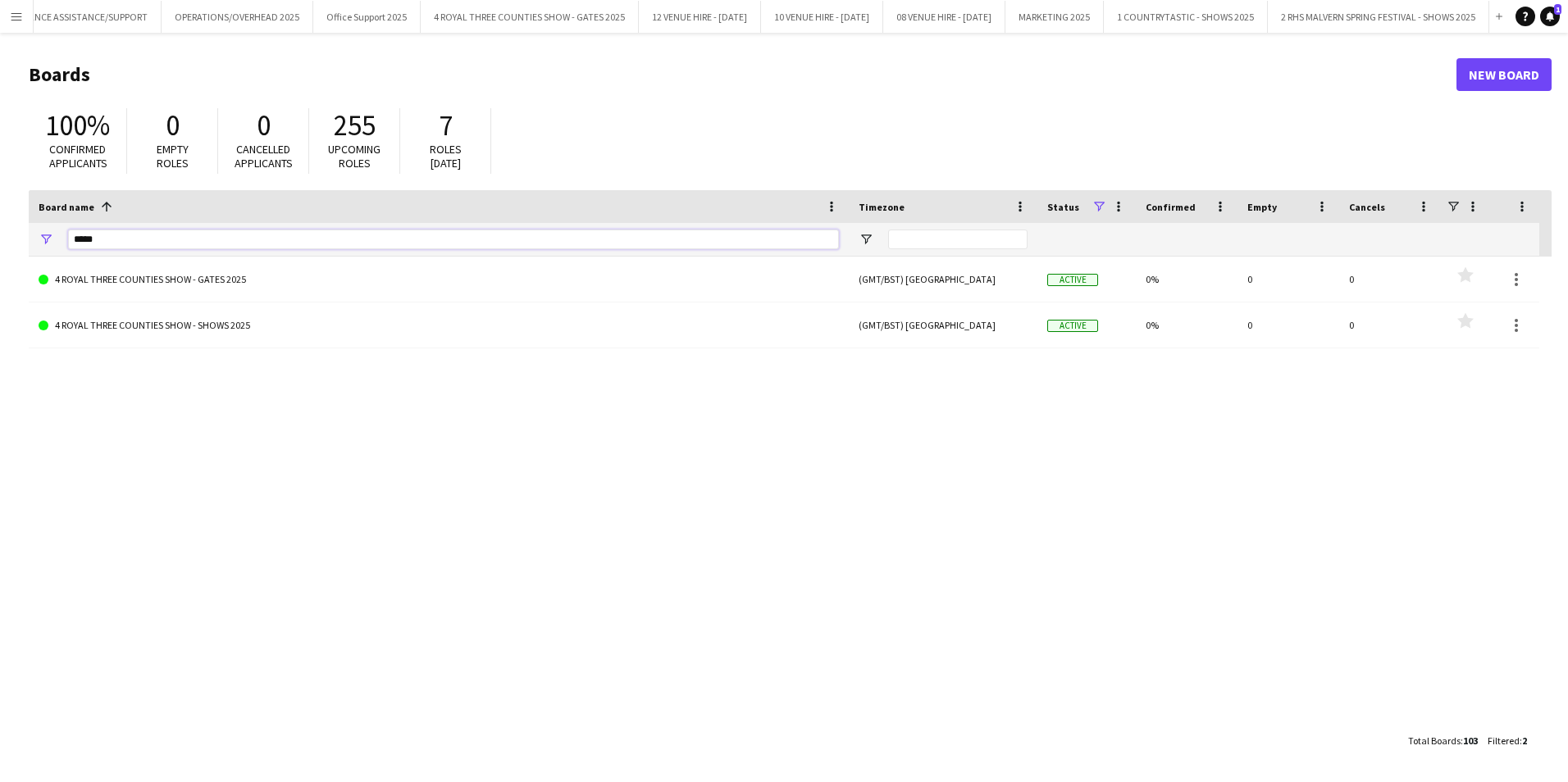
drag, startPoint x: 144, startPoint y: 240, endPoint x: 37, endPoint y: 256, distance: 108.2
click at [37, 256] on div "Board name 1 Timezone Status Confirmed 0" at bounding box center [790, 457] width 1523 height 534
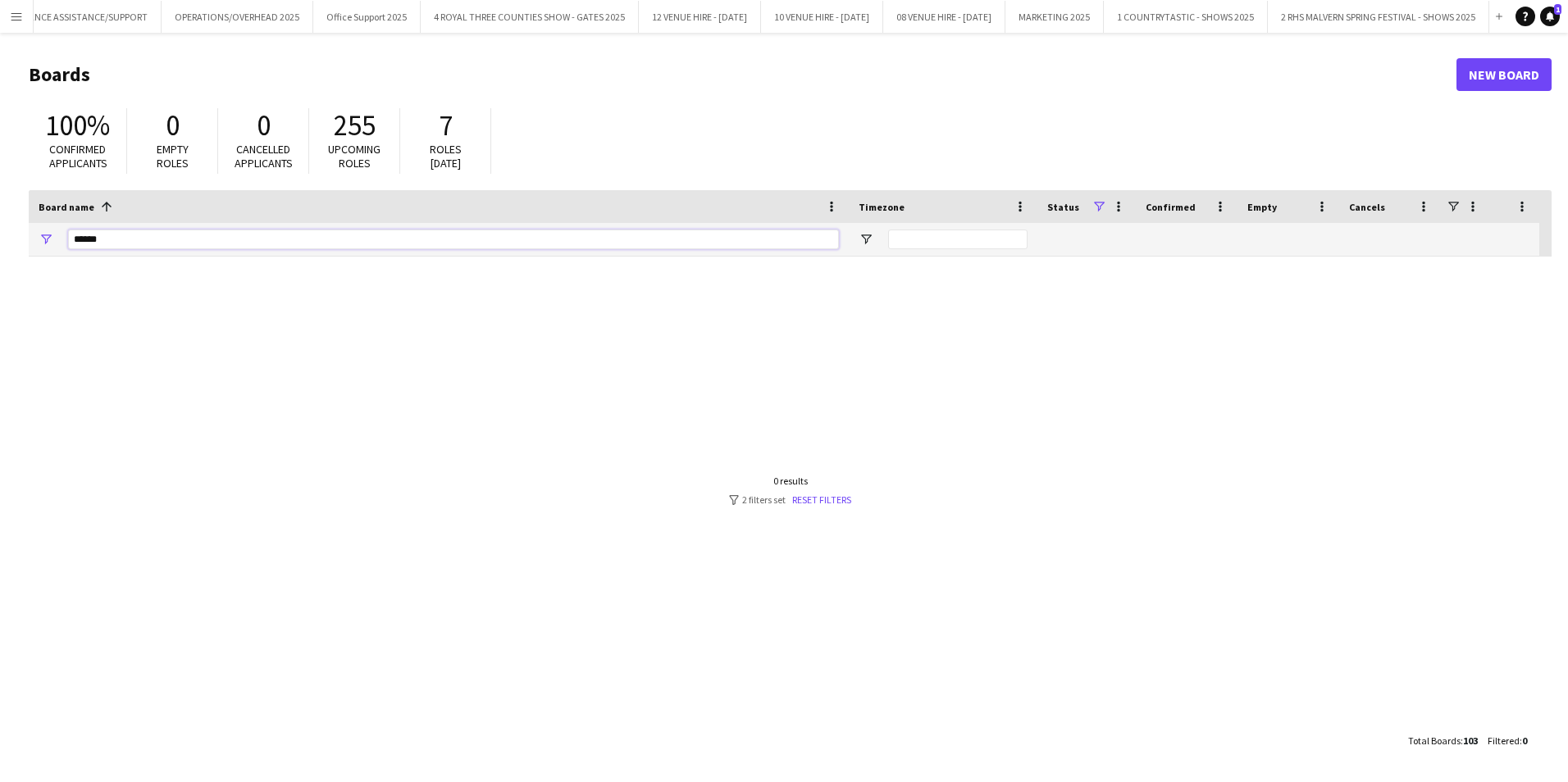
type input "******"
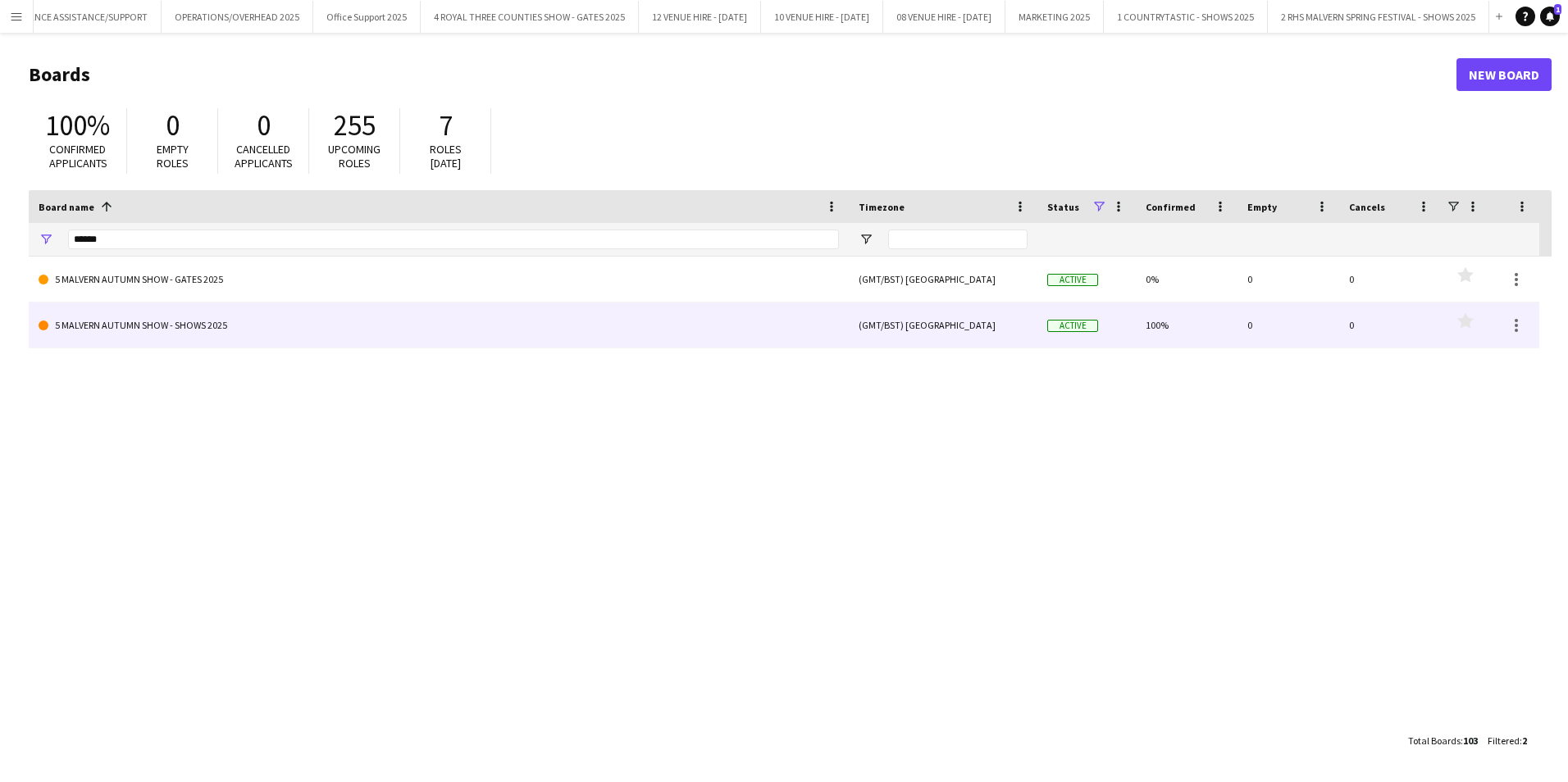
click at [63, 321] on link "5 MALVERN AUTUMN SHOW - SHOWS 2025" at bounding box center [438, 325] width 801 height 46
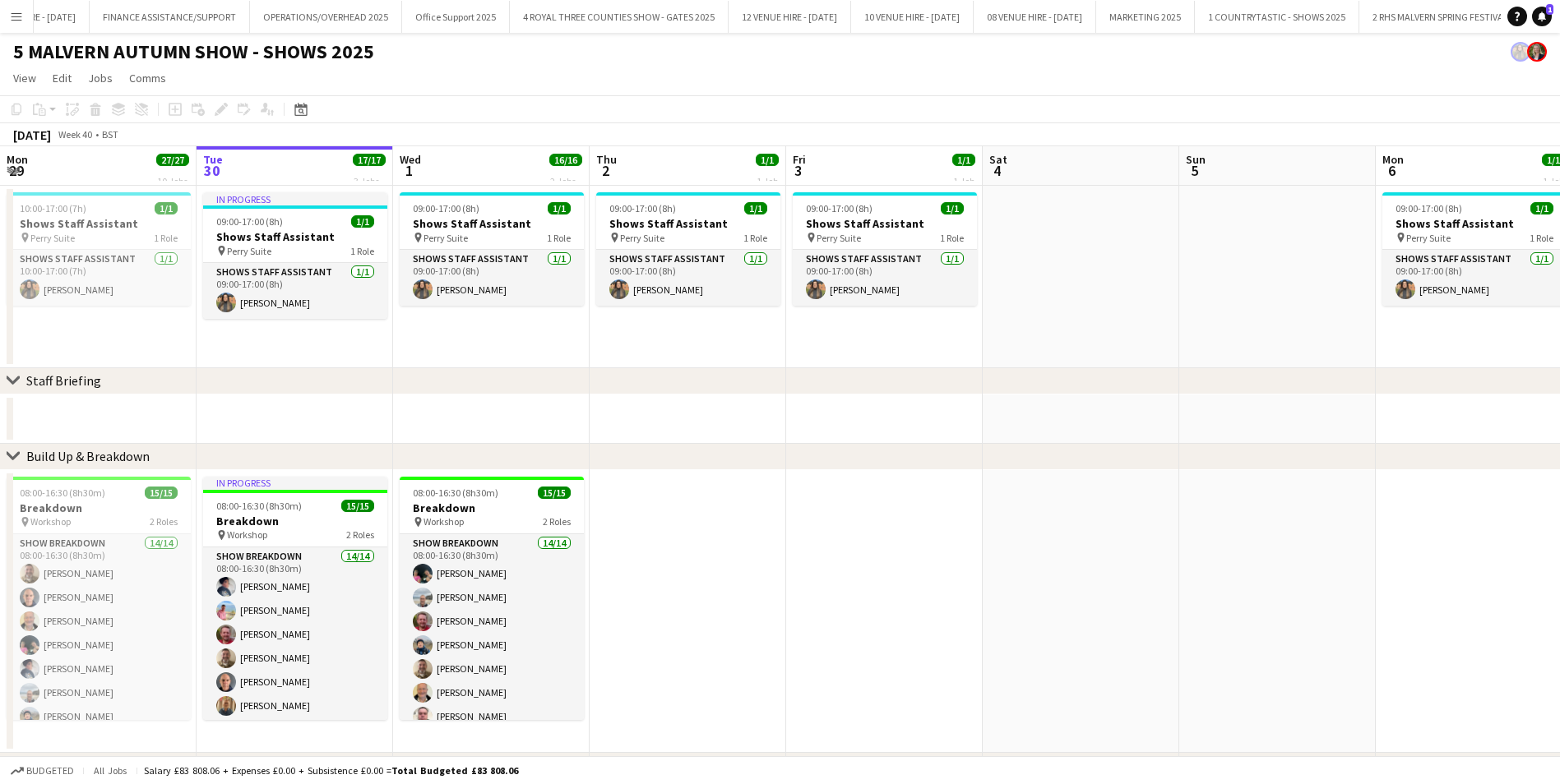
scroll to position [0, 316]
drag, startPoint x: 348, startPoint y: 449, endPoint x: 892, endPoint y: 477, distance: 544.7
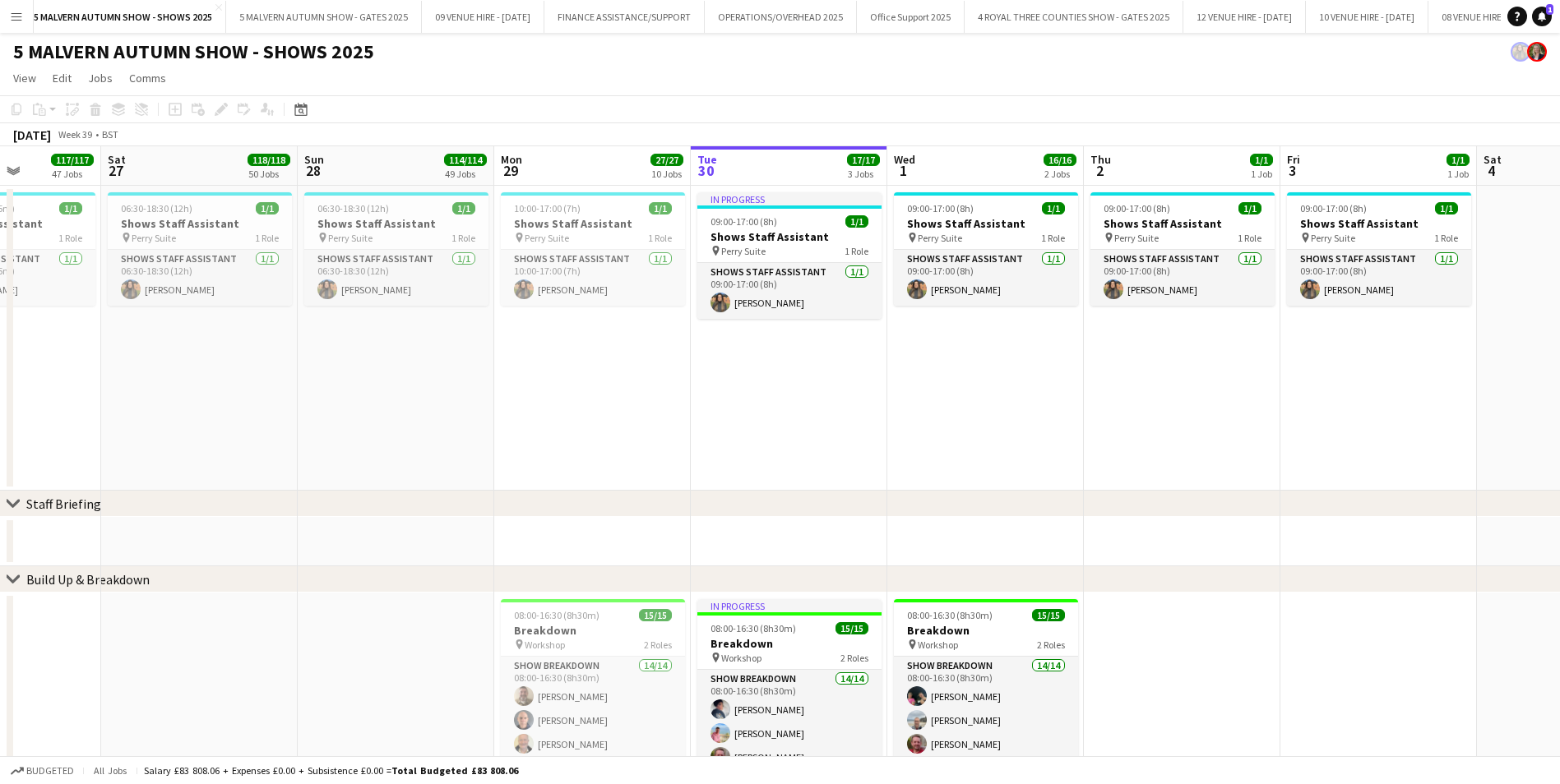
scroll to position [0, 372]
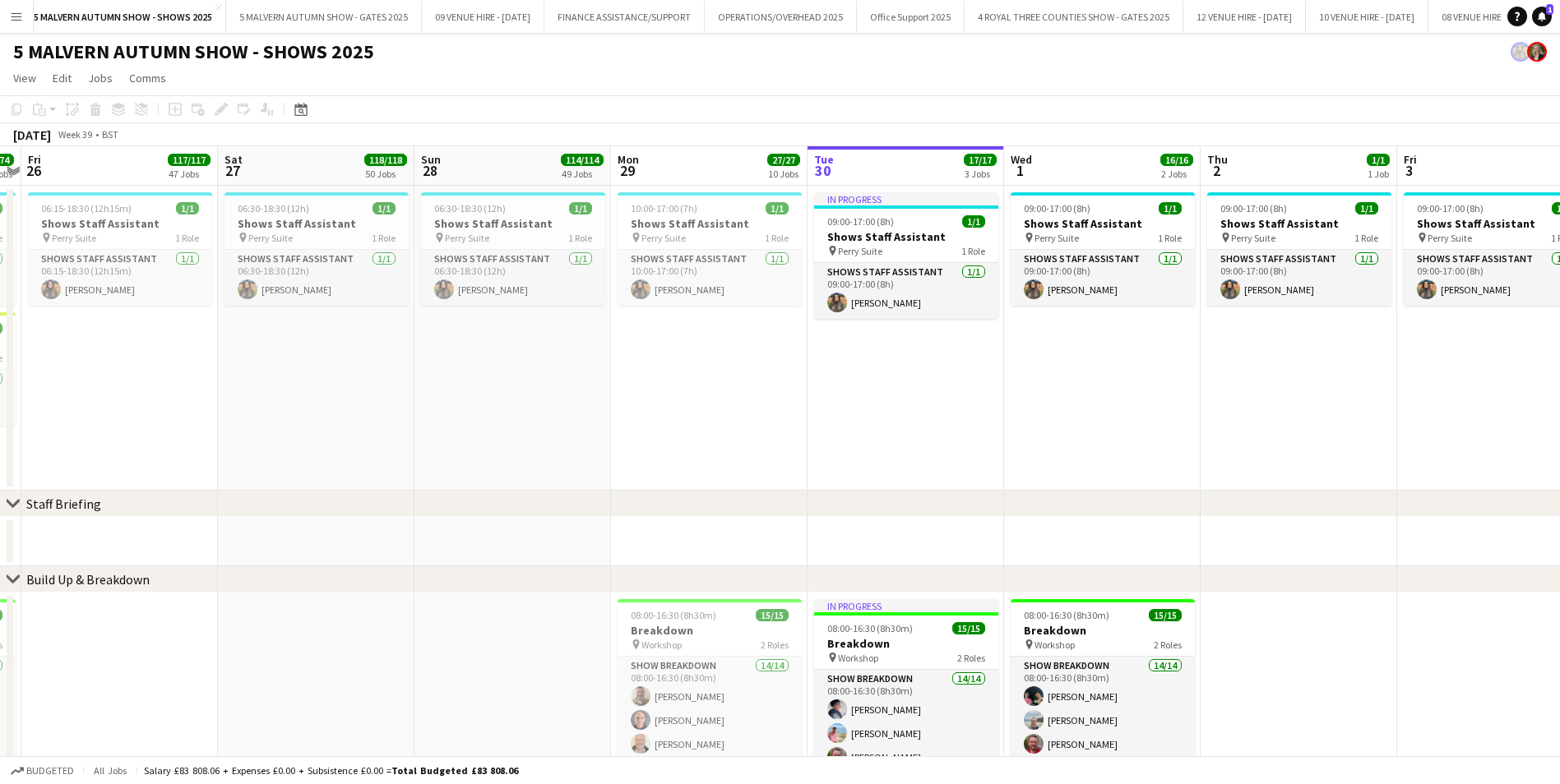
drag, startPoint x: 516, startPoint y: 504, endPoint x: 1127, endPoint y: 522, distance: 611.3
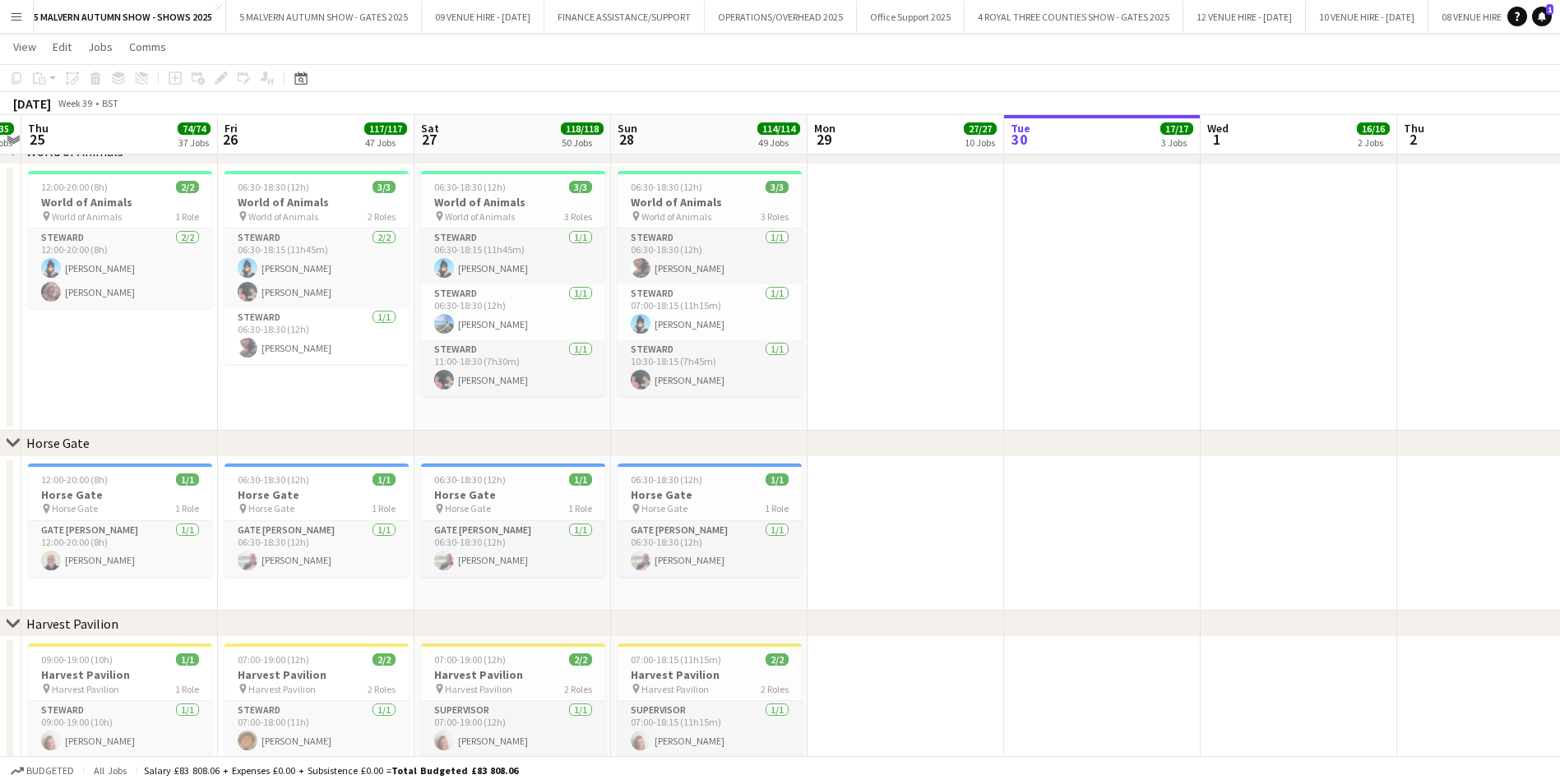
scroll to position [0, 377]
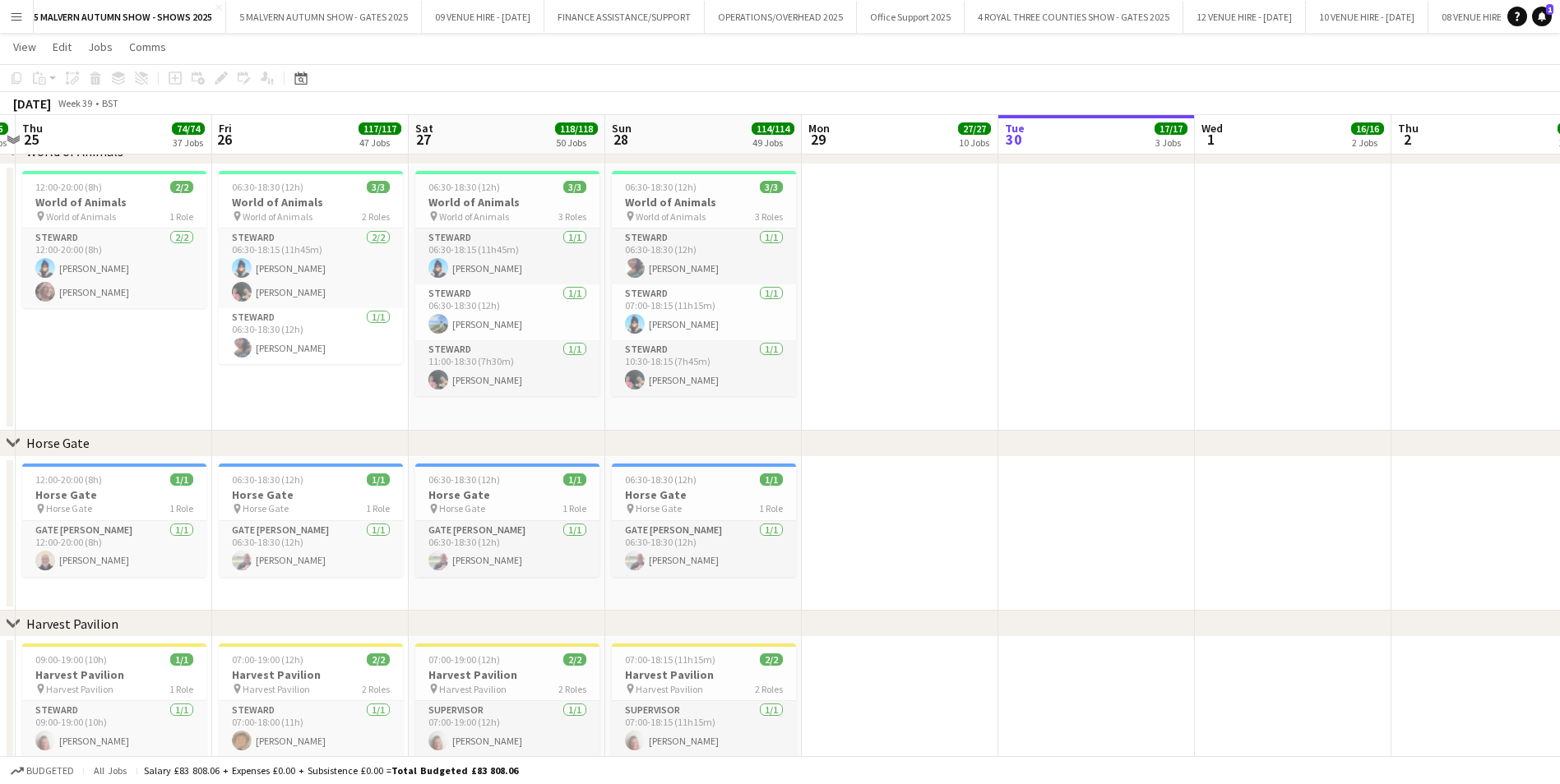
drag, startPoint x: 508, startPoint y: 495, endPoint x: 699, endPoint y: 500, distance: 191.1
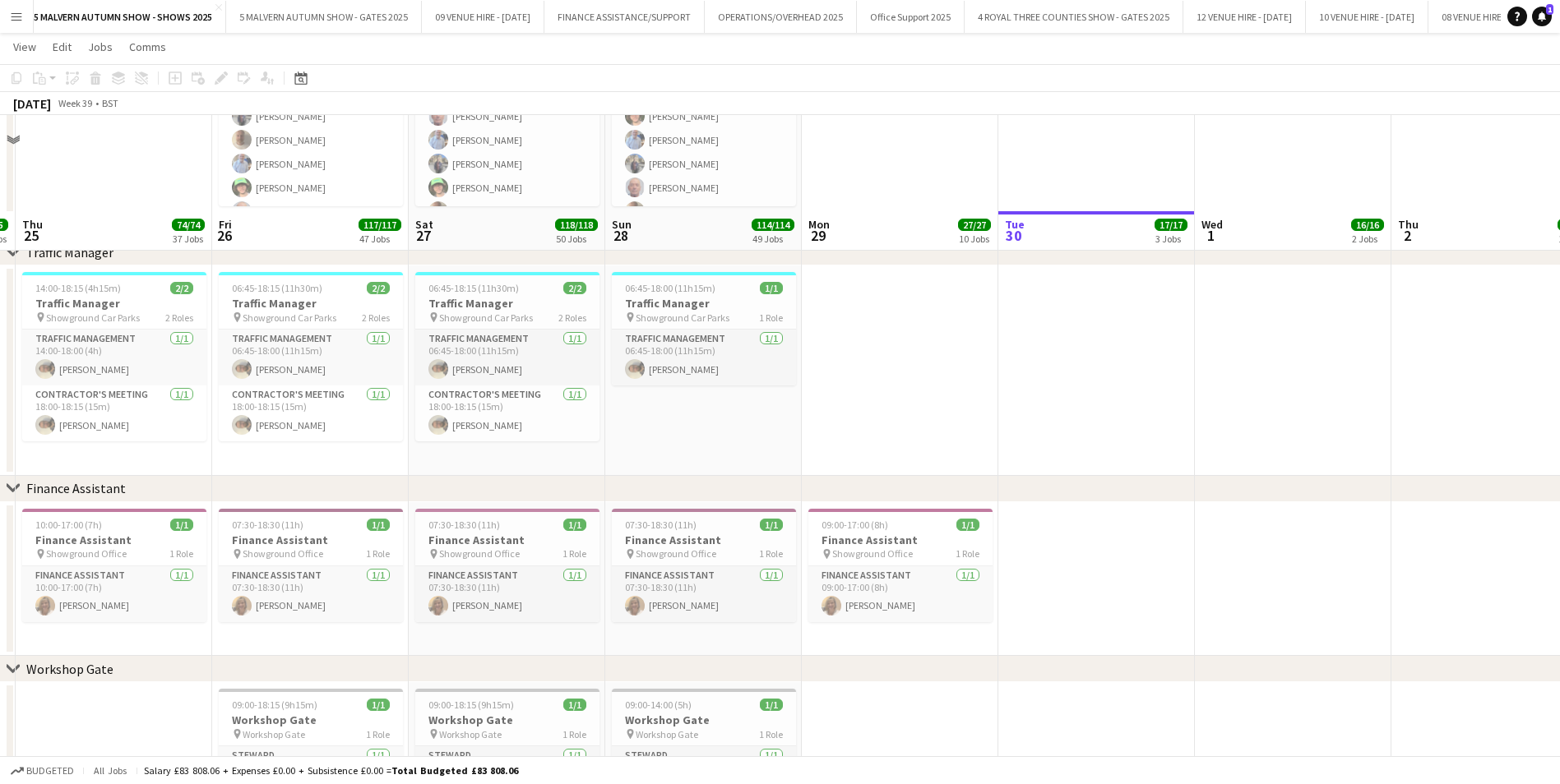
scroll to position [10466, 0]
